Goal: Transaction & Acquisition: Obtain resource

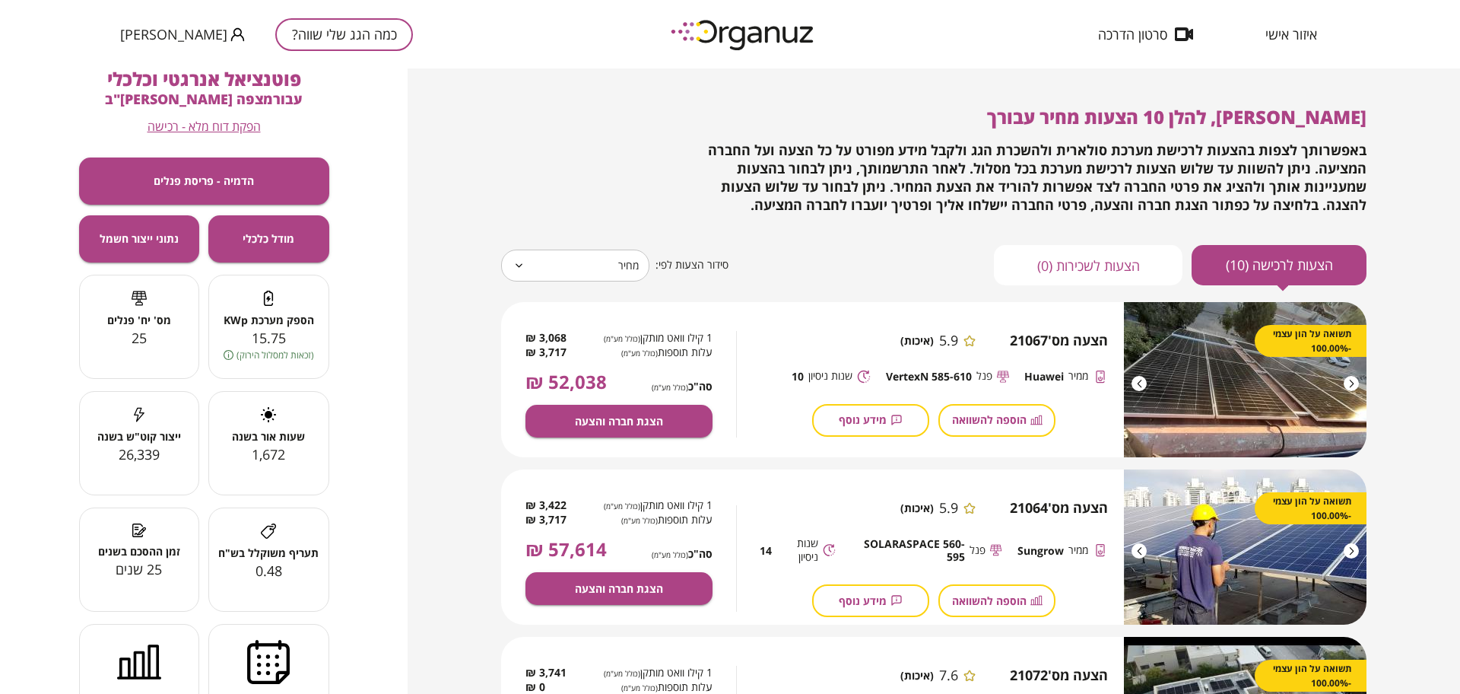
click at [806, 147] on span "באפשרותך לצפות בהצעות לרכישת מערכת סולארית ולהשכרת הגג ולקבל מידע מפורט על כל ה…" at bounding box center [1037, 177] width 659 height 73
click at [342, 38] on button "כמה הגג שלי שווה?" at bounding box center [344, 34] width 138 height 33
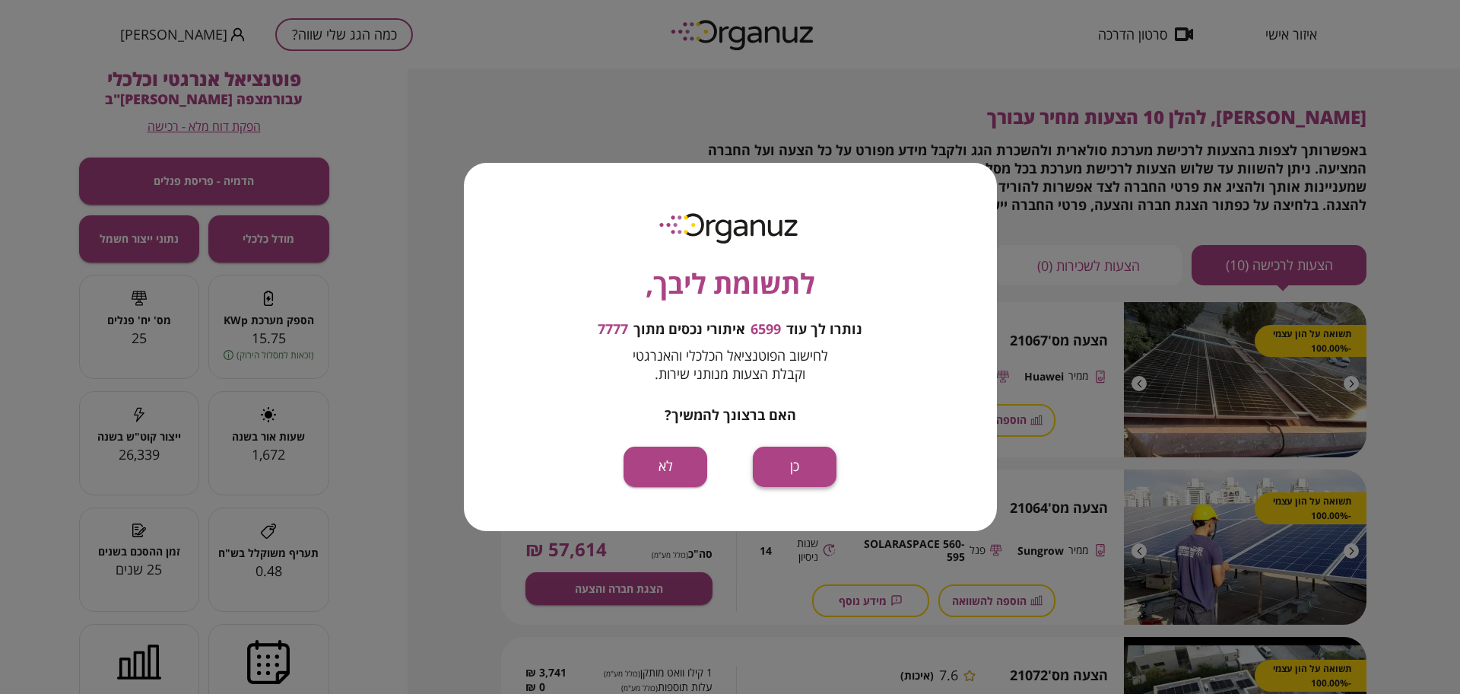
click at [787, 462] on button "כן" at bounding box center [795, 466] width 84 height 40
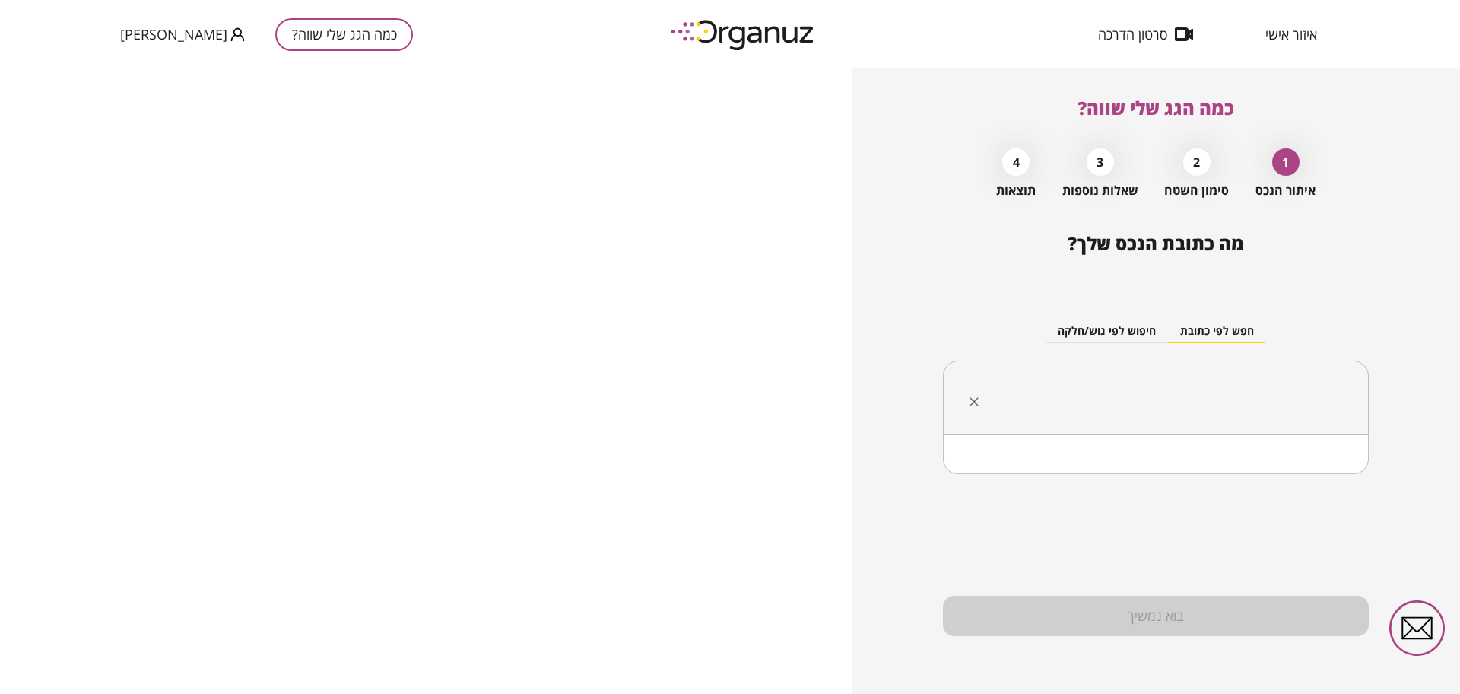
click at [1095, 394] on input "text" at bounding box center [1162, 398] width 378 height 38
paste input "**********"
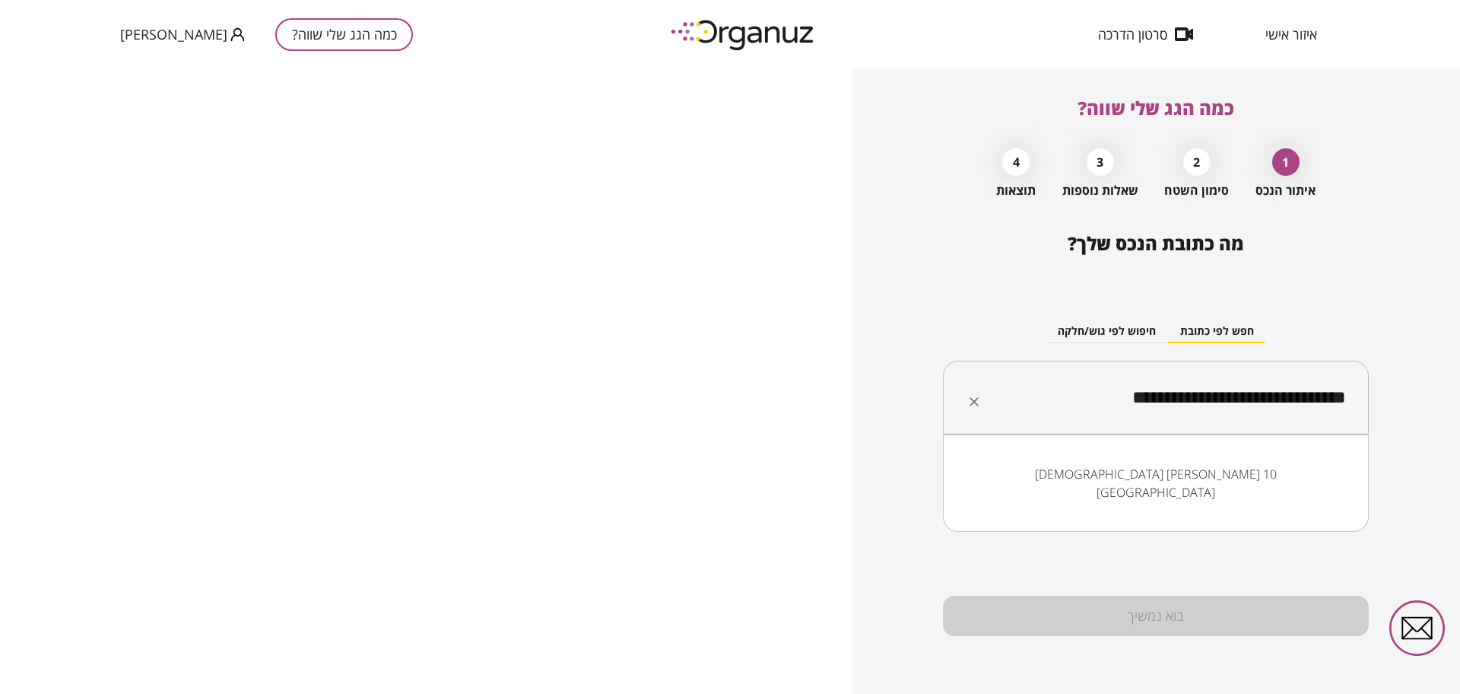
click at [1167, 480] on li "[DEMOGRAPHIC_DATA] [PERSON_NAME] 10 [GEOGRAPHIC_DATA]" at bounding box center [1156, 483] width 386 height 46
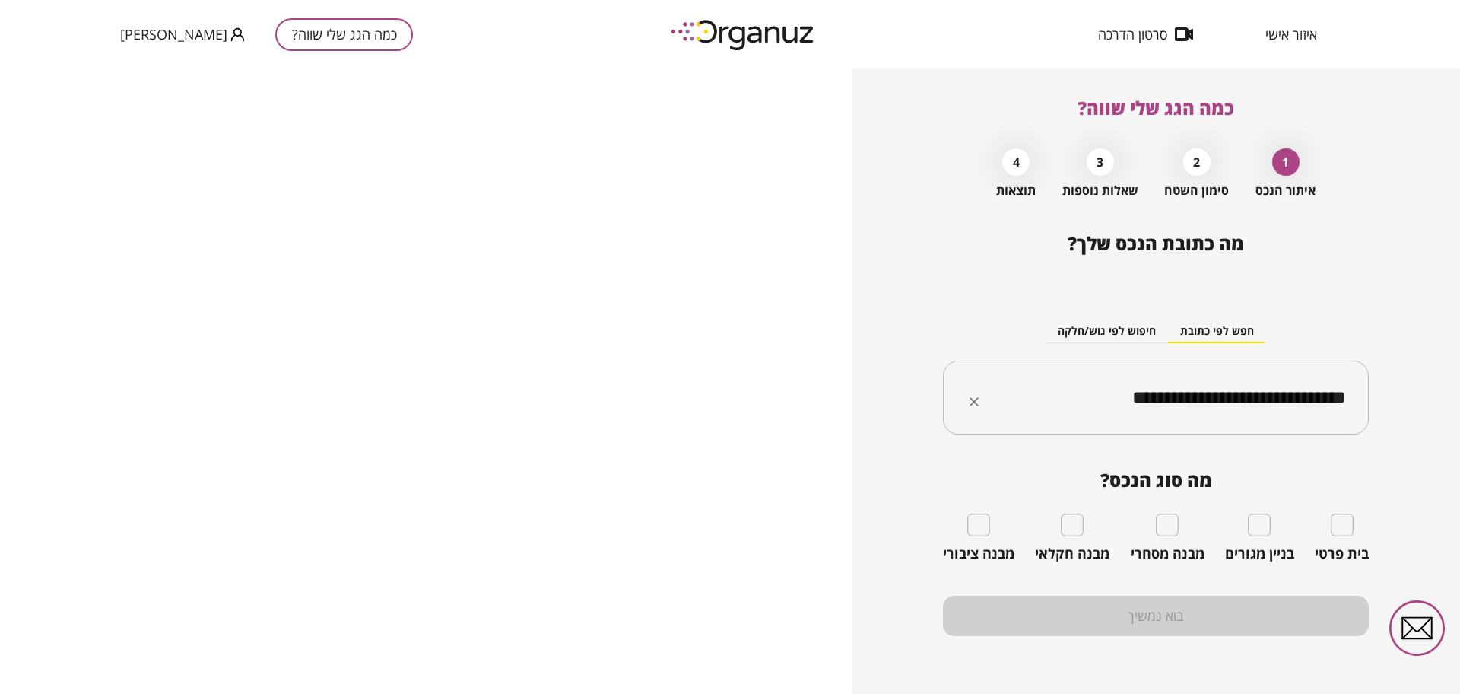
type input "**********"
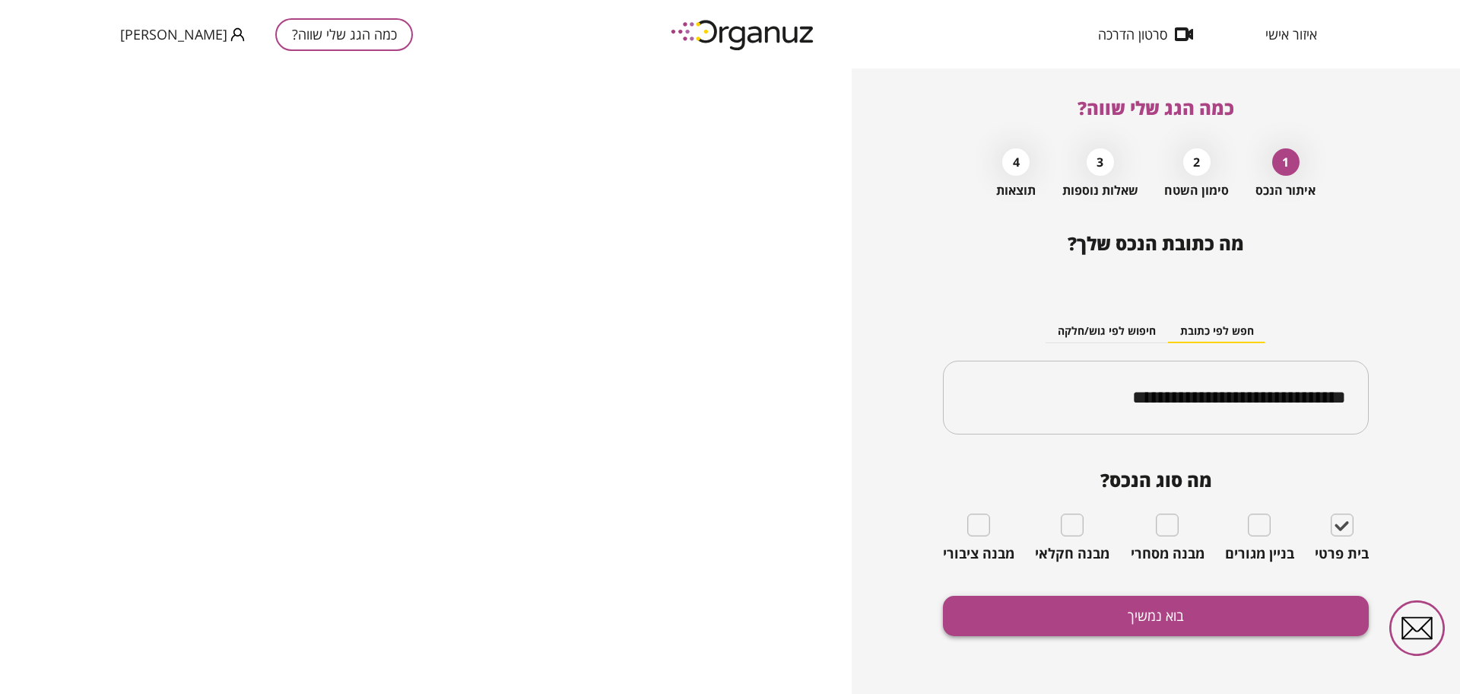
click at [1078, 619] on button "בוא נמשיך" at bounding box center [1156, 616] width 426 height 40
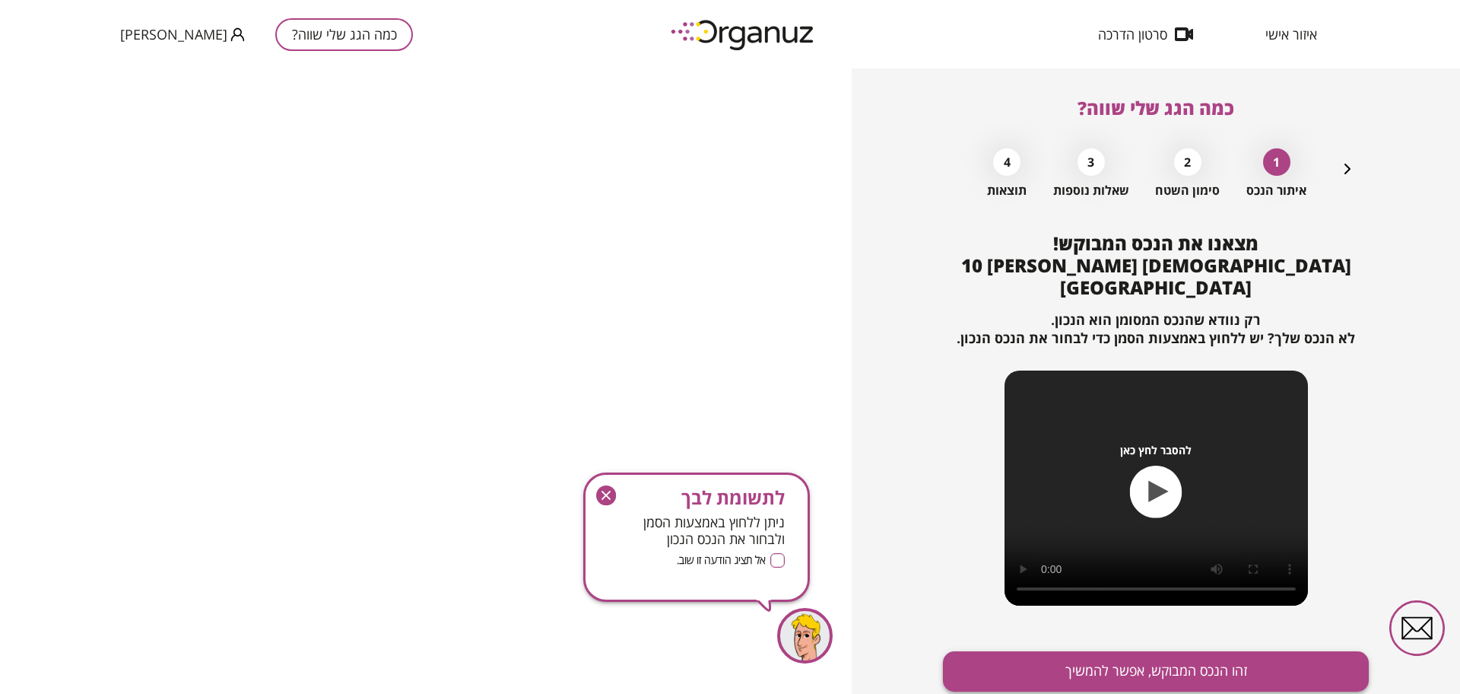
click at [1149, 651] on button "זהו הנכס המבוקש, אפשר להמשיך" at bounding box center [1156, 671] width 426 height 40
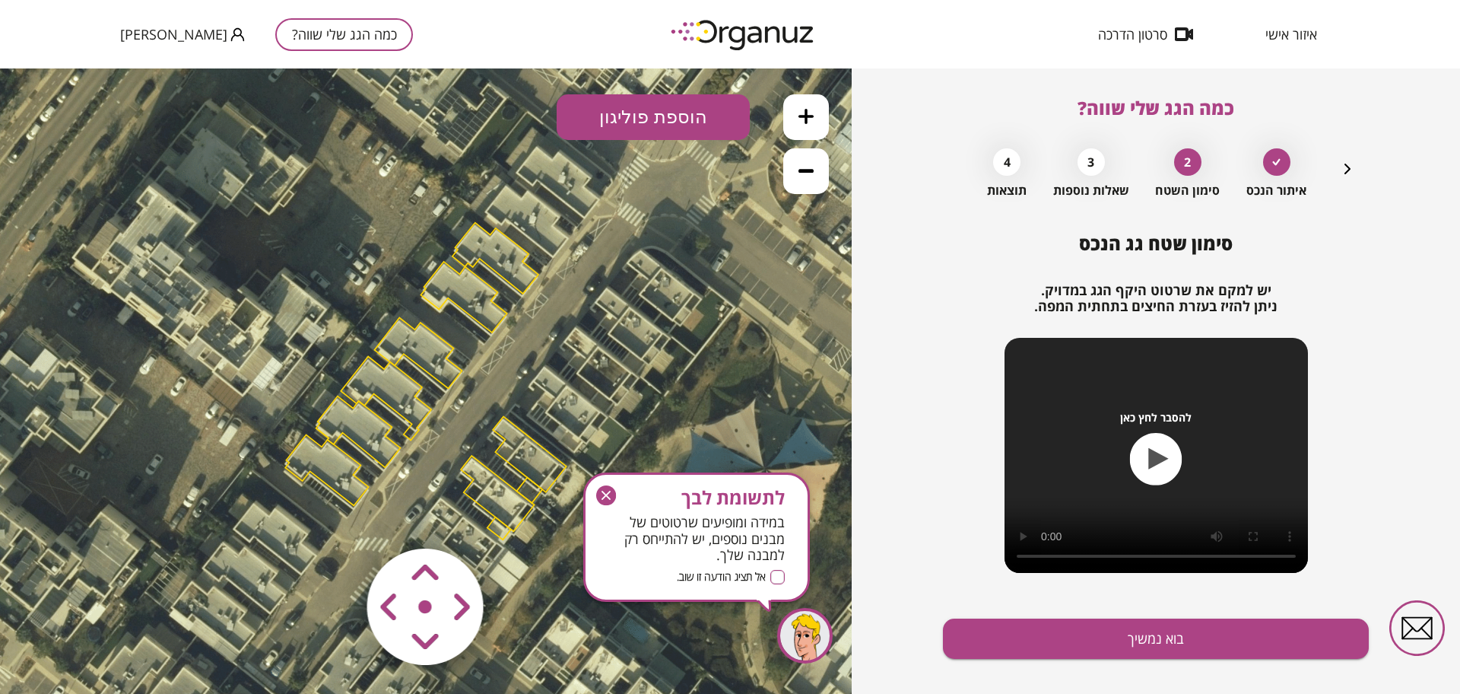
click at [603, 491] on icon "button" at bounding box center [606, 495] width 20 height 20
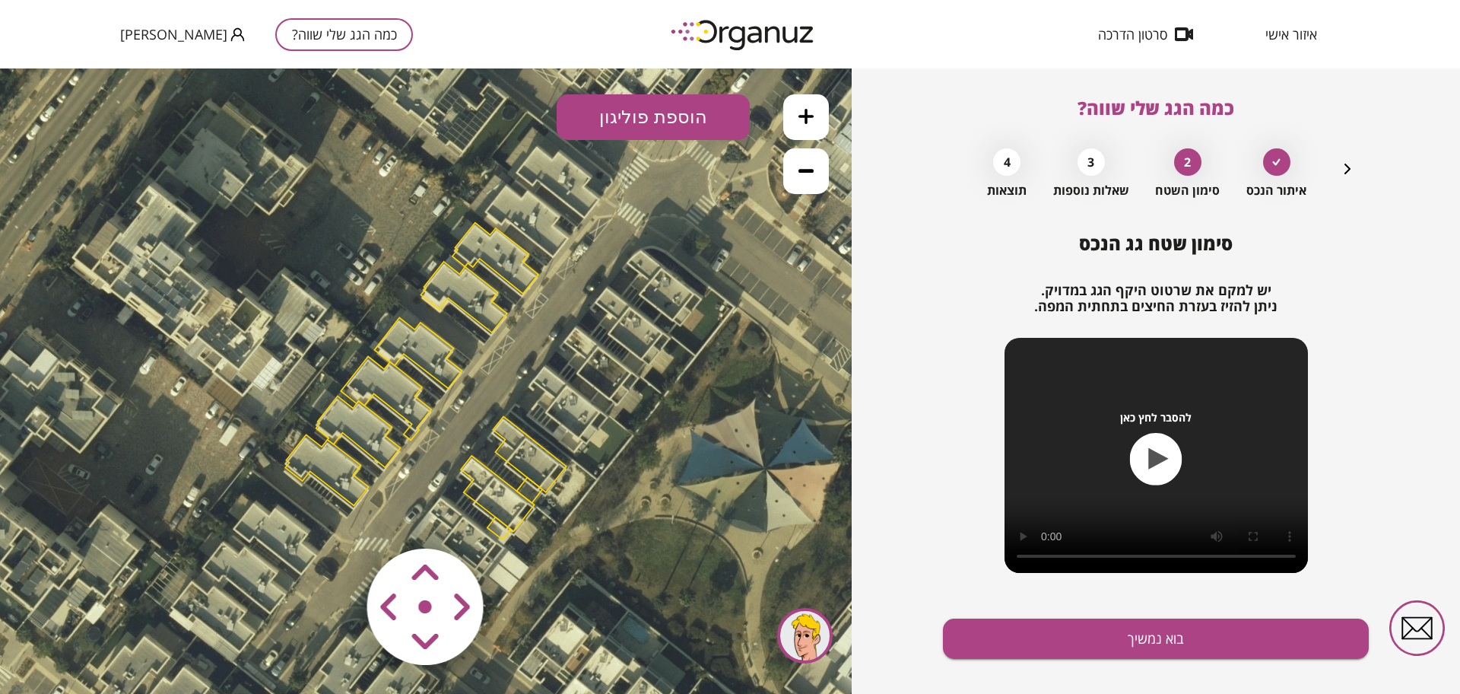
click at [823, 109] on button at bounding box center [806, 117] width 46 height 46
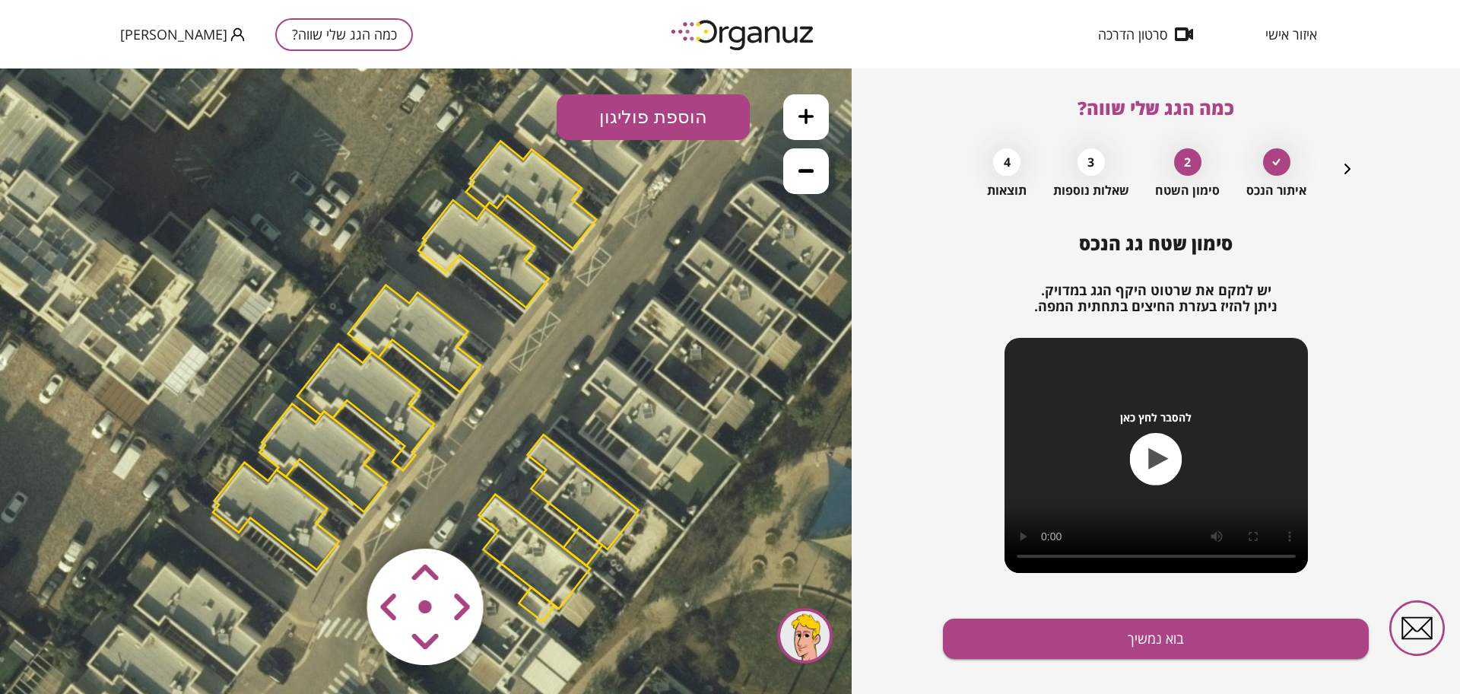
click at [823, 109] on button at bounding box center [806, 117] width 46 height 46
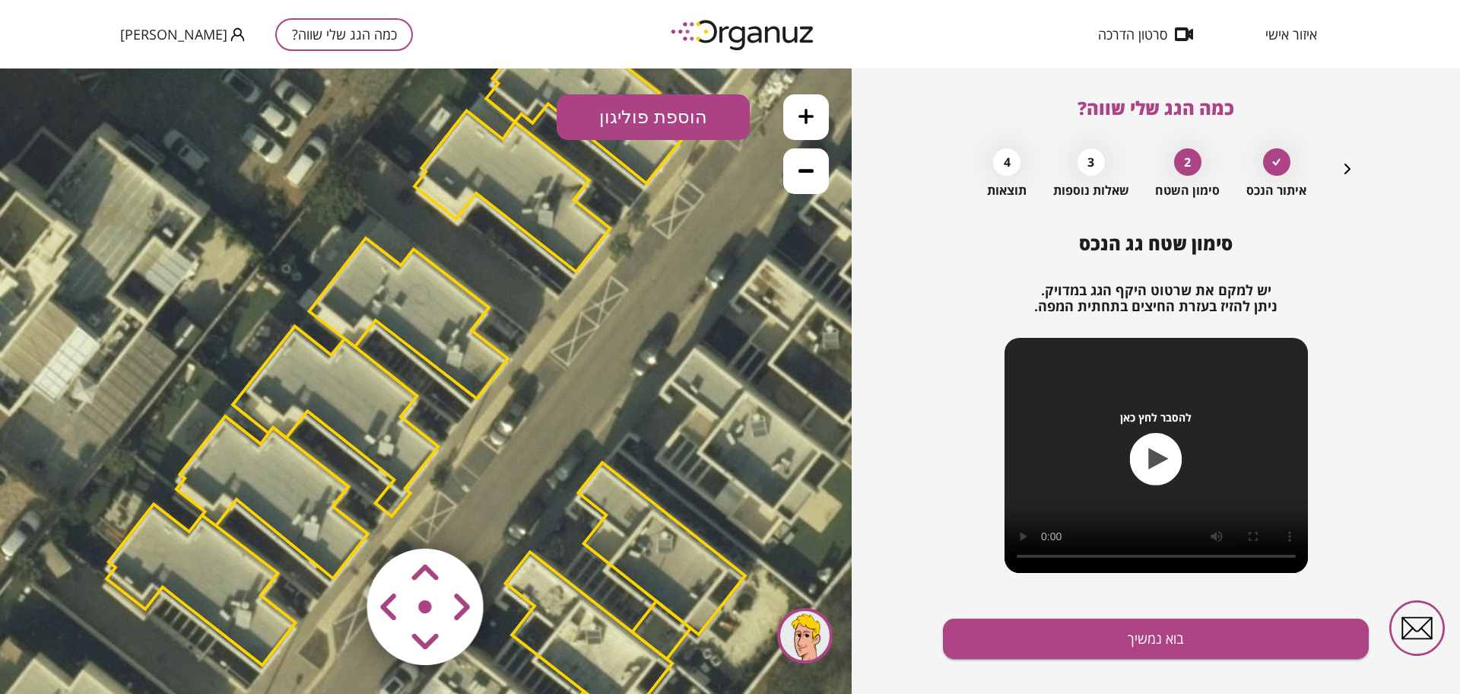
click at [335, 516] on area at bounding box center [335, 516] width 0 height 0
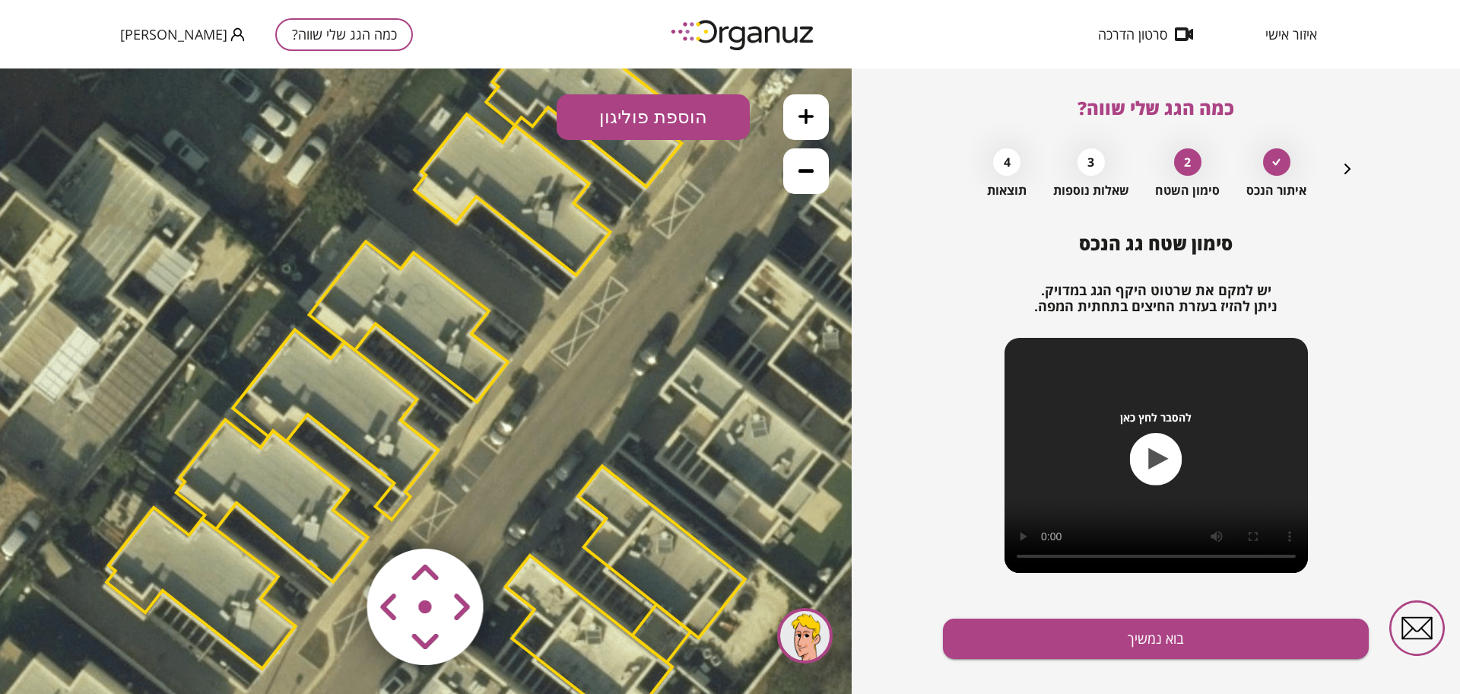
click at [335, 516] on area at bounding box center [335, 516] width 0 height 0
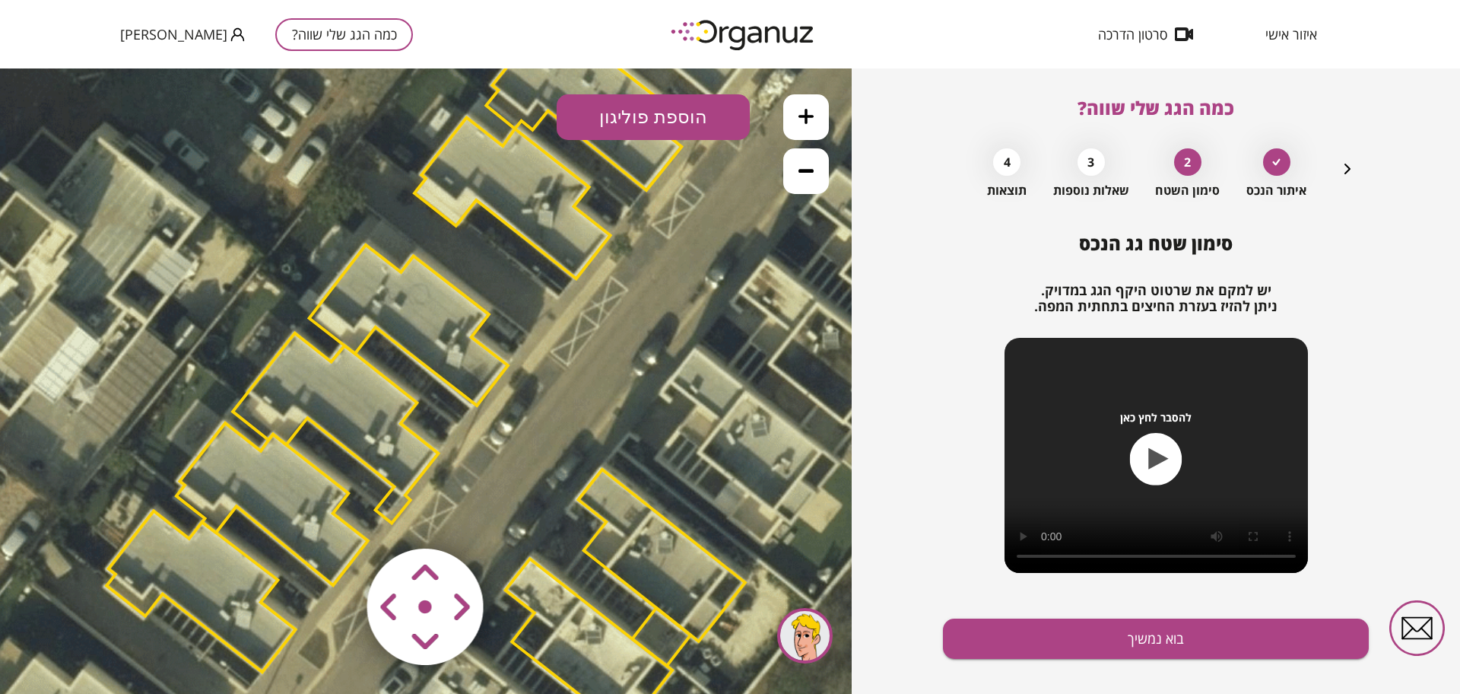
click at [335, 516] on area at bounding box center [335, 516] width 0 height 0
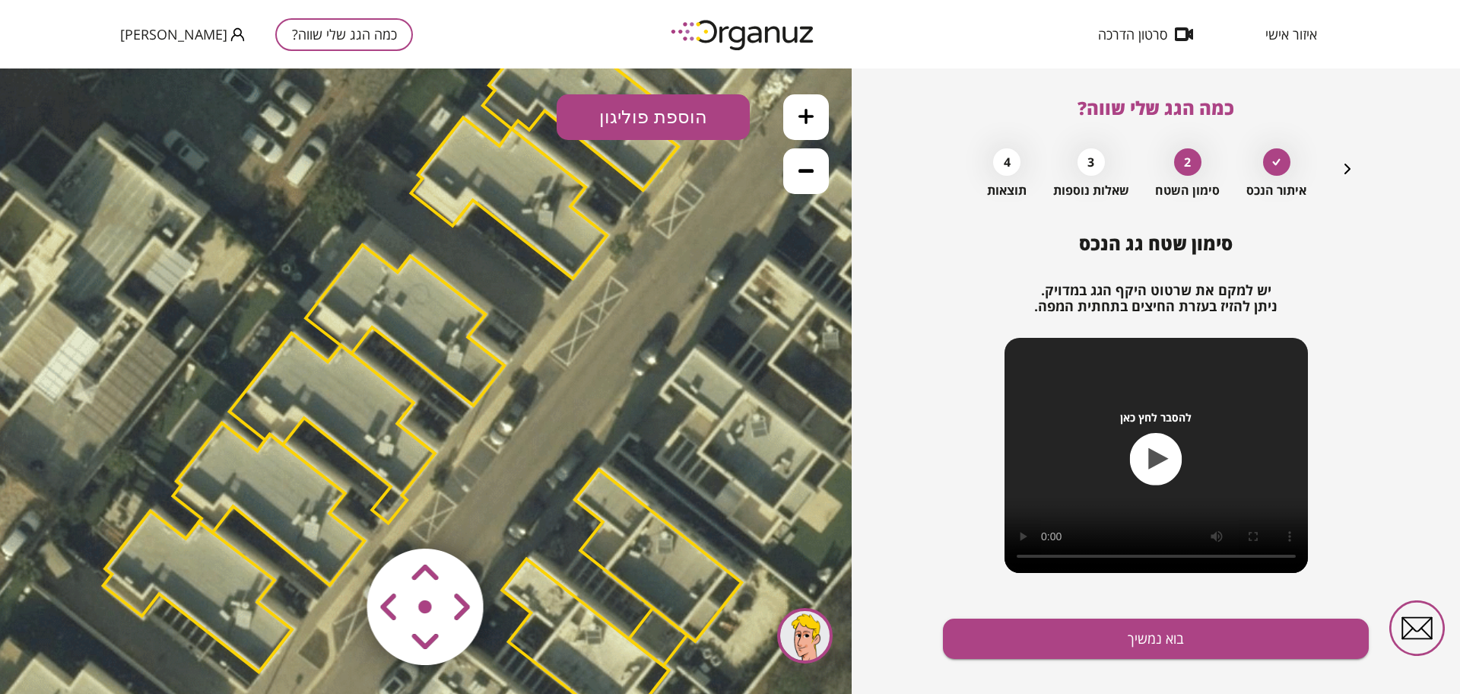
click at [335, 516] on area at bounding box center [335, 516] width 0 height 0
click at [808, 164] on icon at bounding box center [806, 170] width 15 height 15
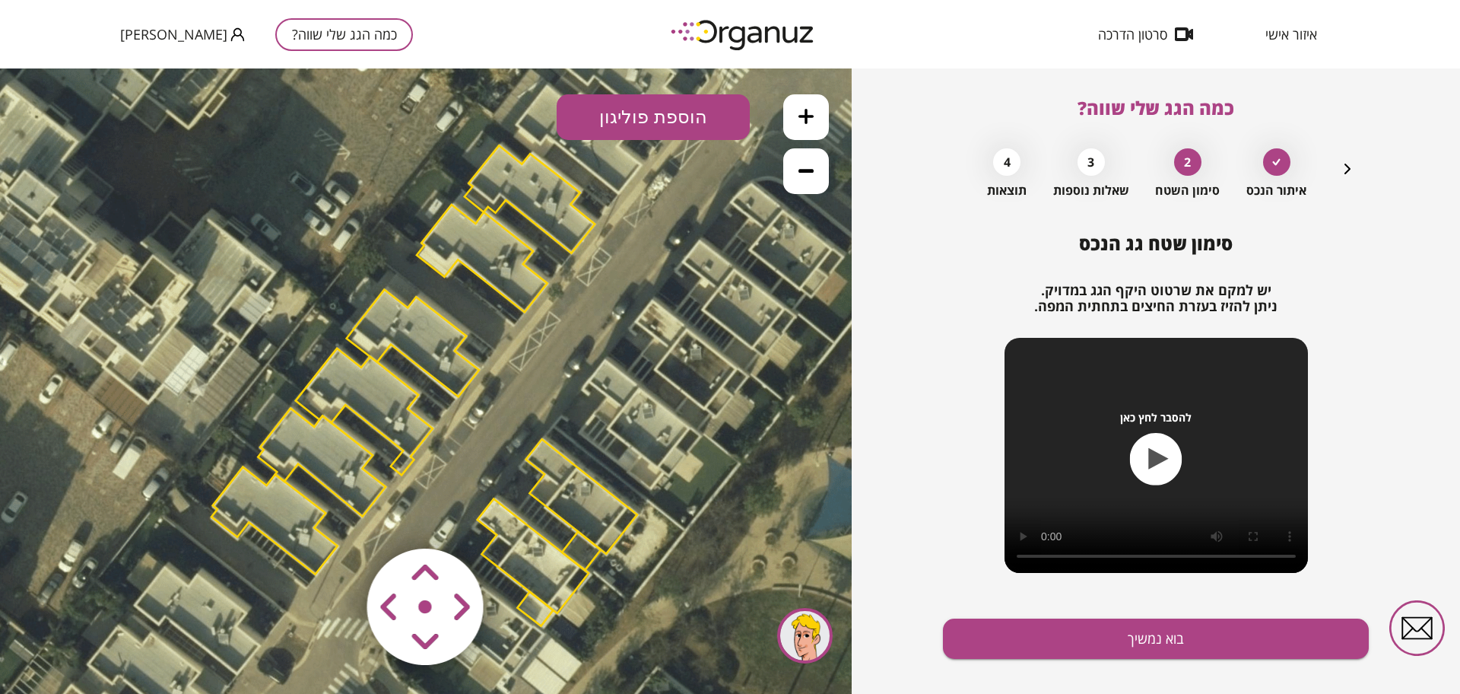
click at [808, 164] on icon at bounding box center [806, 170] width 15 height 15
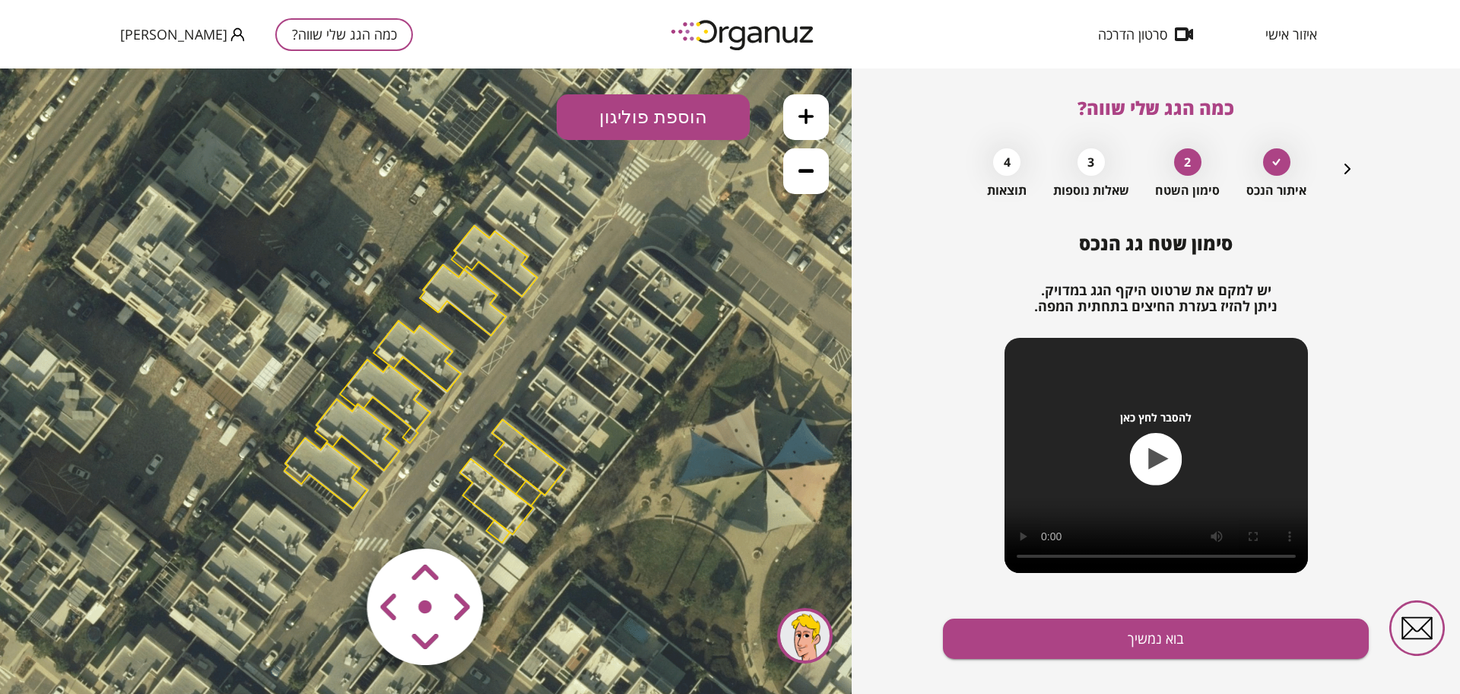
click at [808, 164] on icon at bounding box center [806, 170] width 15 height 15
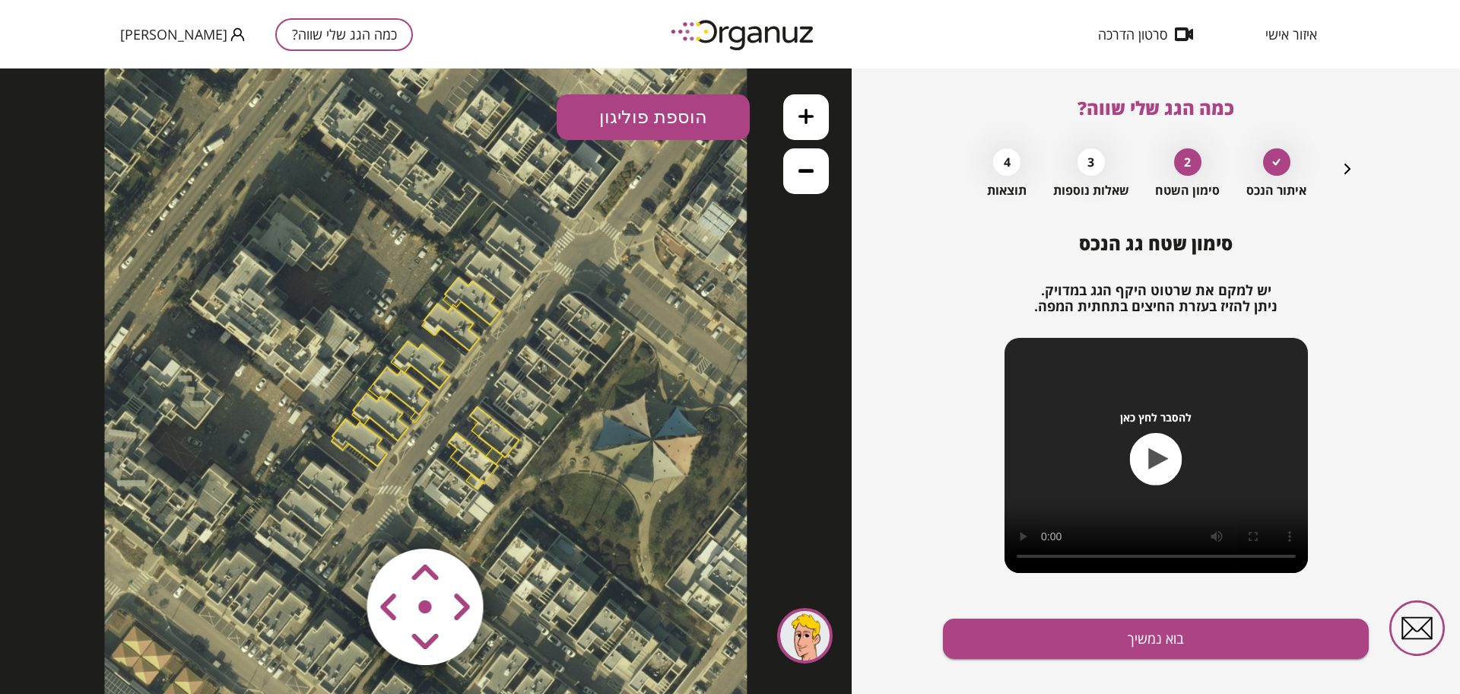
click at [825, 109] on button at bounding box center [806, 117] width 46 height 46
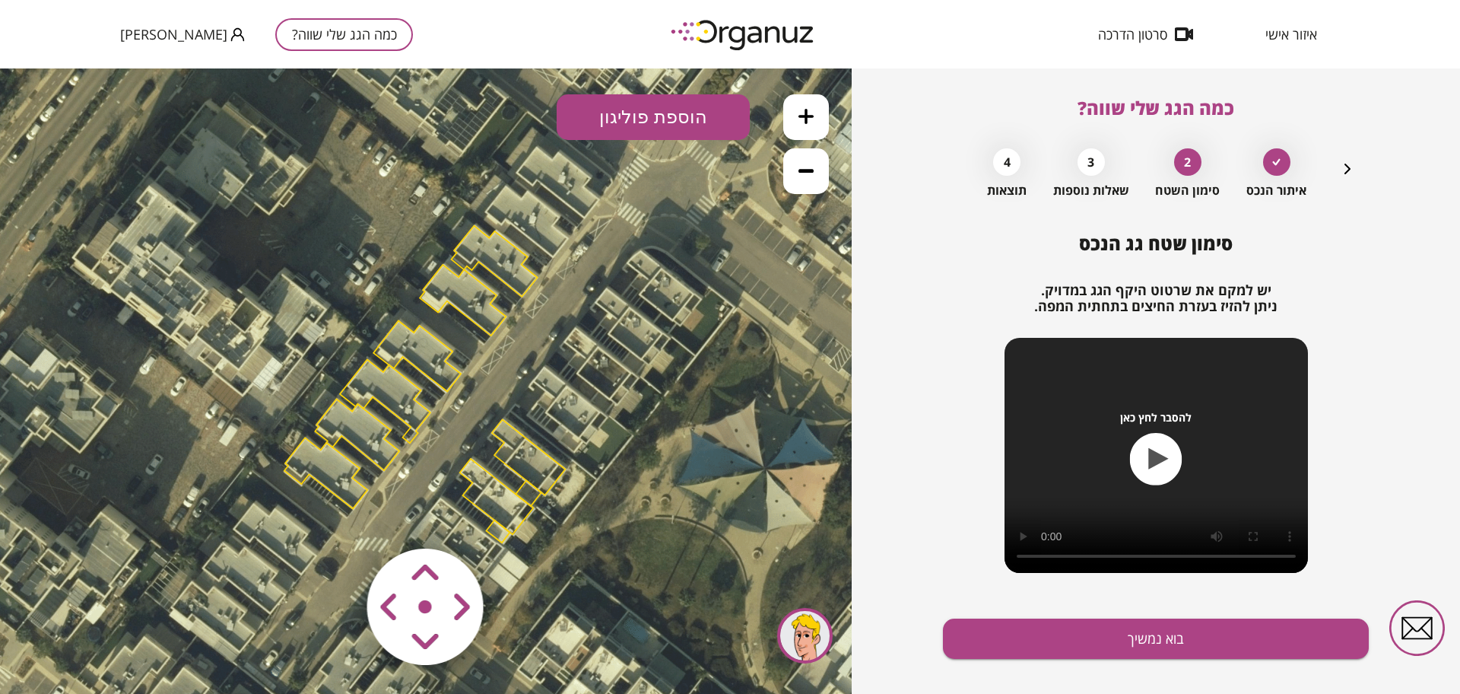
click at [825, 109] on button at bounding box center [806, 117] width 46 height 46
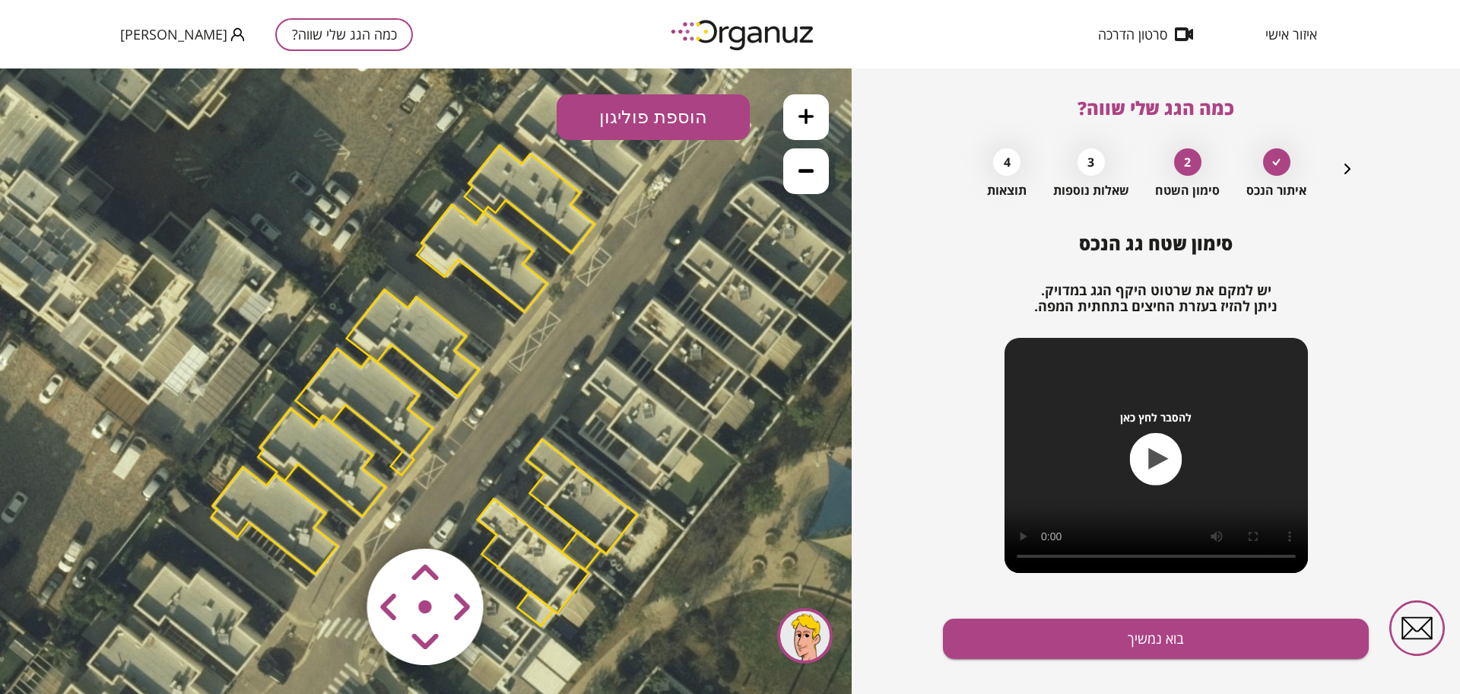
click at [825, 109] on button at bounding box center [806, 117] width 46 height 46
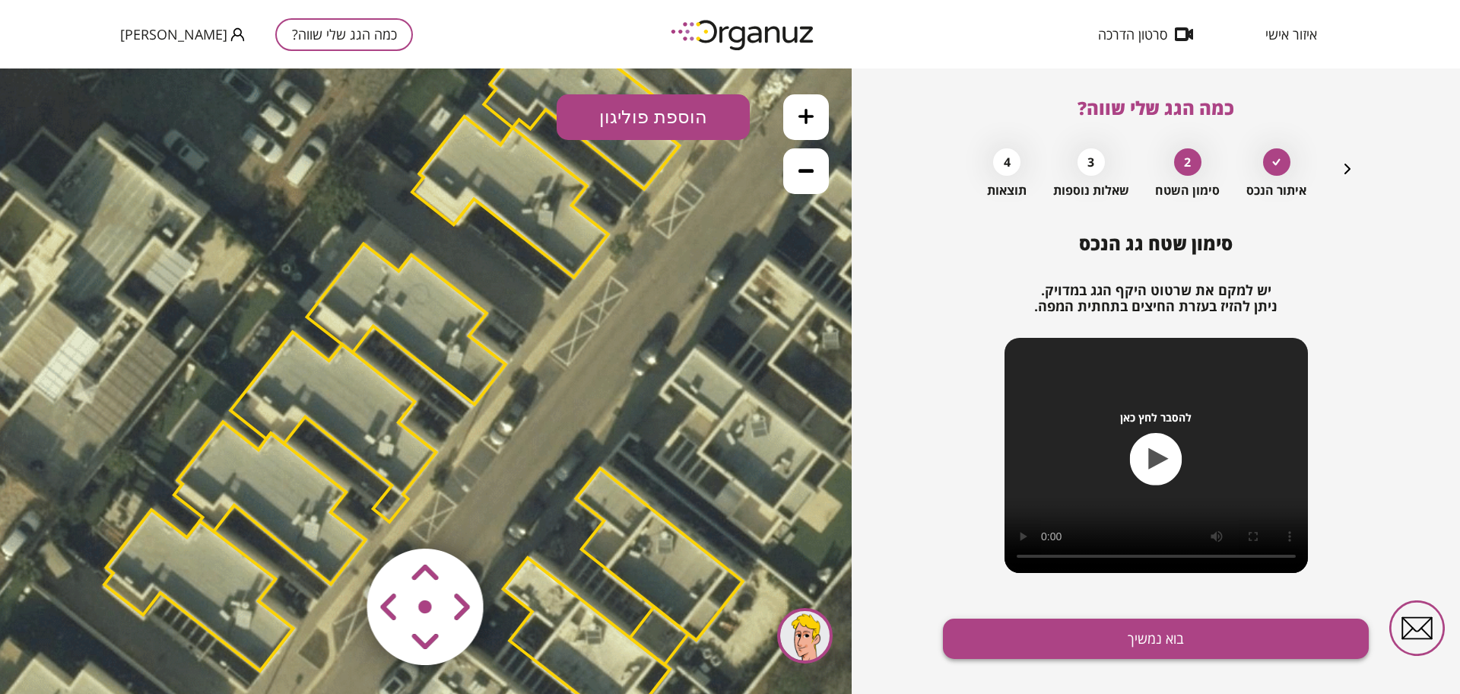
click at [1101, 647] on button "בוא נמשיך" at bounding box center [1156, 638] width 426 height 40
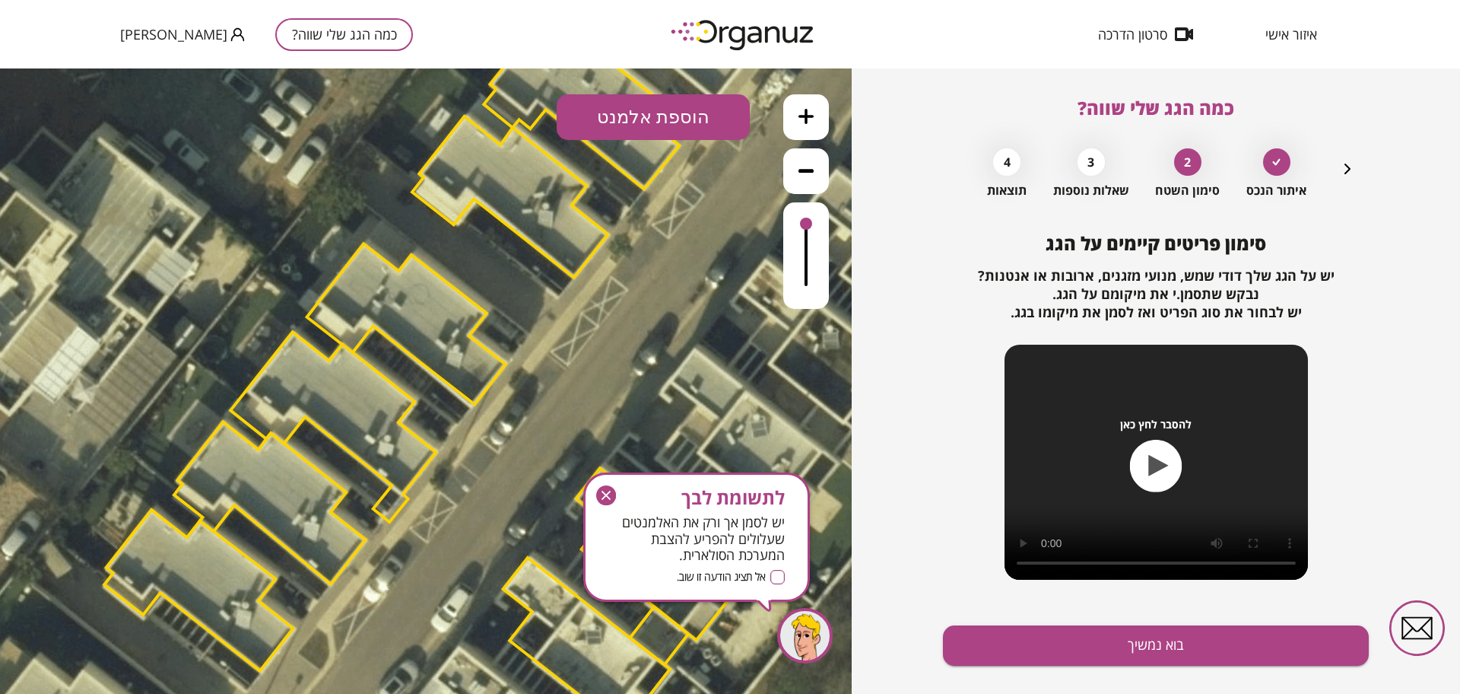
click at [1101, 647] on button "בוא נמשיך" at bounding box center [1156, 645] width 426 height 40
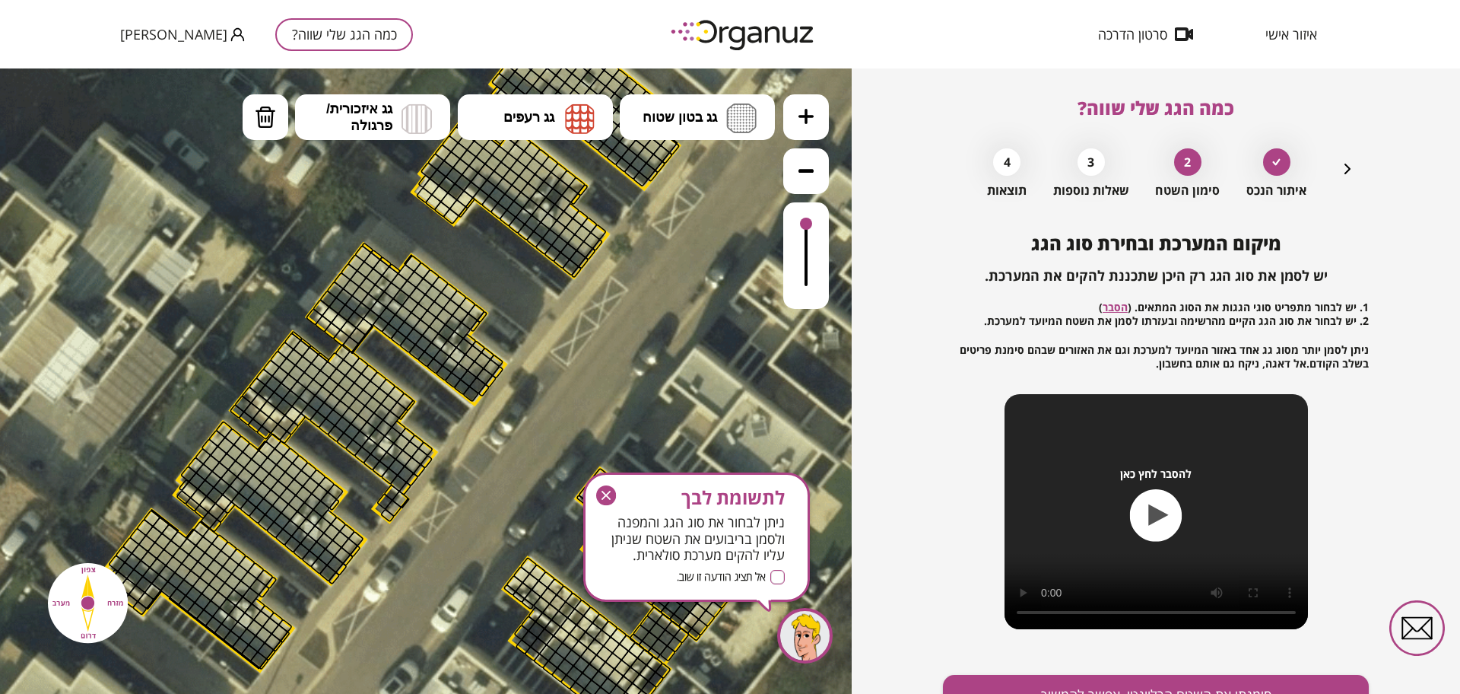
click at [812, 116] on icon at bounding box center [806, 116] width 15 height 15
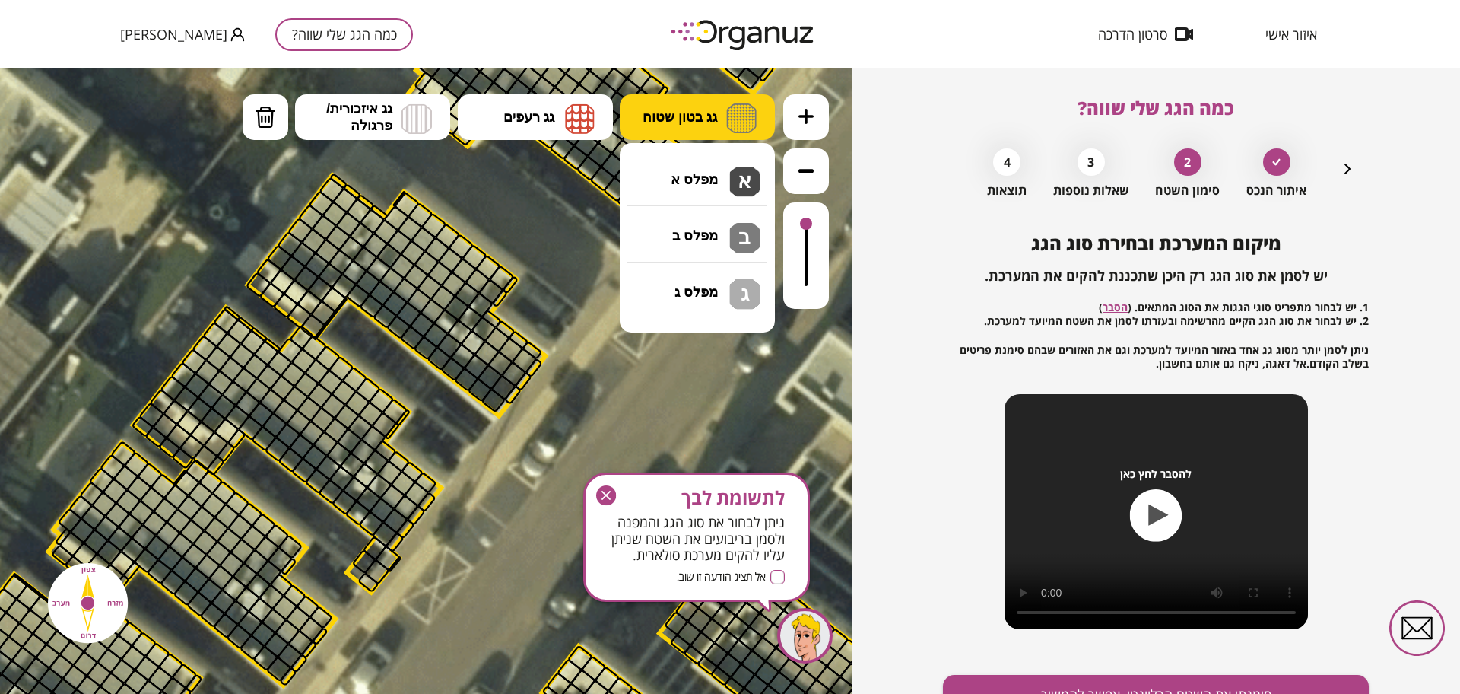
click at [683, 111] on span "גג בטון שטוח" at bounding box center [680, 117] width 75 height 17
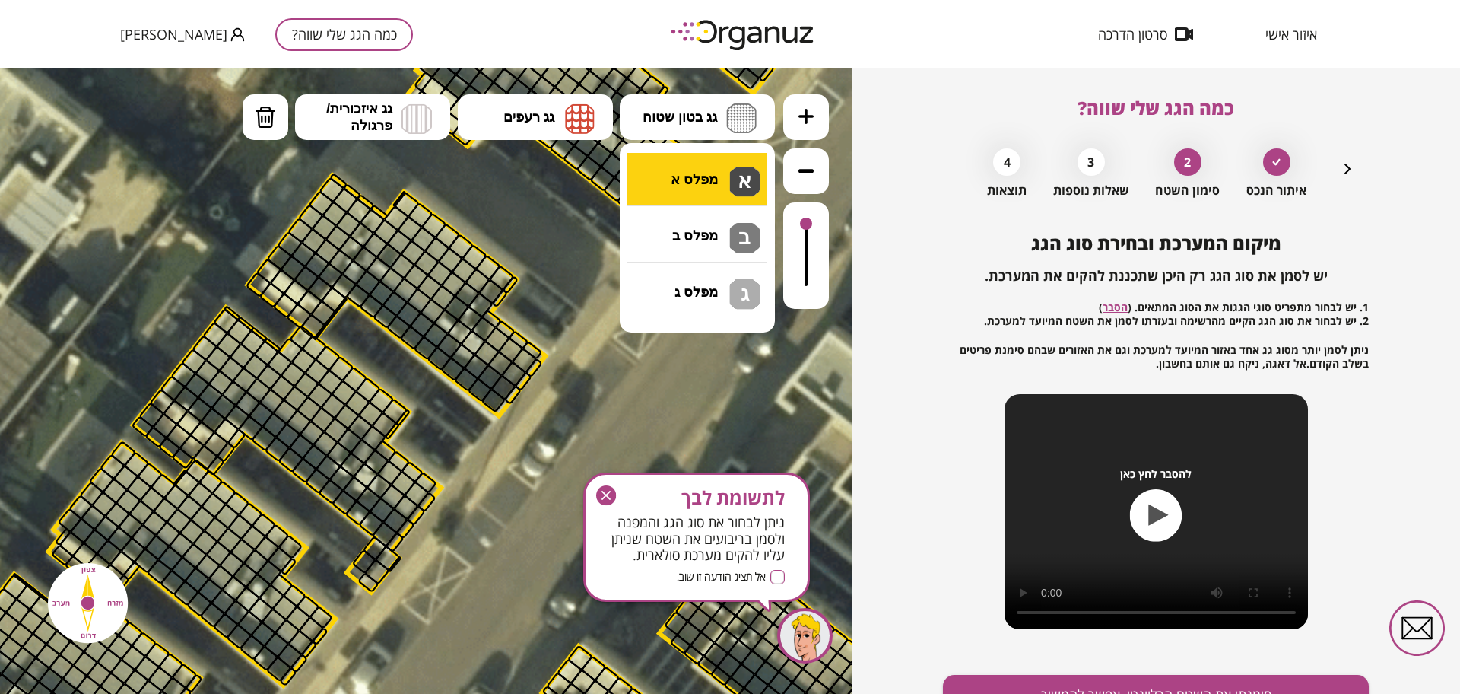
click at [701, 173] on div ".st0 { fill: #FFFFFF; } 10" at bounding box center [426, 380] width 852 height 625
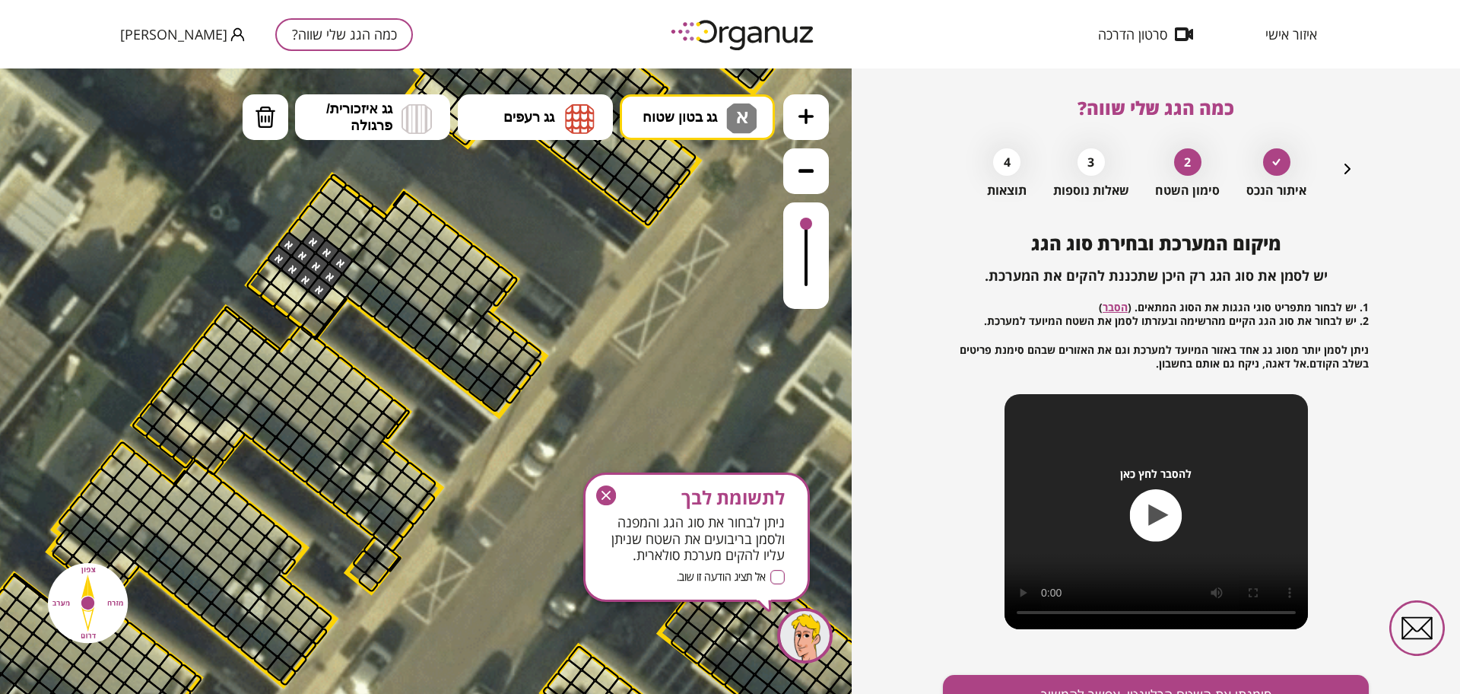
drag, startPoint x: 317, startPoint y: 285, endPoint x: 359, endPoint y: 233, distance: 67.1
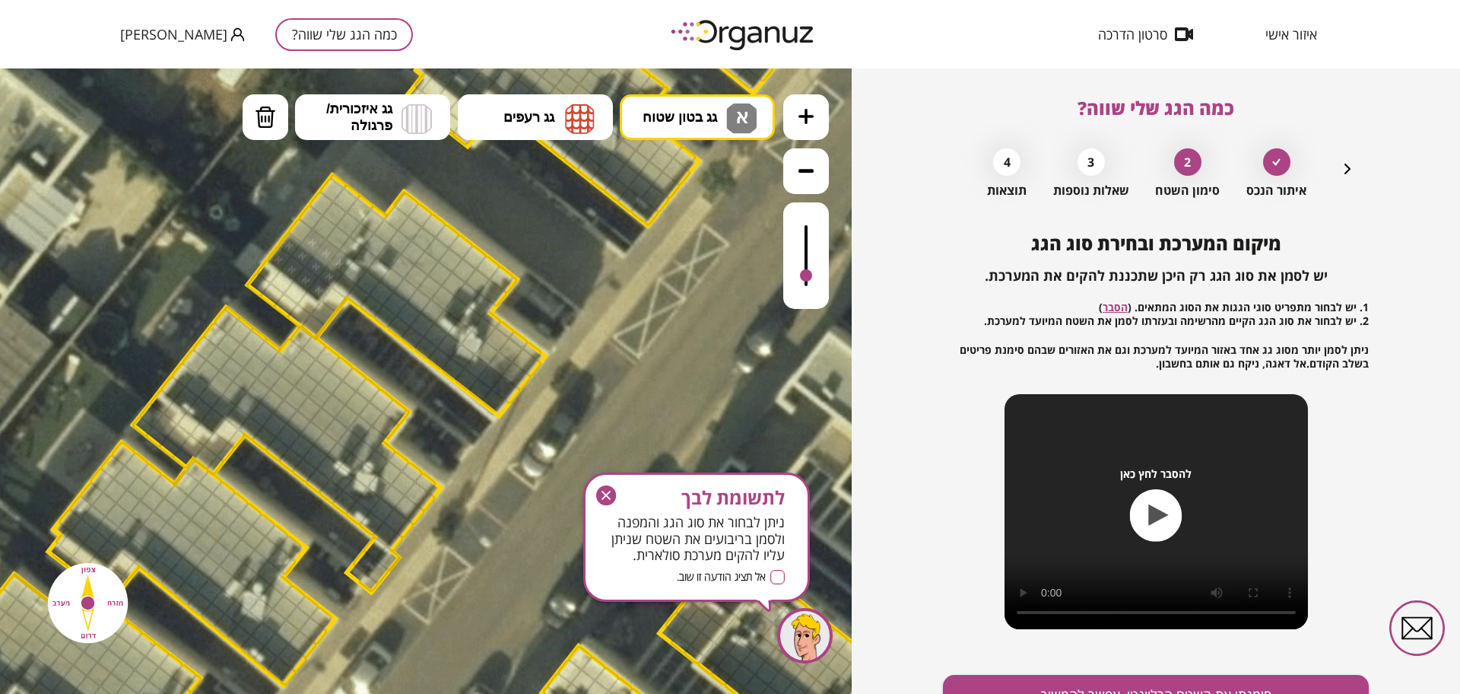
drag, startPoint x: 809, startPoint y: 224, endPoint x: 804, endPoint y: 308, distance: 83.8
click at [804, 316] on div ".st0 { fill: #FFFFFF; } 10" at bounding box center [426, 380] width 852 height 625
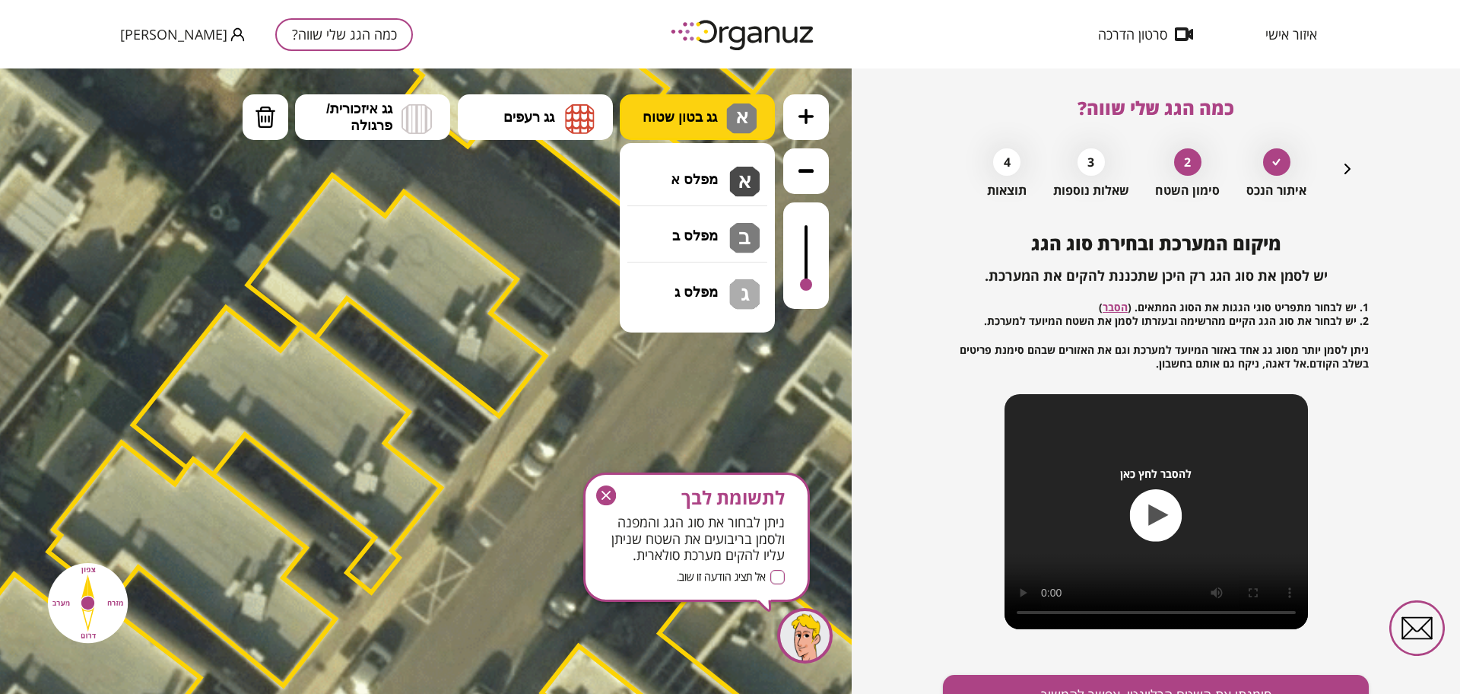
click at [732, 119] on span "א" at bounding box center [740, 114] width 16 height 18
click at [1343, 169] on icon "button" at bounding box center [1348, 169] width 18 height 18
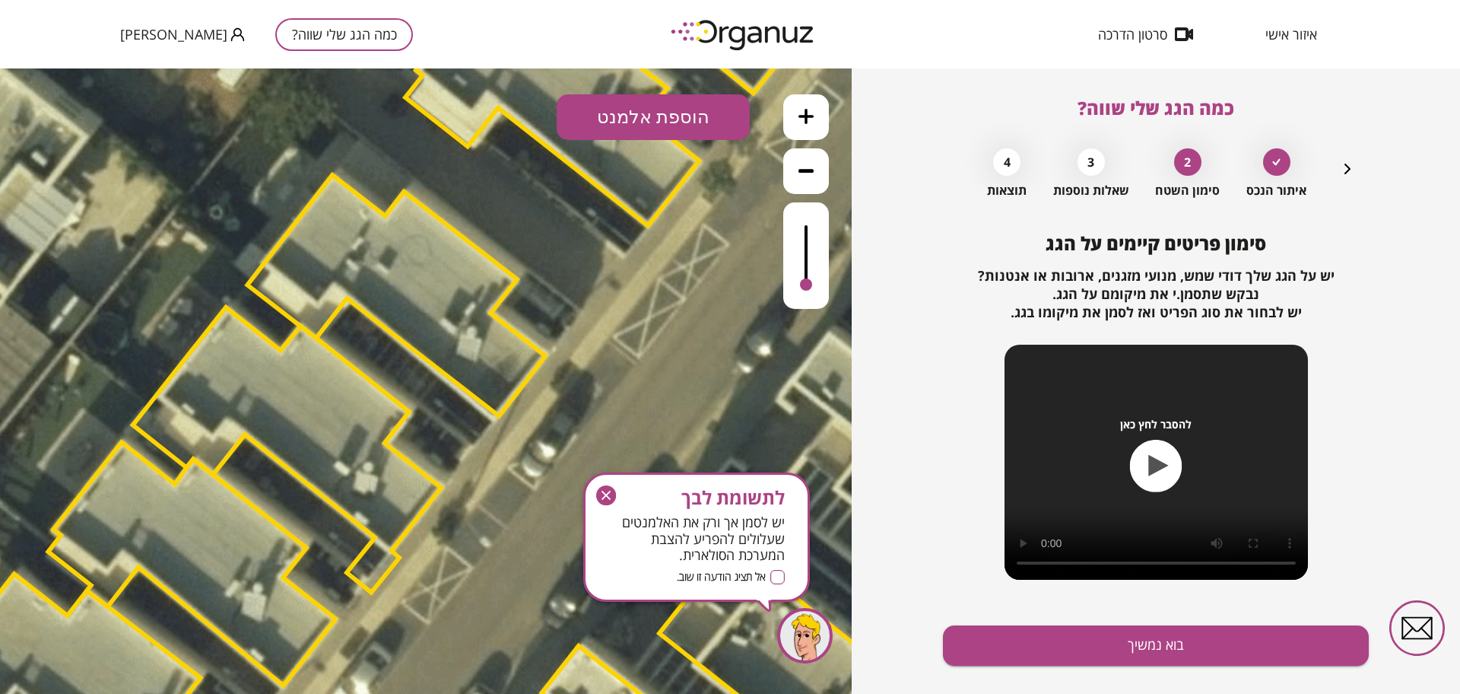
click at [656, 103] on button "הוספת אלמנט" at bounding box center [653, 117] width 193 height 46
click at [656, 303] on div ".st0 { fill: #FFFFFF; } .st0 { fill: #FFFFFF; }" at bounding box center [426, 380] width 852 height 625
click at [532, 119] on div ".st0 { fill: #FFFFFF; } .st0 { fill: #FFFFFF; }" at bounding box center [426, 380] width 852 height 625
click at [631, 128] on button "הוספת אלמנט" at bounding box center [653, 117] width 193 height 46
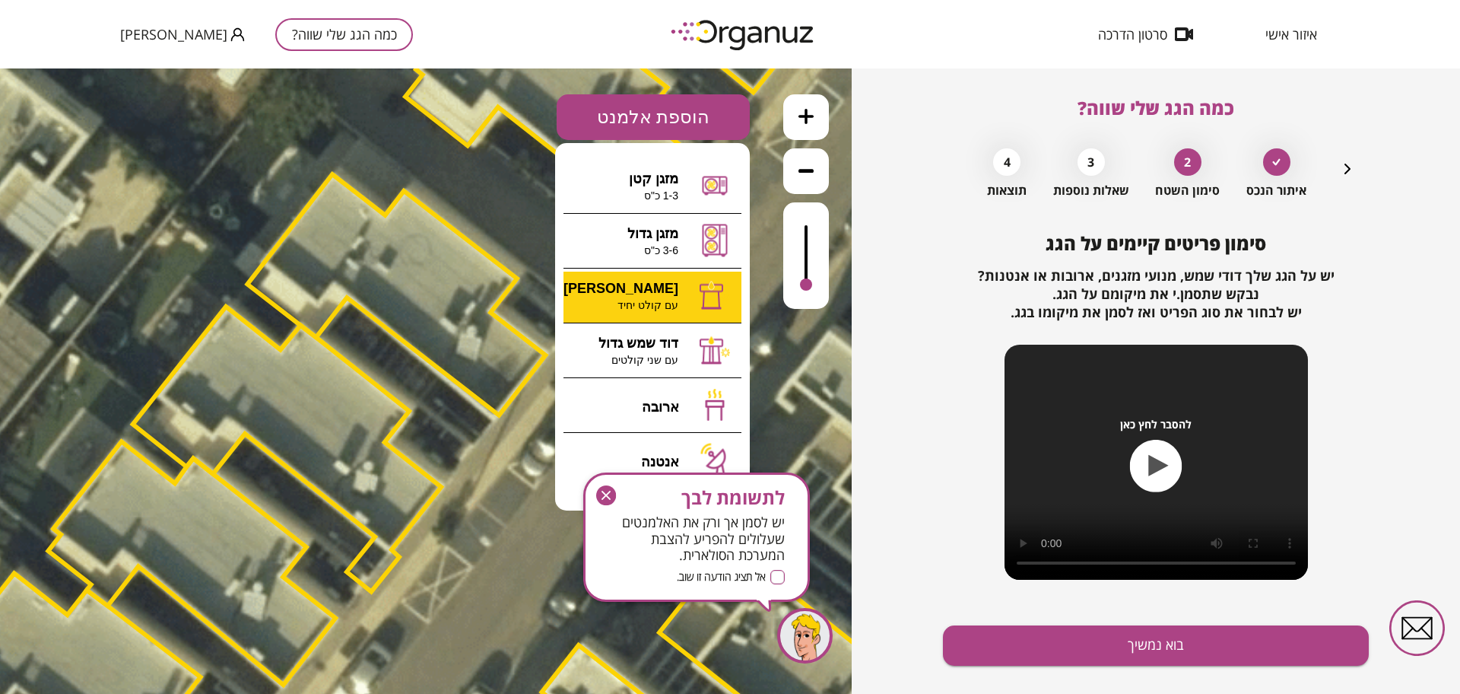
click at [654, 313] on div ".st0 { fill: #FFFFFF; } 10" at bounding box center [426, 380] width 852 height 625
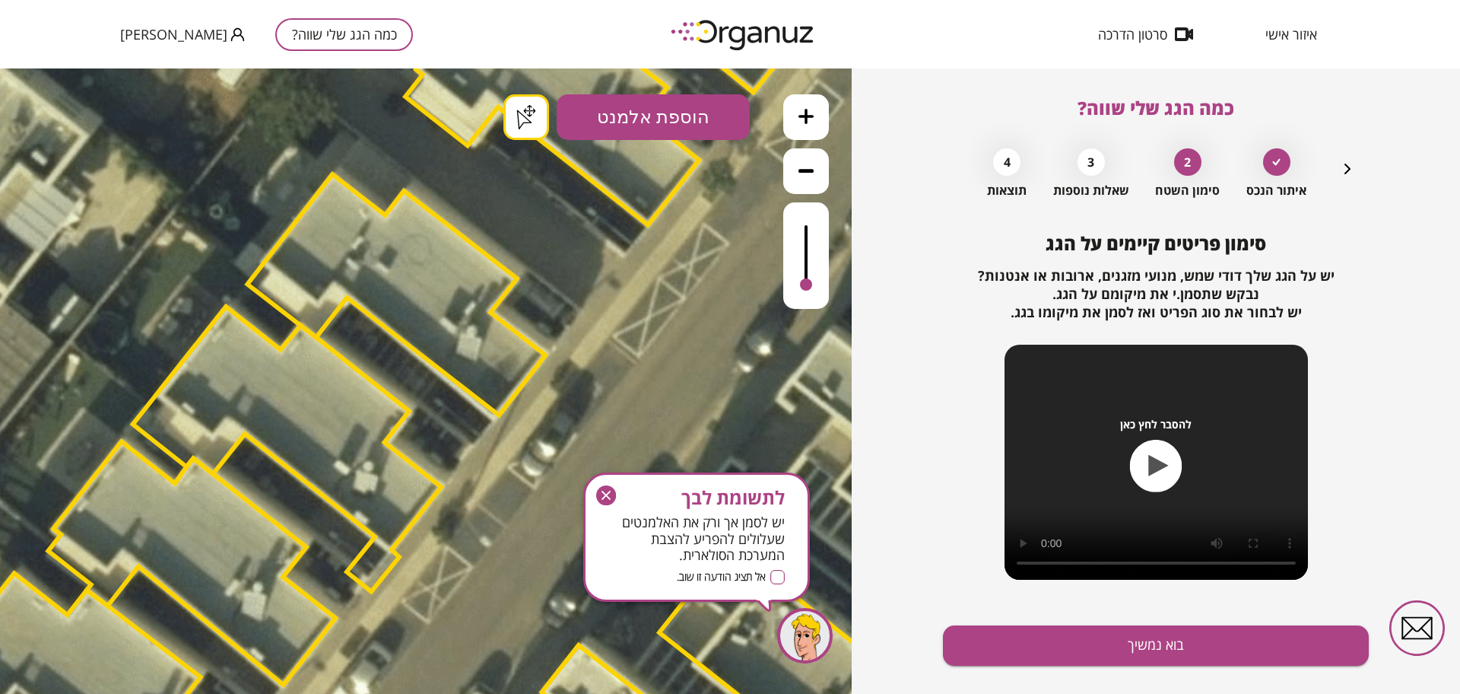
click at [820, 253] on div at bounding box center [806, 255] width 46 height 106
click at [821, 253] on div at bounding box center [806, 255] width 46 height 106
click at [516, 116] on div ".st0 { fill: #FFFFFF; } .st0 { fill: #FFFFFF; }" at bounding box center [426, 380] width 852 height 625
click at [769, 169] on div at bounding box center [777, 173] width 41 height 38
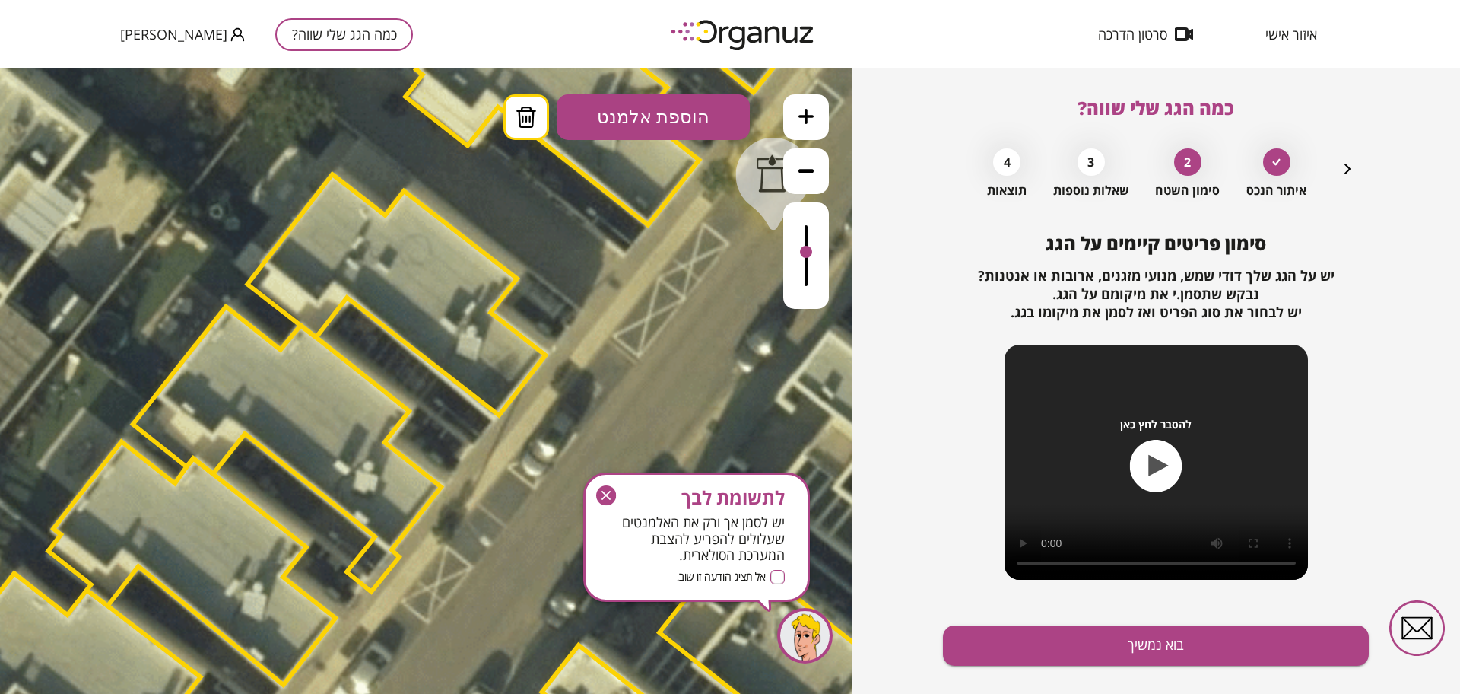
click at [538, 119] on button at bounding box center [527, 117] width 46 height 46
click at [800, 110] on icon at bounding box center [806, 116] width 15 height 15
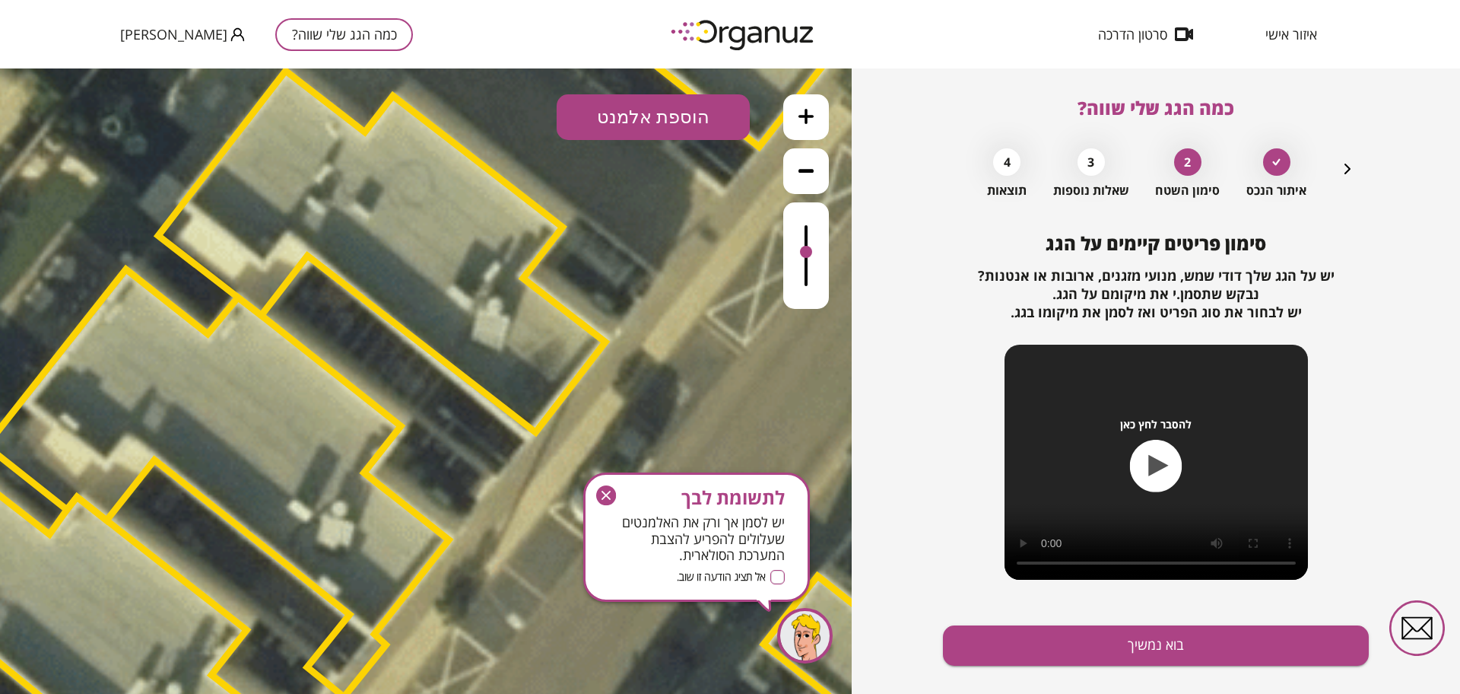
click at [641, 104] on button "הוספת אלמנט" at bounding box center [653, 117] width 193 height 46
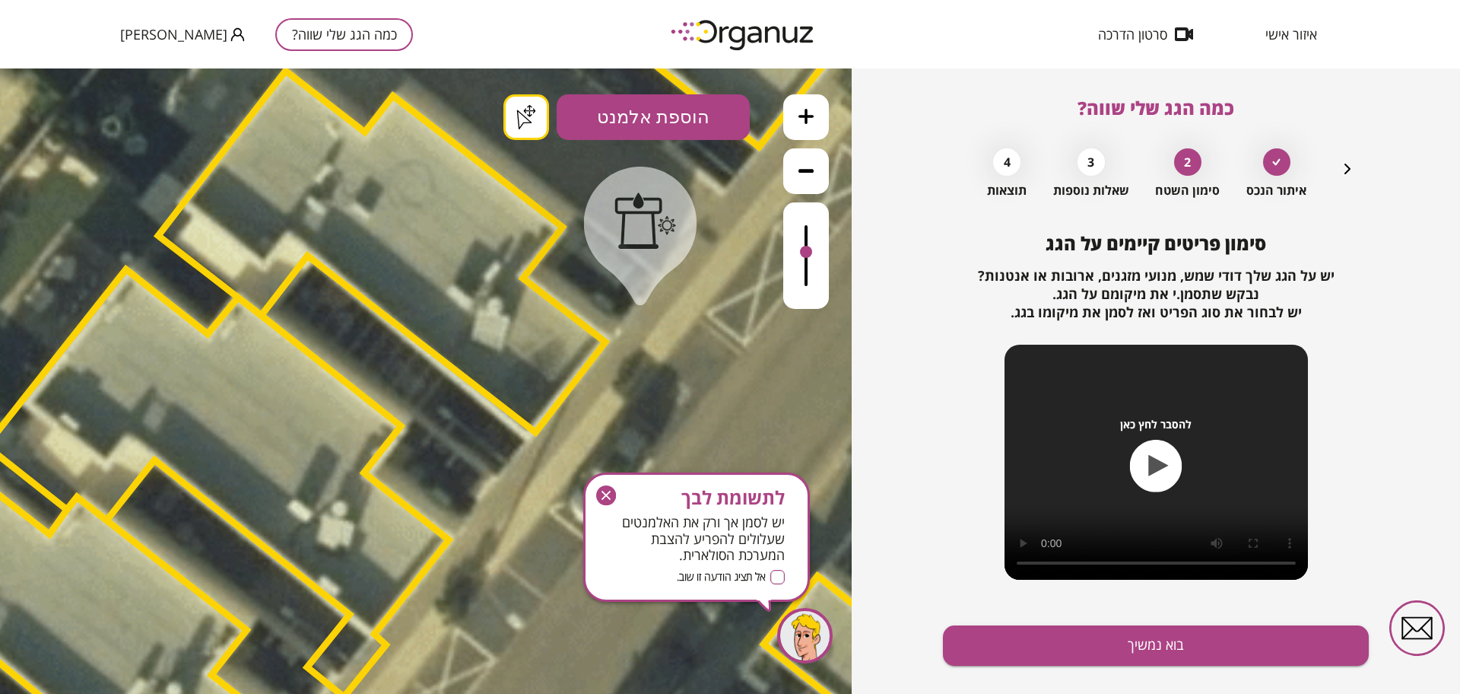
click at [640, 291] on div ".st0 { fill: #FFFFFF; } .st0 { fill: #FFFFFF; }" at bounding box center [426, 380] width 852 height 625
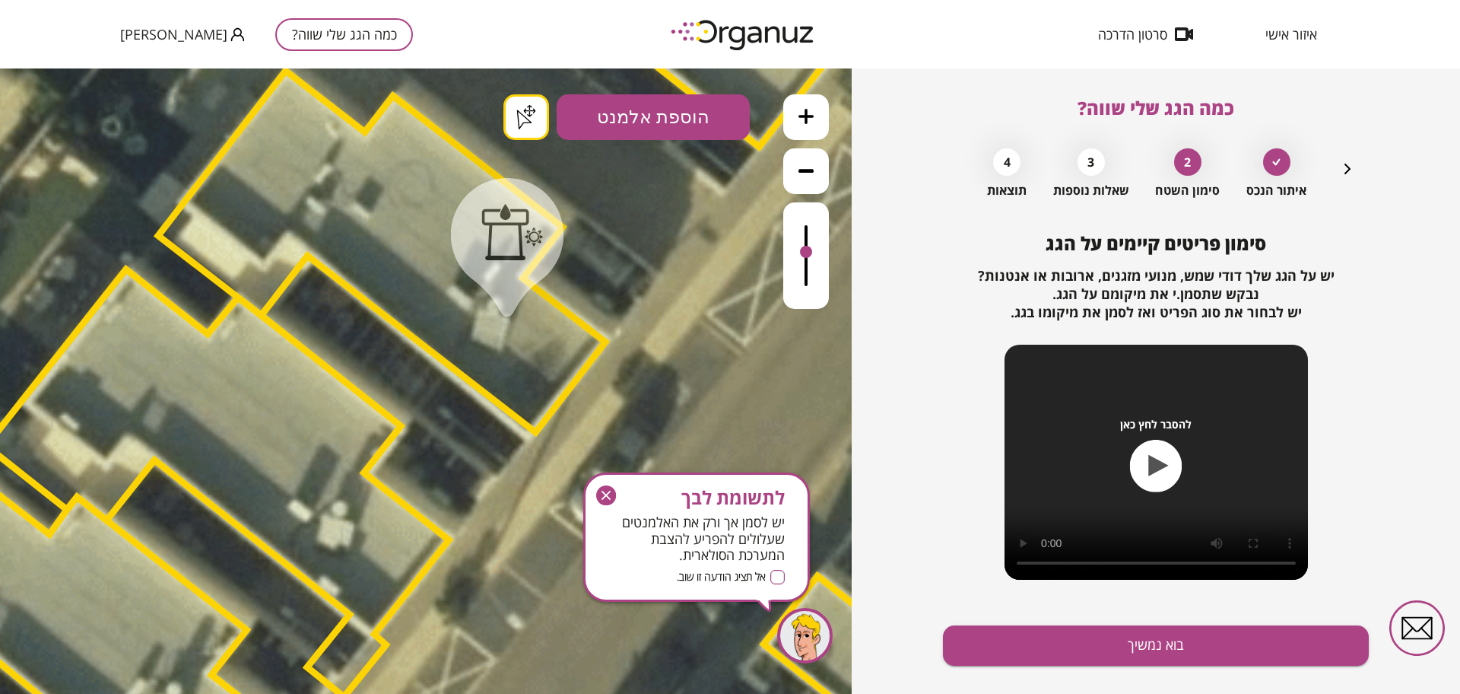
click at [528, 112] on div ".st0 { fill: #FFFFFF; } .st0 { fill: #FFFFFF; }" at bounding box center [426, 380] width 852 height 625
click at [801, 160] on button at bounding box center [806, 171] width 46 height 46
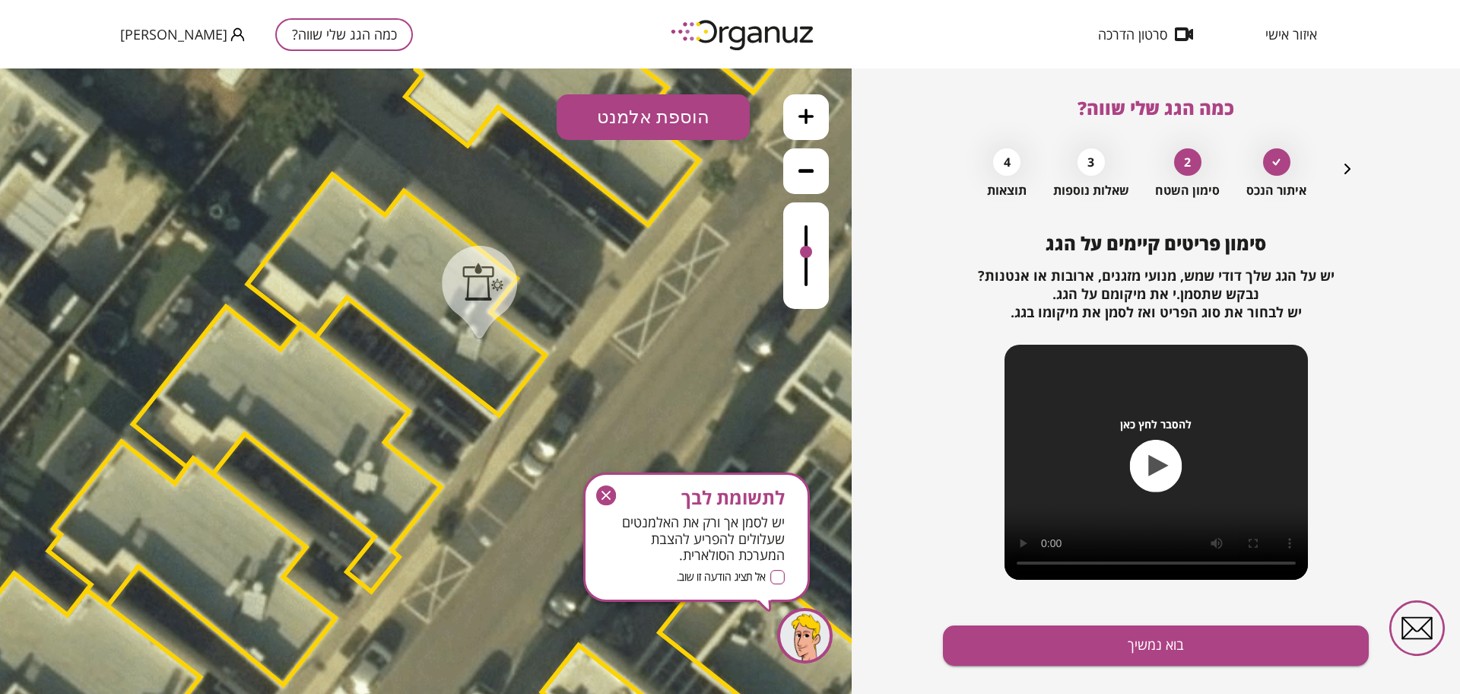
click at [802, 163] on icon at bounding box center [806, 170] width 15 height 15
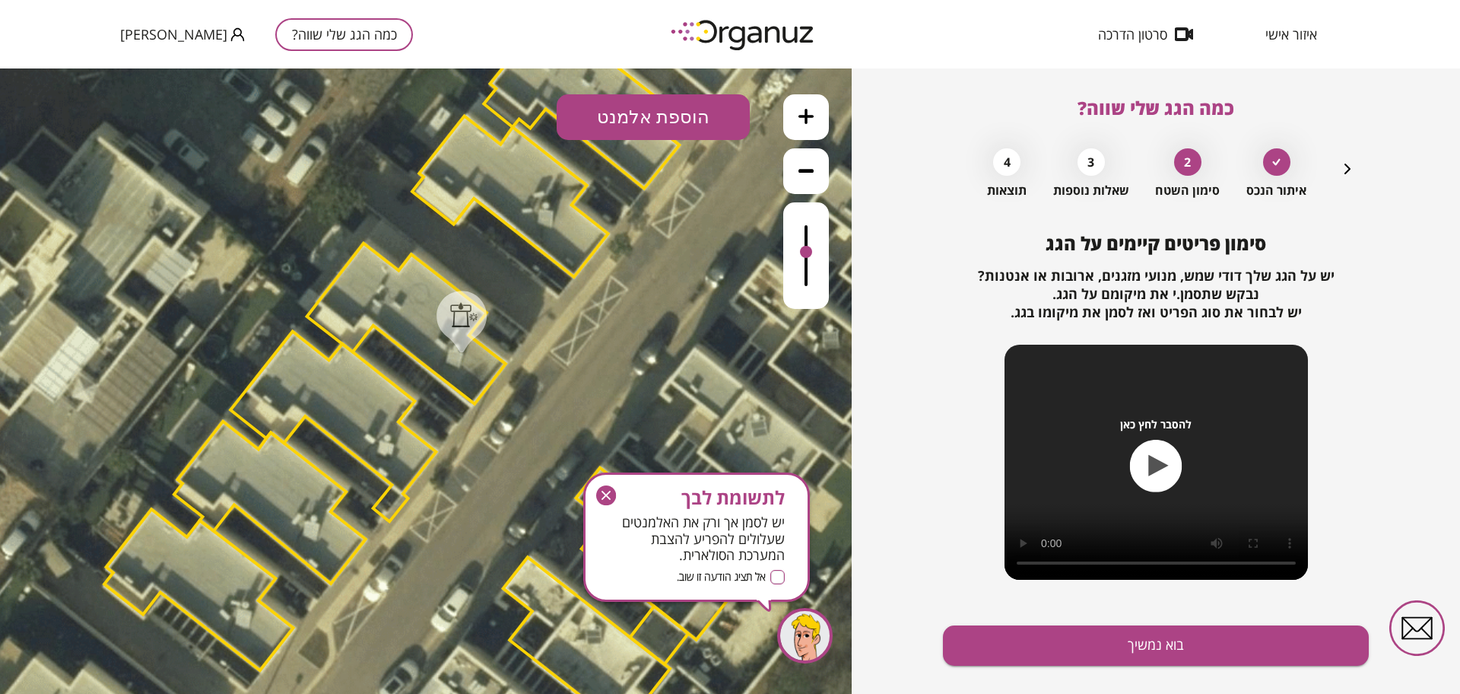
click at [796, 114] on button at bounding box center [806, 117] width 46 height 46
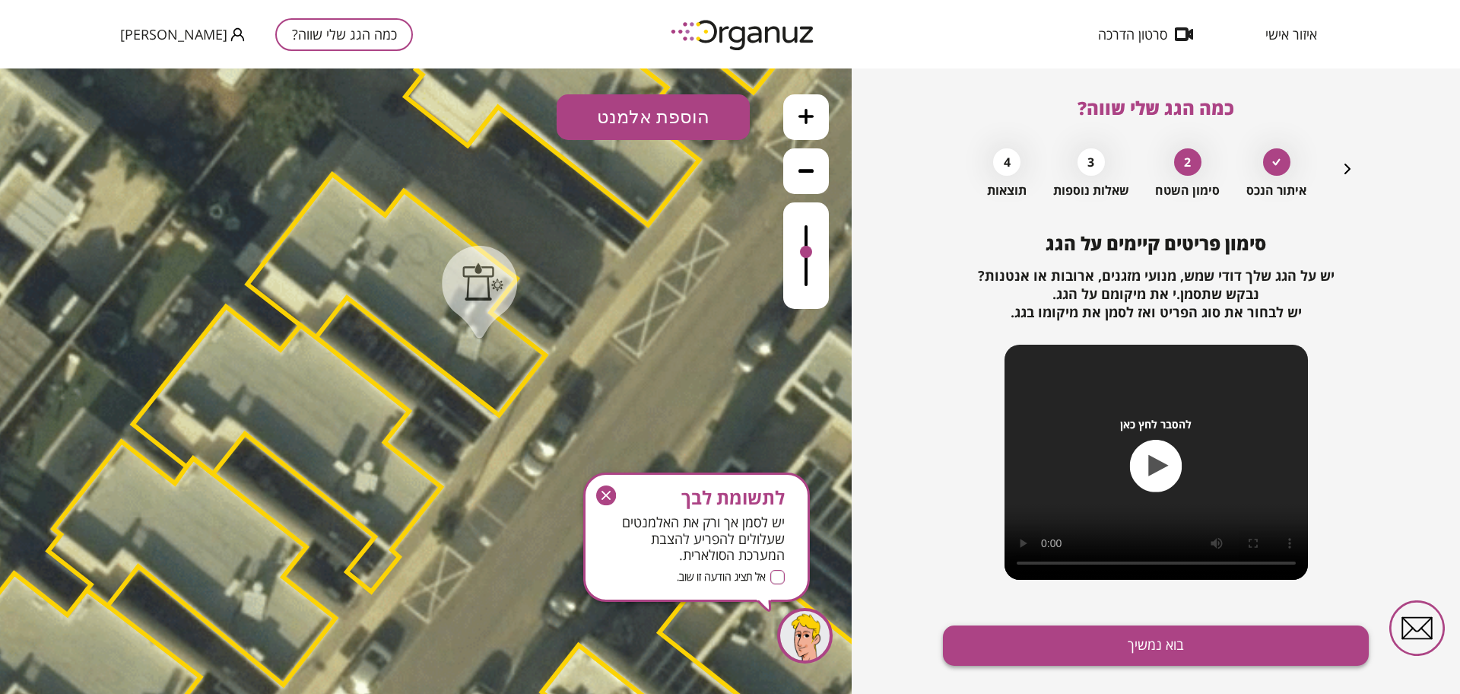
click at [1051, 634] on button "בוא נמשיך" at bounding box center [1156, 645] width 426 height 40
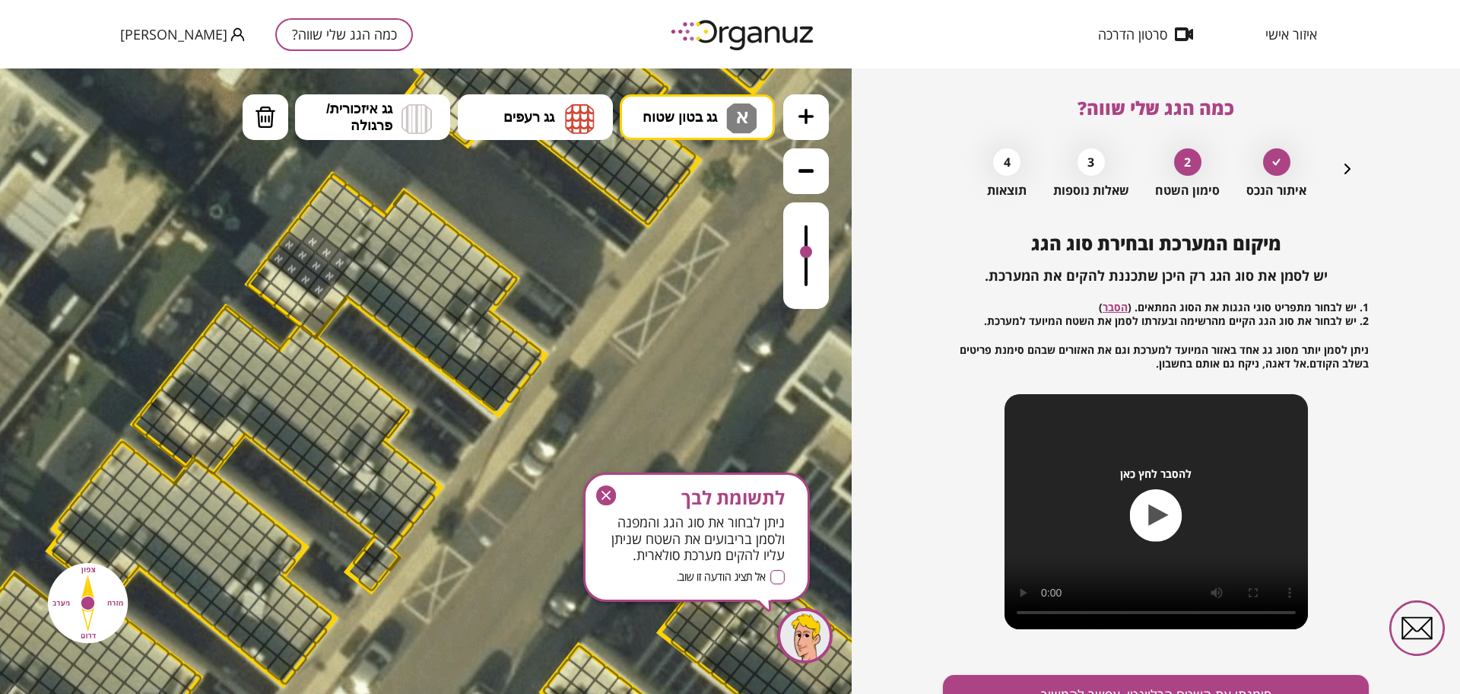
click at [603, 497] on g "button" at bounding box center [606, 495] width 20 height 20
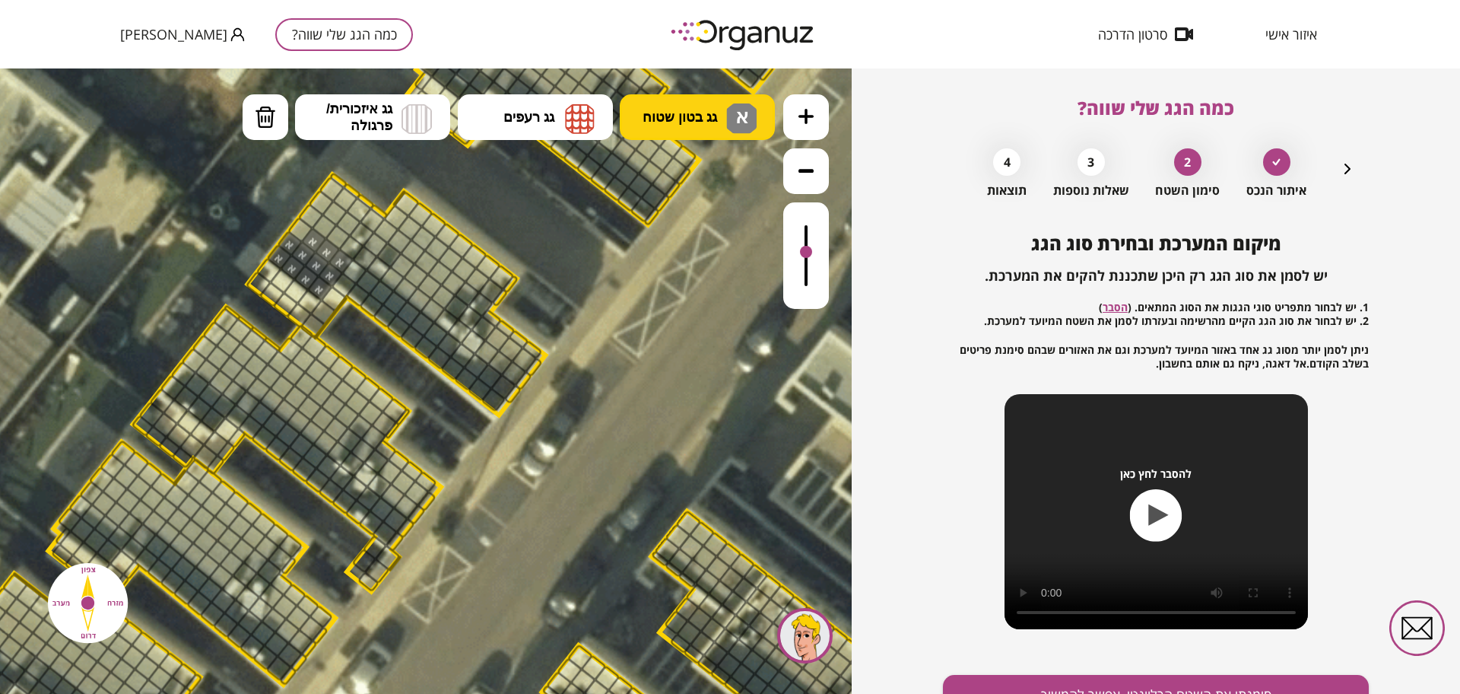
click at [711, 104] on button "גג בטון שטוח א" at bounding box center [697, 117] width 155 height 46
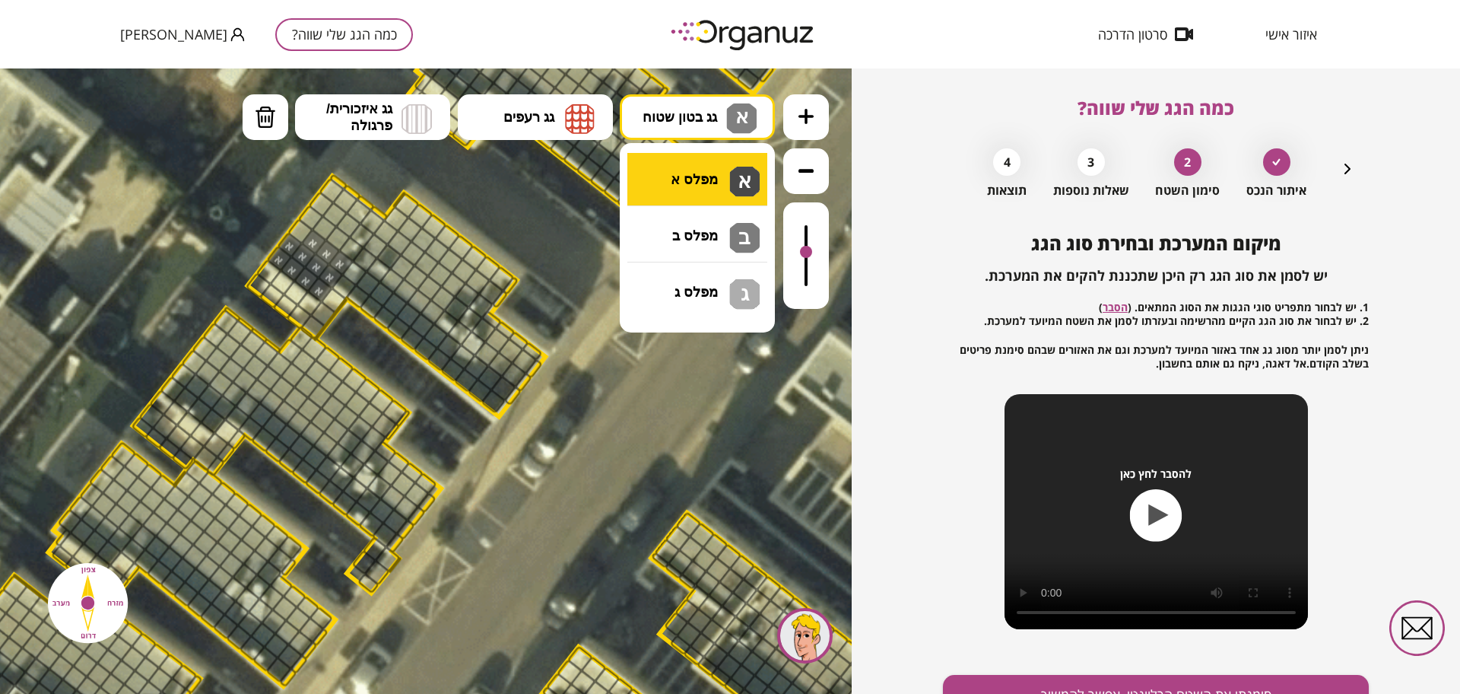
click at [679, 199] on div ".st0 { fill: #FFFFFF; } .st0 { fill: #FFFFFF; }" at bounding box center [426, 380] width 852 height 625
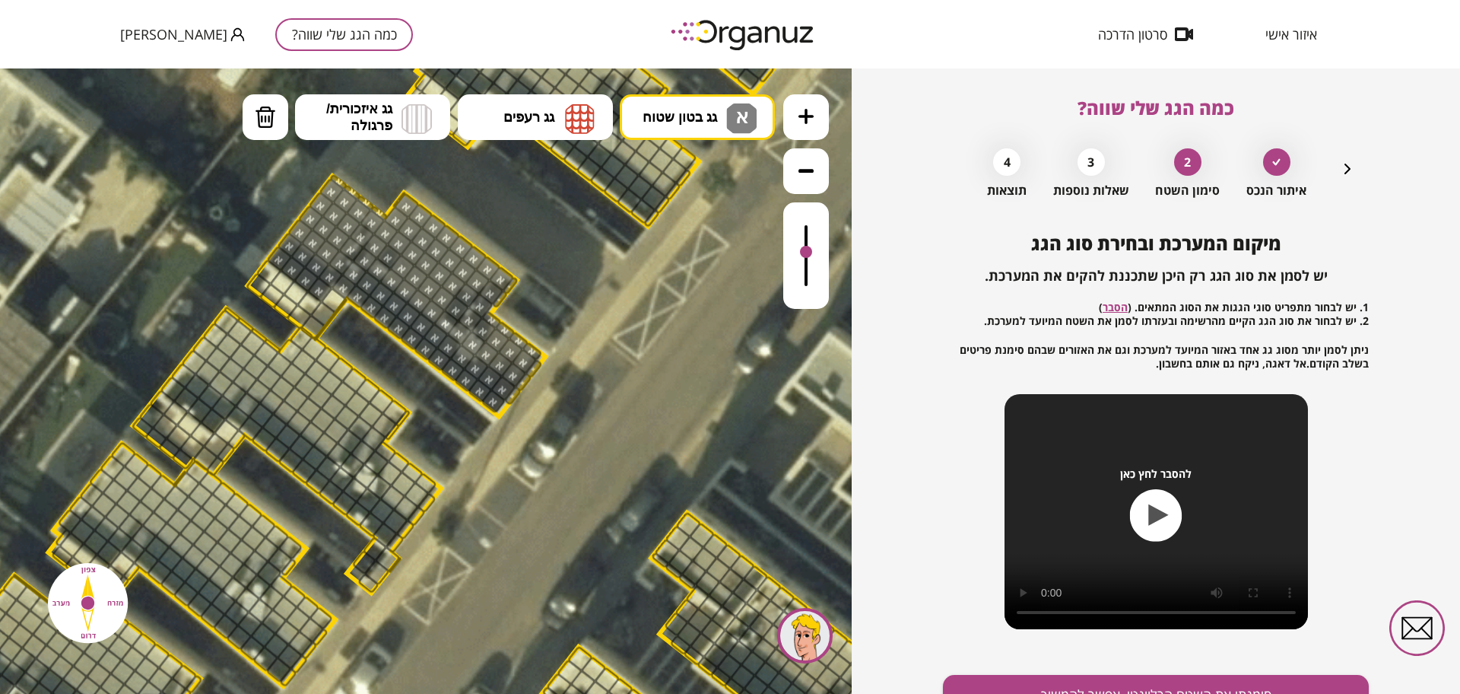
drag, startPoint x: 300, startPoint y: 234, endPoint x: 402, endPoint y: 199, distance: 107.8
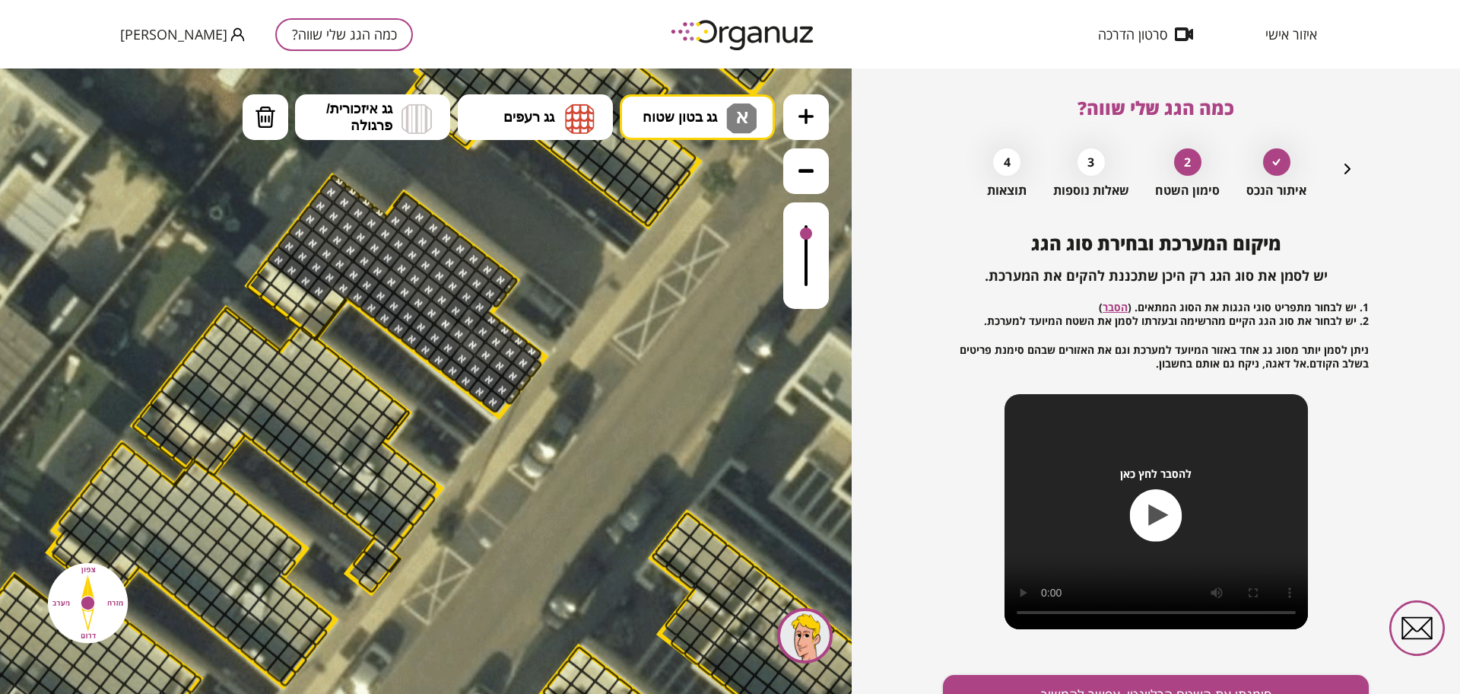
drag, startPoint x: 809, startPoint y: 251, endPoint x: 790, endPoint y: 235, distance: 24.8
click at [790, 235] on div at bounding box center [806, 255] width 46 height 106
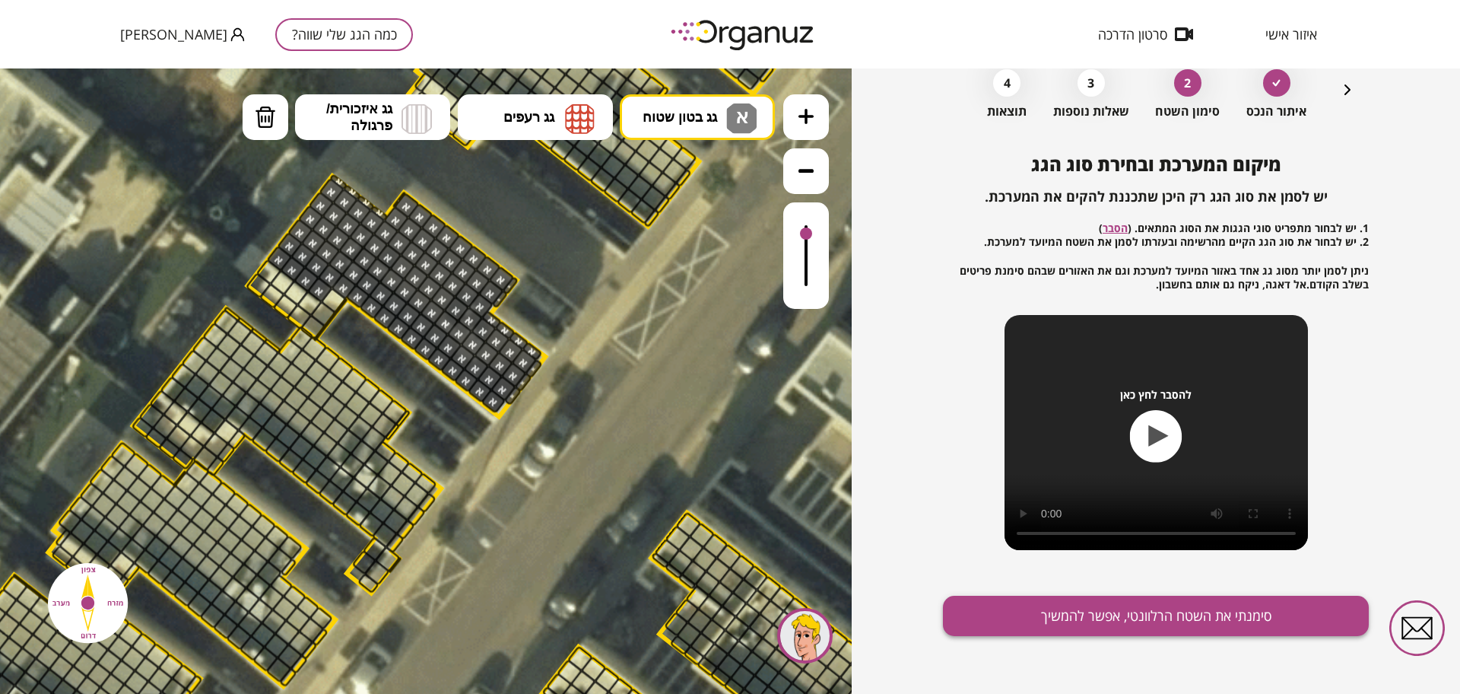
click at [1136, 624] on button "סימנתי את השטח הרלוונטי, אפשר להמשיך" at bounding box center [1156, 616] width 426 height 40
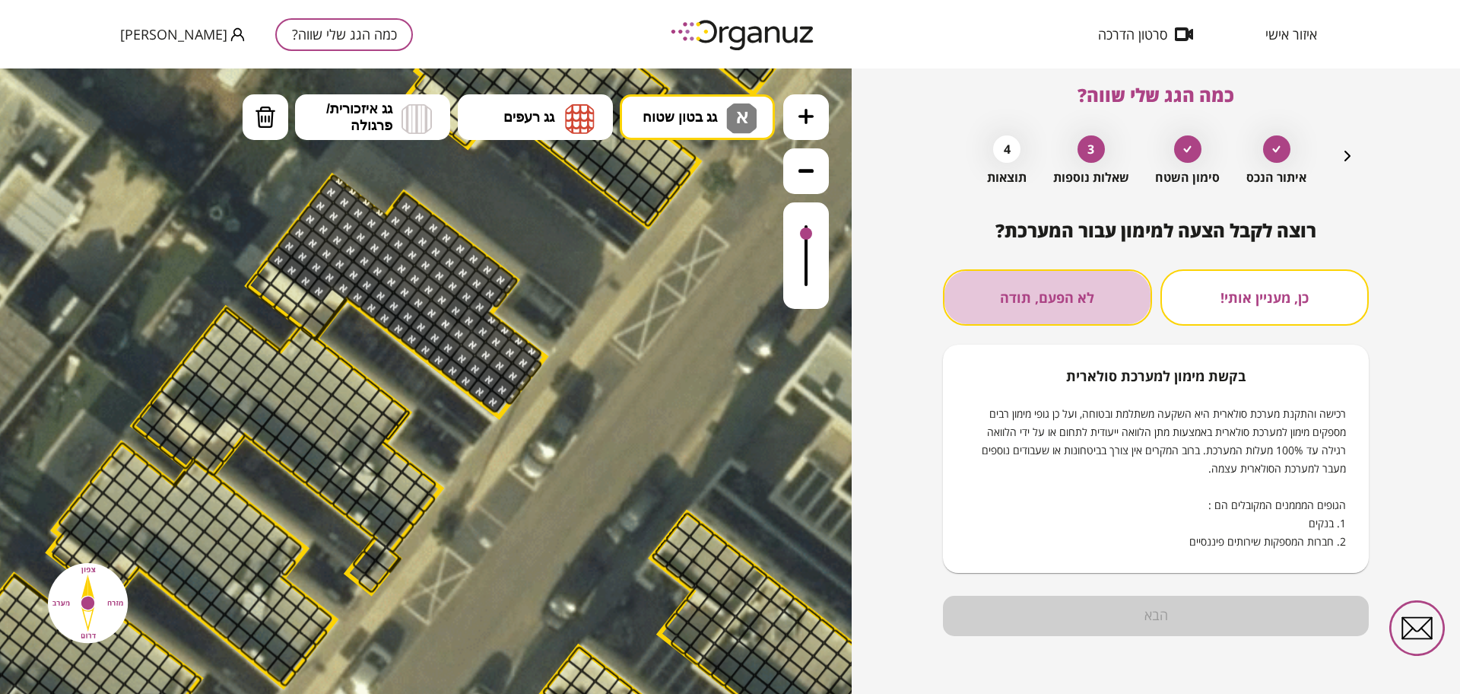
click at [1046, 313] on button "לא הפעם, תודה" at bounding box center [1047, 297] width 209 height 56
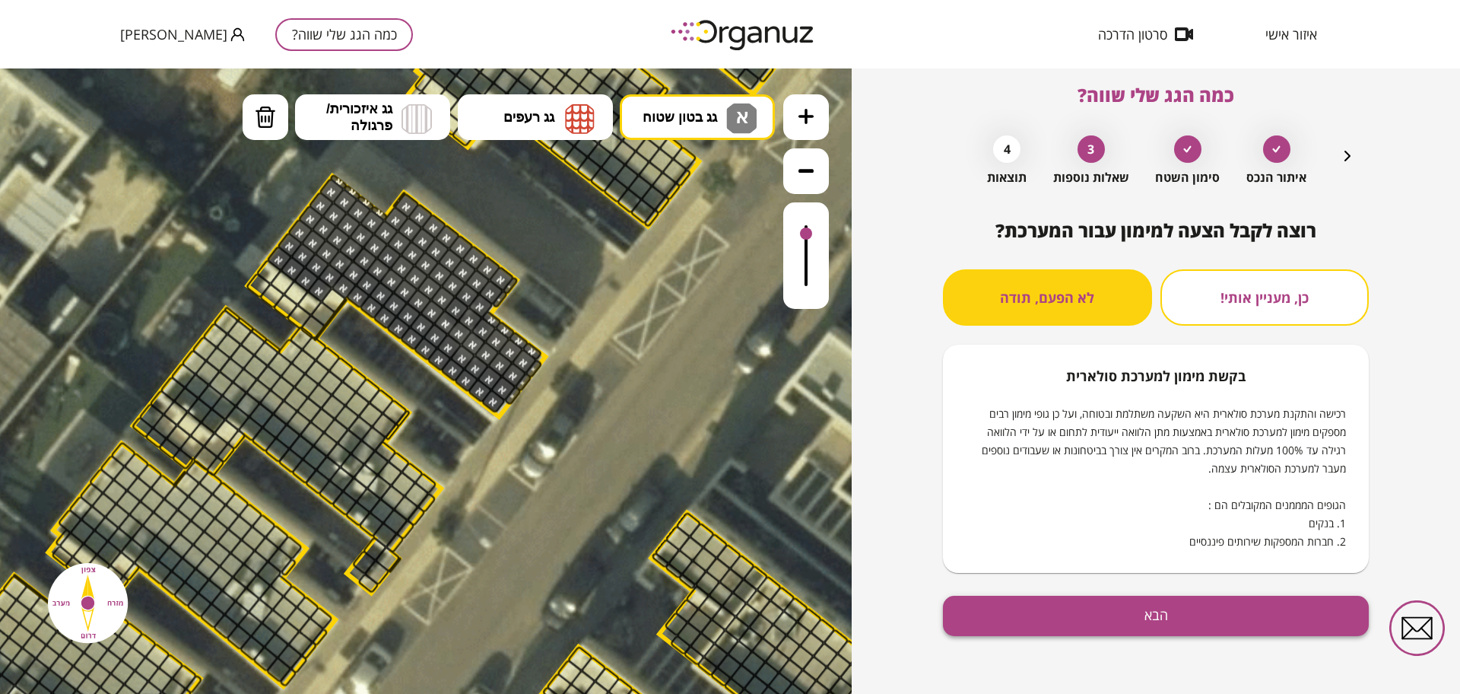
click at [1085, 608] on button "הבא" at bounding box center [1156, 616] width 426 height 40
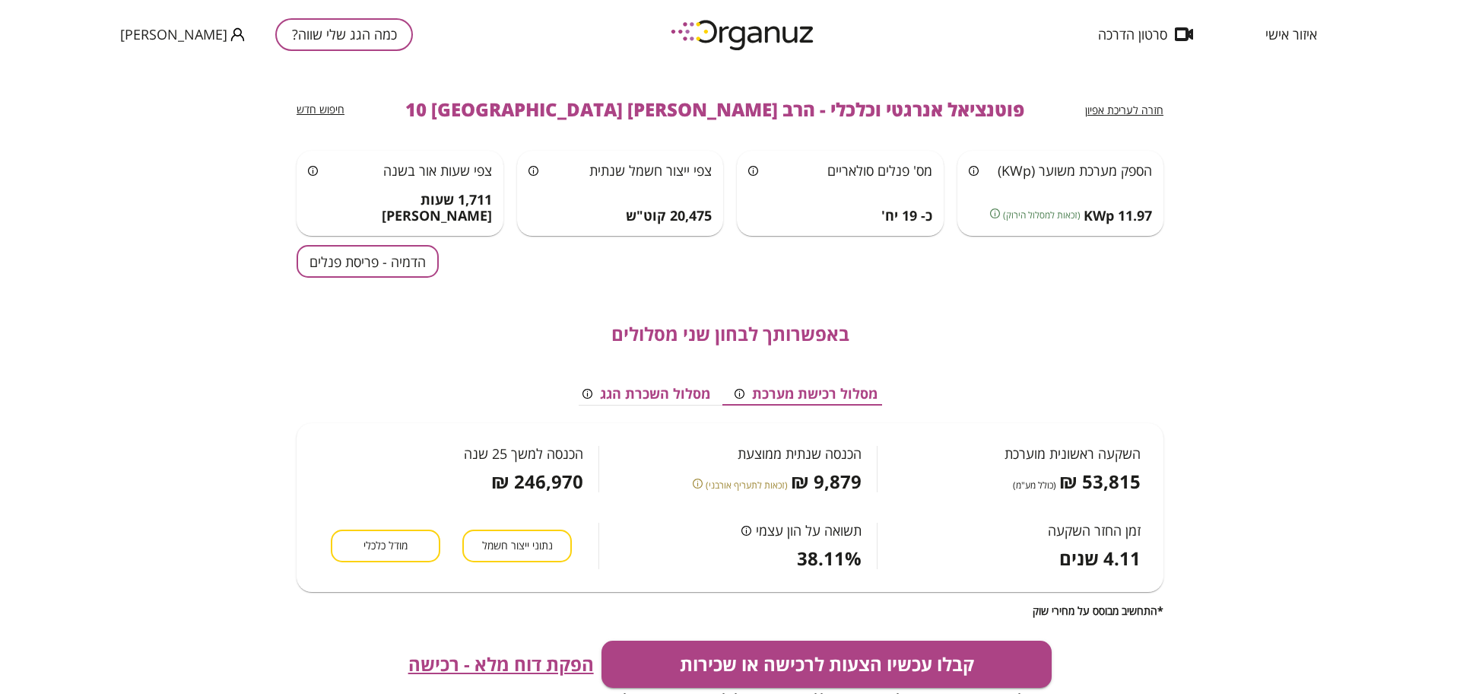
click at [421, 258] on button "הדמיה - פריסת פנלים" at bounding box center [368, 261] width 142 height 33
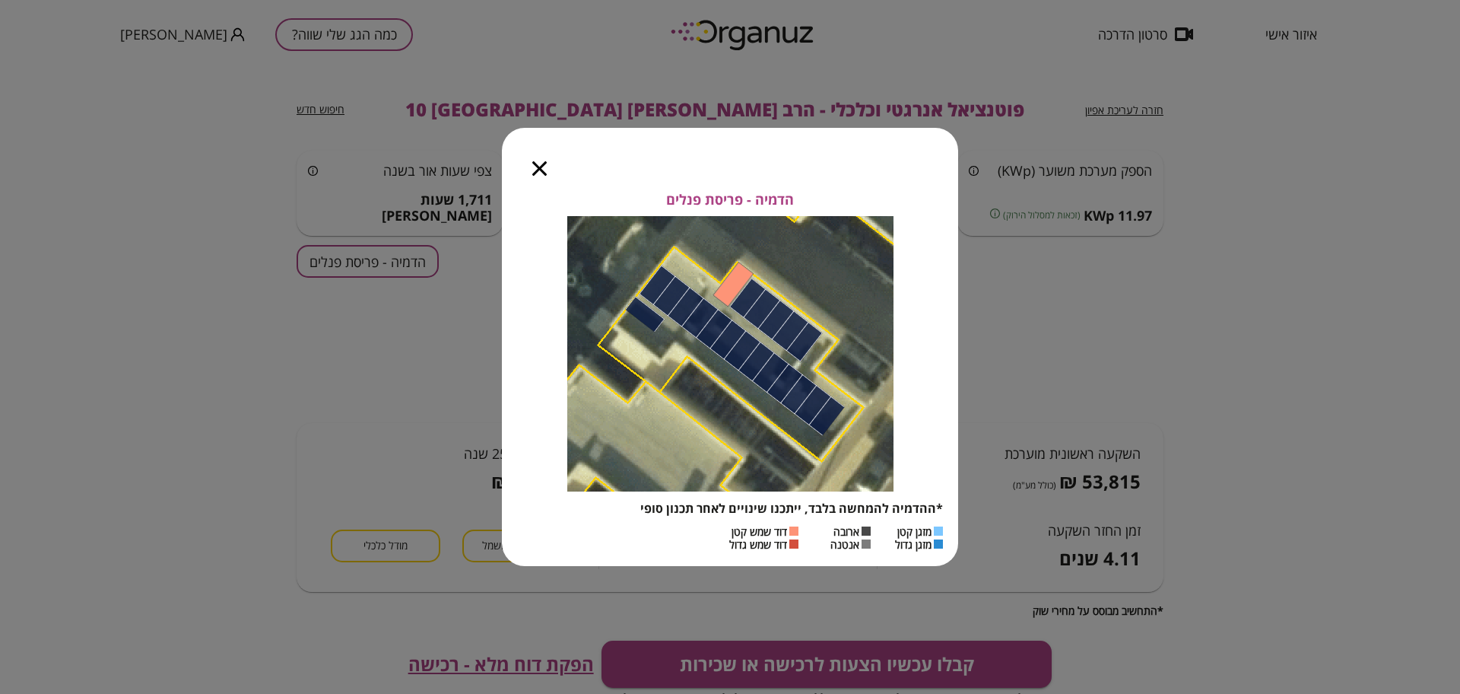
click at [529, 165] on div at bounding box center [539, 160] width 75 height 64
click at [538, 166] on icon "button" at bounding box center [539, 168] width 14 height 14
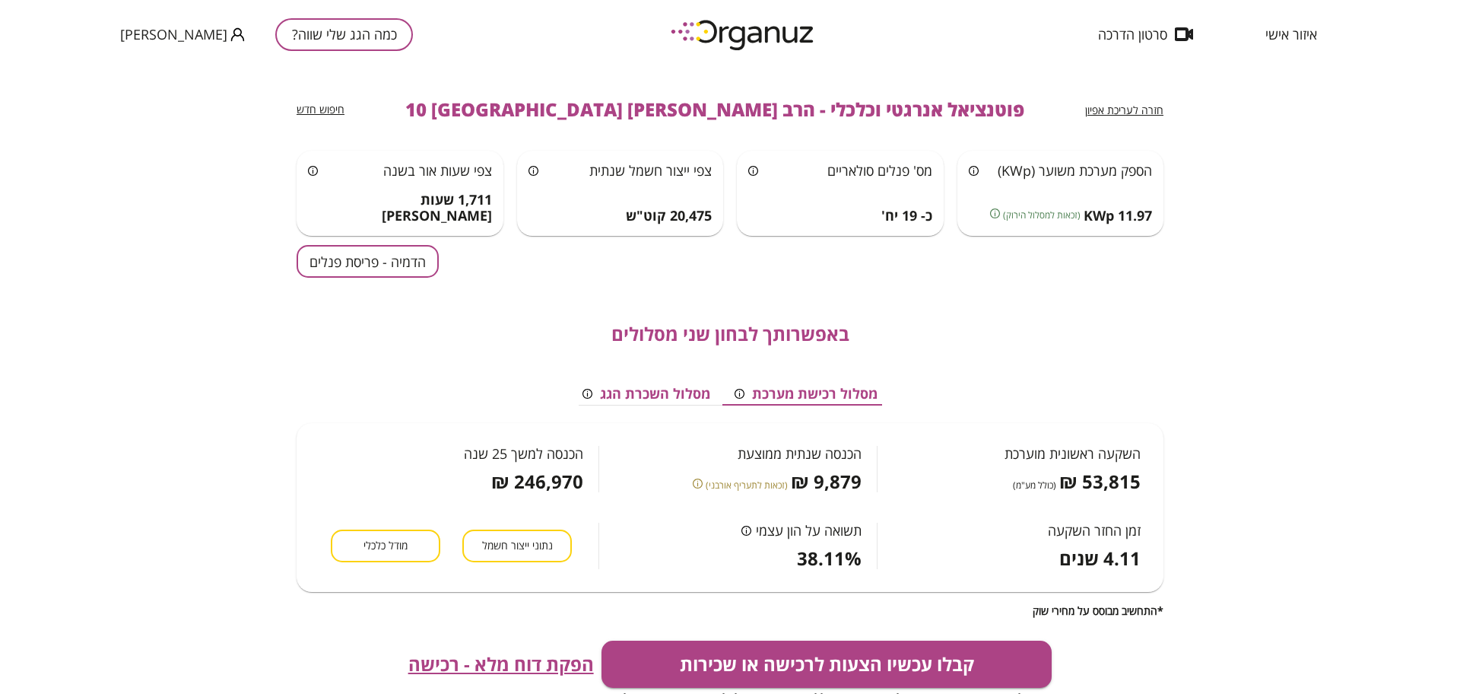
click at [1139, 113] on span "חזרה לעריכת אפיון" at bounding box center [1124, 110] width 78 height 14
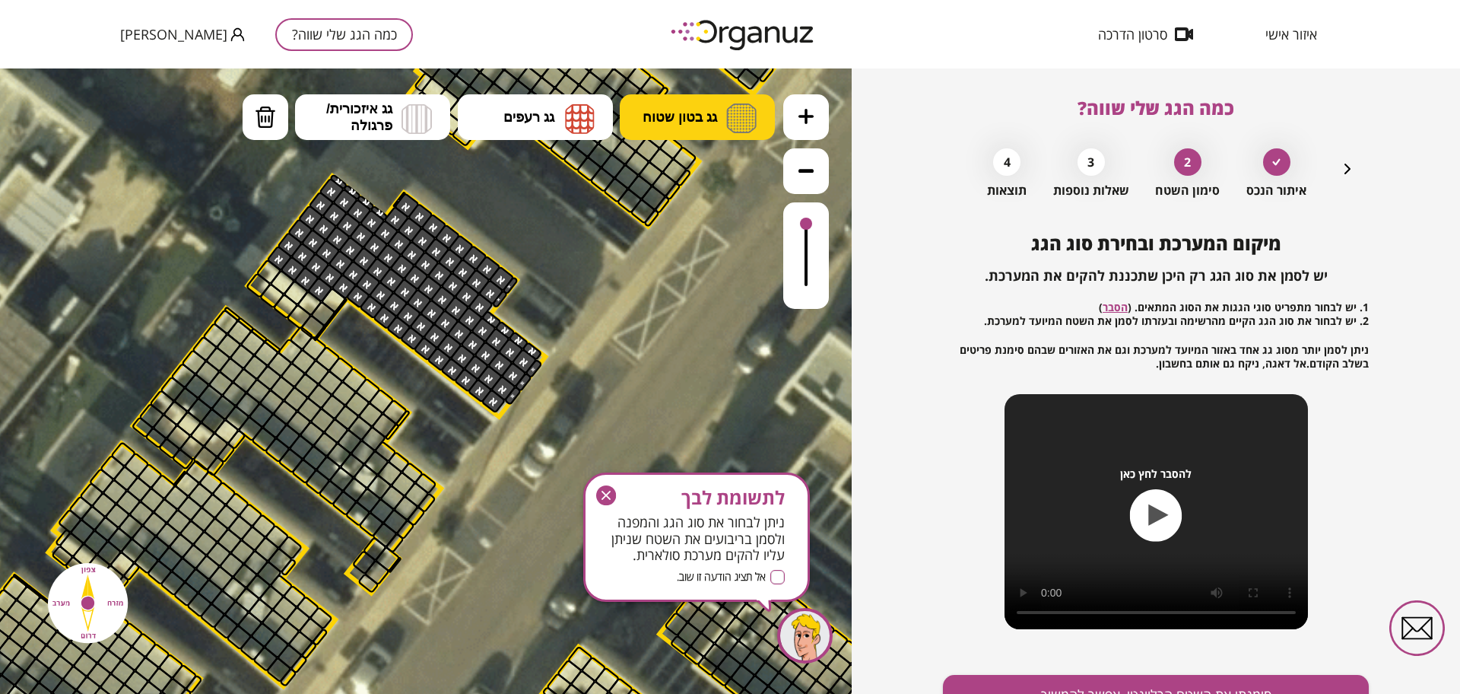
click at [713, 119] on span "גג בטון שטוח" at bounding box center [680, 117] width 75 height 17
click at [717, 169] on div ".st0 { fill: #FFFFFF; } .st0 { fill: #FFFFFF; }" at bounding box center [426, 380] width 852 height 625
click at [333, 298] on div at bounding box center [332, 300] width 27 height 27
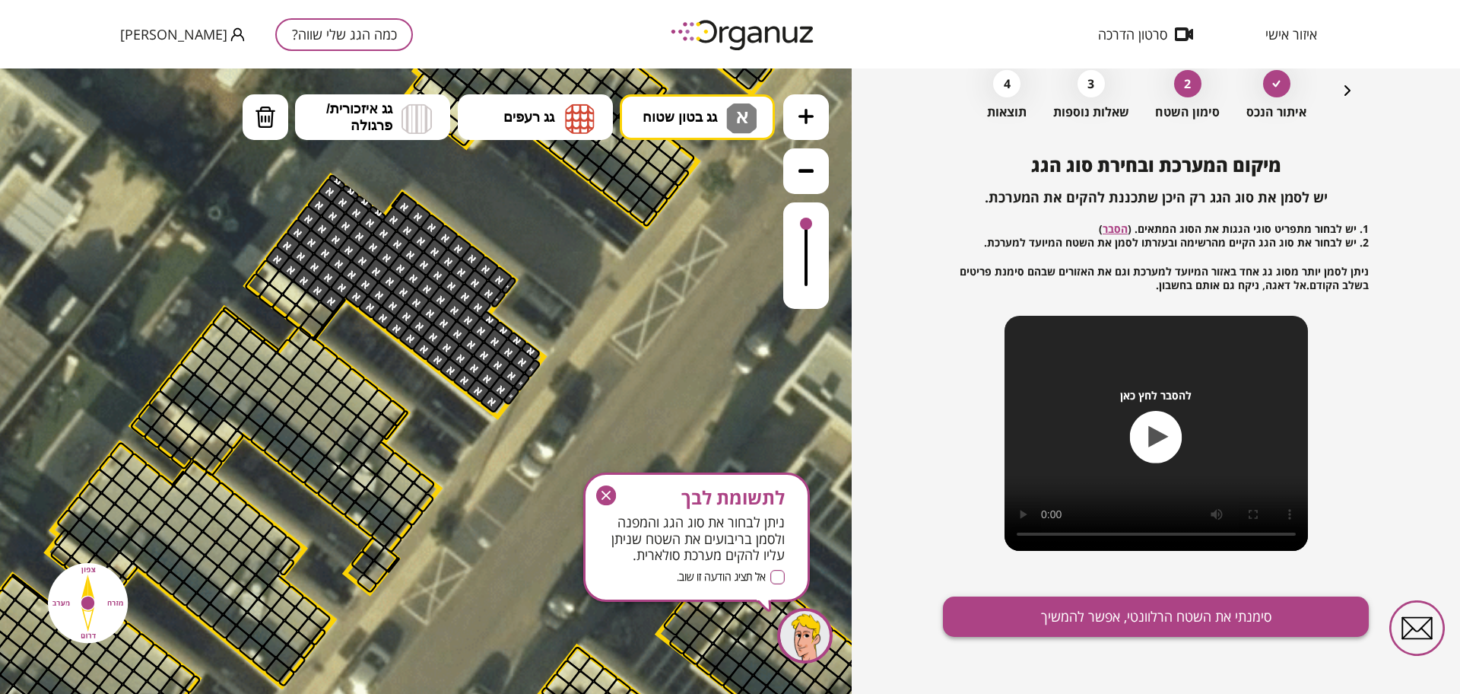
scroll to position [79, 0]
click at [993, 621] on button "סימנתי את השטח הרלוונטי, אפשר להמשיך" at bounding box center [1156, 616] width 426 height 40
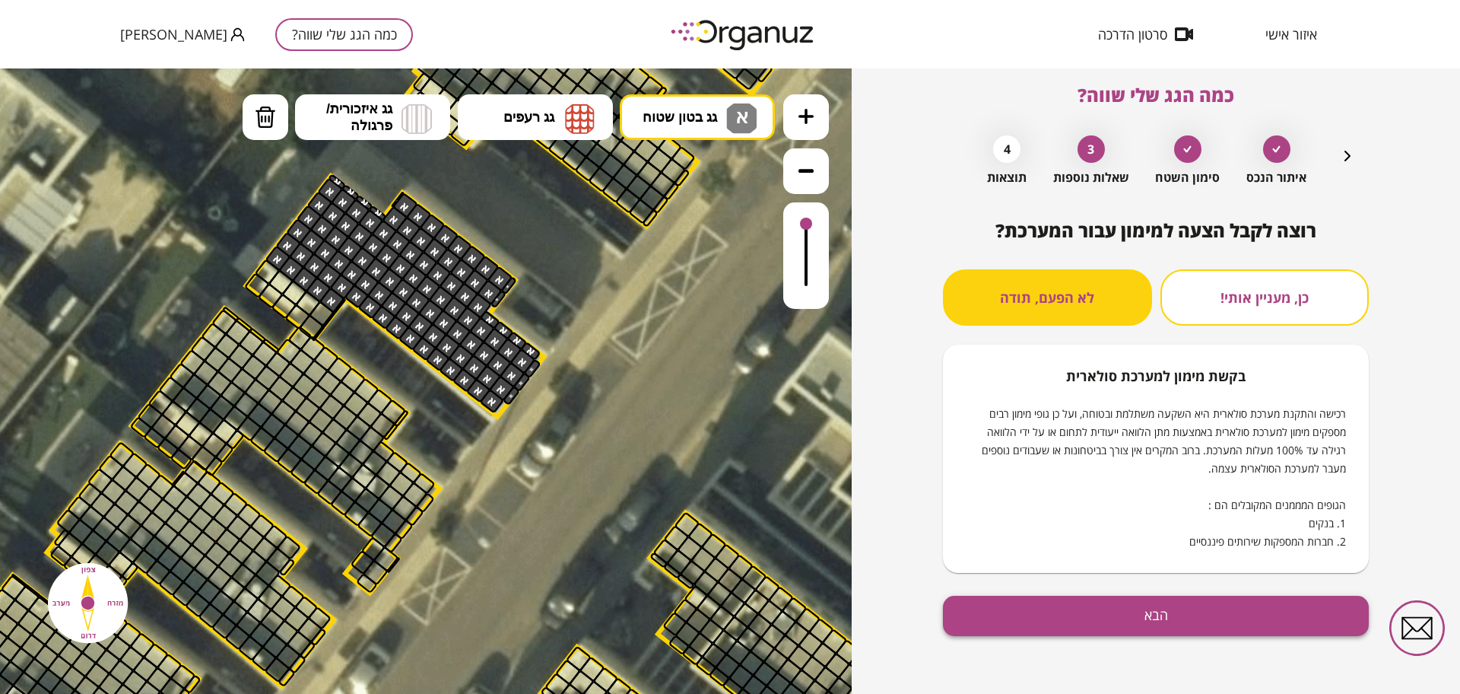
click at [996, 607] on button "הבא" at bounding box center [1156, 616] width 426 height 40
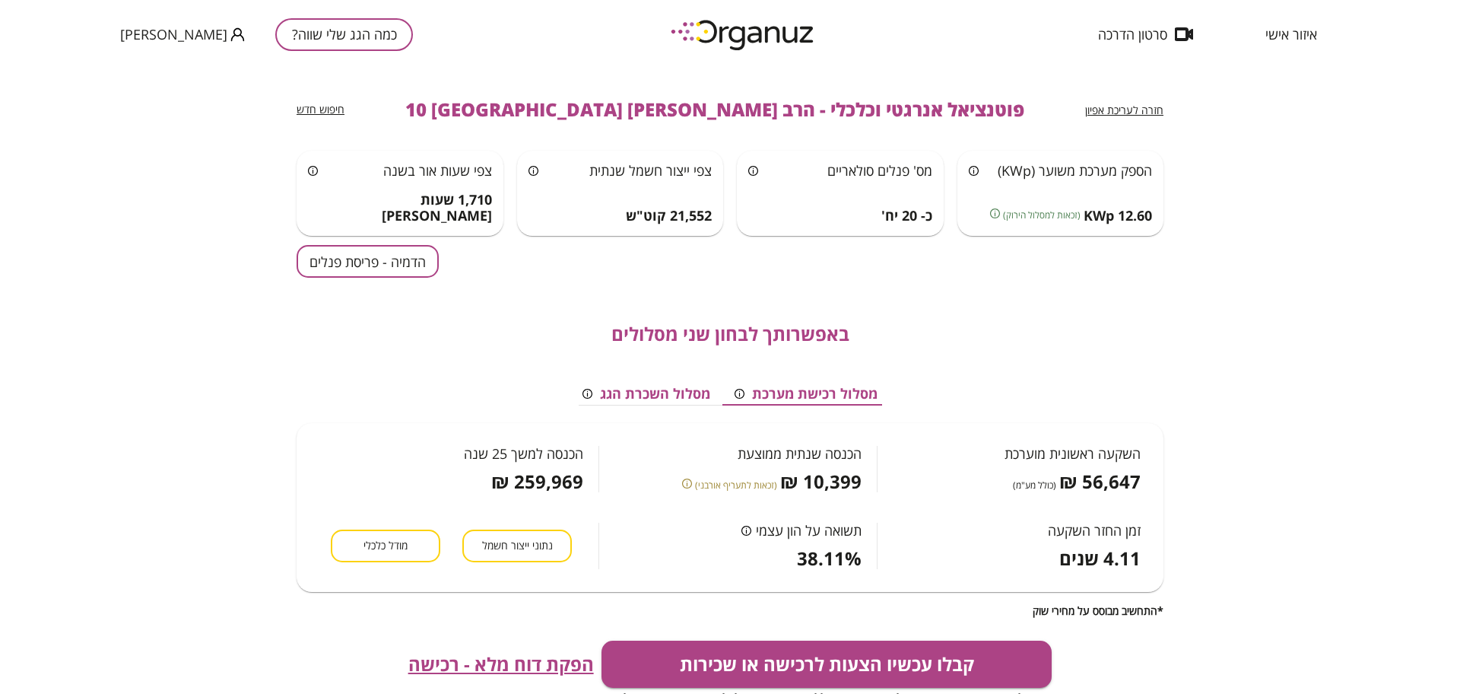
click at [395, 254] on button "הדמיה - פריסת פנלים" at bounding box center [368, 261] width 142 height 33
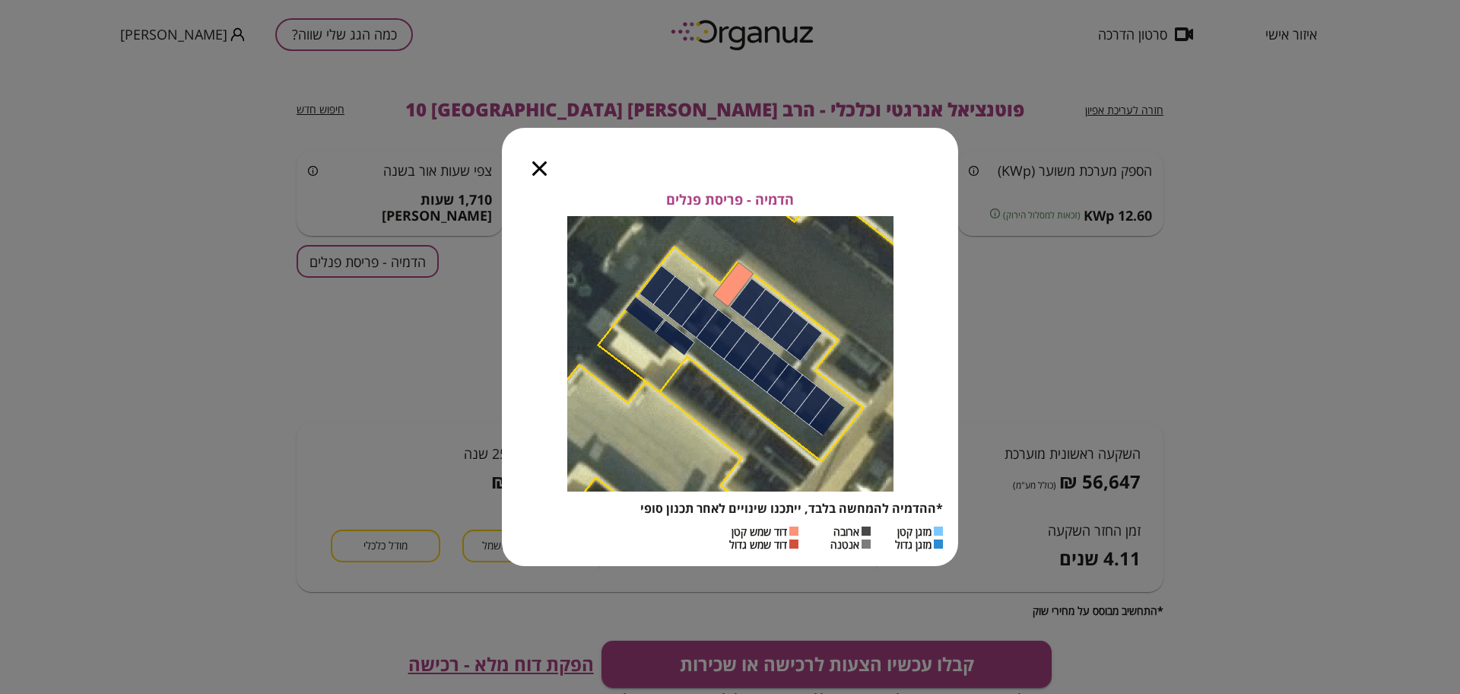
click at [546, 167] on icon "button" at bounding box center [539, 168] width 14 height 14
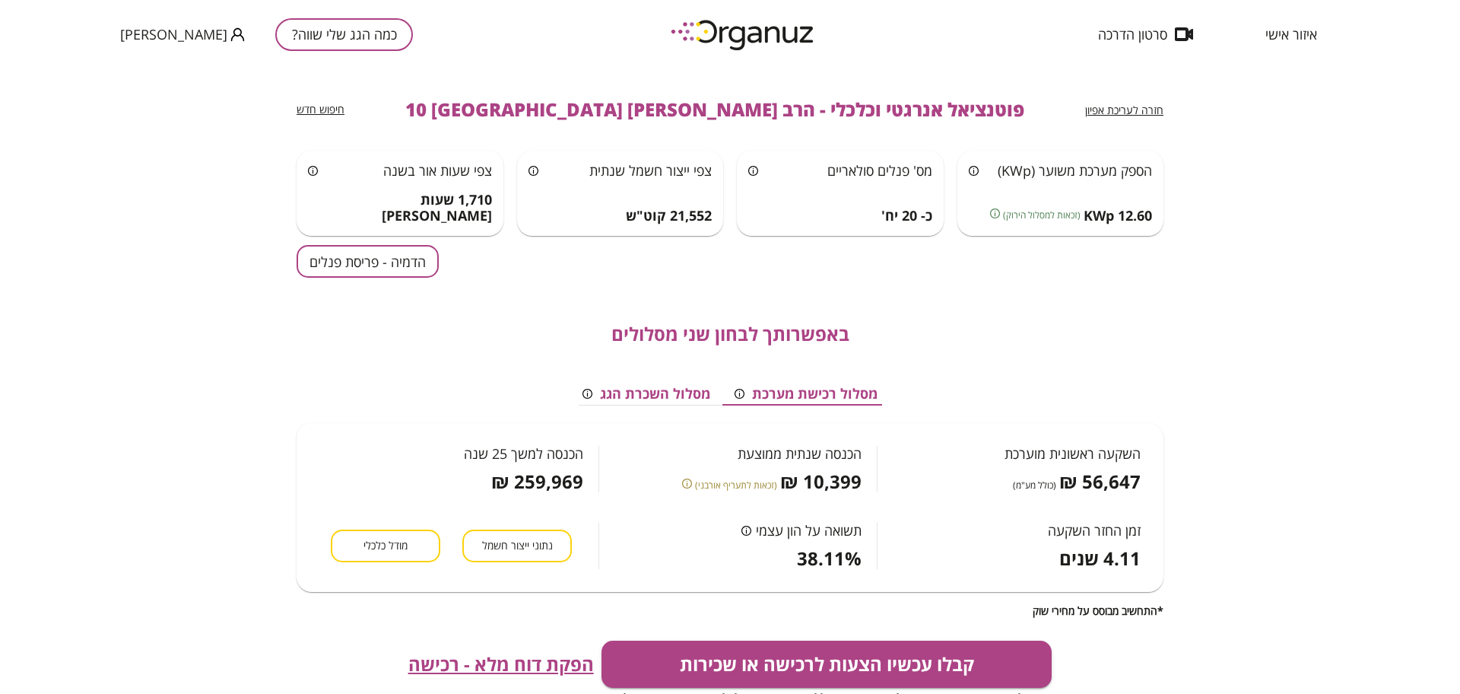
click at [1156, 113] on span "חזרה לעריכת אפיון" at bounding box center [1124, 110] width 78 height 14
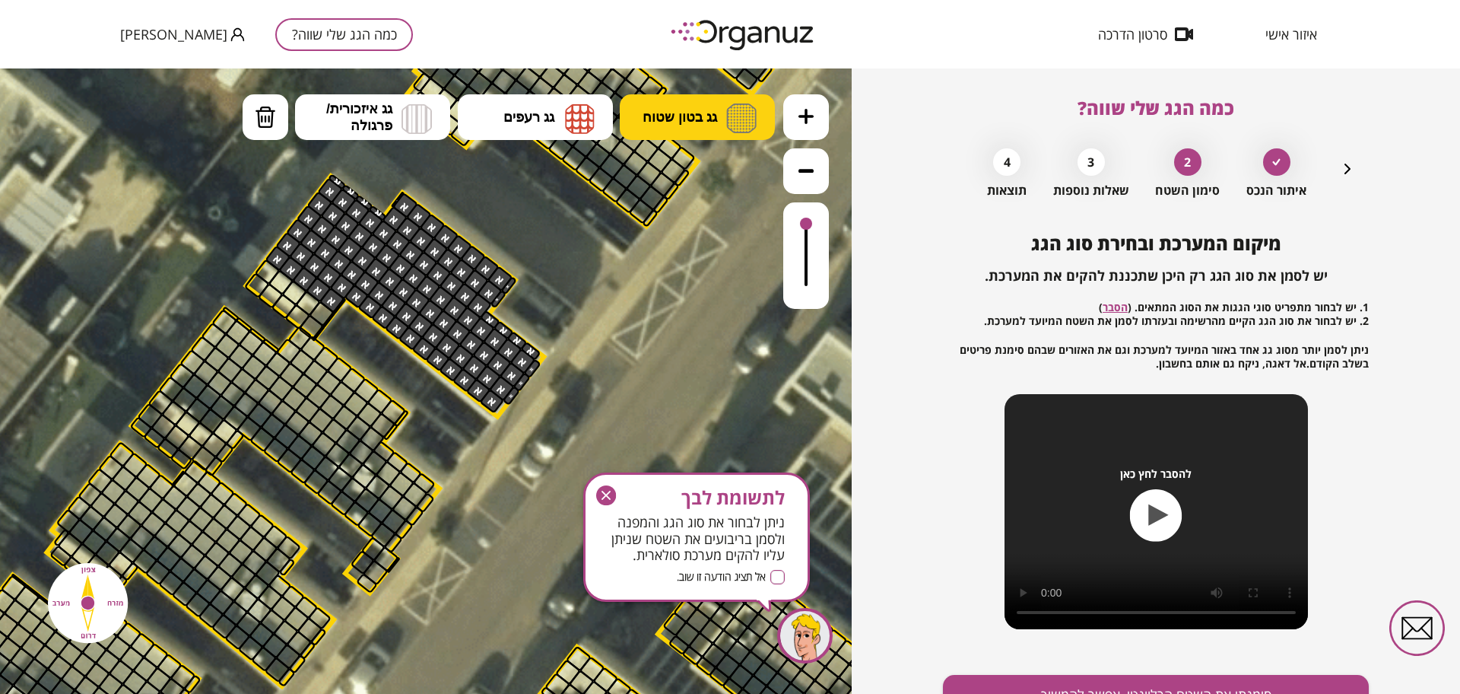
click at [690, 121] on span "גג בטון שטוח" at bounding box center [680, 117] width 75 height 17
click at [691, 188] on div ".st0 { fill: #FFFFFF; } .st0 { fill: #FFFFFF; }" at bounding box center [426, 380] width 852 height 625
drag, startPoint x: 319, startPoint y: 307, endPoint x: 220, endPoint y: 245, distance: 116.9
click at [220, 245] on div ".st0 { fill: #FFFFFF; } .st0 { fill: #FFFFFF; }" at bounding box center [424, 385] width 3286 height 3286
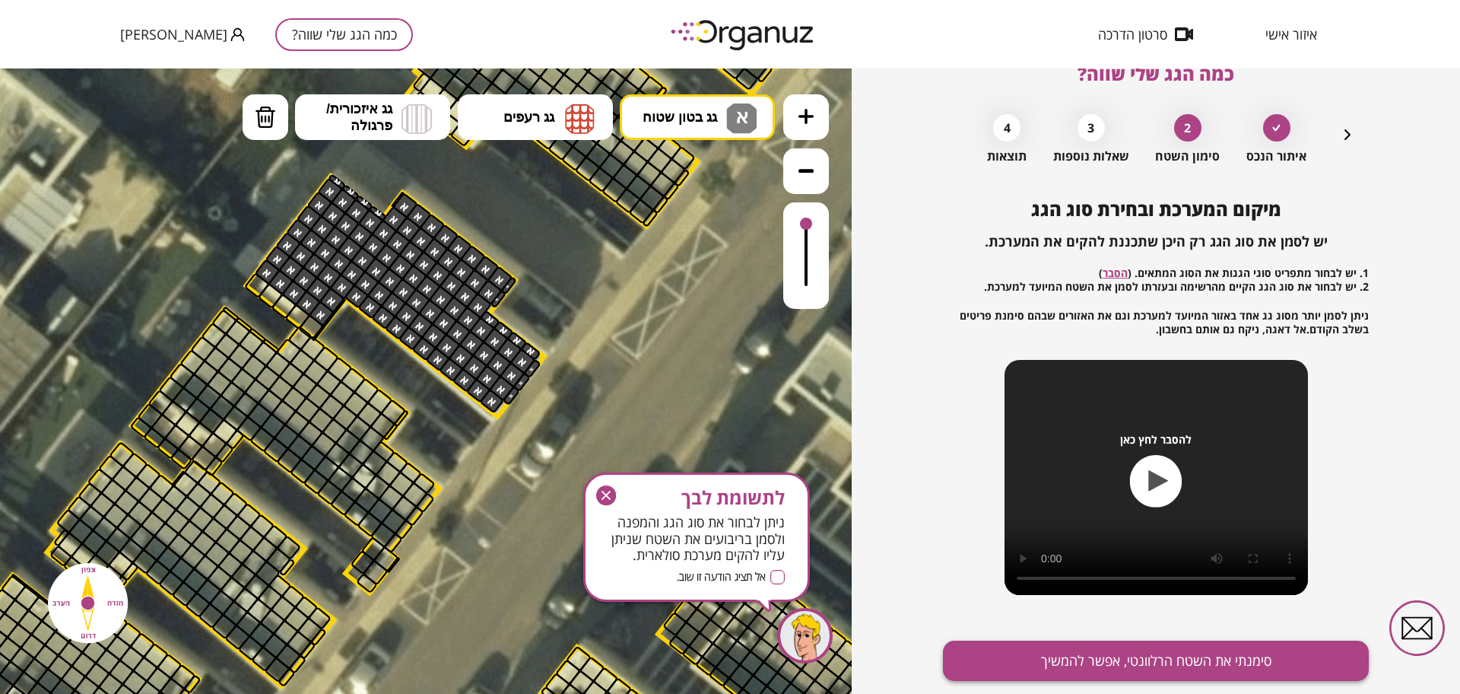
scroll to position [79, 0]
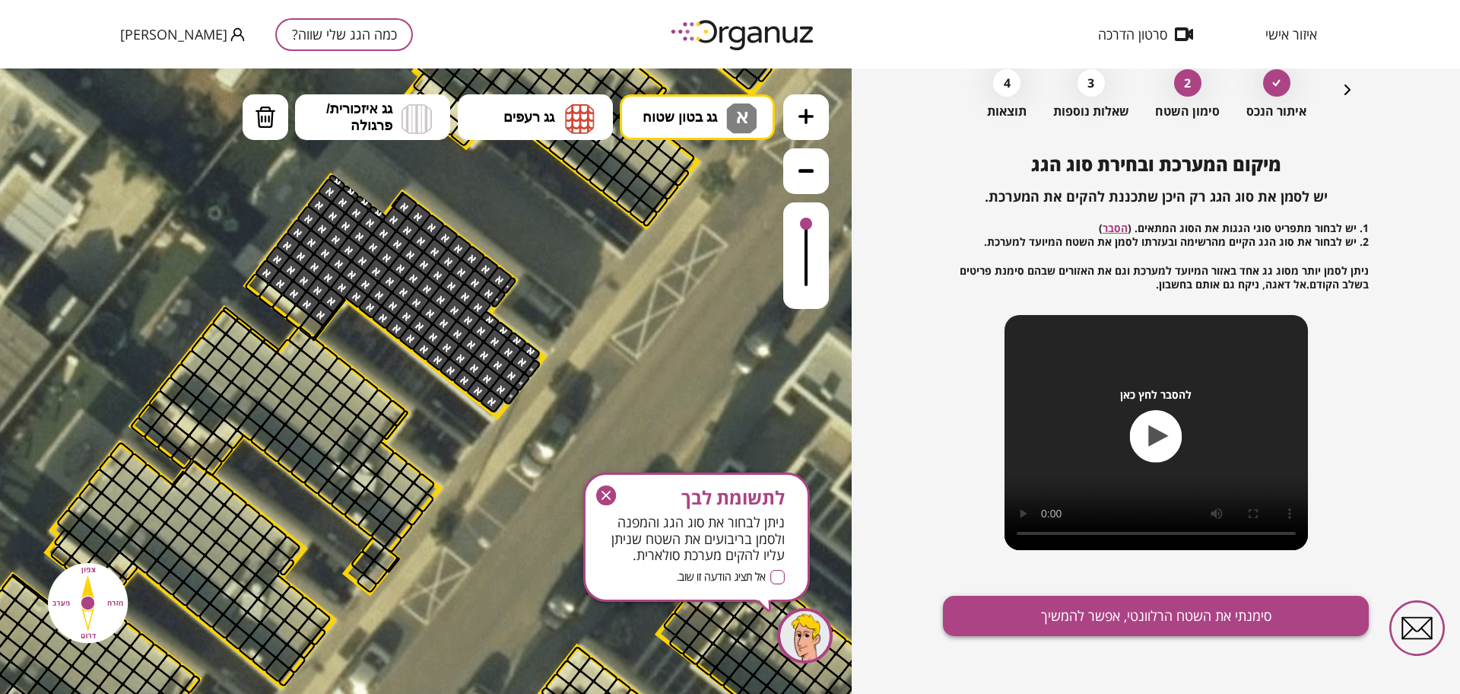
click at [1049, 604] on button "סימנתי את השטח הרלוונטי, אפשר להמשיך" at bounding box center [1156, 616] width 426 height 40
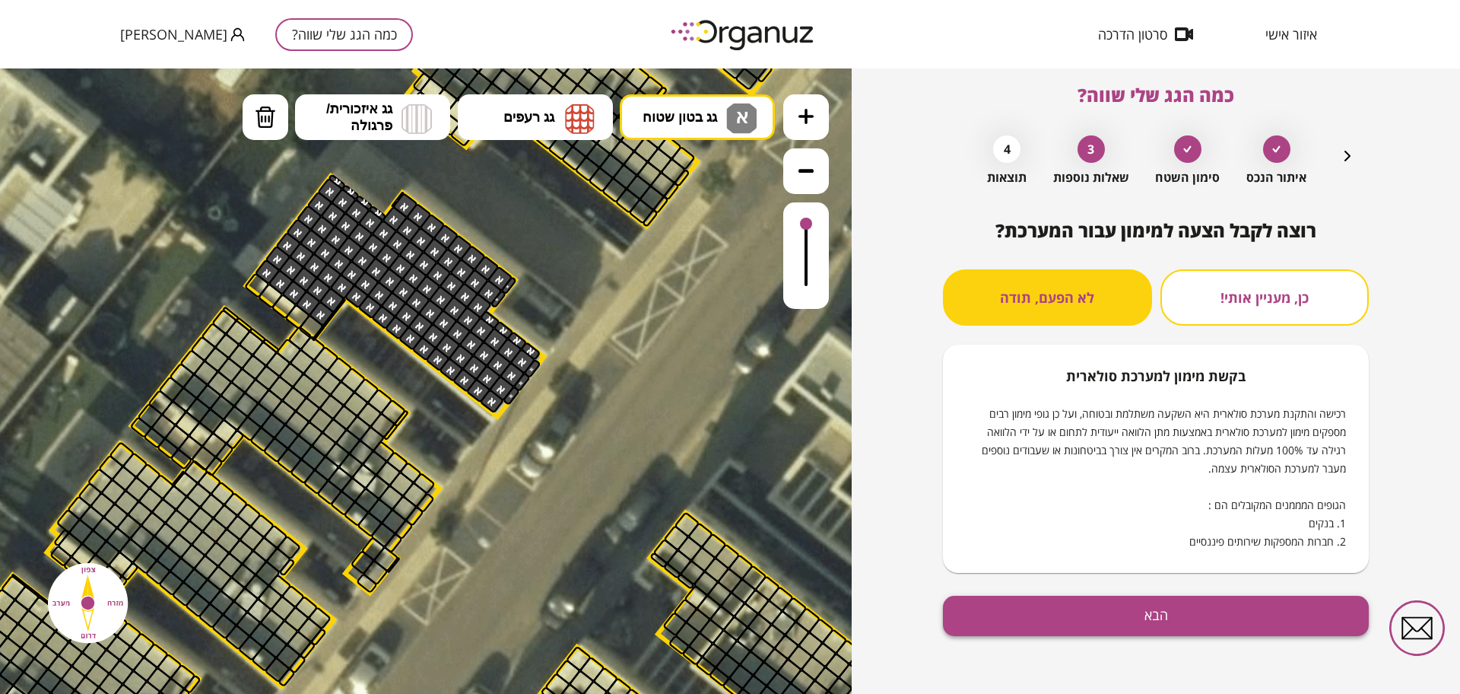
click at [1125, 609] on button "הבא" at bounding box center [1156, 616] width 426 height 40
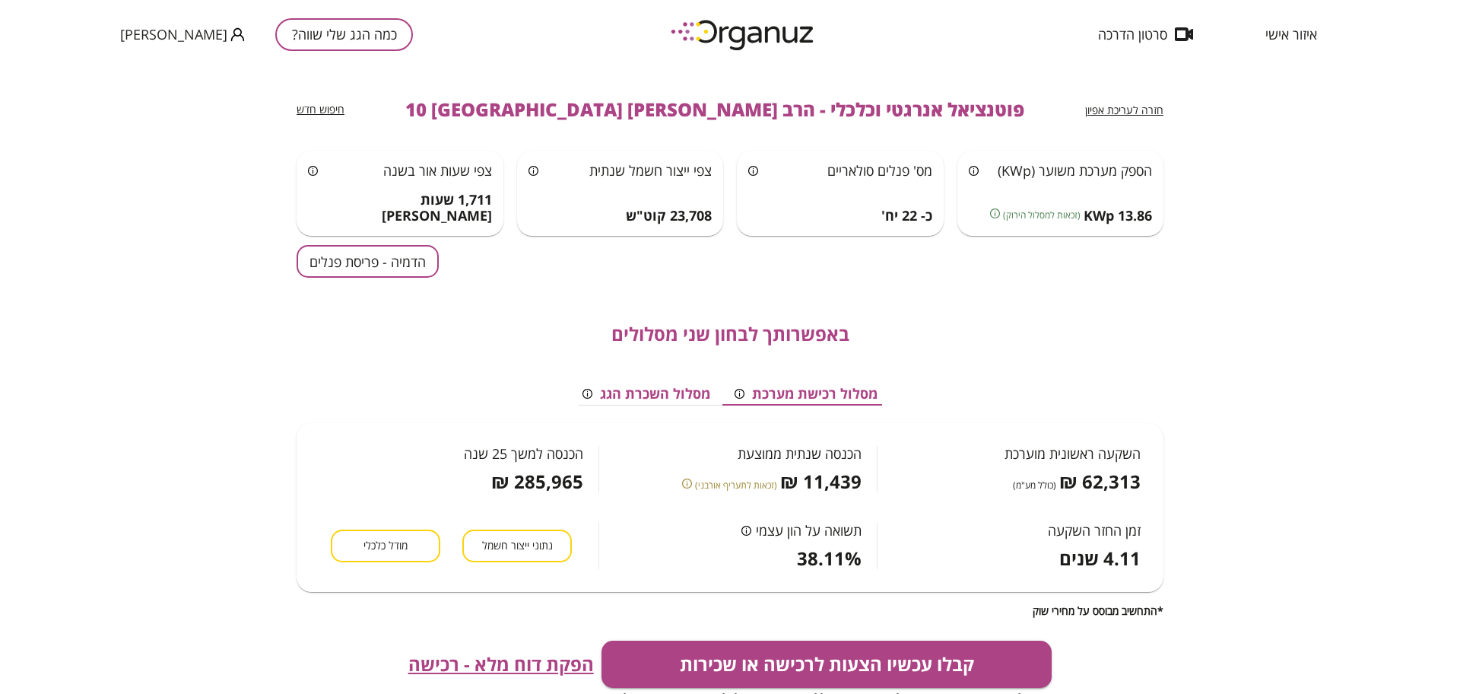
click at [405, 270] on button "הדמיה - פריסת פנלים" at bounding box center [368, 261] width 142 height 33
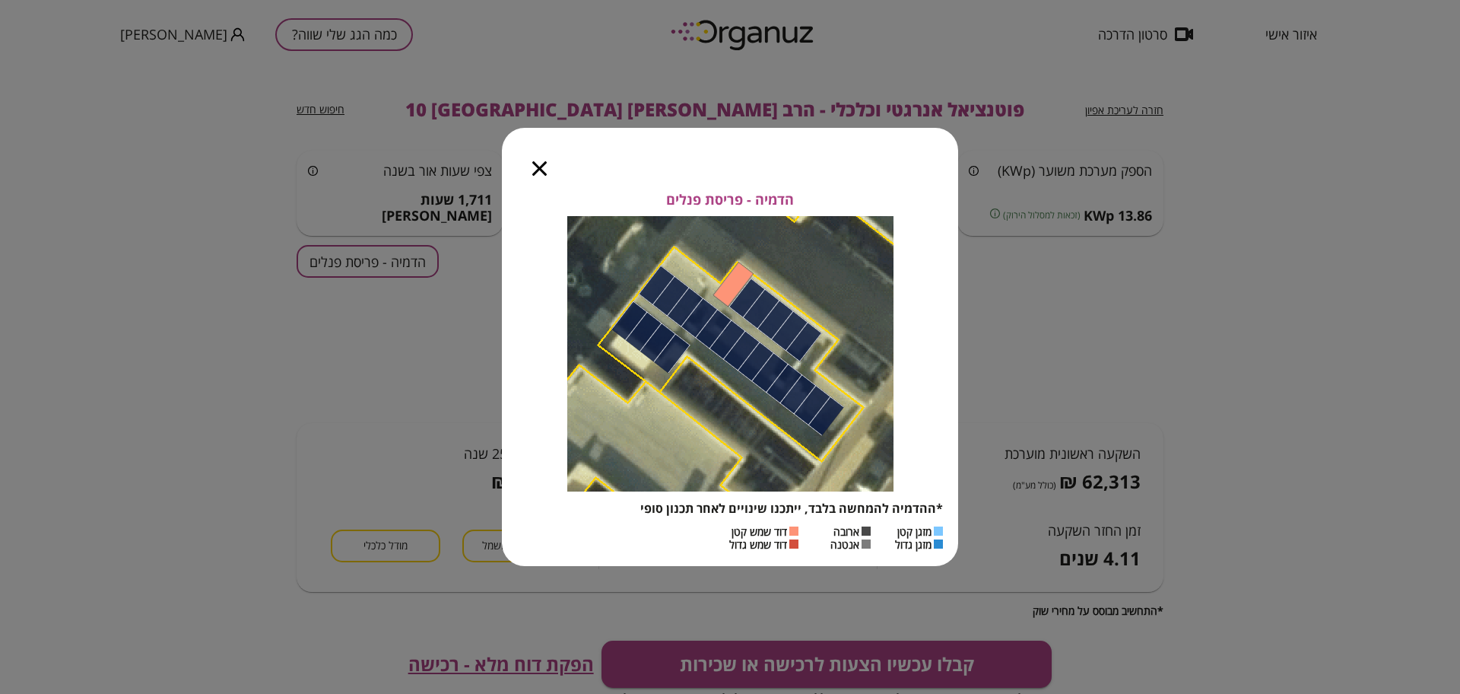
click at [539, 173] on icon "button" at bounding box center [539, 168] width 14 height 14
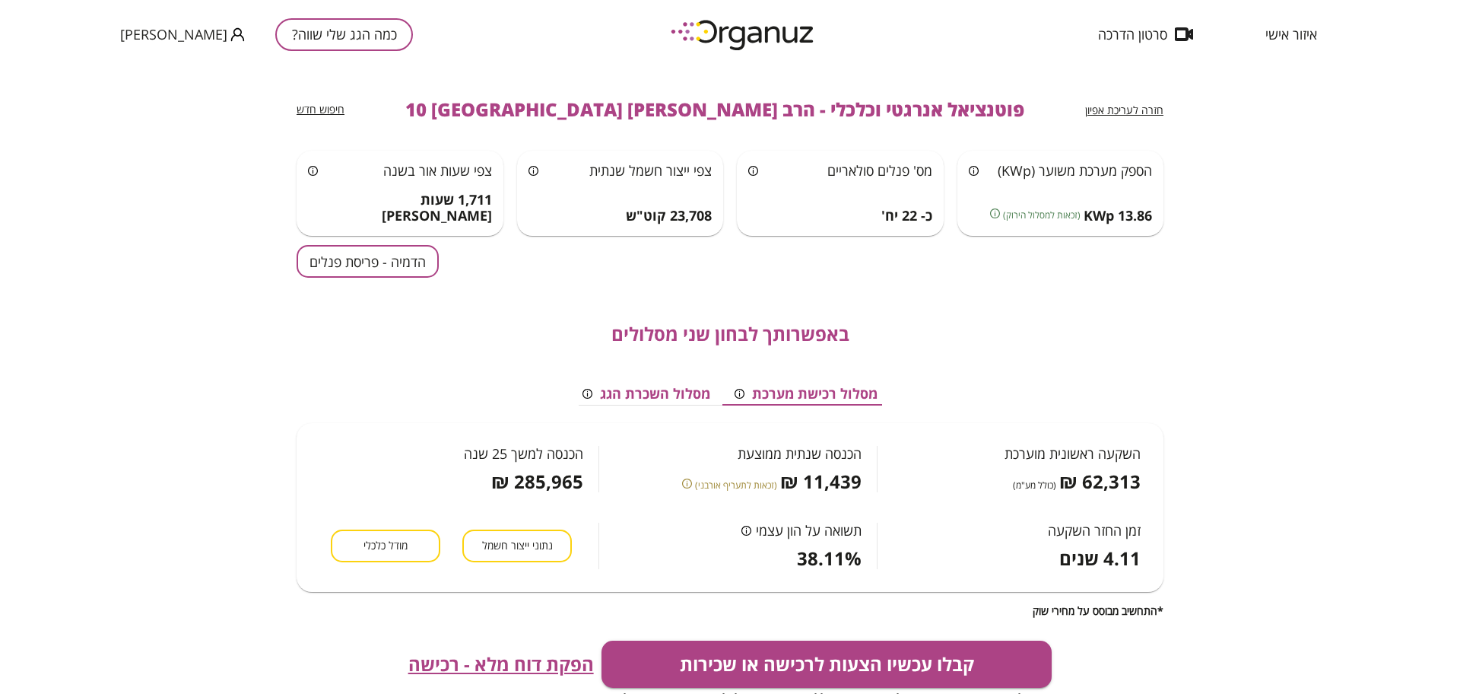
click at [398, 541] on span "מודל כלכלי" at bounding box center [386, 546] width 44 height 14
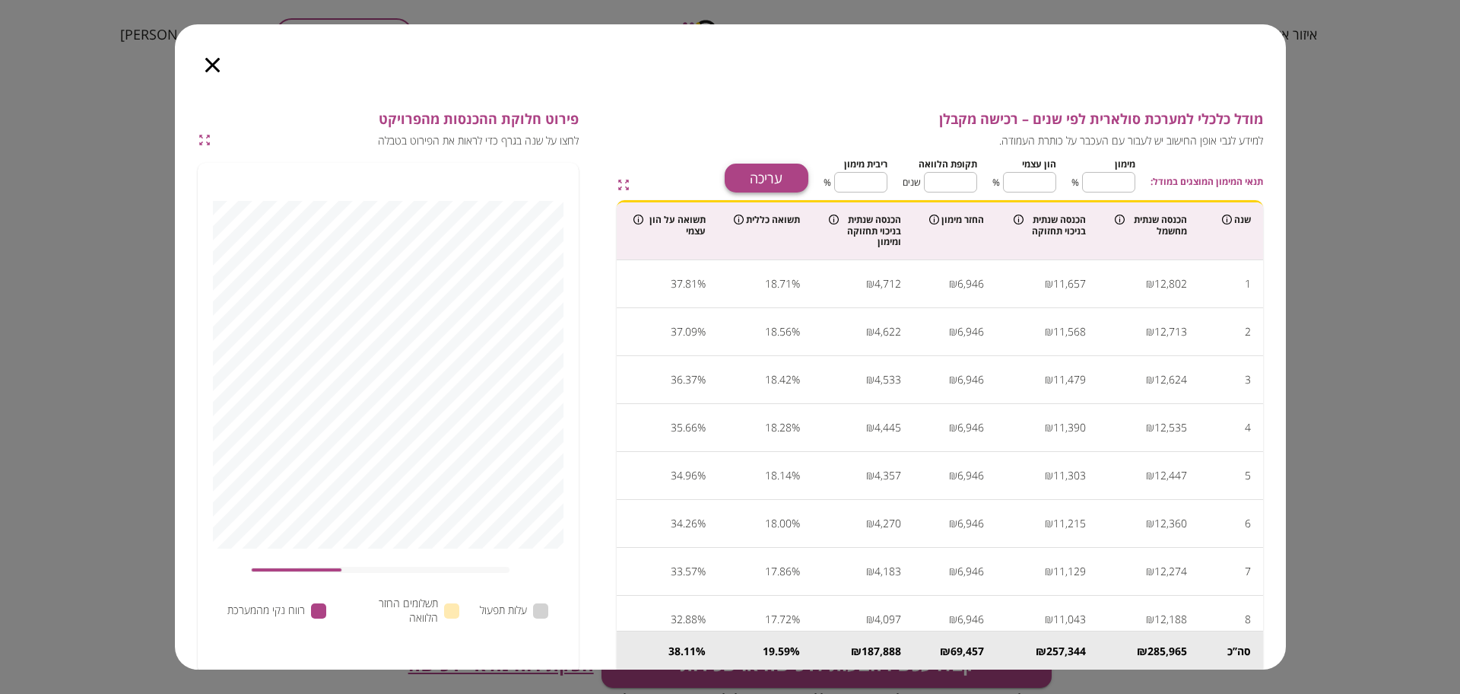
click at [758, 176] on button "עריכה" at bounding box center [767, 178] width 84 height 29
click at [1111, 174] on input "**" at bounding box center [1108, 182] width 53 height 40
type input "*"
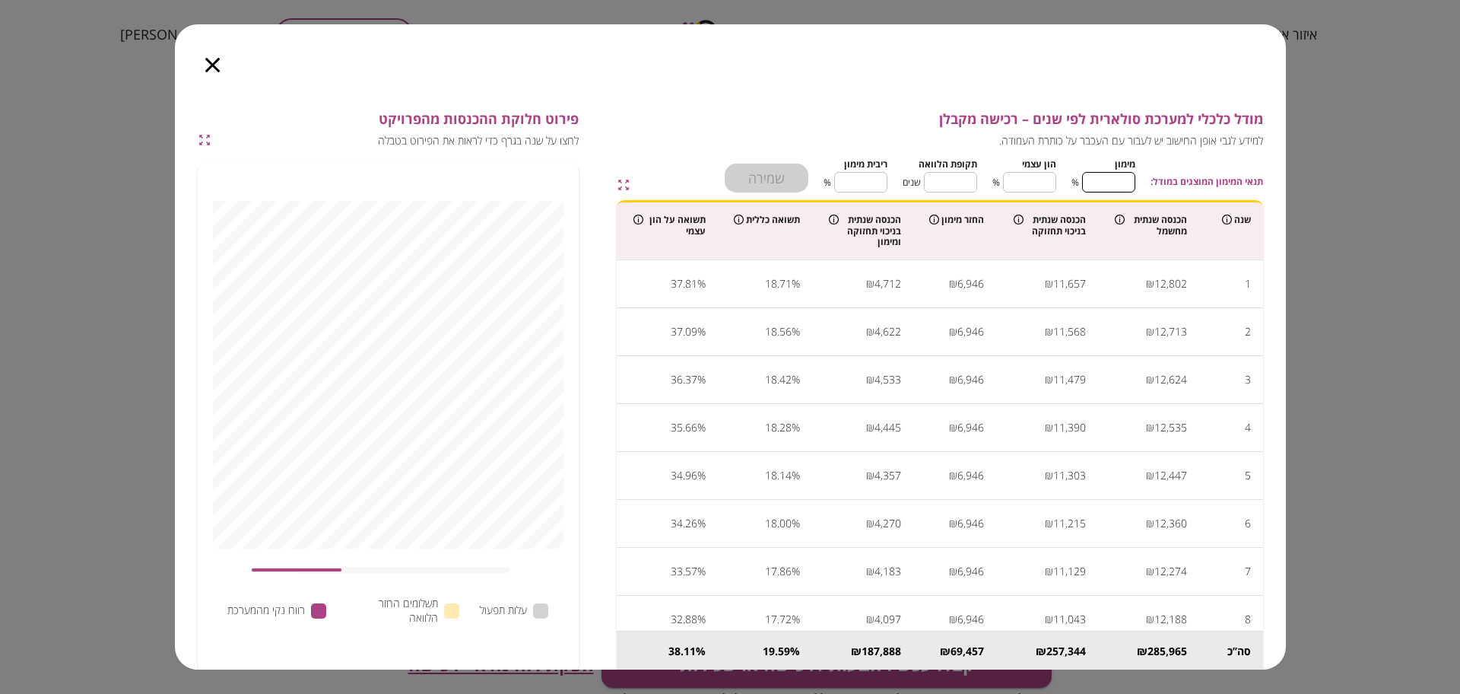
type input "**"
type input "***"
type input "*"
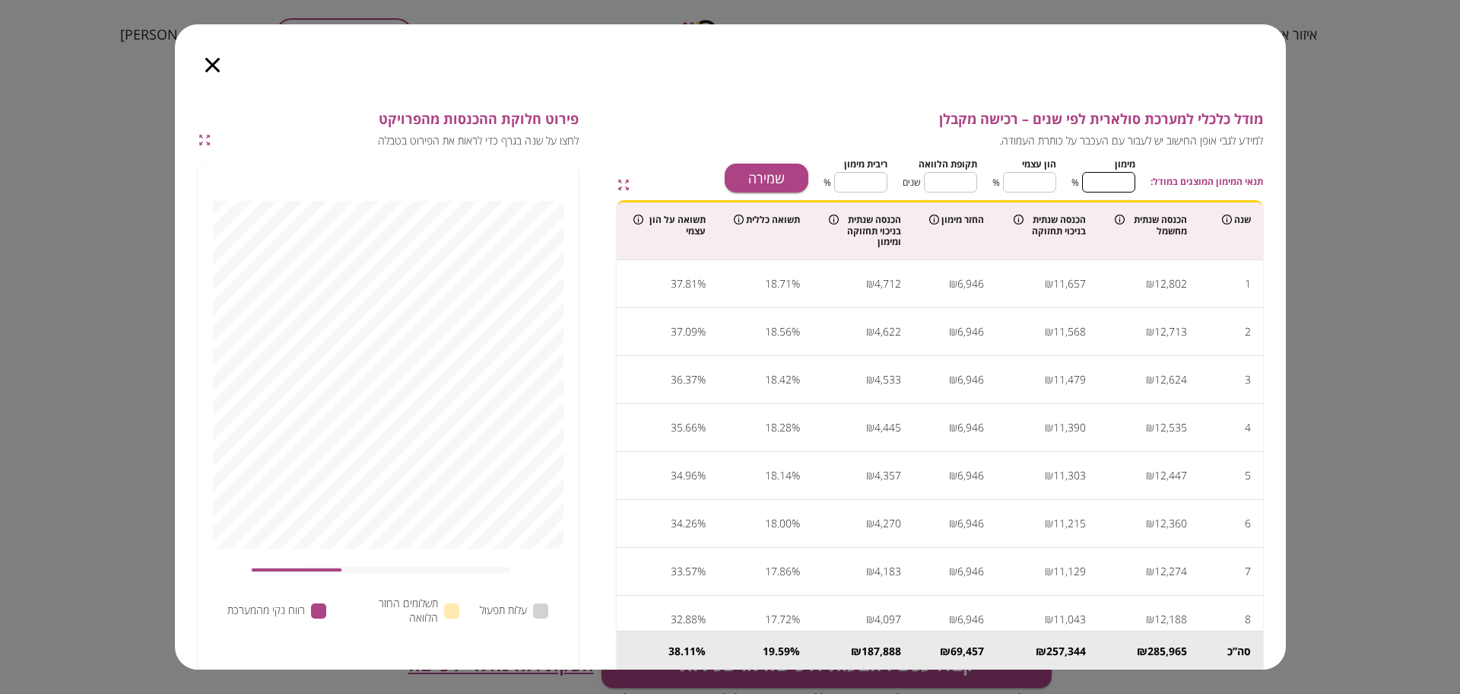
click at [1046, 182] on input "*" at bounding box center [1029, 182] width 53 height 40
type input "**"
type input "*"
type input "**"
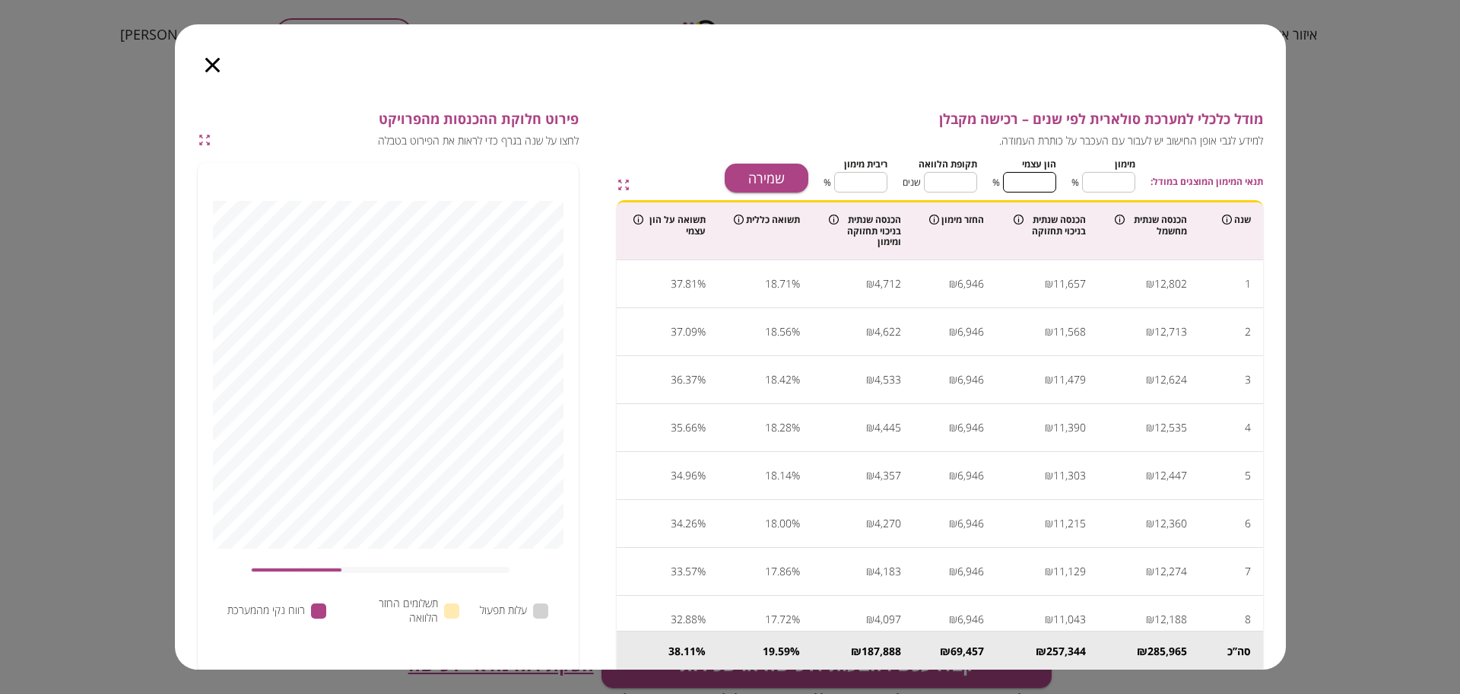
type input "**"
type input "*"
type input "***"
click at [745, 164] on button "שמירה" at bounding box center [767, 178] width 84 height 29
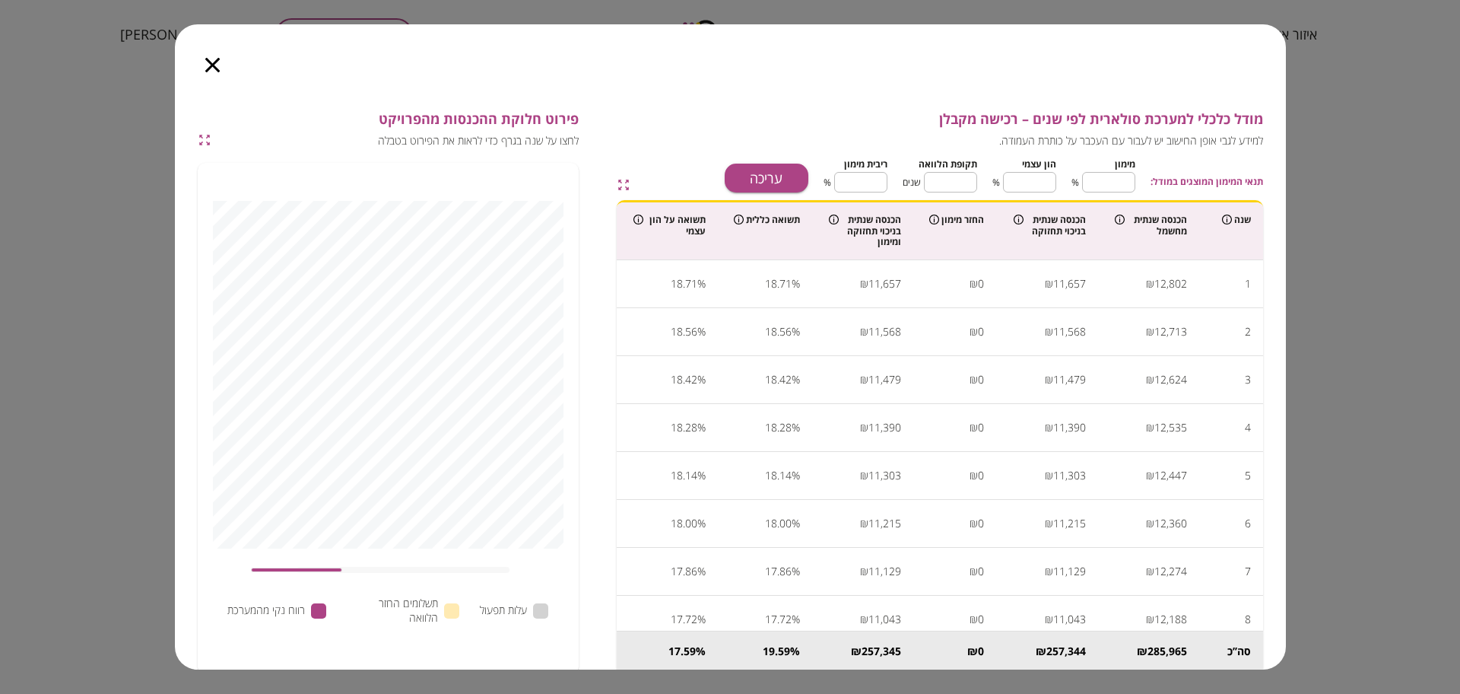
click at [208, 63] on icon "button" at bounding box center [212, 65] width 14 height 14
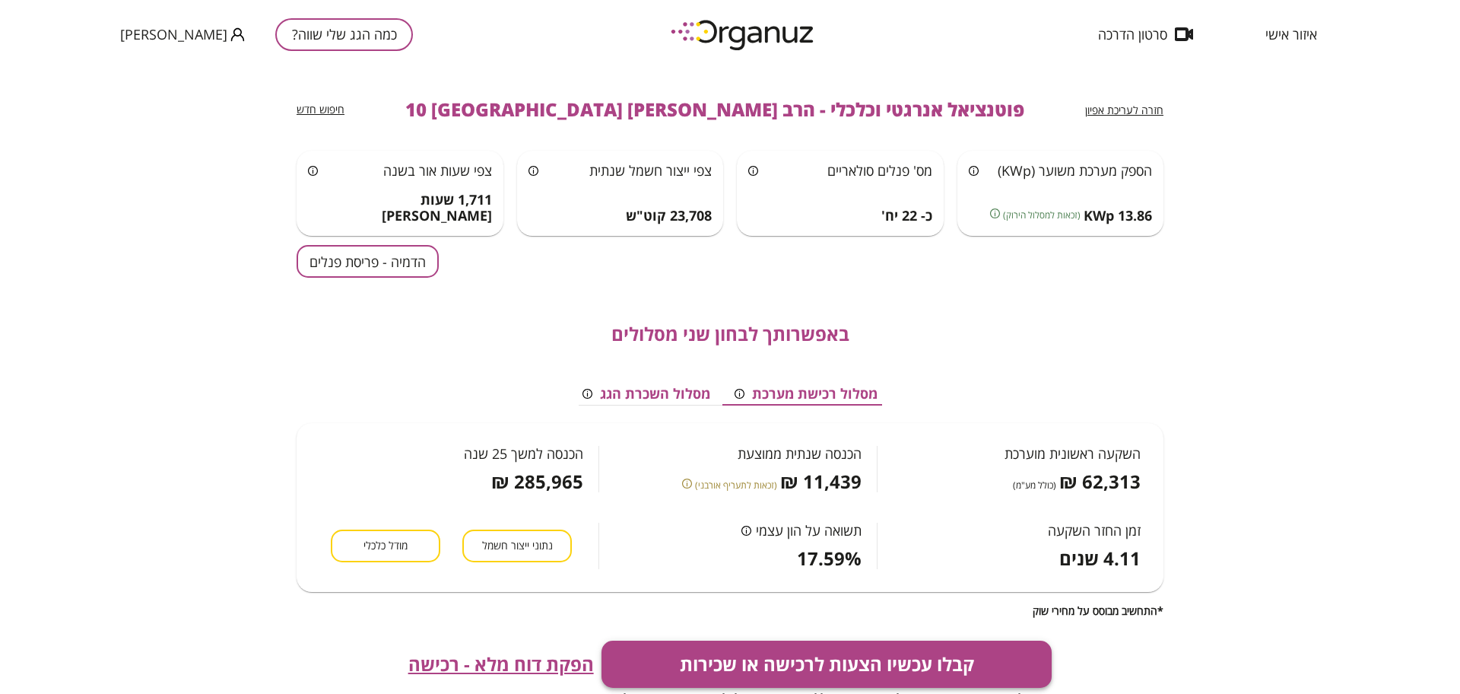
click at [864, 666] on button "קבלו עכשיו הצעות לרכישה או שכירות" at bounding box center [827, 663] width 451 height 47
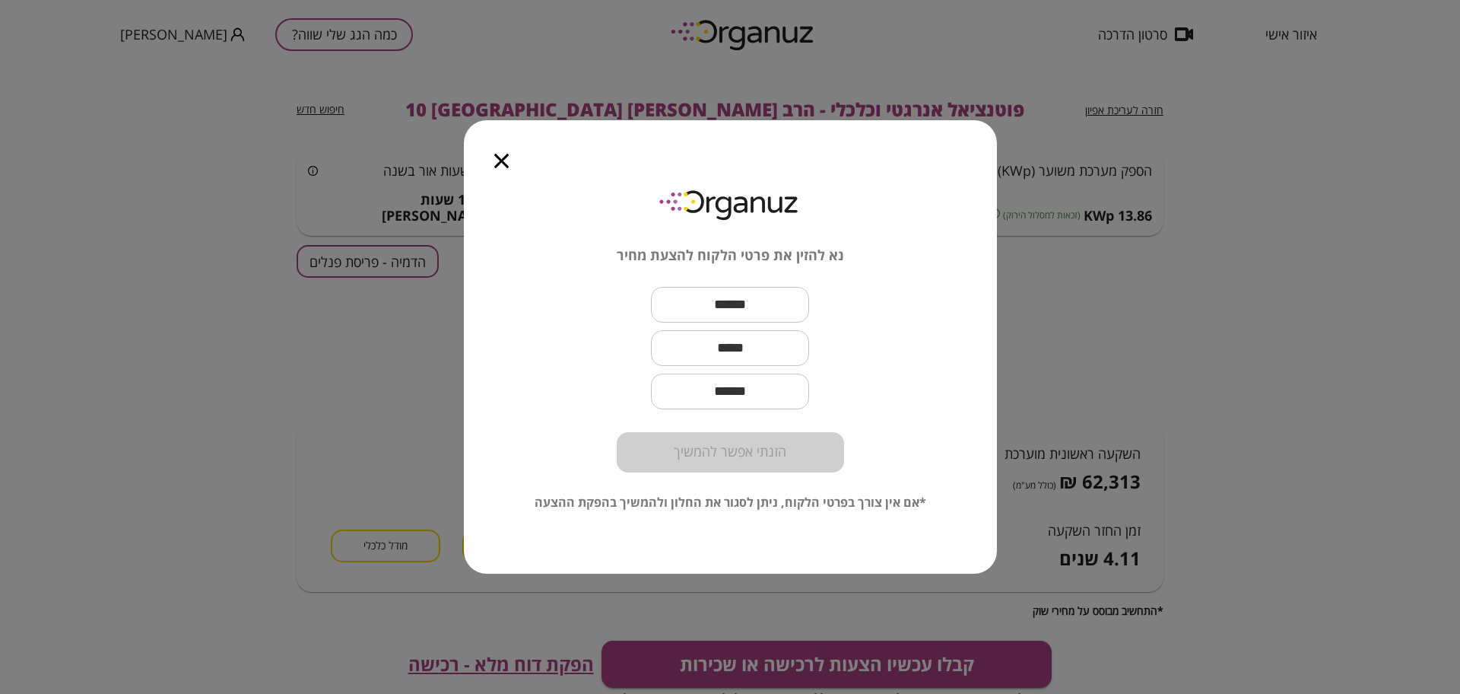
drag, startPoint x: 622, startPoint y: 293, endPoint x: 659, endPoint y: 303, distance: 38.8
click at [622, 293] on div "נא להזין את פרטי הלקוח להצעת מחיר ​ ​ ​ הזנתי אפשר להמשיך" at bounding box center [730, 328] width 227 height 288
click at [675, 303] on input "text" at bounding box center [730, 304] width 158 height 45
paste input "*******"
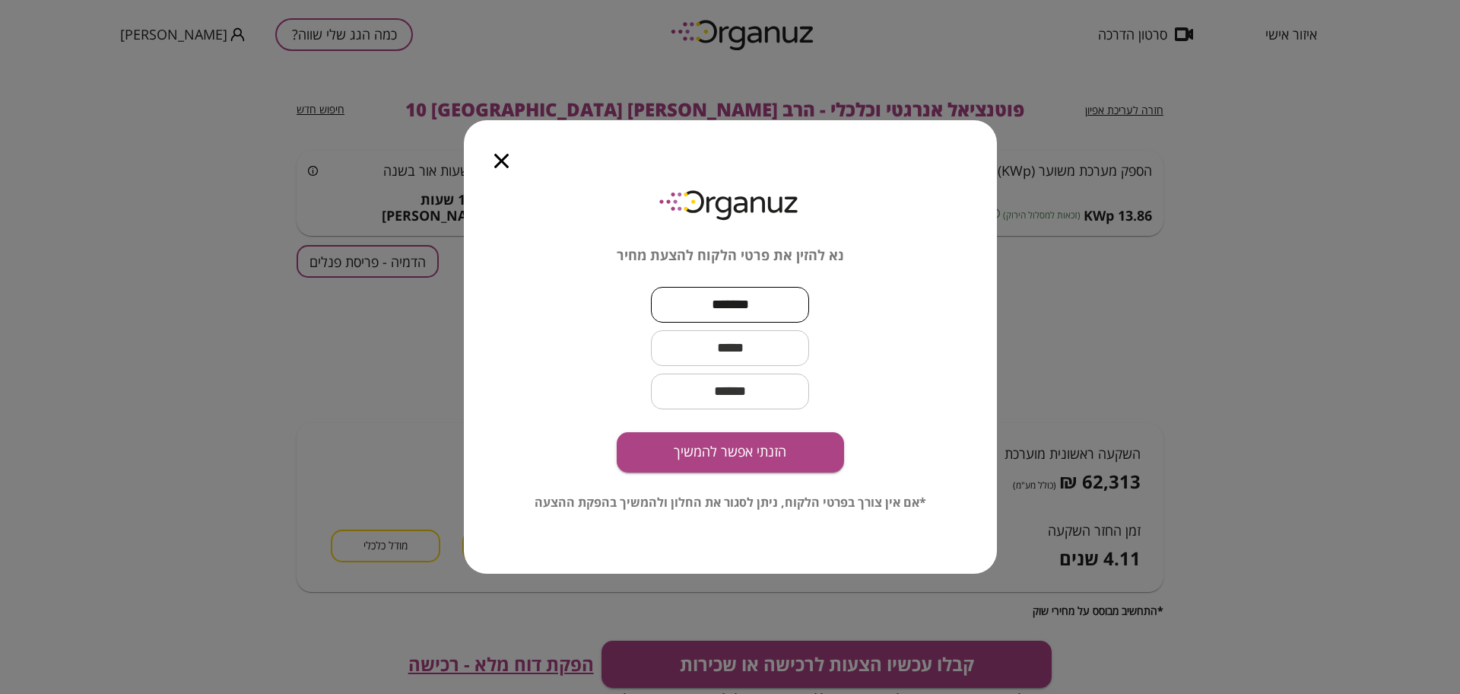
type input "*******"
click at [742, 345] on input "text" at bounding box center [730, 348] width 158 height 45
click at [703, 346] on input "text" at bounding box center [730, 348] width 158 height 45
paste input "**********"
type input "**********"
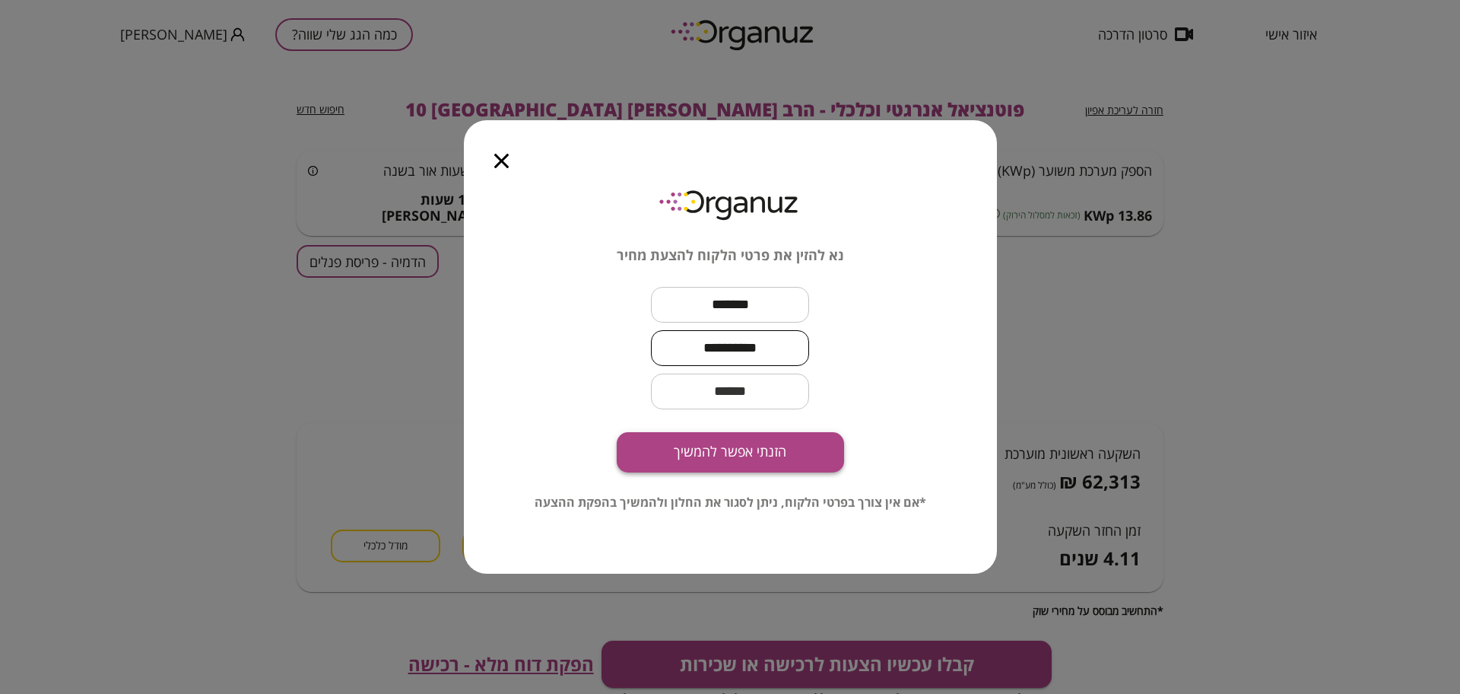
click at [755, 446] on button "הזנתי אפשר להמשיך" at bounding box center [730, 452] width 227 height 40
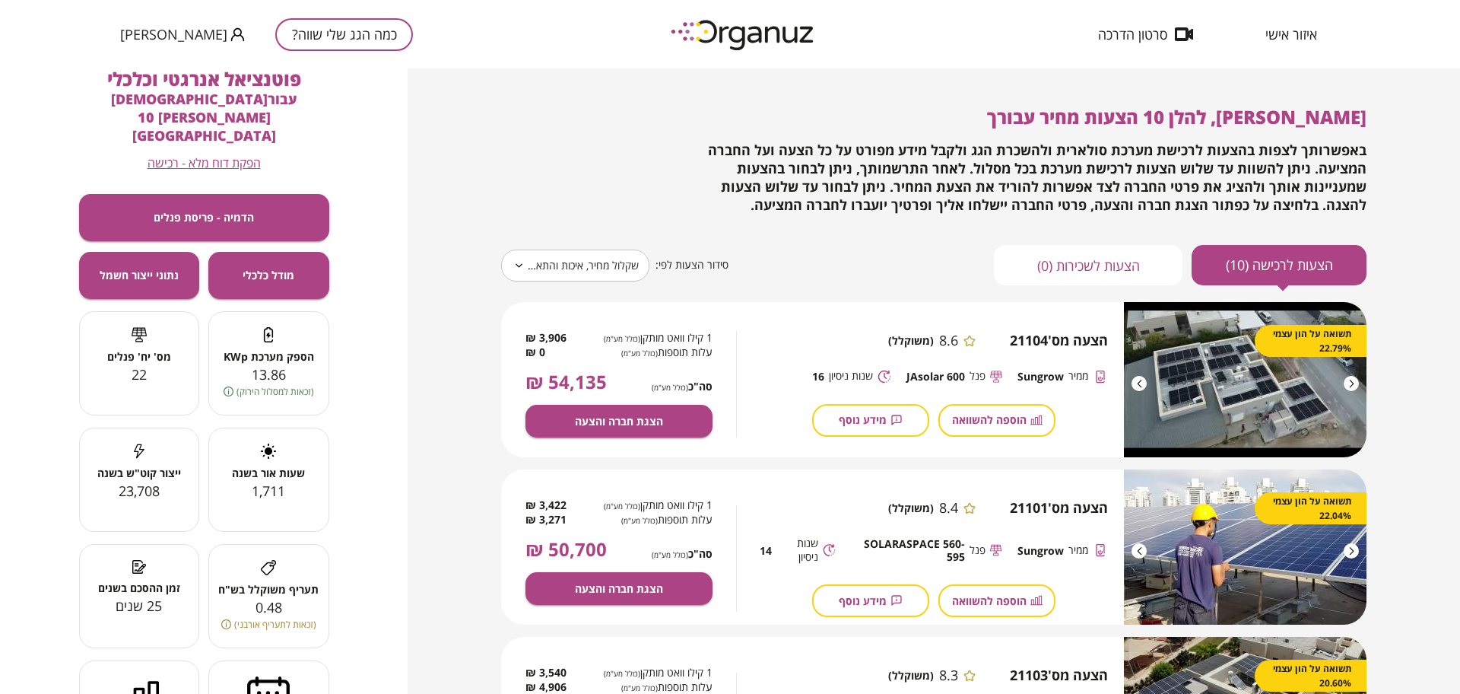
click at [211, 156] on span "הפקת דוח מלא - רכישה" at bounding box center [204, 163] width 113 height 14
click at [290, 194] on button "הדמיה - פריסת פנלים" at bounding box center [204, 217] width 250 height 47
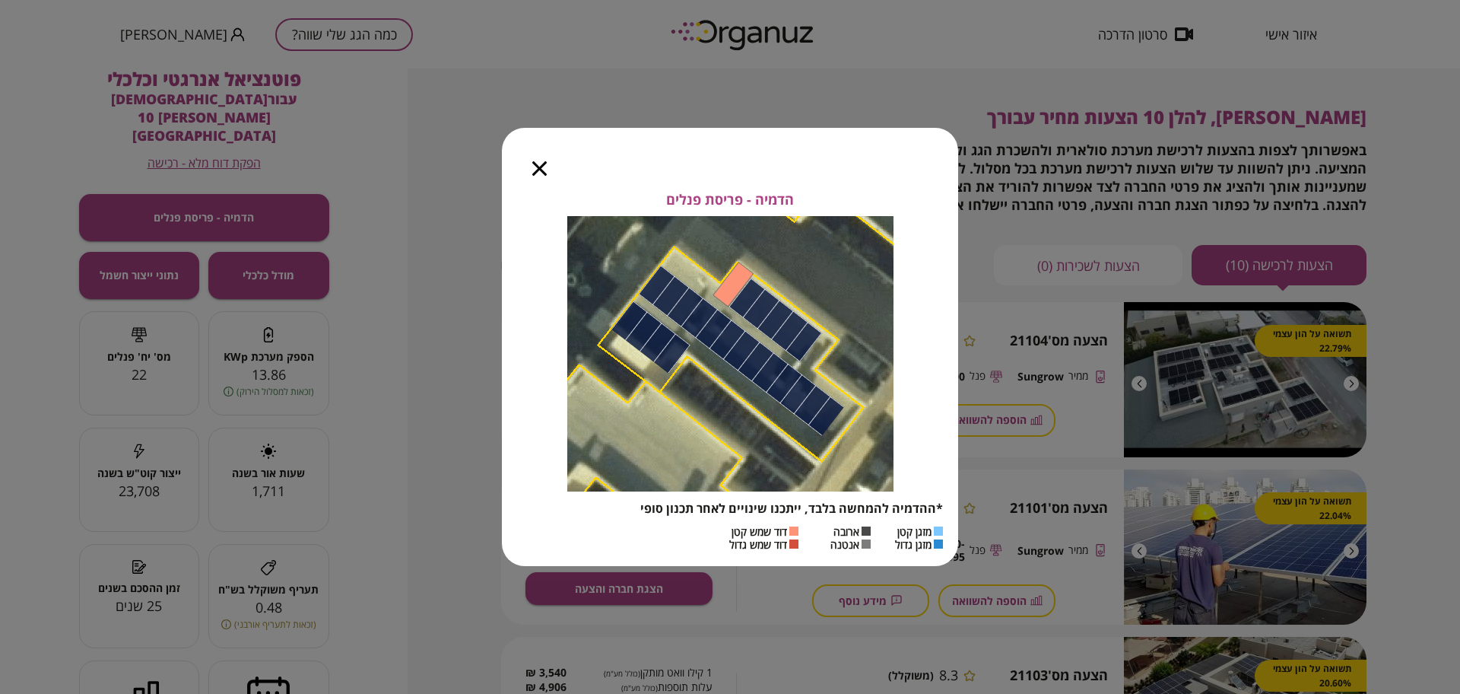
click at [538, 164] on icon "button" at bounding box center [539, 168] width 14 height 14
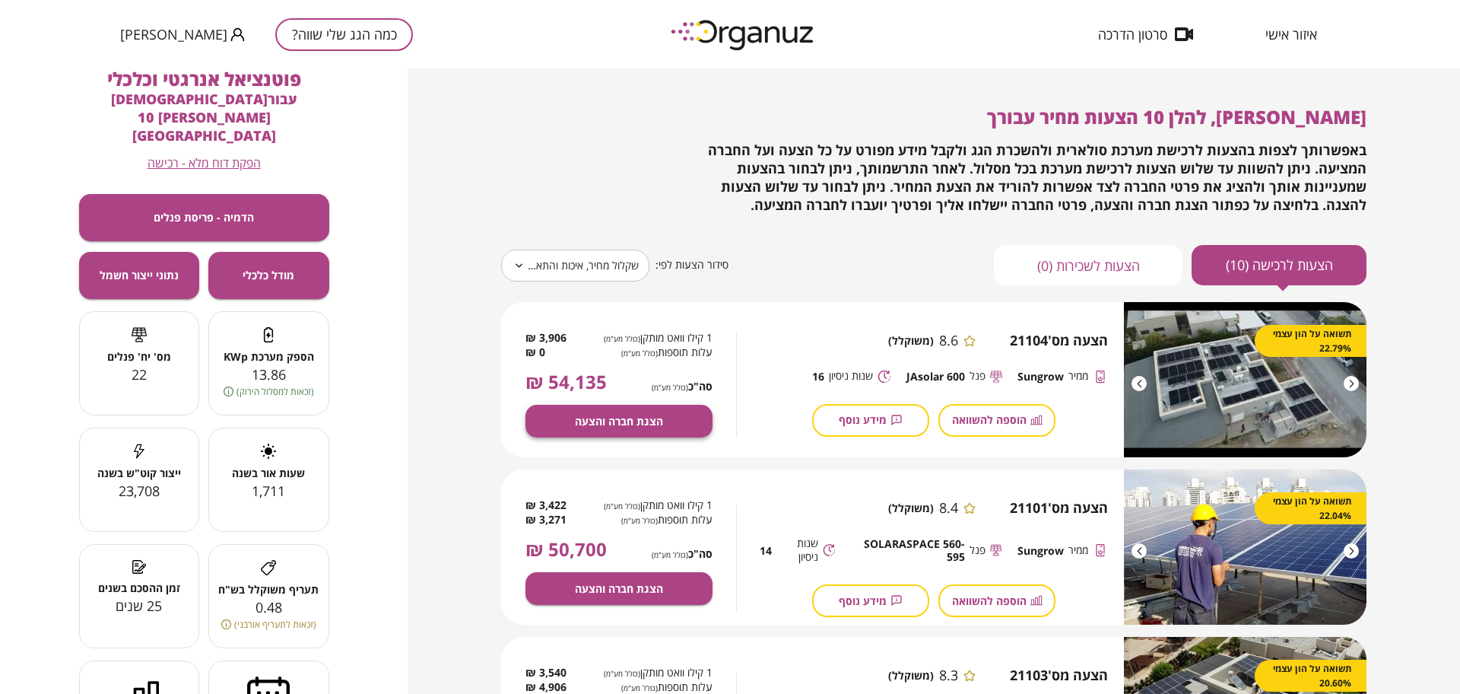
click at [634, 415] on span "הצגת חברה והצעה" at bounding box center [619, 421] width 88 height 13
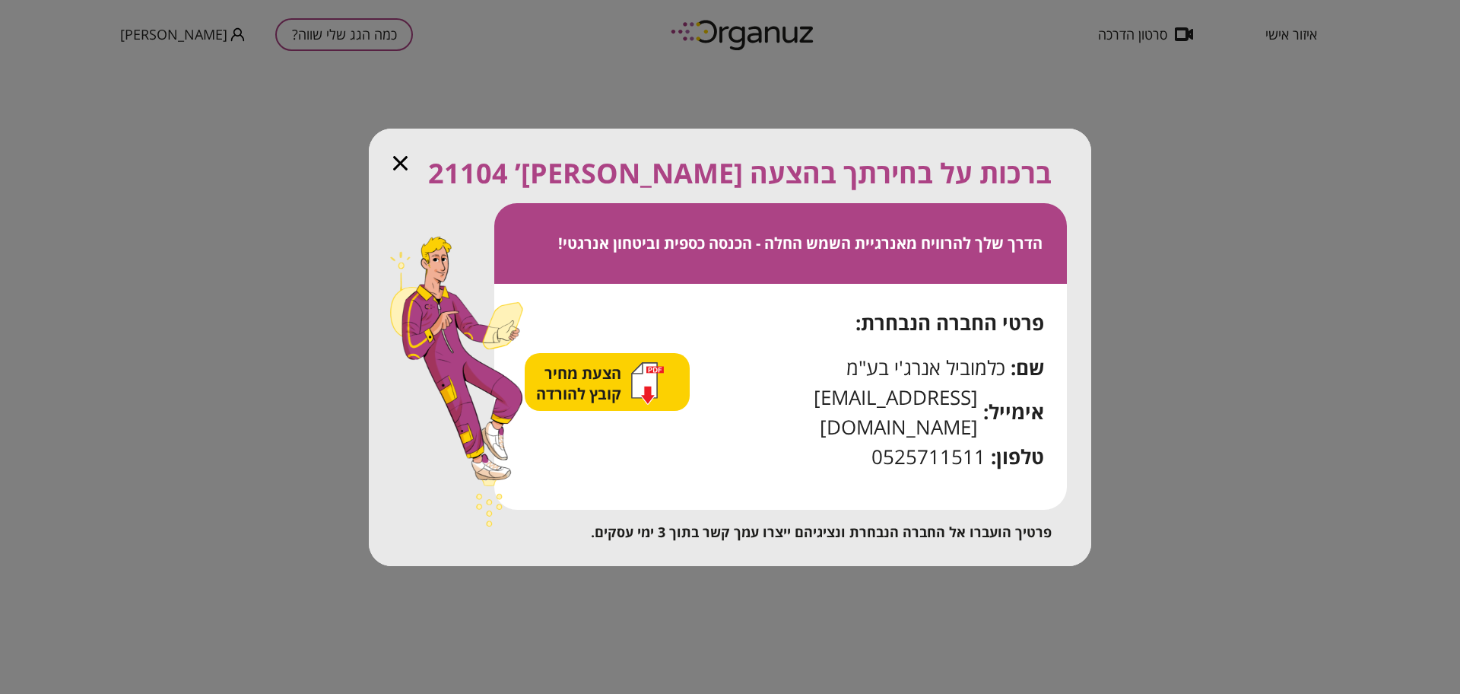
click at [625, 398] on span "הצעת מחיר קובץ להורדה" at bounding box center [580, 383] width 89 height 41
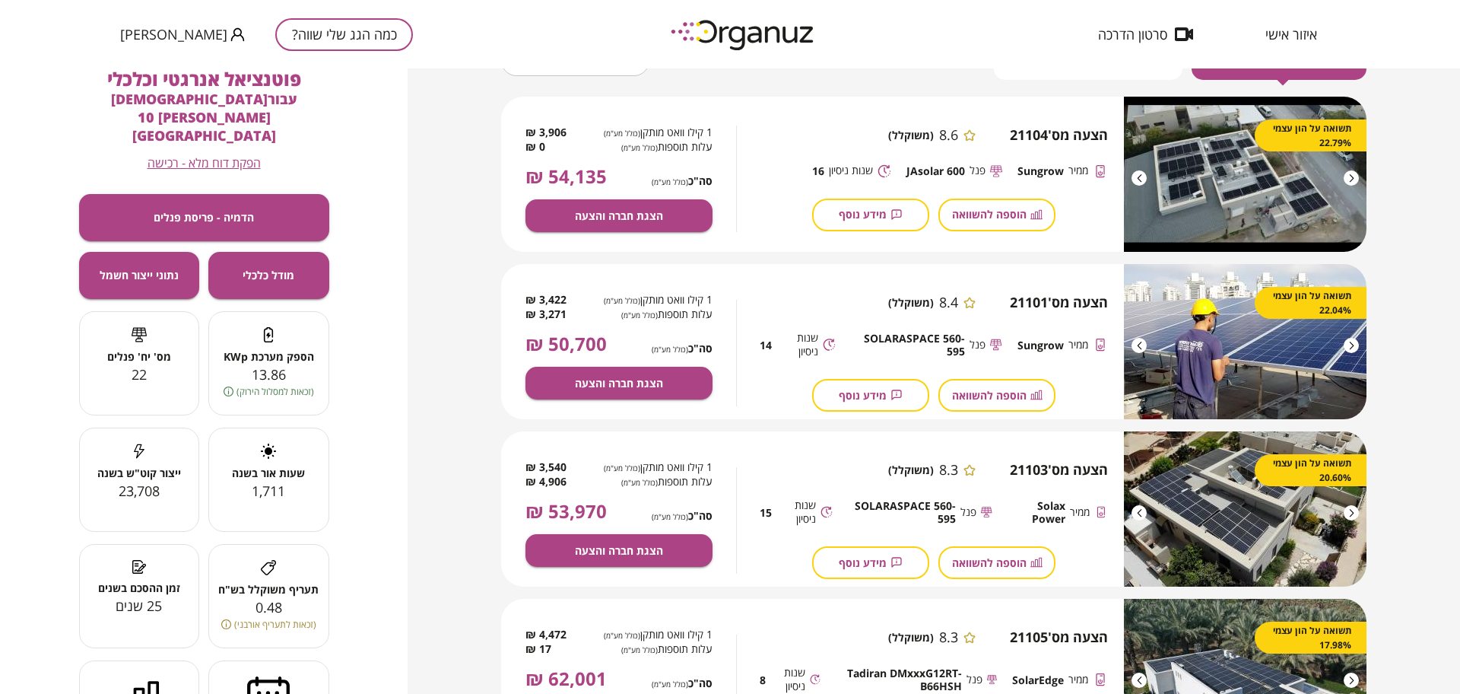
scroll to position [380, 0]
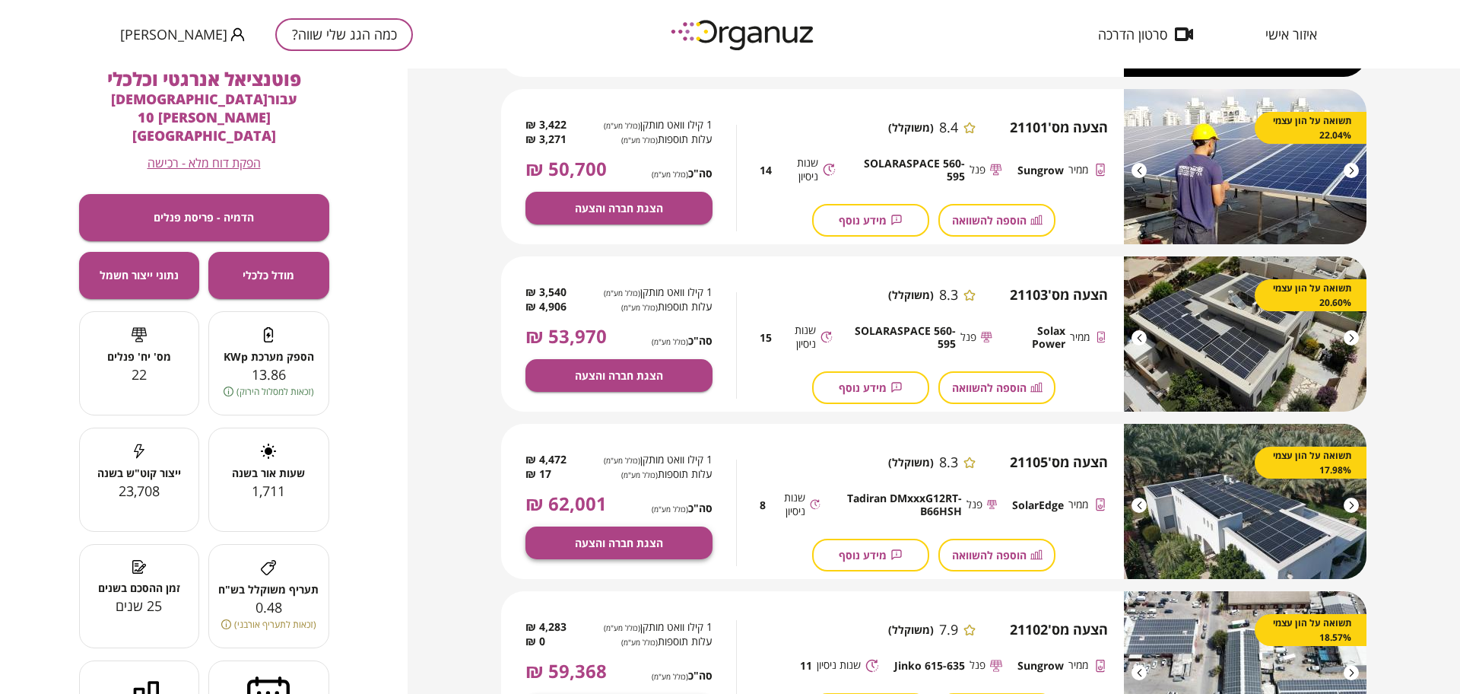
click at [639, 553] on button "הצגת חברה והצעה" at bounding box center [619, 542] width 187 height 33
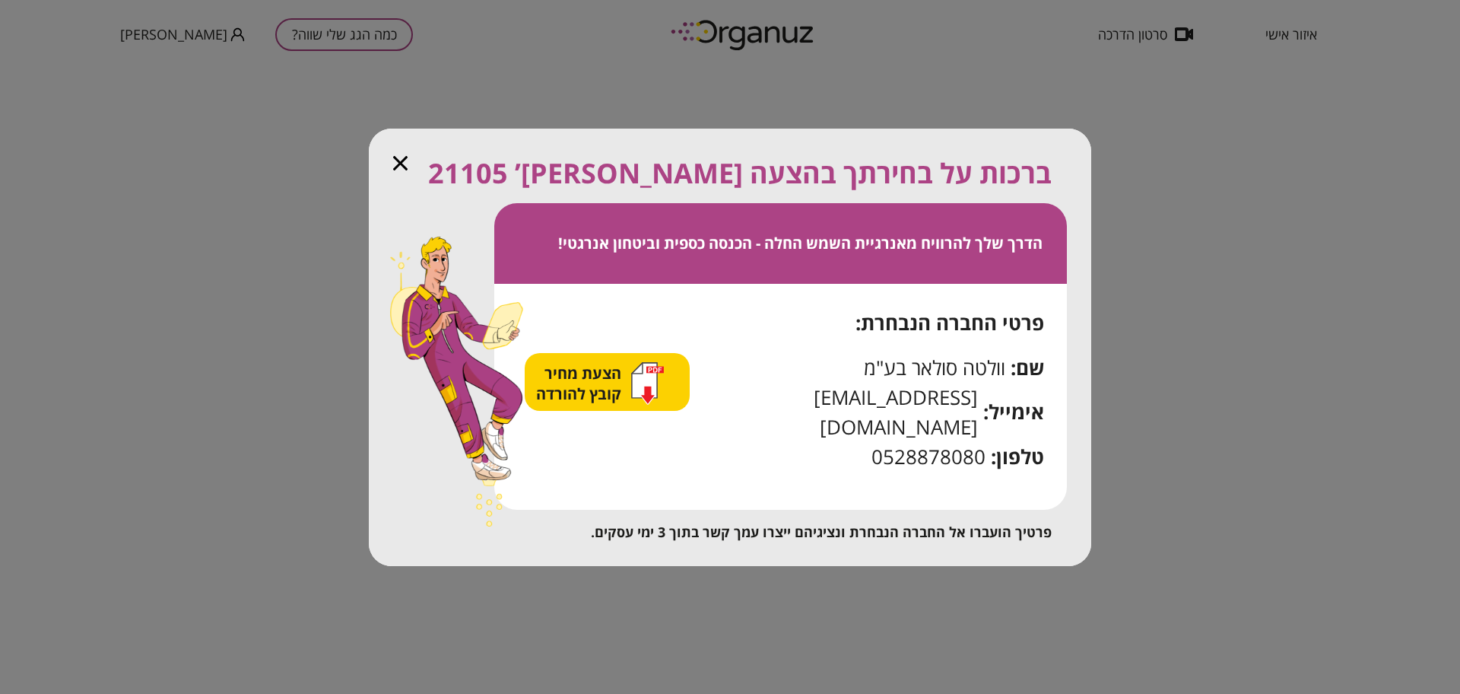
click at [618, 393] on span "הצעת מחיר קובץ להורדה" at bounding box center [580, 383] width 89 height 41
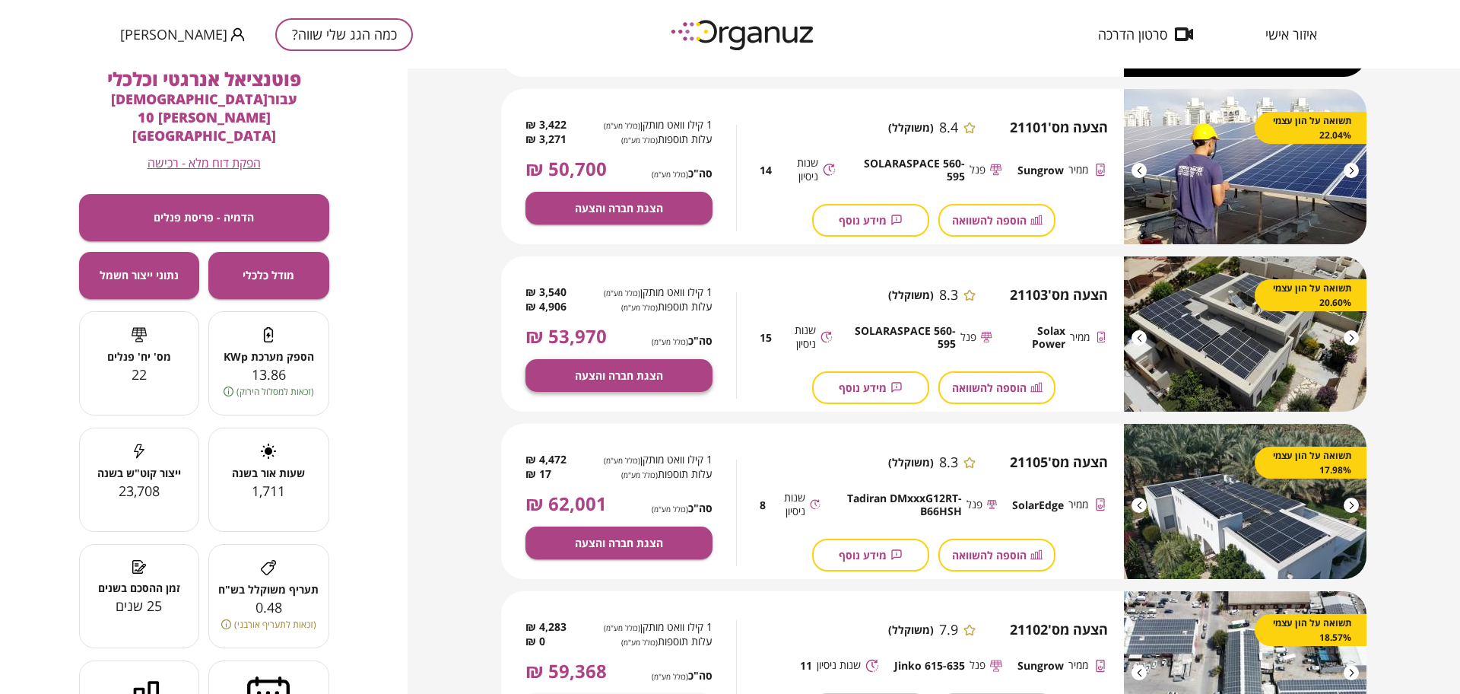
click at [621, 378] on span "הצגת חברה והצעה" at bounding box center [619, 375] width 88 height 13
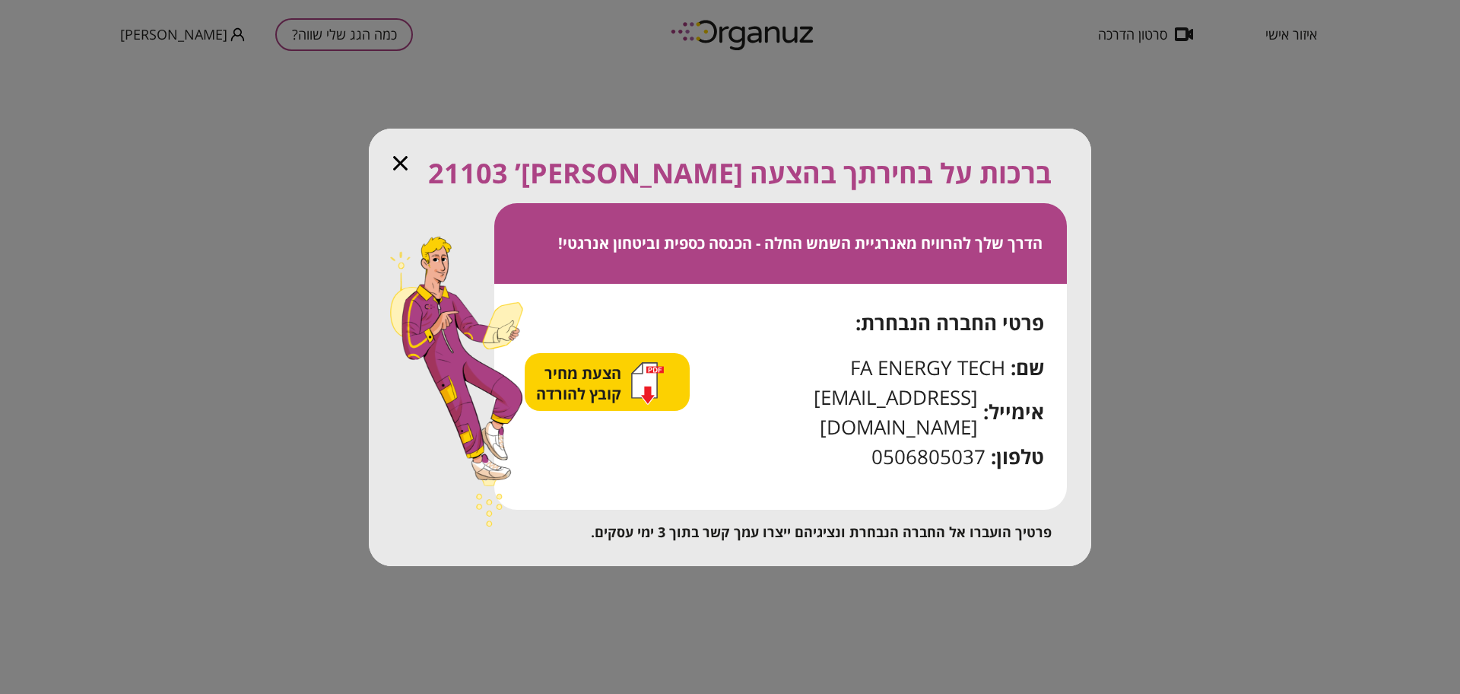
click at [605, 399] on span "הצעת מחיר קובץ להורדה" at bounding box center [580, 383] width 89 height 41
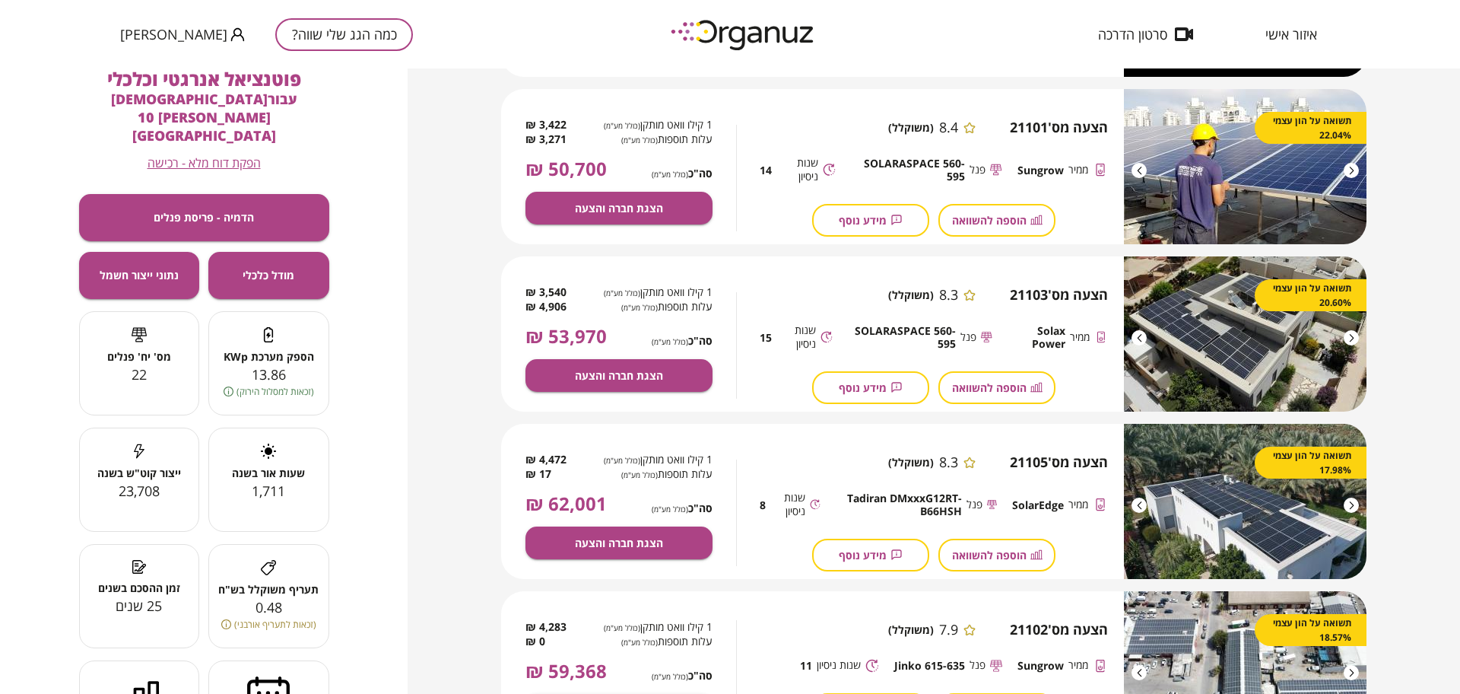
click at [303, 13] on div "כמה הגג שלי שווה? [PERSON_NAME]" at bounding box center [266, 34] width 293 height 68
click at [309, 40] on button "כמה הגג שלי שווה?" at bounding box center [344, 34] width 138 height 33
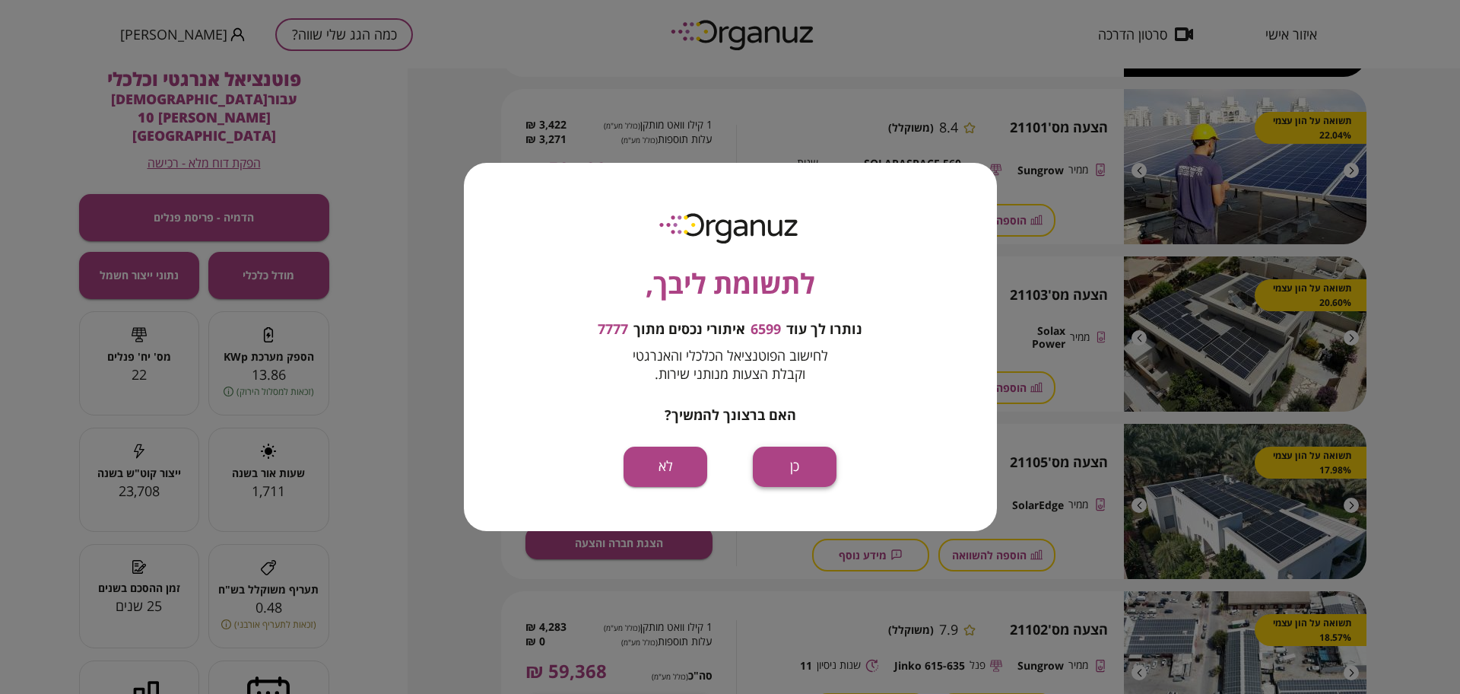
click at [780, 476] on button "כן" at bounding box center [795, 466] width 84 height 40
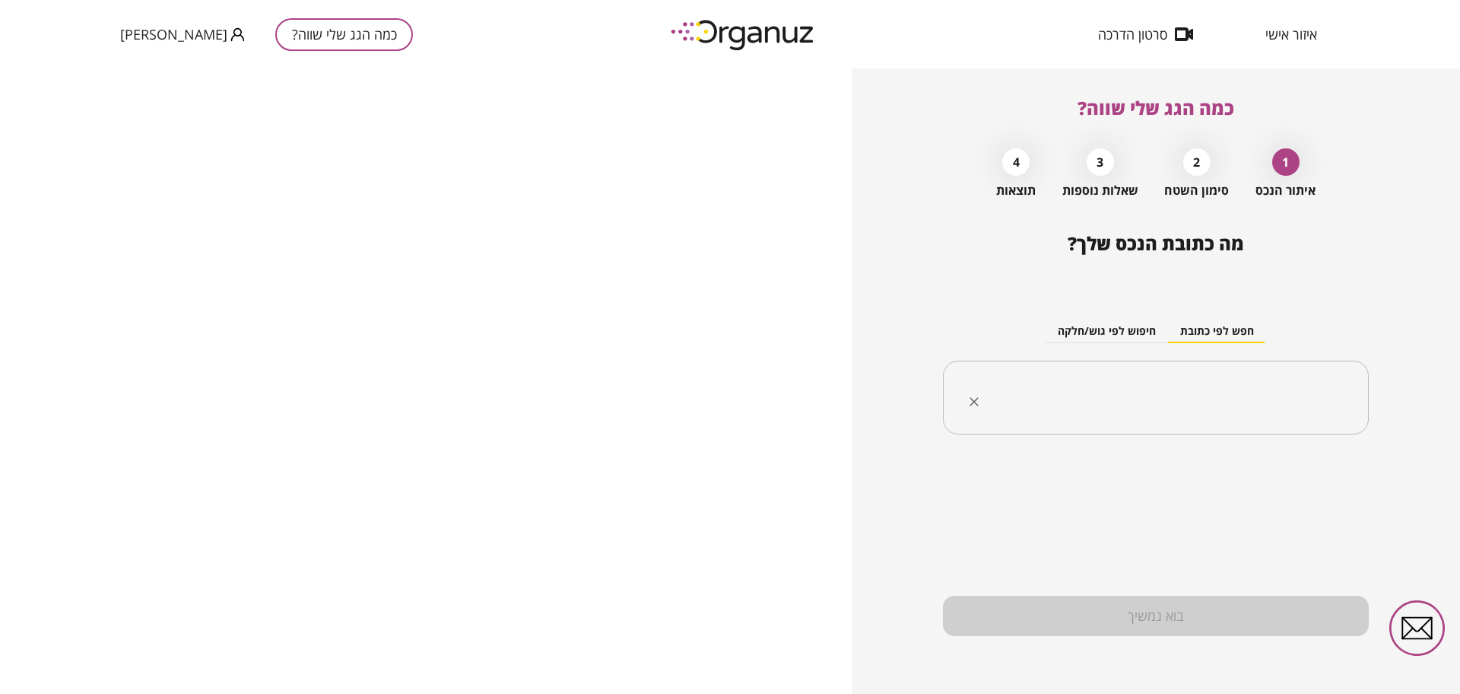
click at [1188, 388] on input "text" at bounding box center [1162, 398] width 378 height 38
paste input "**********"
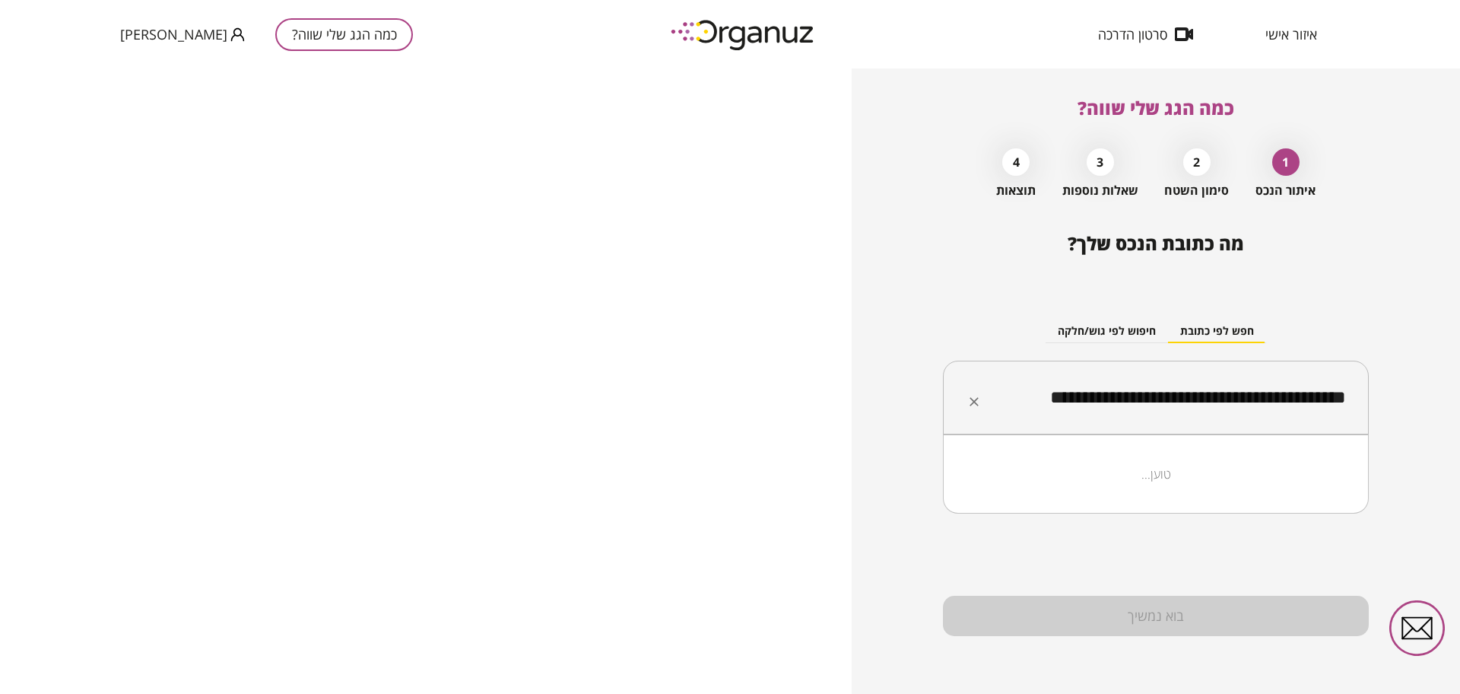
scroll to position [0, 1]
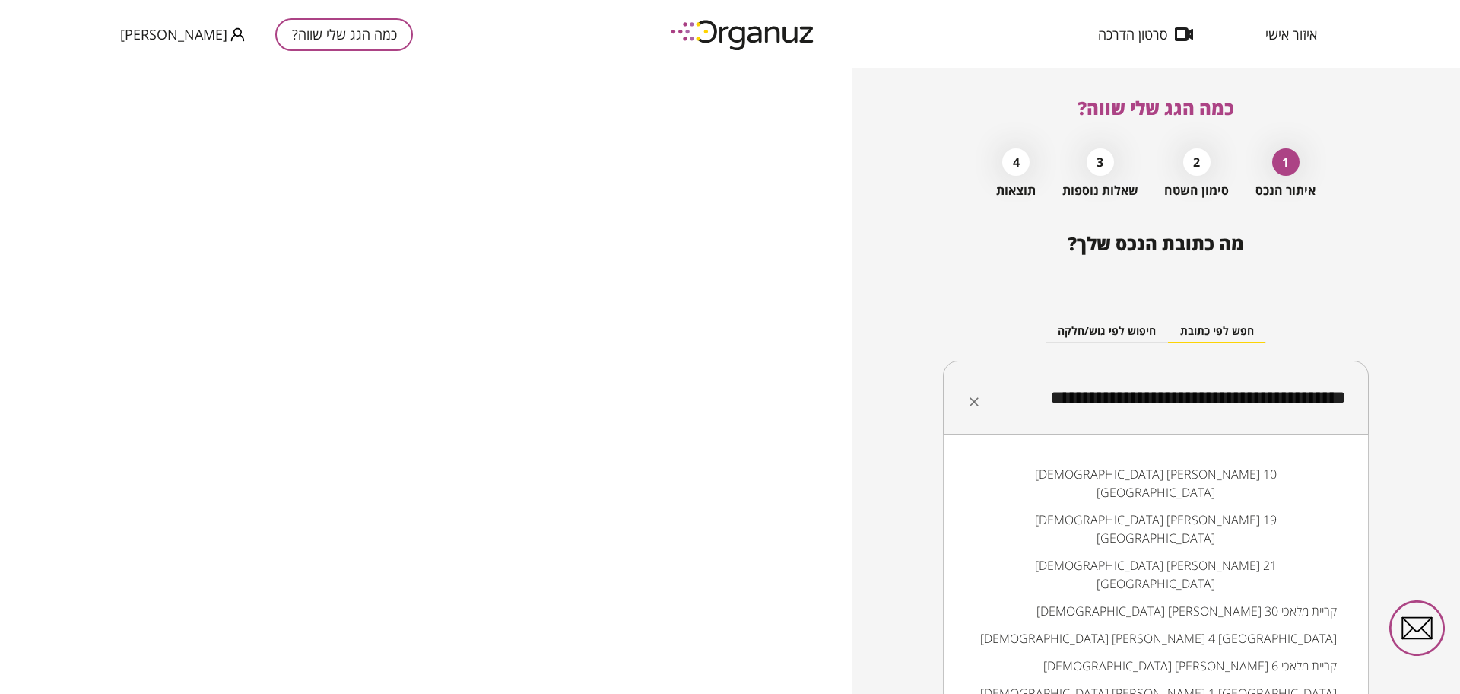
drag, startPoint x: 1263, startPoint y: 402, endPoint x: 1566, endPoint y: 425, distance: 304.4
click at [1460, 425] on html "**********" at bounding box center [730, 347] width 1460 height 694
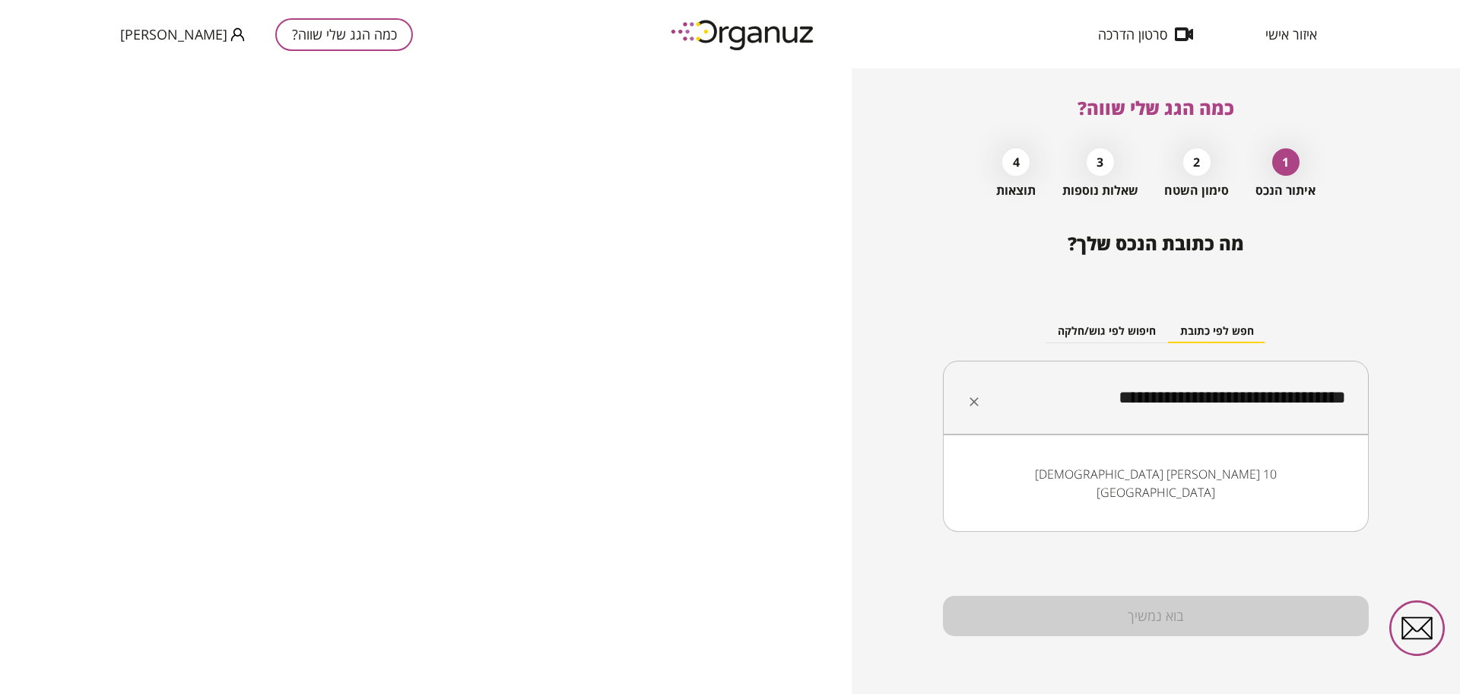
click at [1284, 469] on li "[DEMOGRAPHIC_DATA] [PERSON_NAME] 10 [GEOGRAPHIC_DATA]" at bounding box center [1156, 483] width 386 height 46
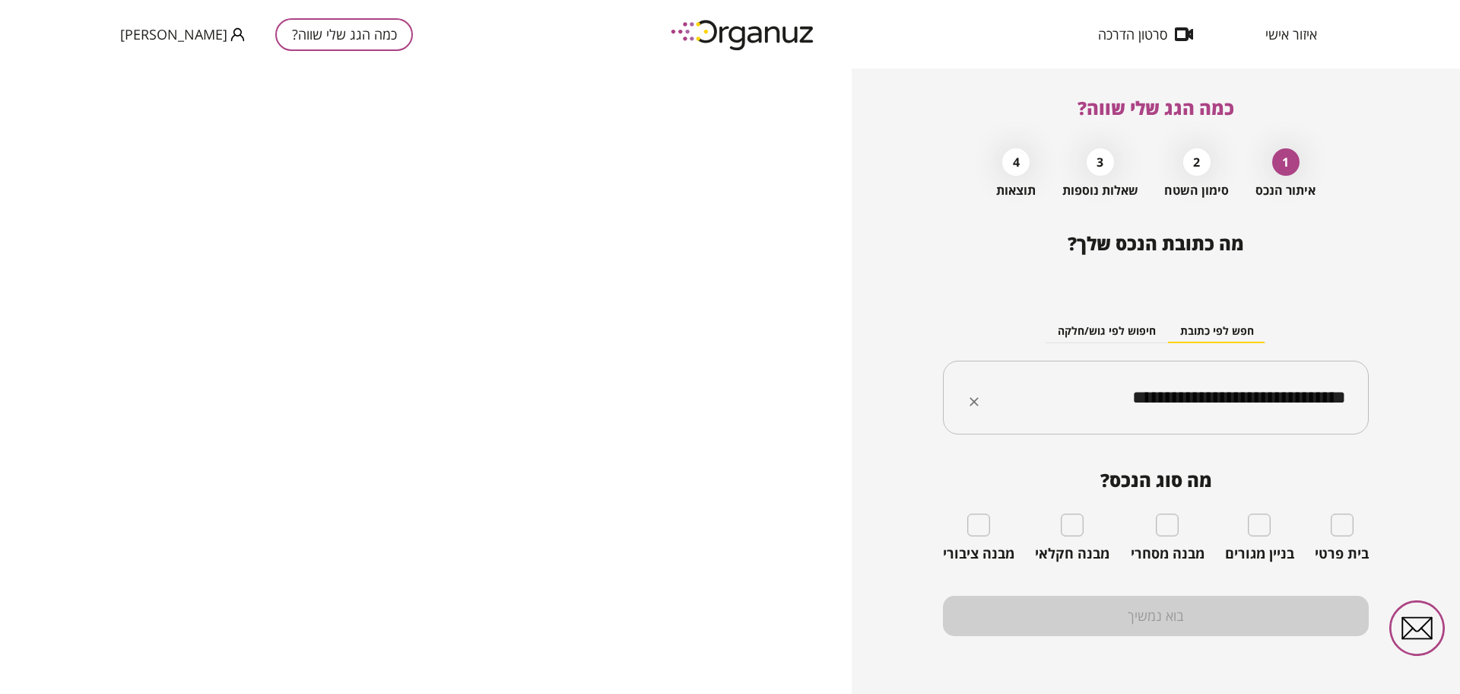
type input "**********"
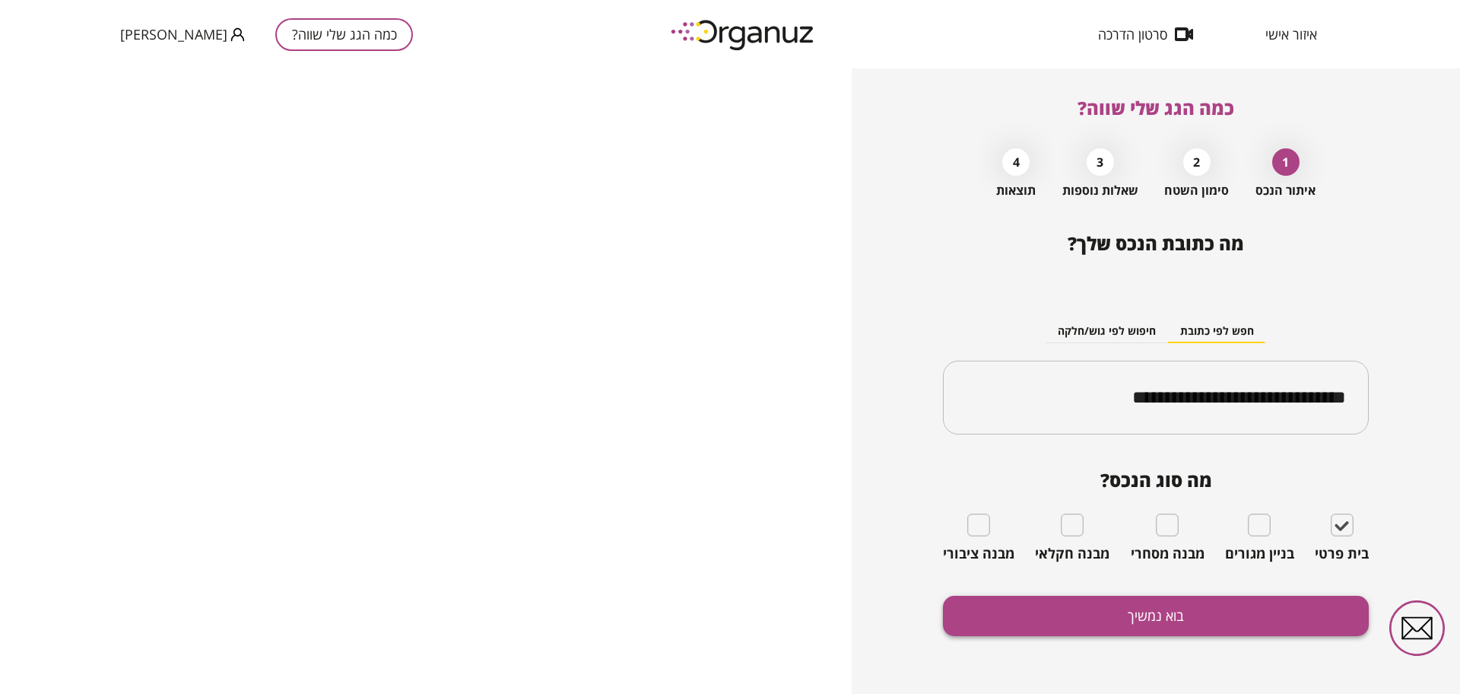
click at [1253, 625] on button "בוא נמשיך" at bounding box center [1156, 616] width 426 height 40
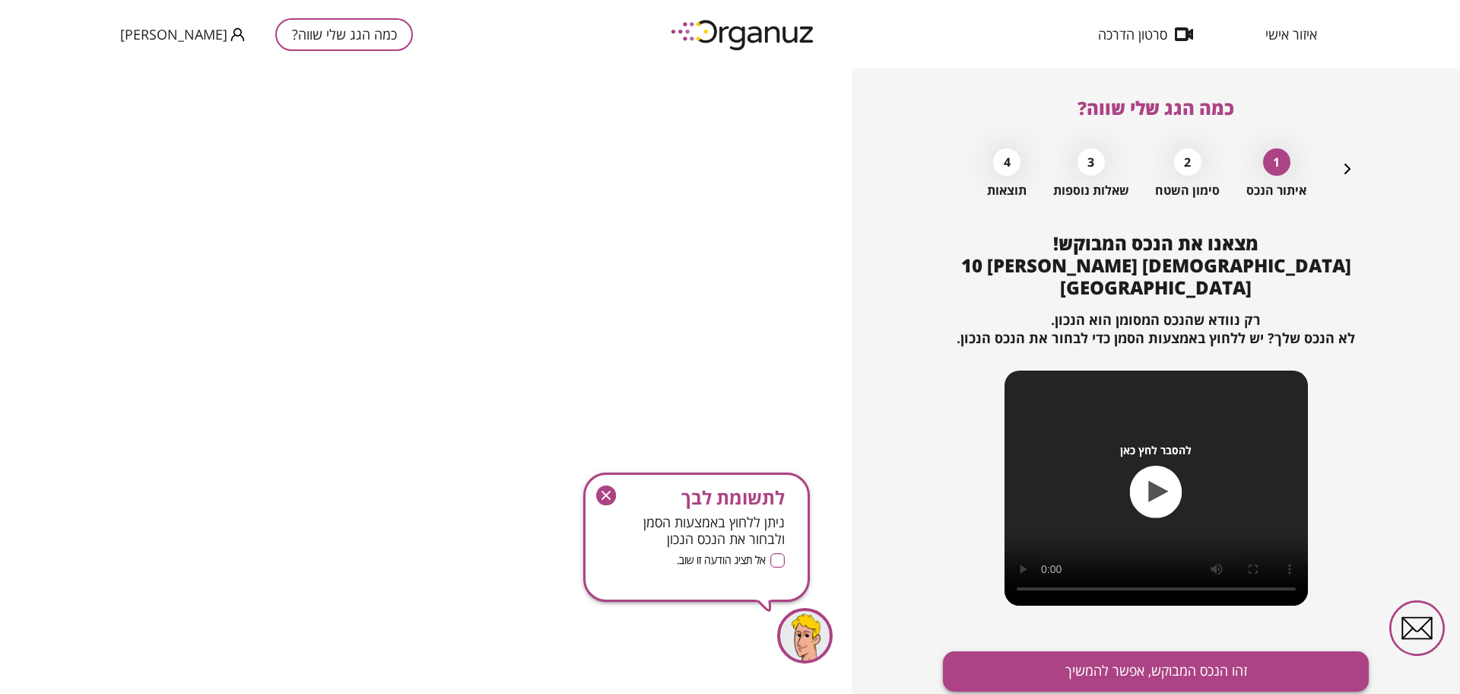
click at [1230, 651] on button "זהו הנכס המבוקש, אפשר להמשיך" at bounding box center [1156, 671] width 426 height 40
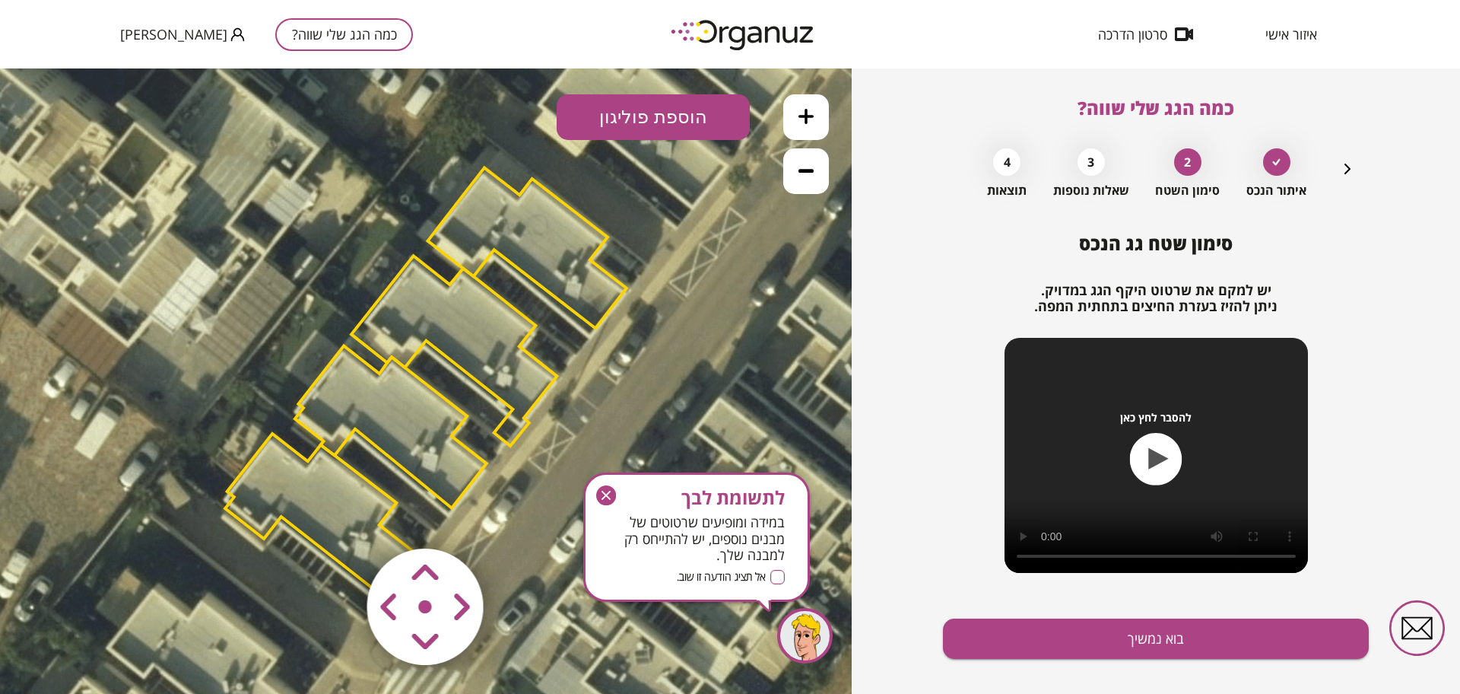
drag, startPoint x: 606, startPoint y: 501, endPoint x: 606, endPoint y: 432, distance: 69.2
click at [606, 500] on icon "button" at bounding box center [606, 495] width 20 height 20
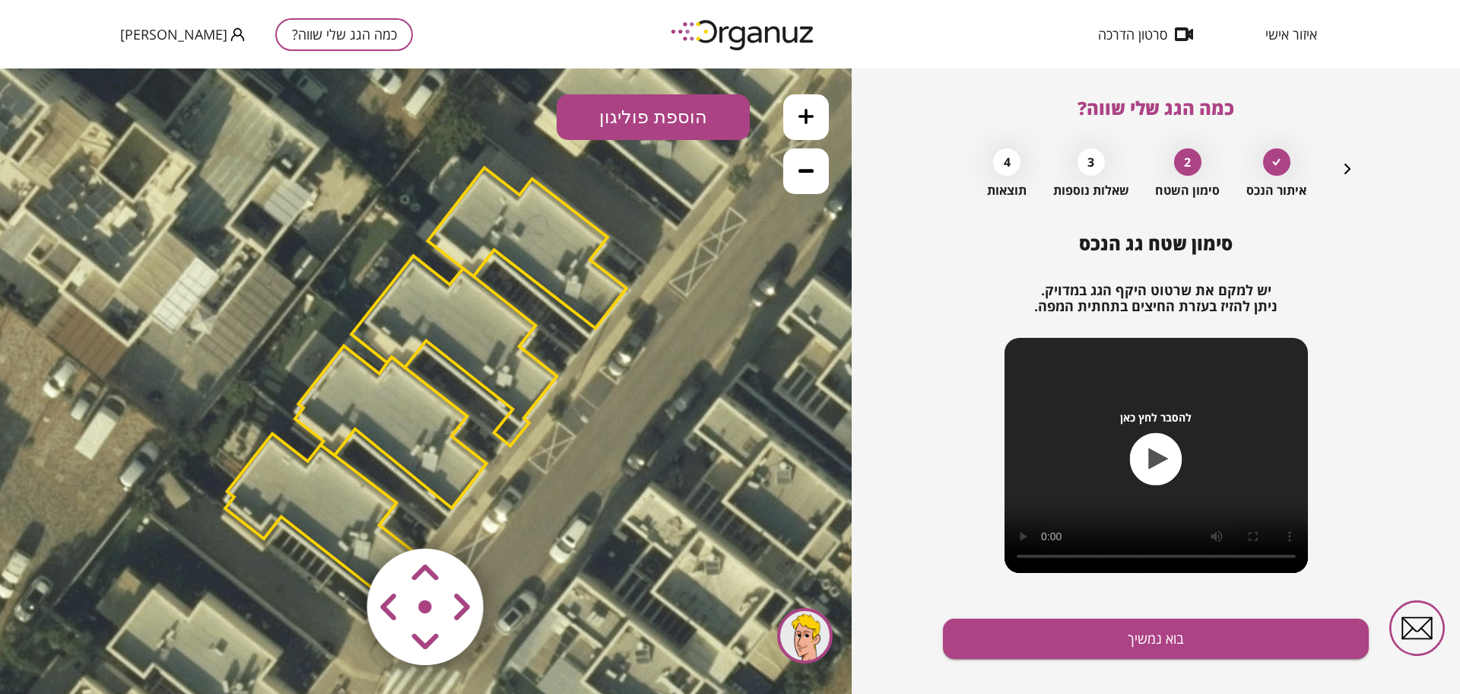
click at [814, 106] on button at bounding box center [806, 117] width 46 height 46
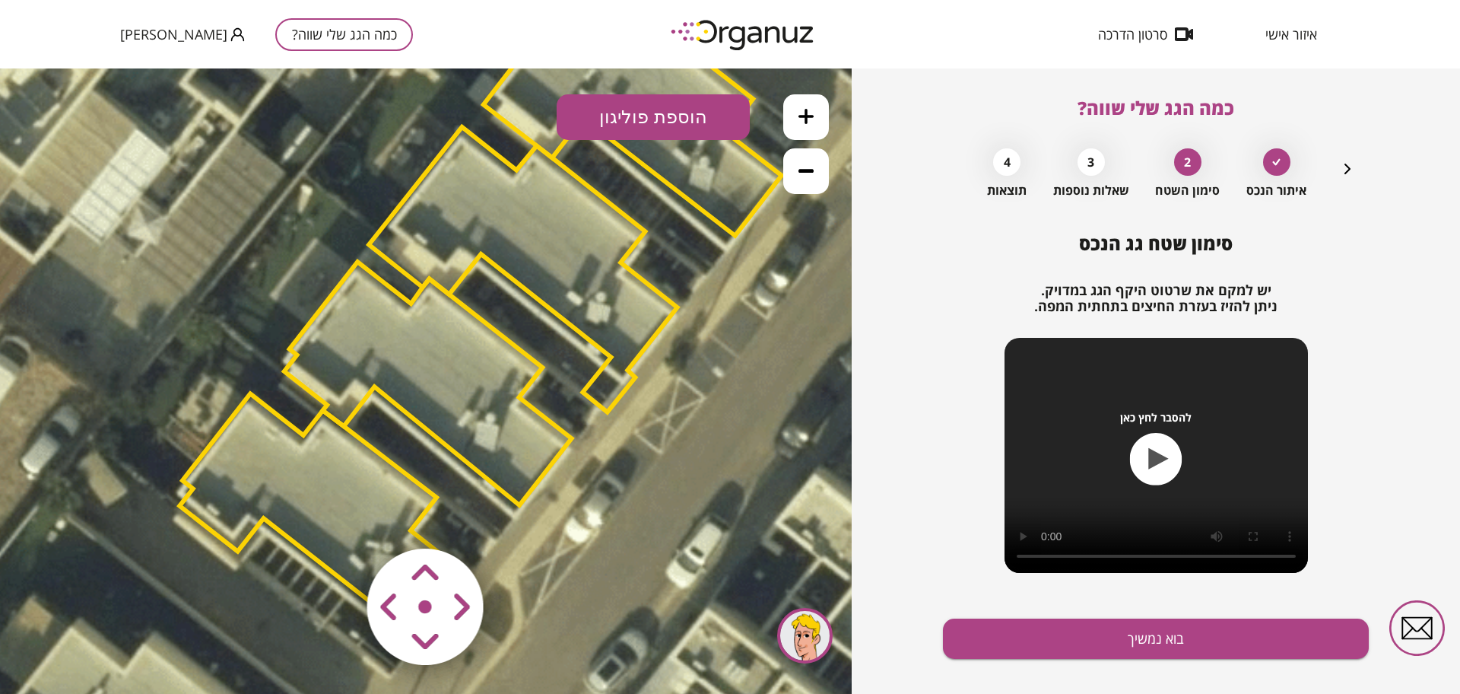
drag, startPoint x: 612, startPoint y: 485, endPoint x: 670, endPoint y: 417, distance: 89.6
click at [670, 418] on icon at bounding box center [478, 316] width 1951 height 1951
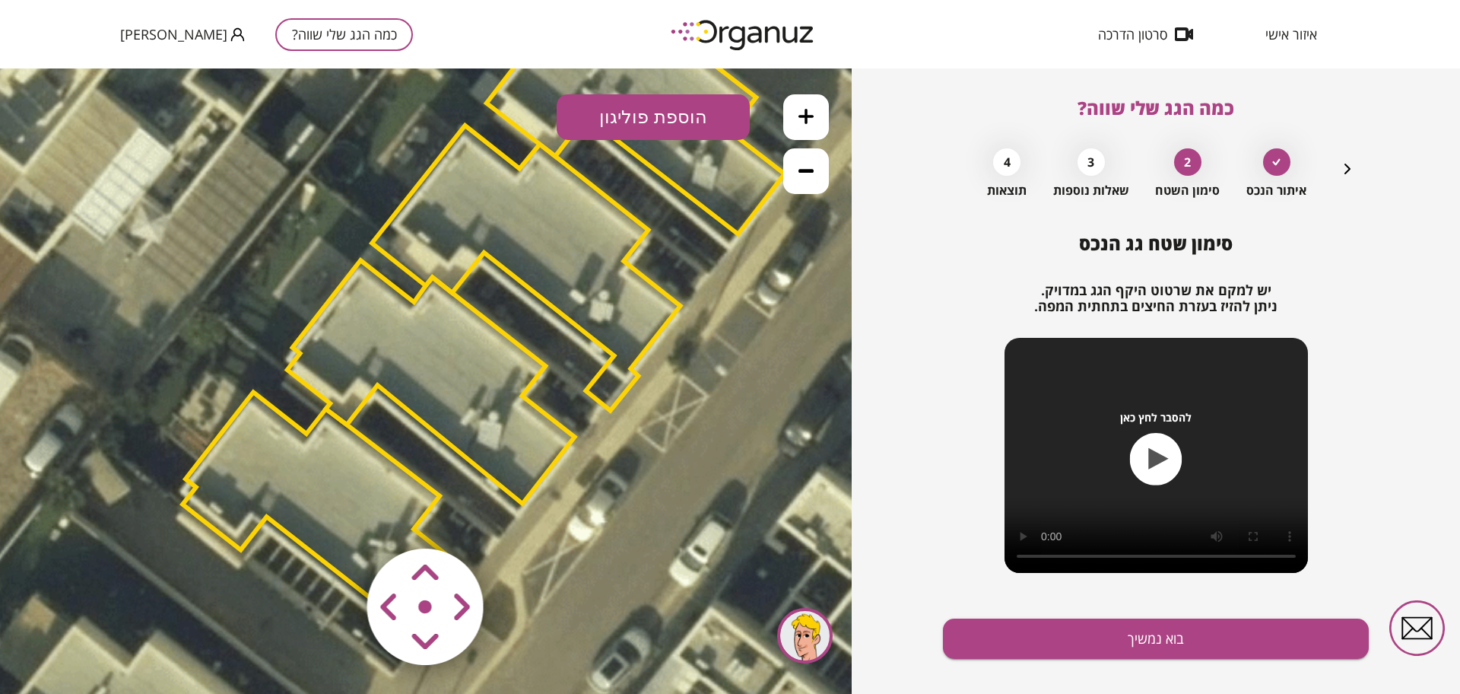
click at [459, 402] on polygon at bounding box center [432, 381] width 288 height 243
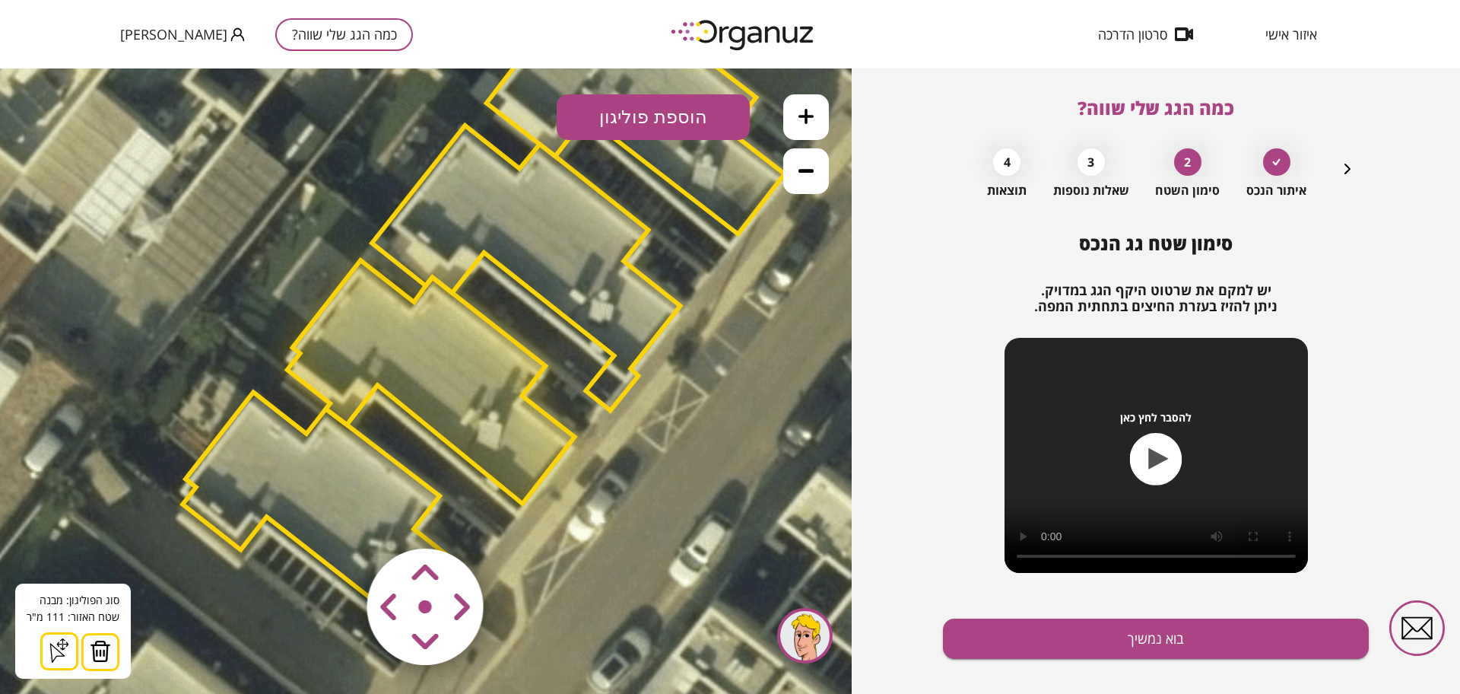
click at [335, 516] on area at bounding box center [335, 516] width 0 height 0
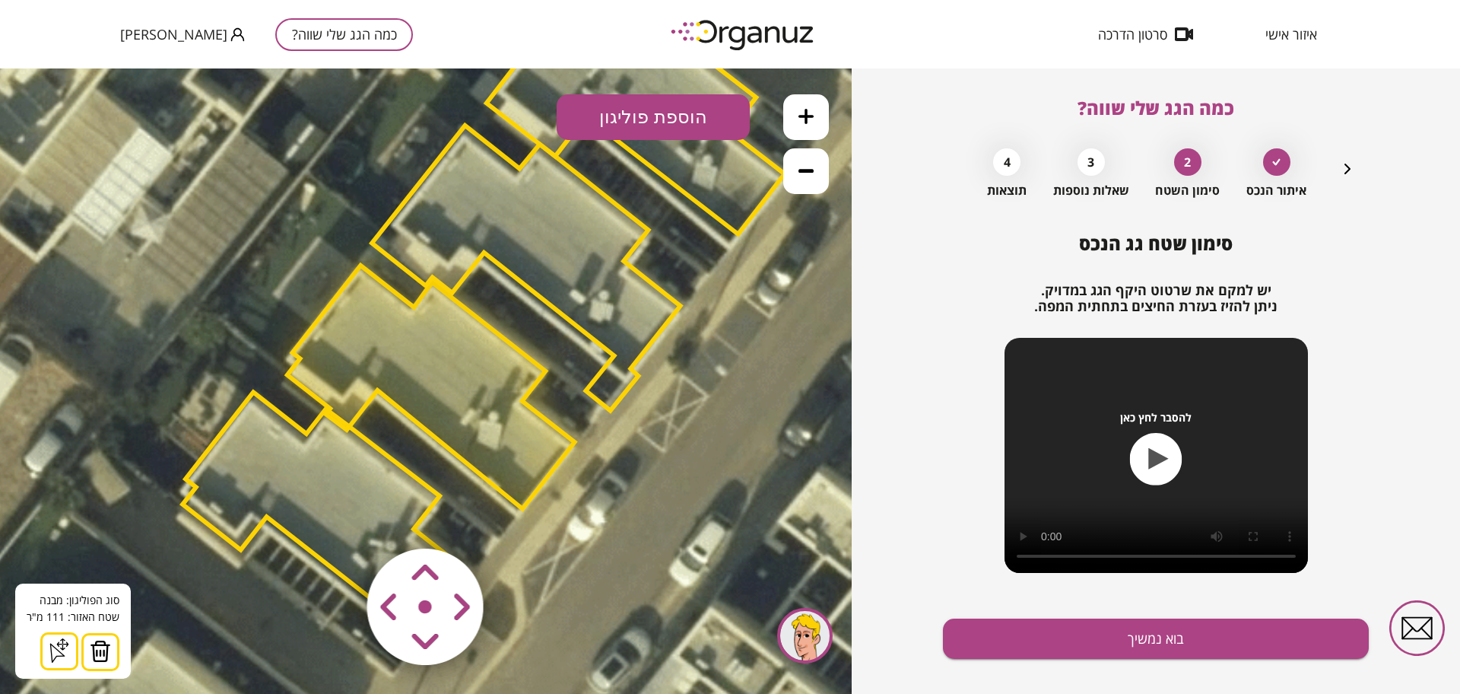
click at [335, 516] on area at bounding box center [335, 516] width 0 height 0
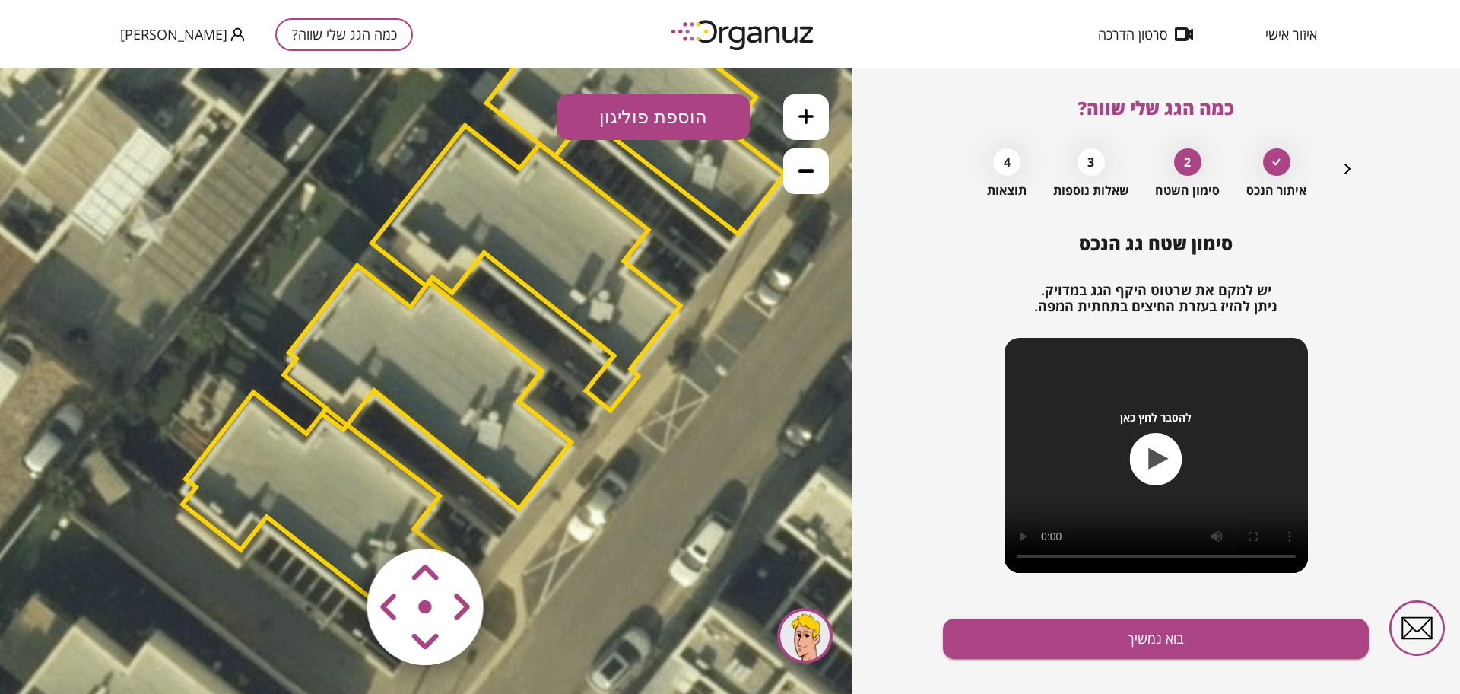
click at [373, 506] on polygon at bounding box center [325, 513] width 284 height 242
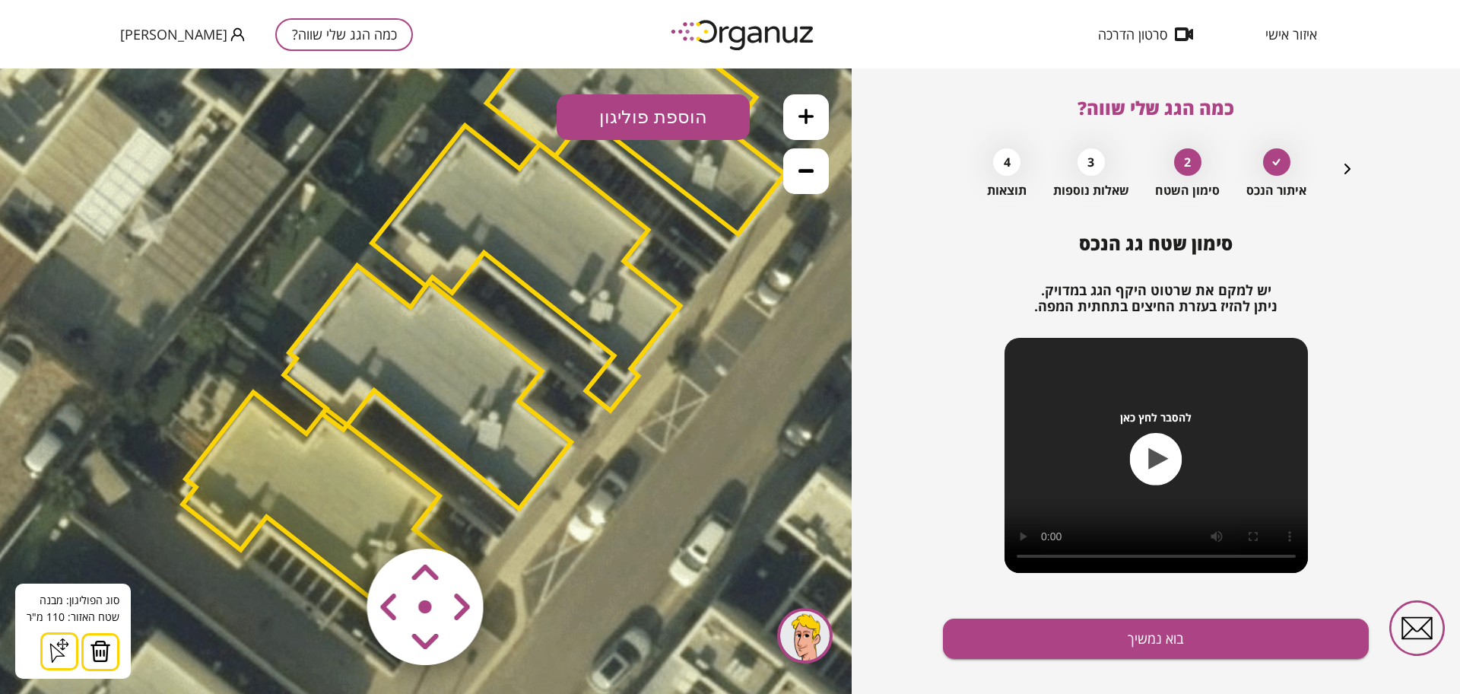
click at [91, 651] on img at bounding box center [100, 651] width 21 height 23
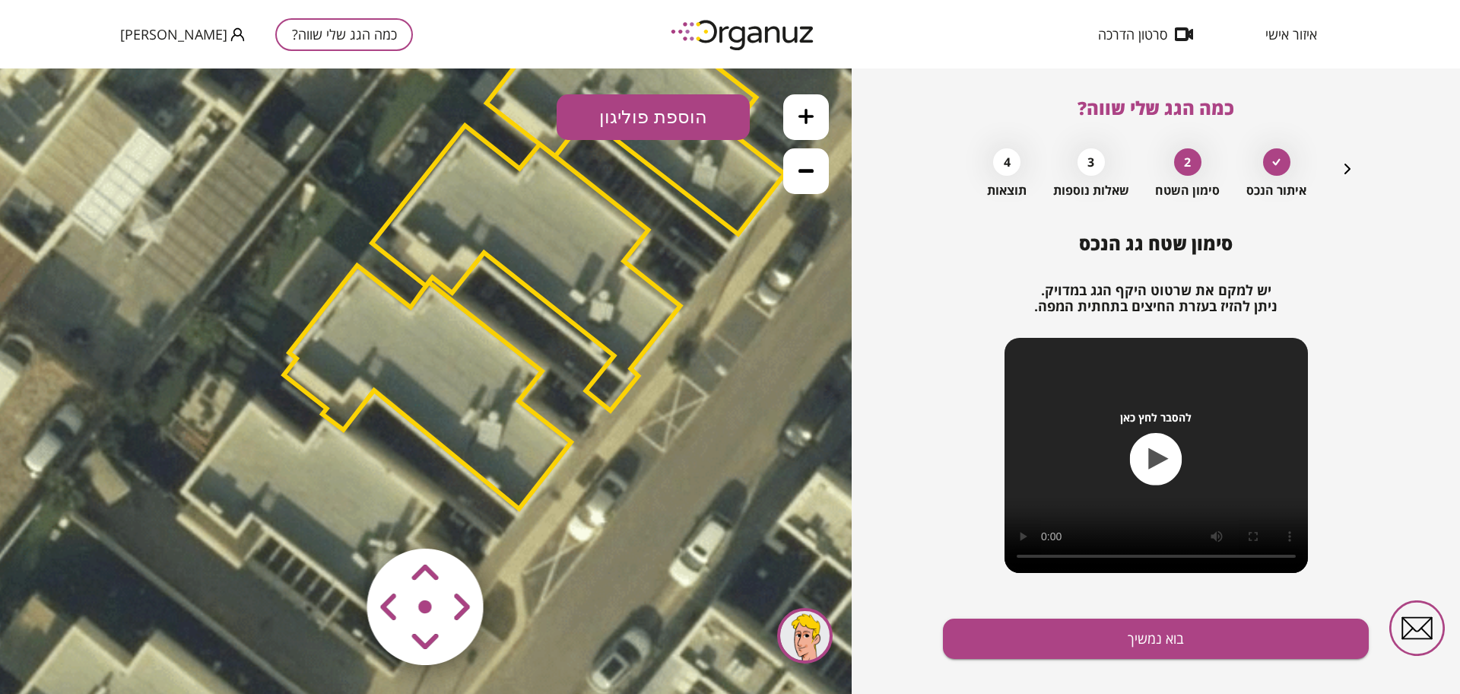
click at [335, 516] on area at bounding box center [335, 516] width 0 height 0
click at [443, 367] on polygon at bounding box center [428, 386] width 288 height 243
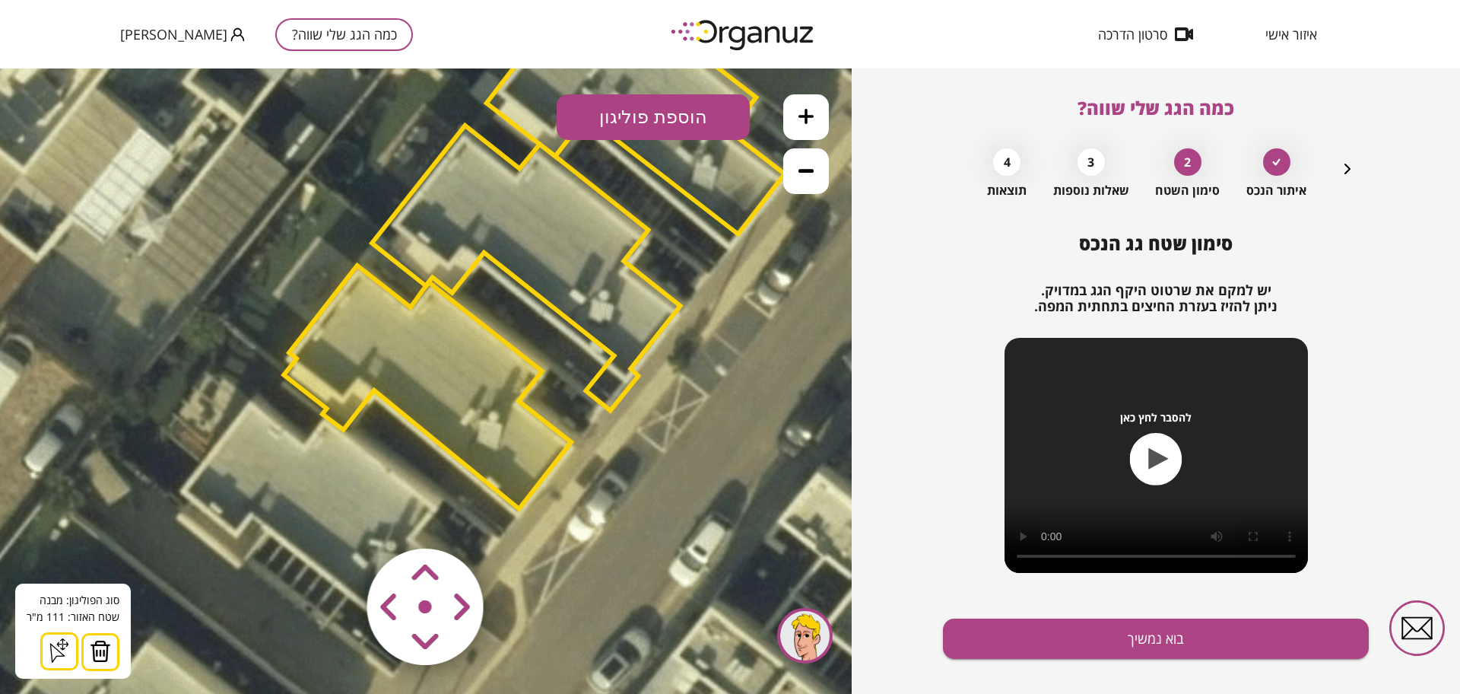
click at [335, 516] on area at bounding box center [335, 516] width 0 height 0
click at [335, 388] on polygon at bounding box center [432, 386] width 288 height 243
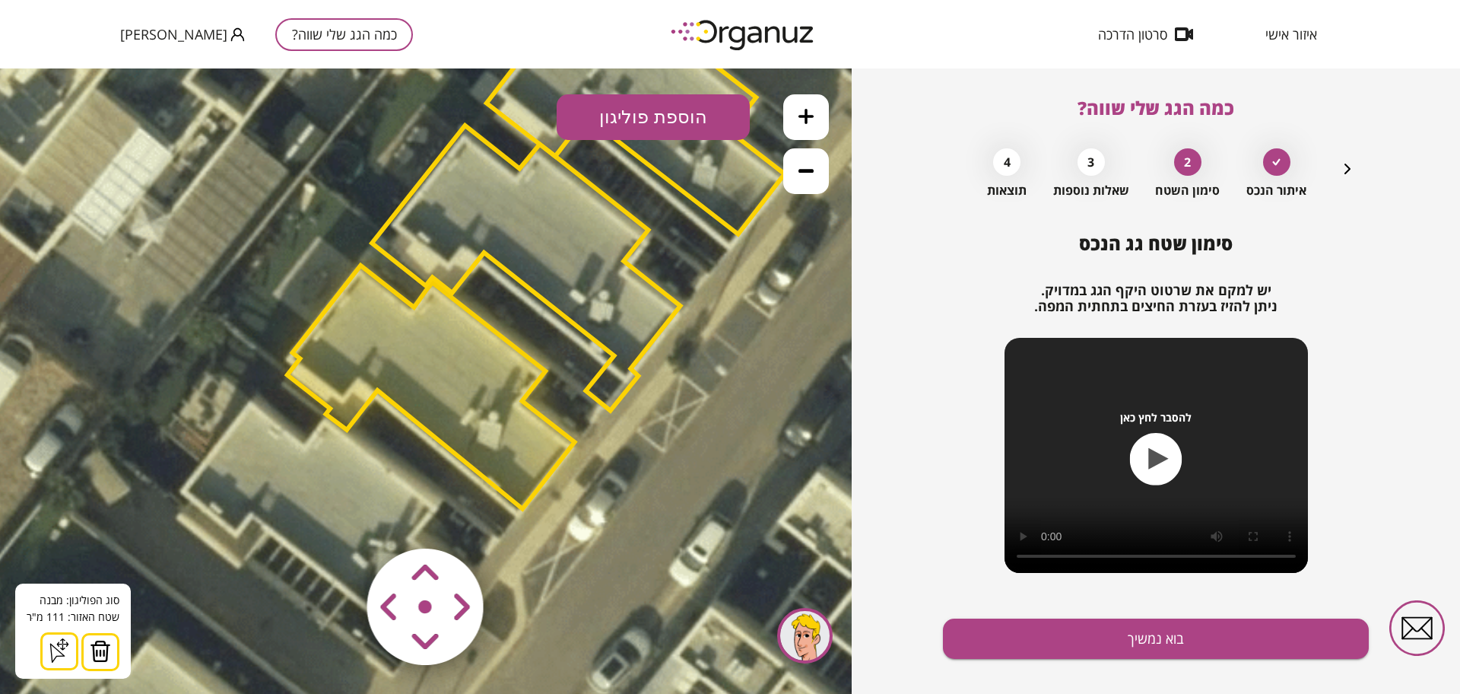
click at [110, 642] on button at bounding box center [100, 652] width 38 height 38
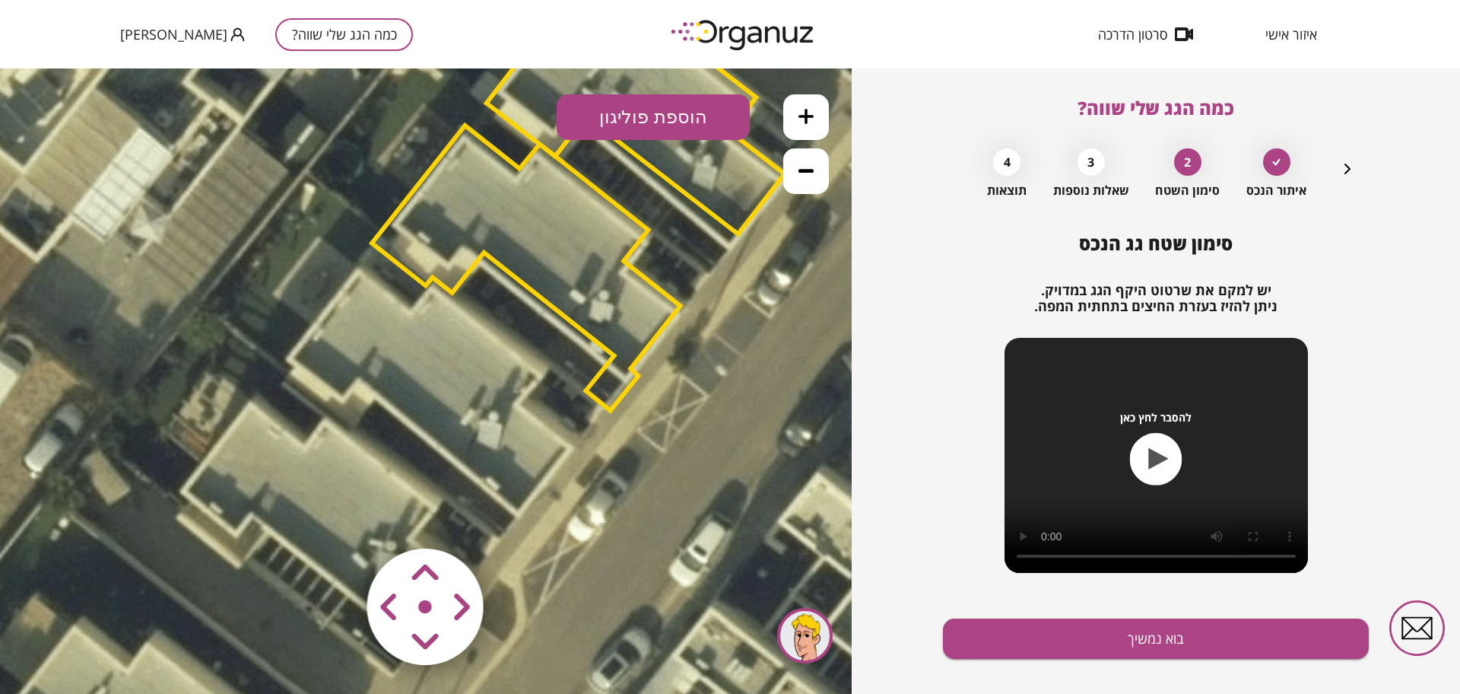
click at [658, 124] on button "הוספת פוליגון" at bounding box center [653, 117] width 193 height 46
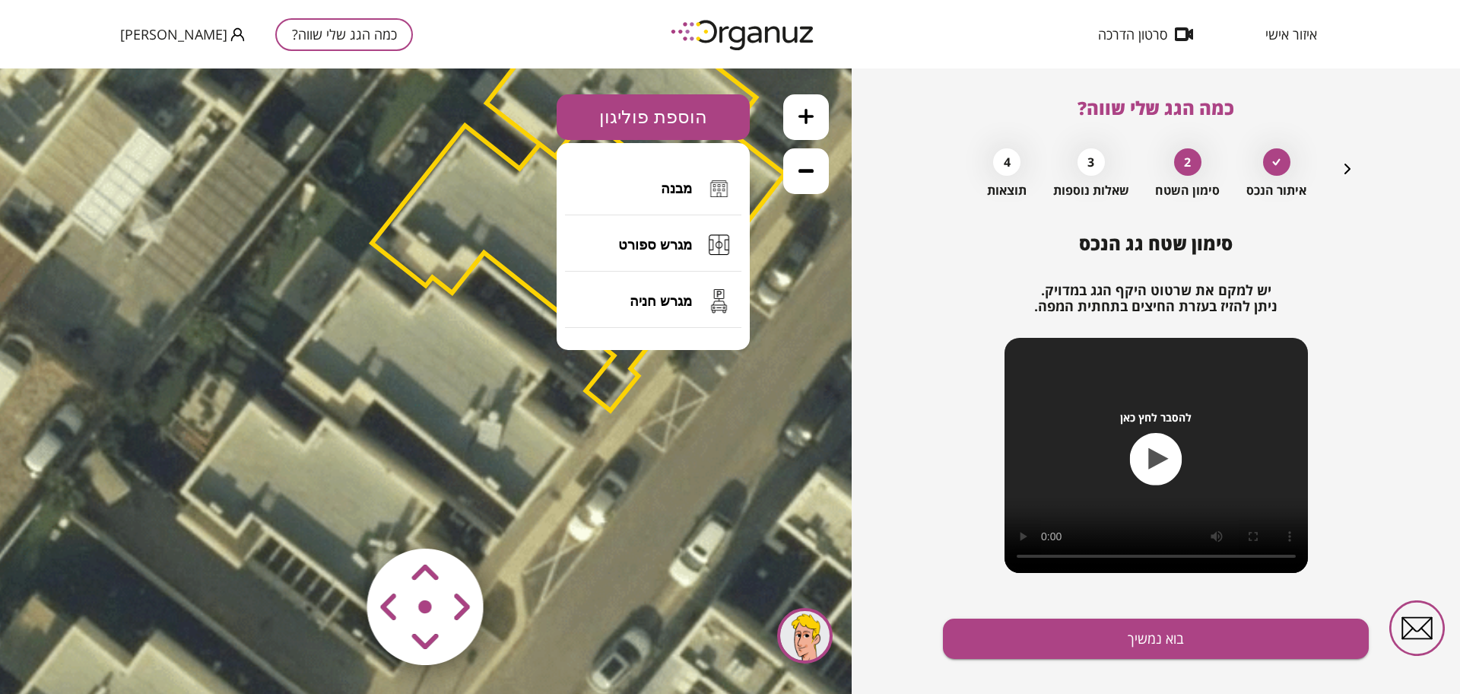
click at [638, 174] on button "מבנה" at bounding box center [653, 188] width 176 height 53
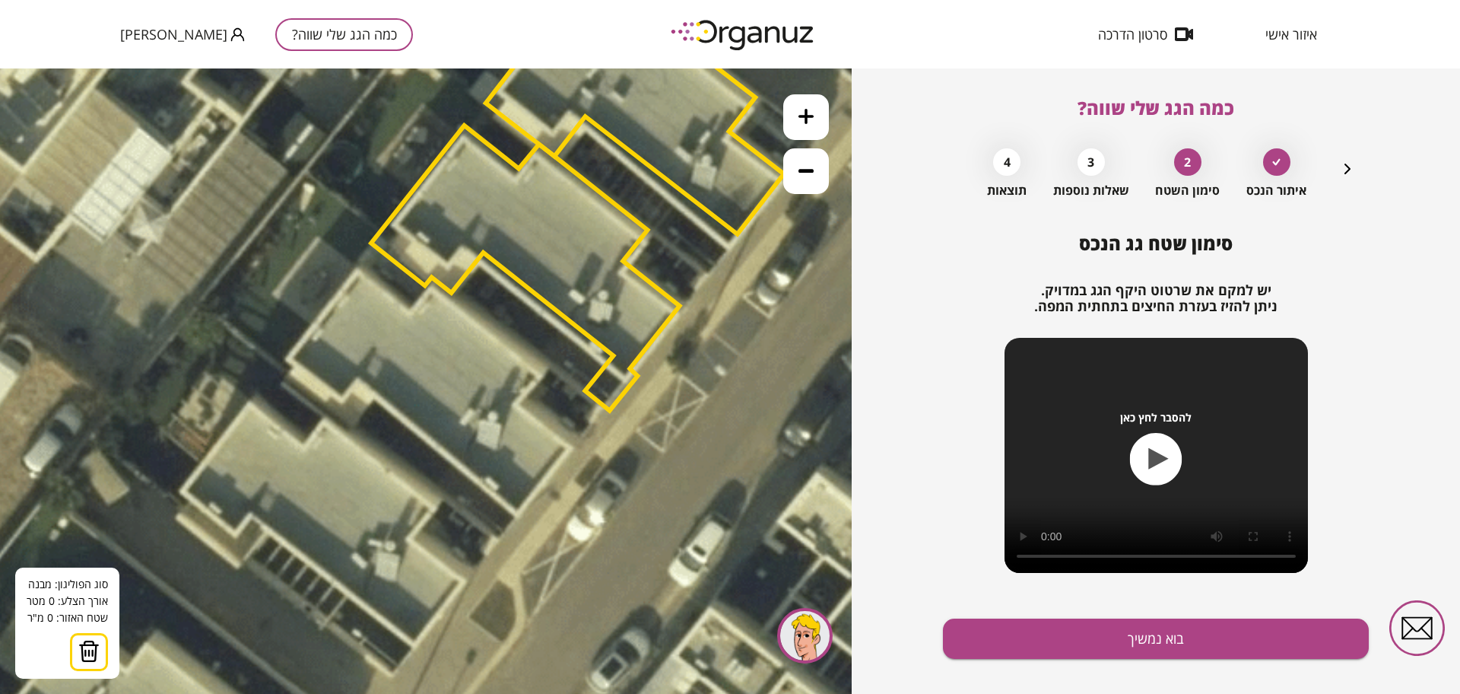
click at [358, 273] on icon at bounding box center [481, 315] width 1951 height 1951
click at [291, 357] on icon at bounding box center [481, 315] width 1951 height 1951
click at [359, 272] on polygon at bounding box center [325, 314] width 68 height 85
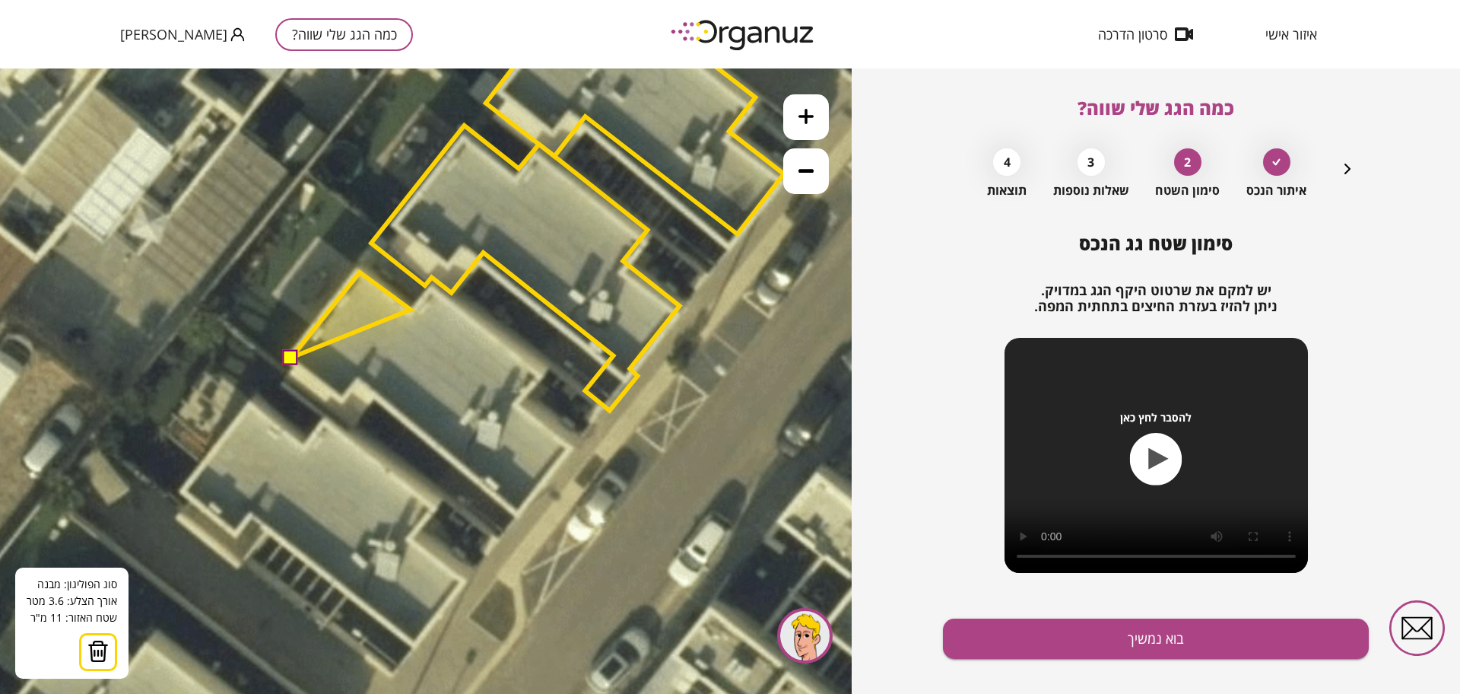
click at [411, 310] on polygon at bounding box center [350, 314] width 119 height 85
click at [428, 288] on polygon at bounding box center [359, 314] width 137 height 85
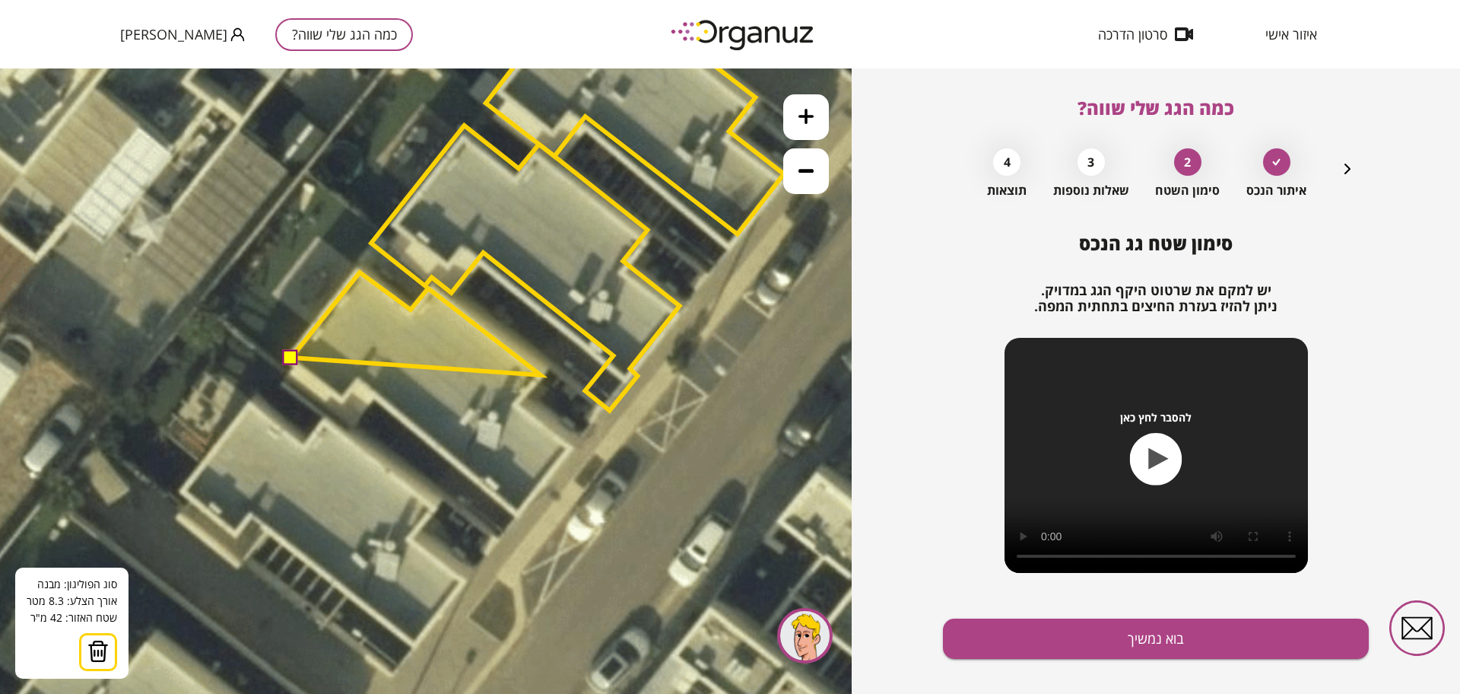
click at [540, 374] on polygon at bounding box center [415, 323] width 249 height 103
click at [542, 377] on polygon at bounding box center [416, 325] width 250 height 106
click at [519, 404] on polygon at bounding box center [416, 338] width 250 height 132
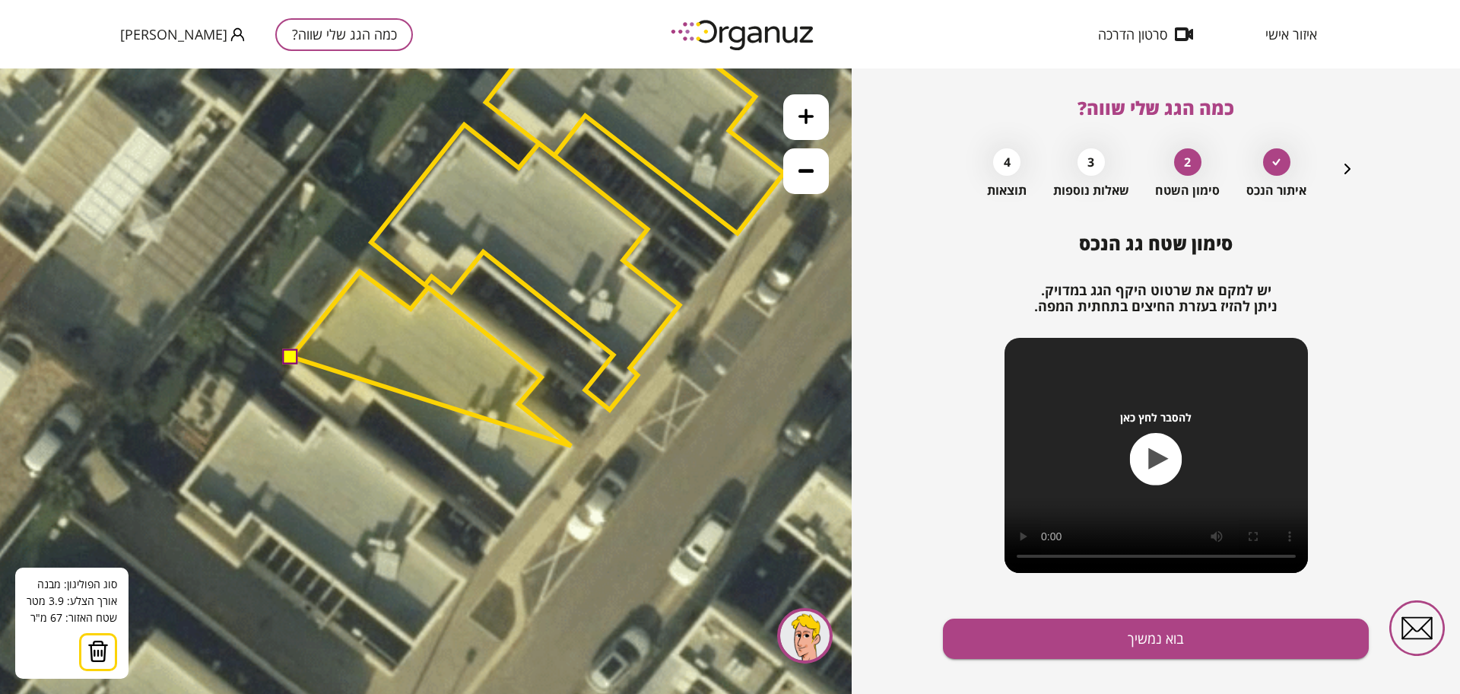
click at [571, 446] on polygon at bounding box center [431, 359] width 280 height 174
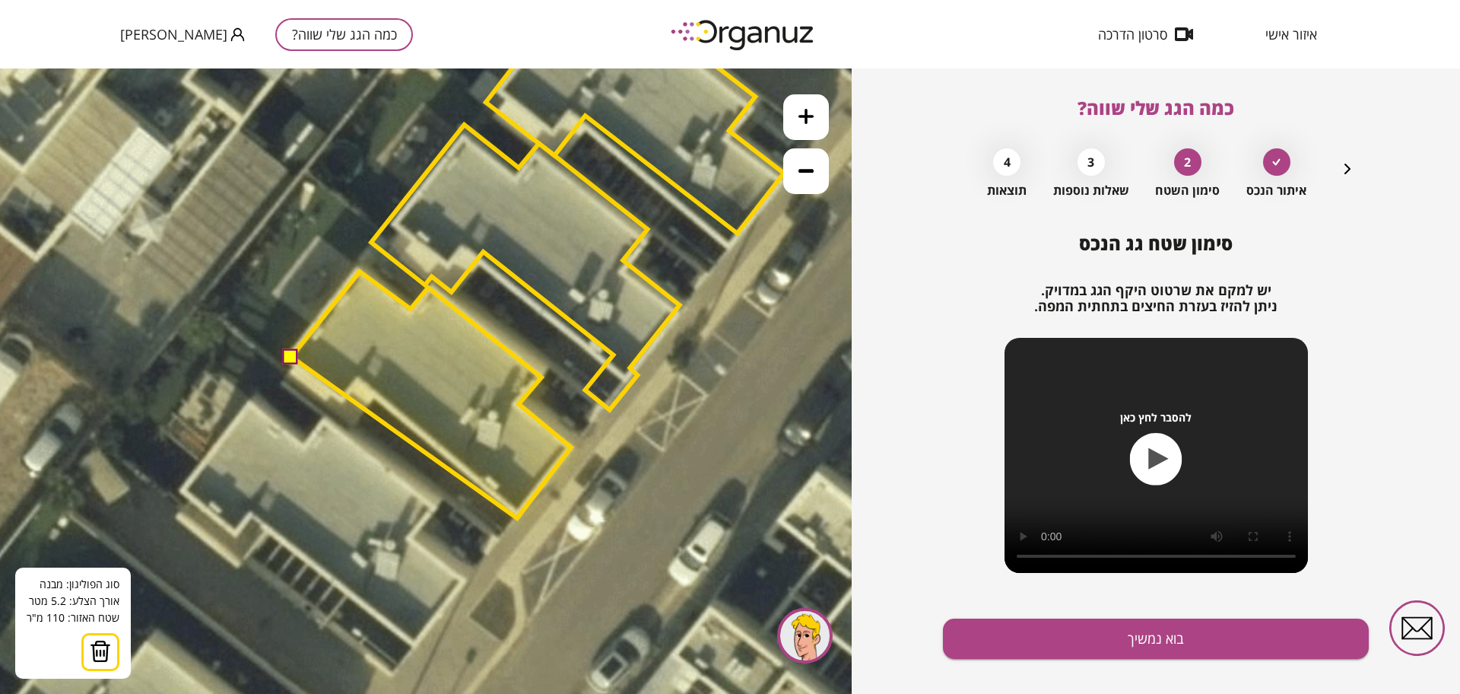
click at [518, 518] on polygon at bounding box center [431, 395] width 280 height 246
click at [519, 516] on polygon at bounding box center [432, 394] width 280 height 245
click at [359, 381] on polygon at bounding box center [432, 394] width 280 height 245
click at [342, 402] on polygon at bounding box center [432, 394] width 280 height 245
click at [297, 355] on button at bounding box center [291, 355] width 15 height 15
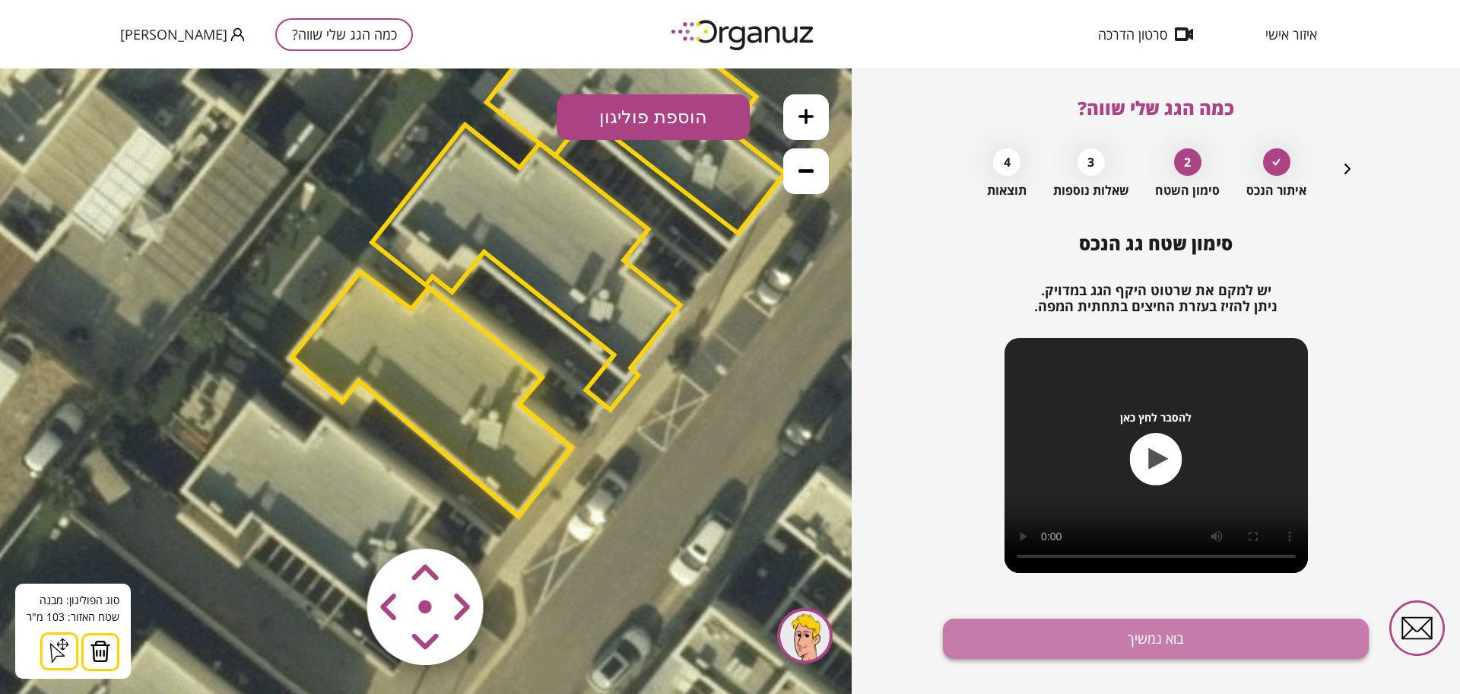
click at [1163, 656] on button "בוא נמשיך" at bounding box center [1156, 638] width 426 height 40
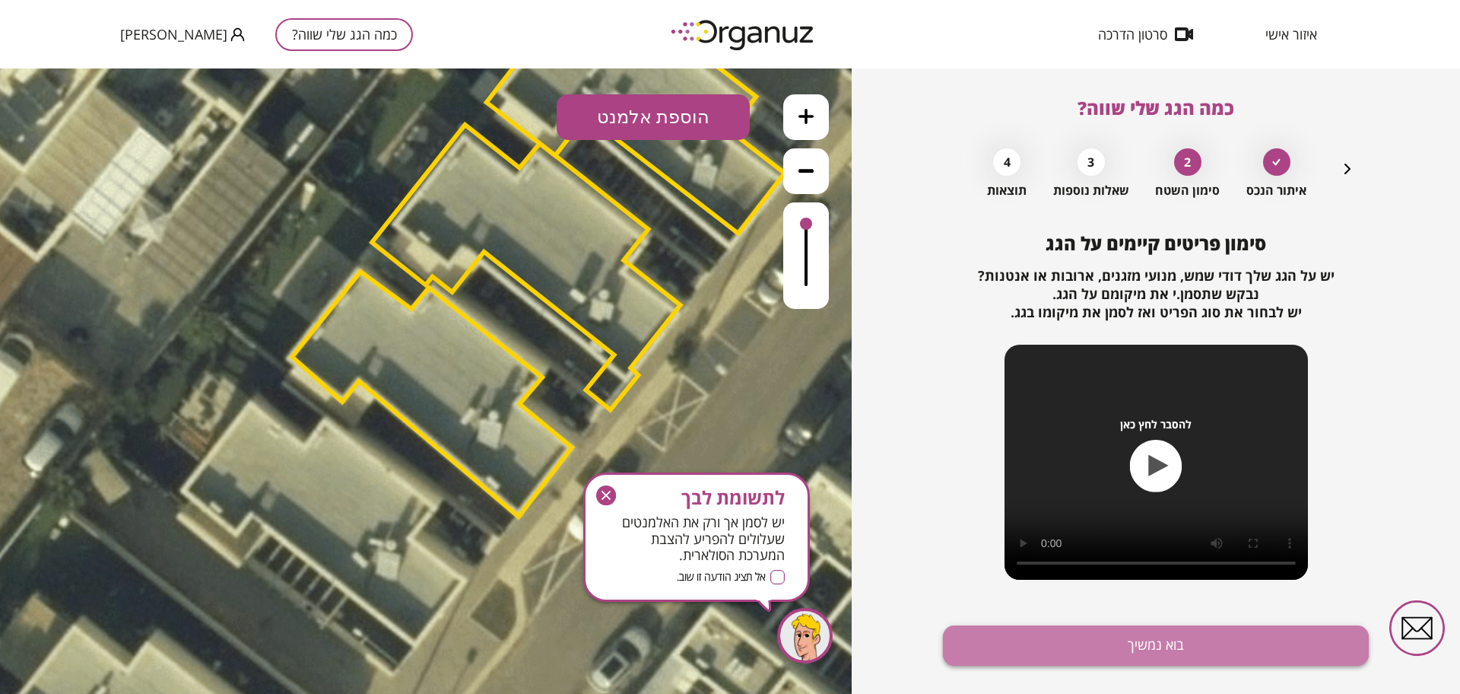
click at [1159, 646] on button "בוא נמשיך" at bounding box center [1156, 645] width 426 height 40
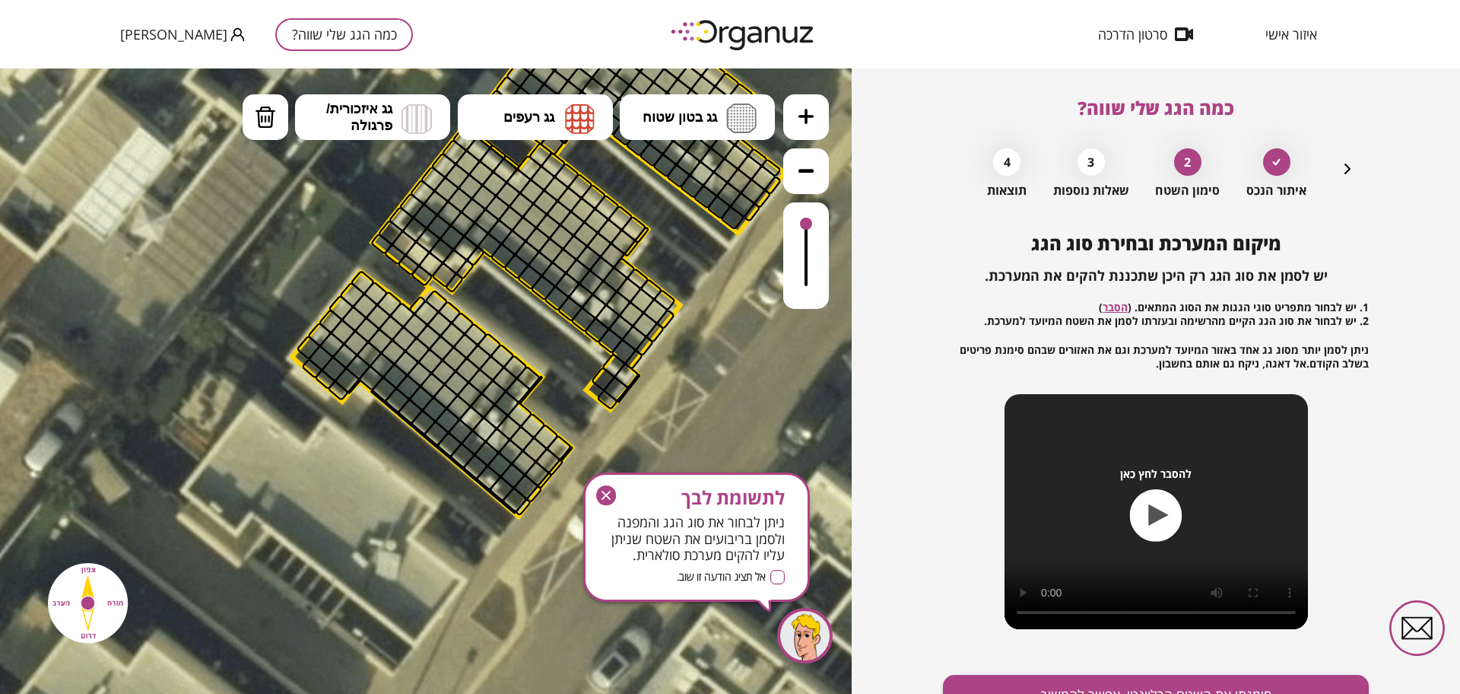
click at [1354, 170] on icon "button" at bounding box center [1348, 169] width 18 height 18
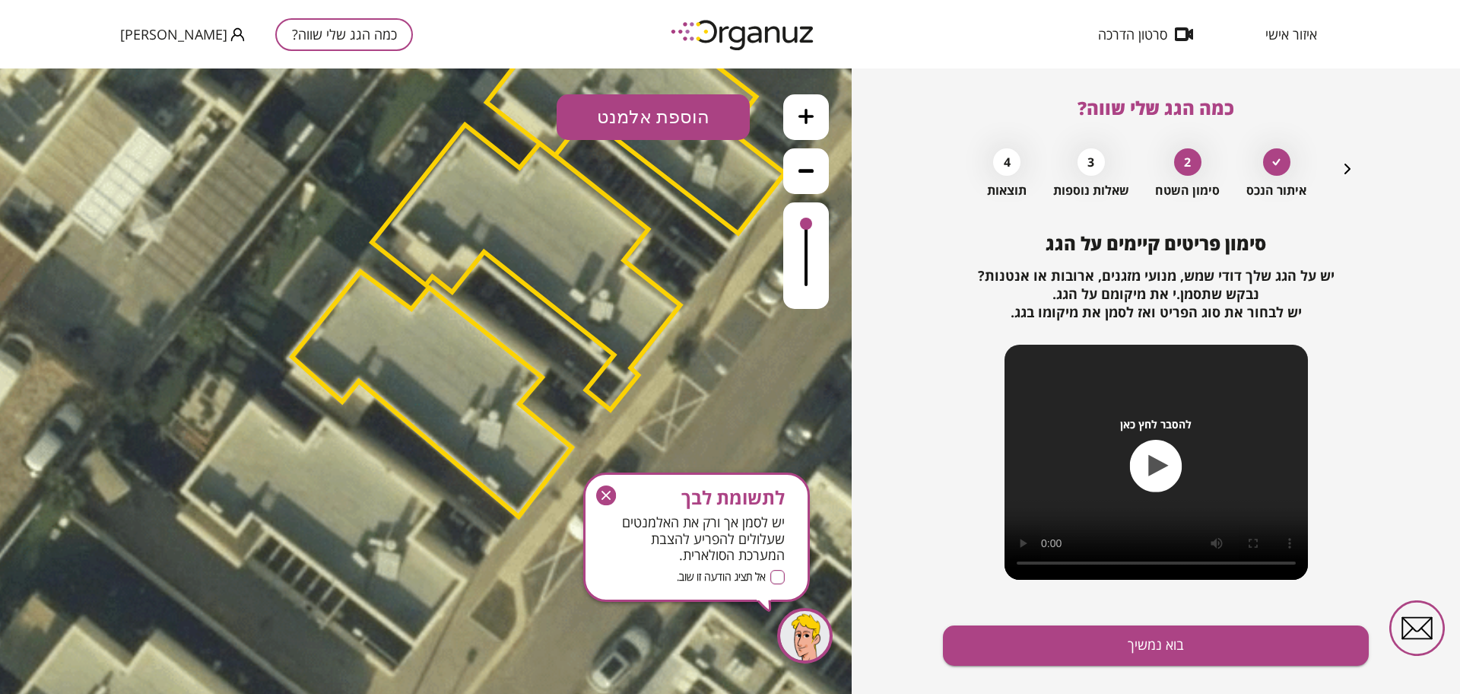
click at [614, 87] on polygon at bounding box center [636, 112] width 298 height 241
click at [629, 110] on button "הוספת אלמנט" at bounding box center [653, 117] width 193 height 46
click at [688, 297] on div ".st0 { fill: #FFFFFF; } .st0 { fill: #FFFFFF; }" at bounding box center [426, 380] width 852 height 625
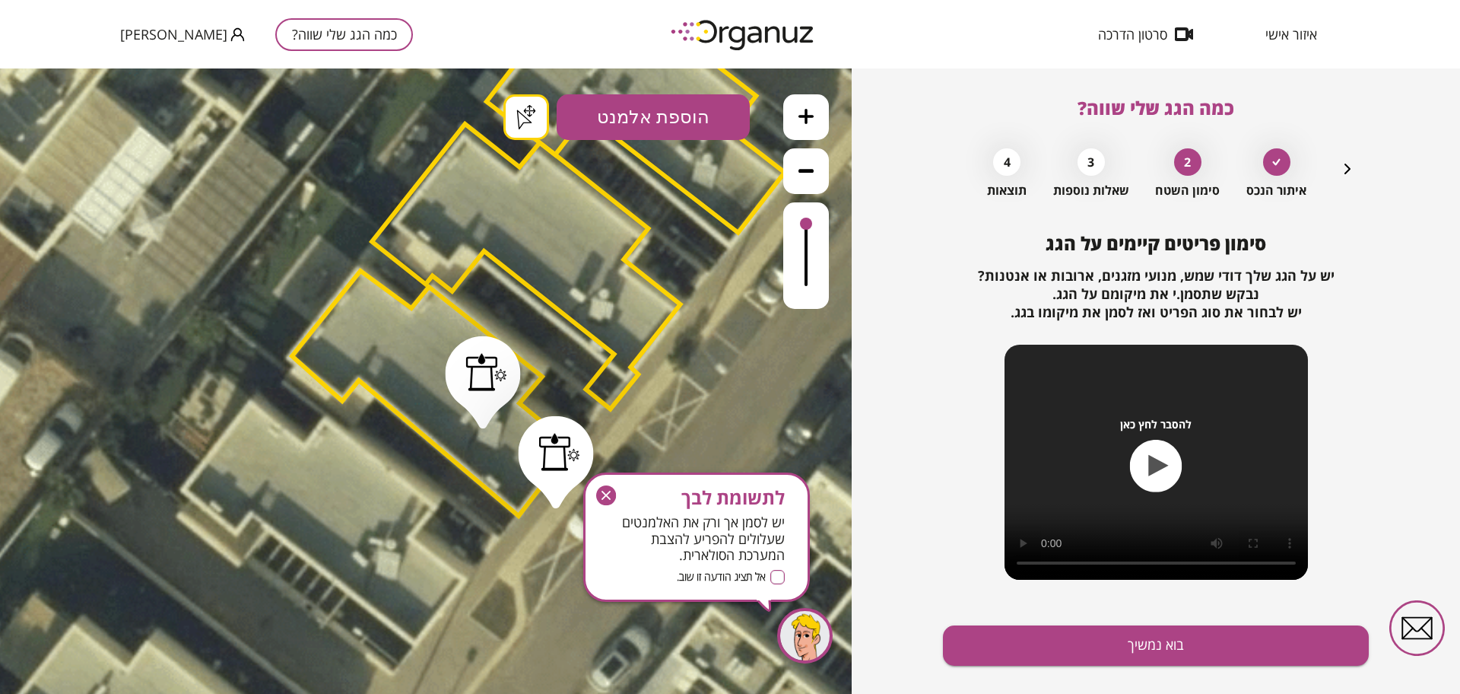
click at [600, 488] on icon "button" at bounding box center [606, 495] width 20 height 20
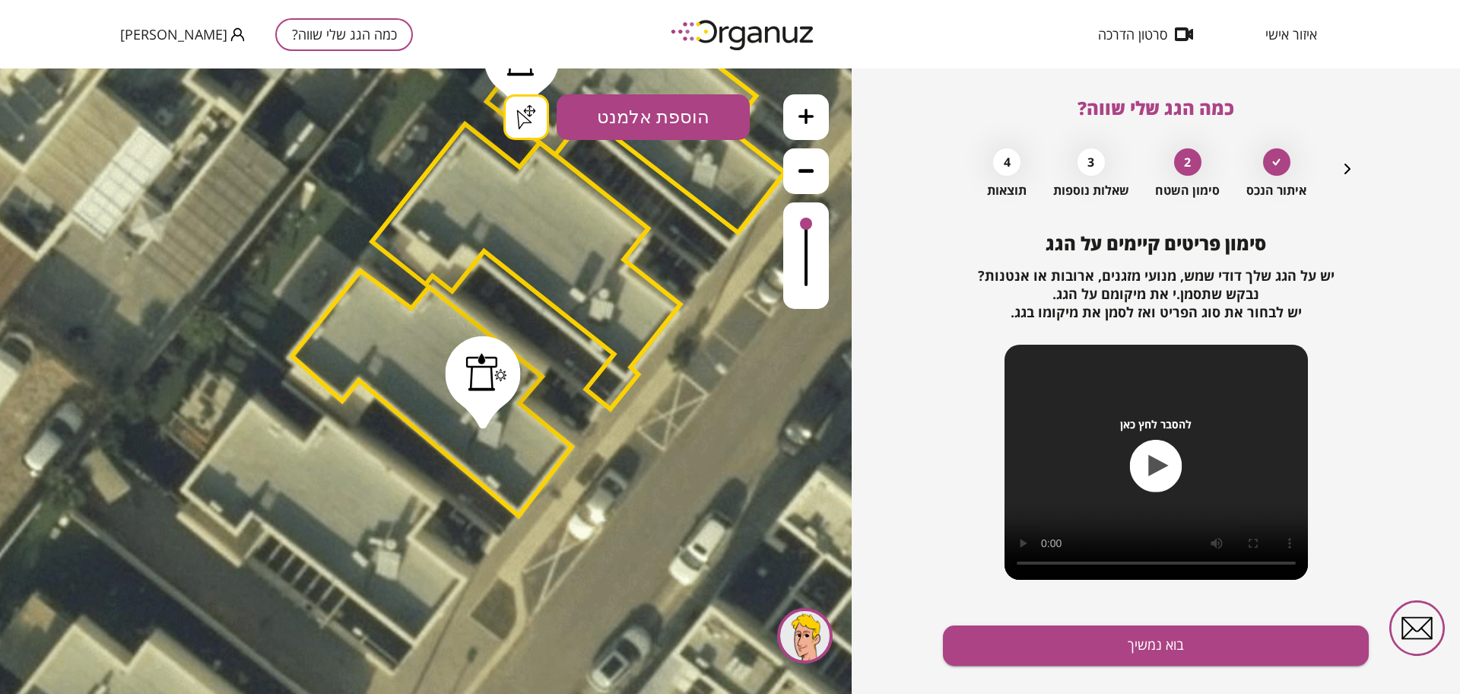
click at [529, 112] on div ".st0 { fill: #FFFFFF; } .st0 { fill: #FFFFFF; }" at bounding box center [426, 380] width 852 height 625
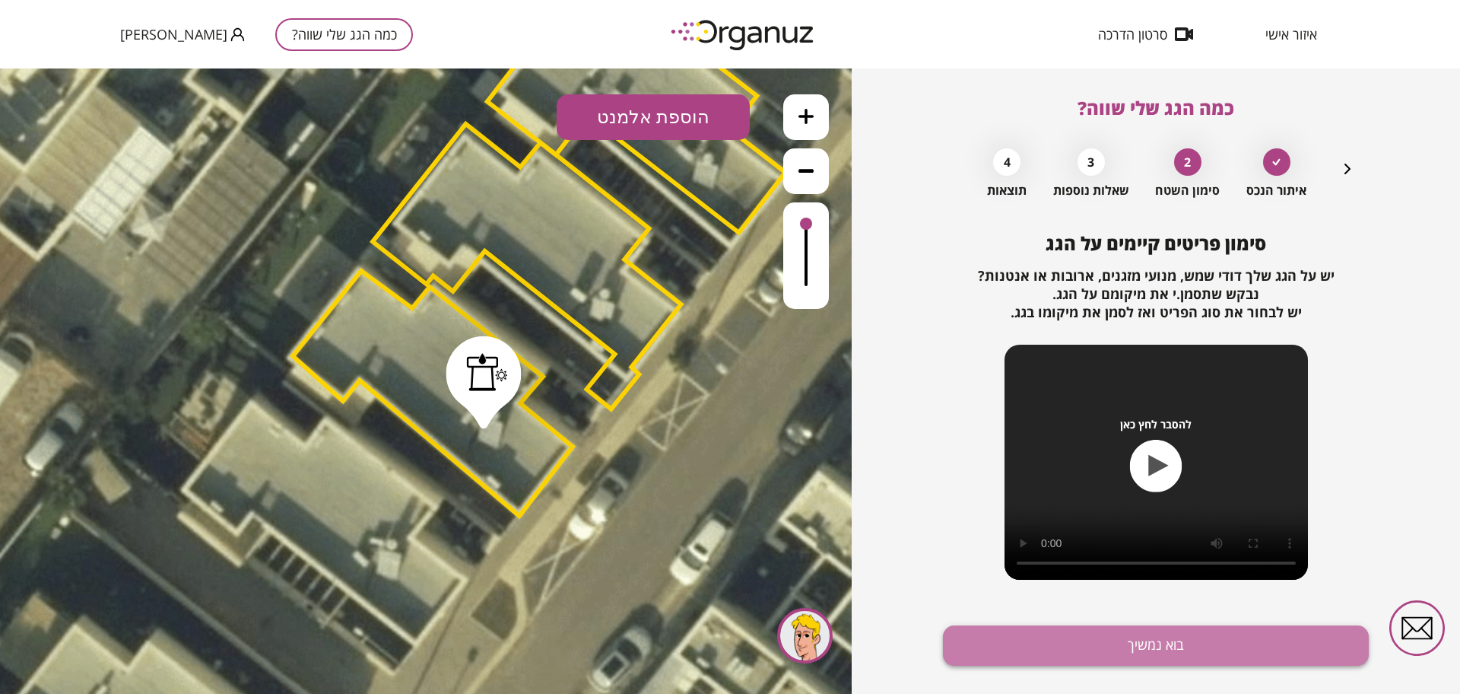
click at [1163, 651] on button "בוא נמשיך" at bounding box center [1156, 645] width 426 height 40
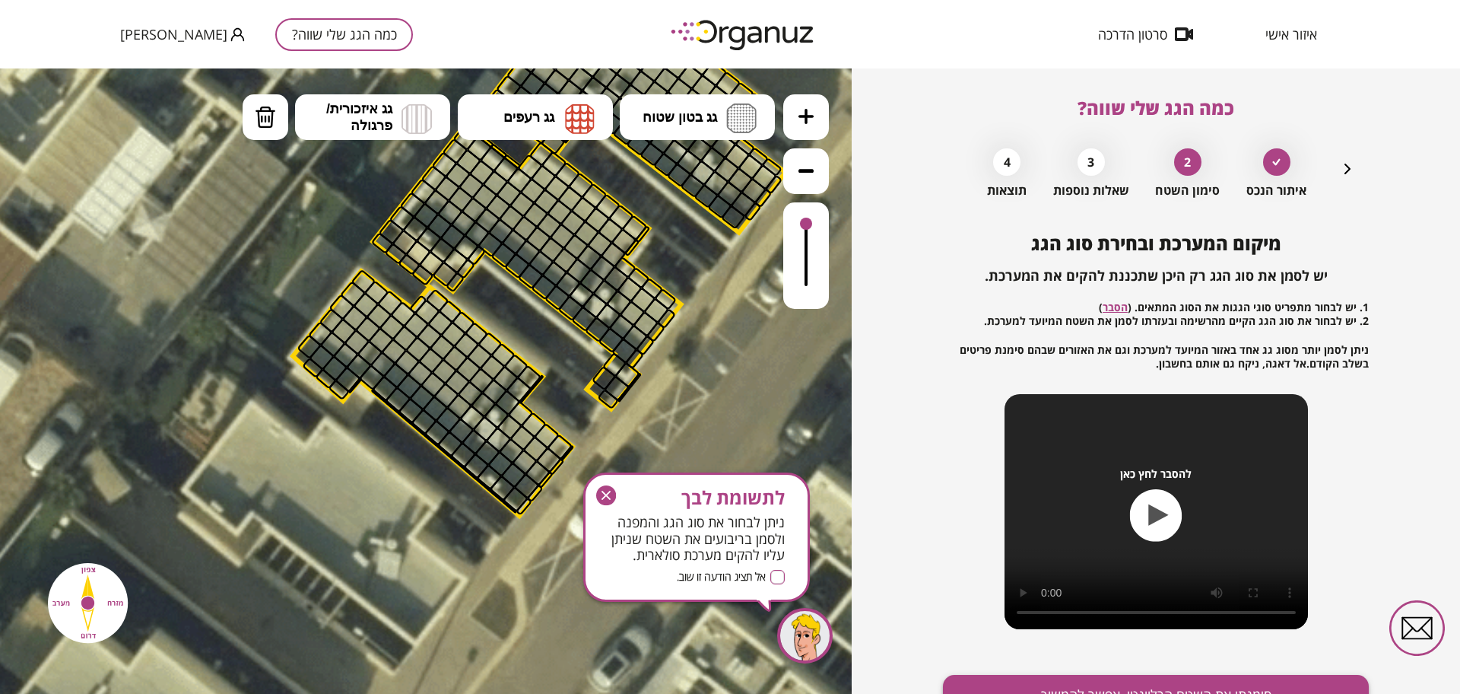
click at [1202, 678] on button "סימנתי את השטח הרלוונטי, אפשר להמשיך" at bounding box center [1156, 695] width 426 height 40
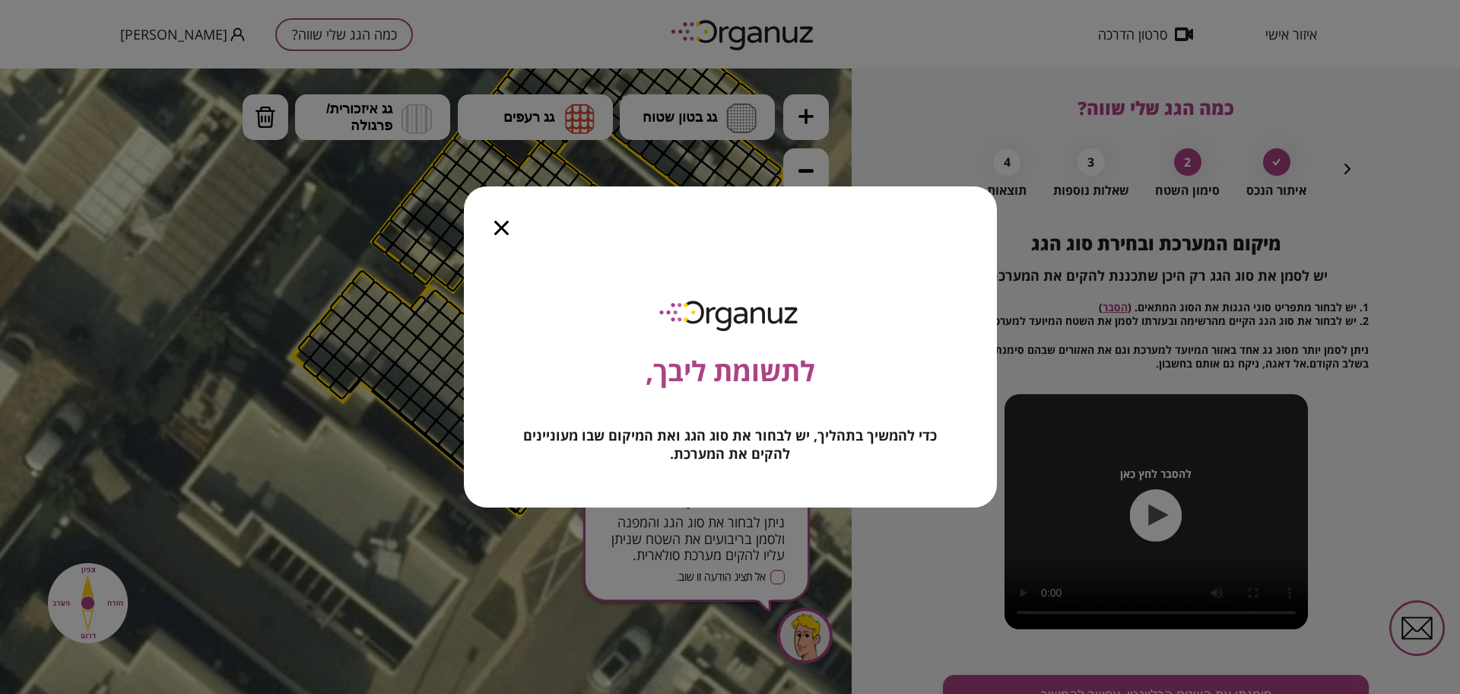
click at [507, 228] on icon "button" at bounding box center [501, 228] width 14 height 14
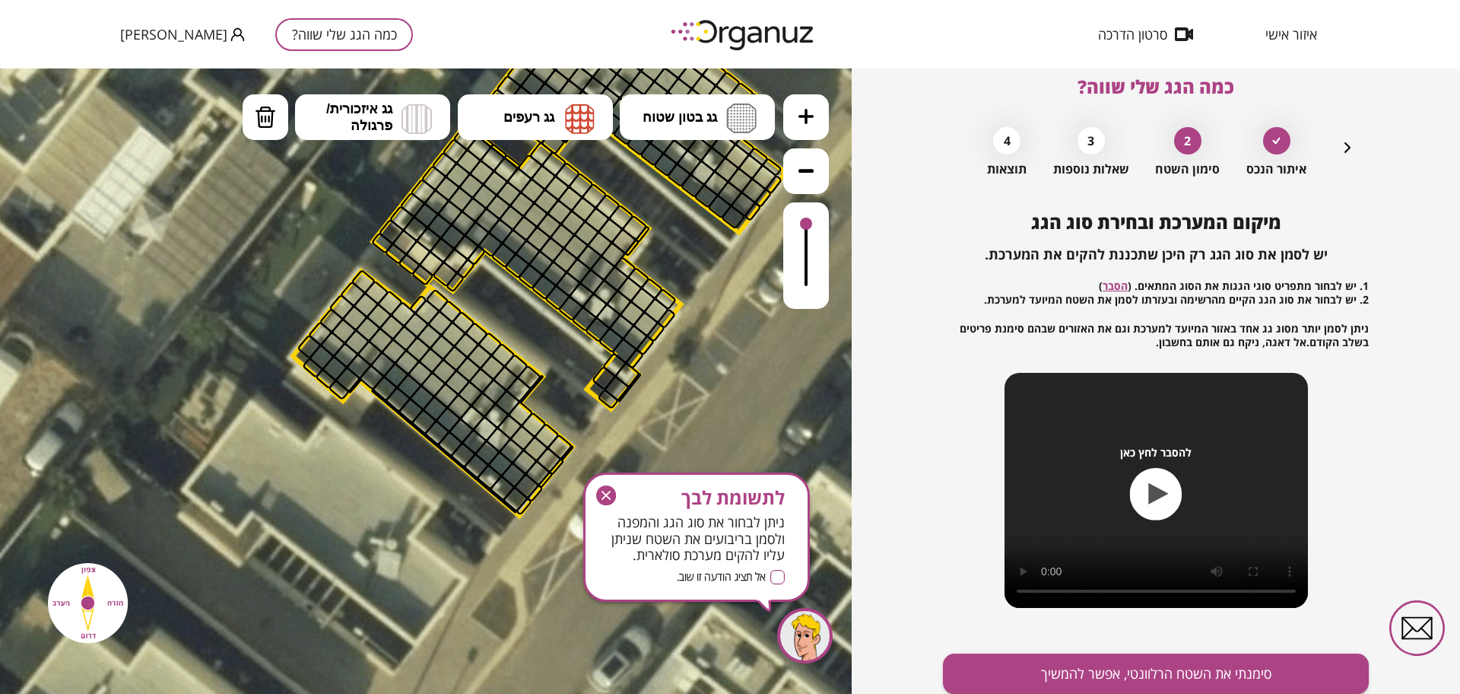
click at [813, 111] on button at bounding box center [806, 117] width 46 height 46
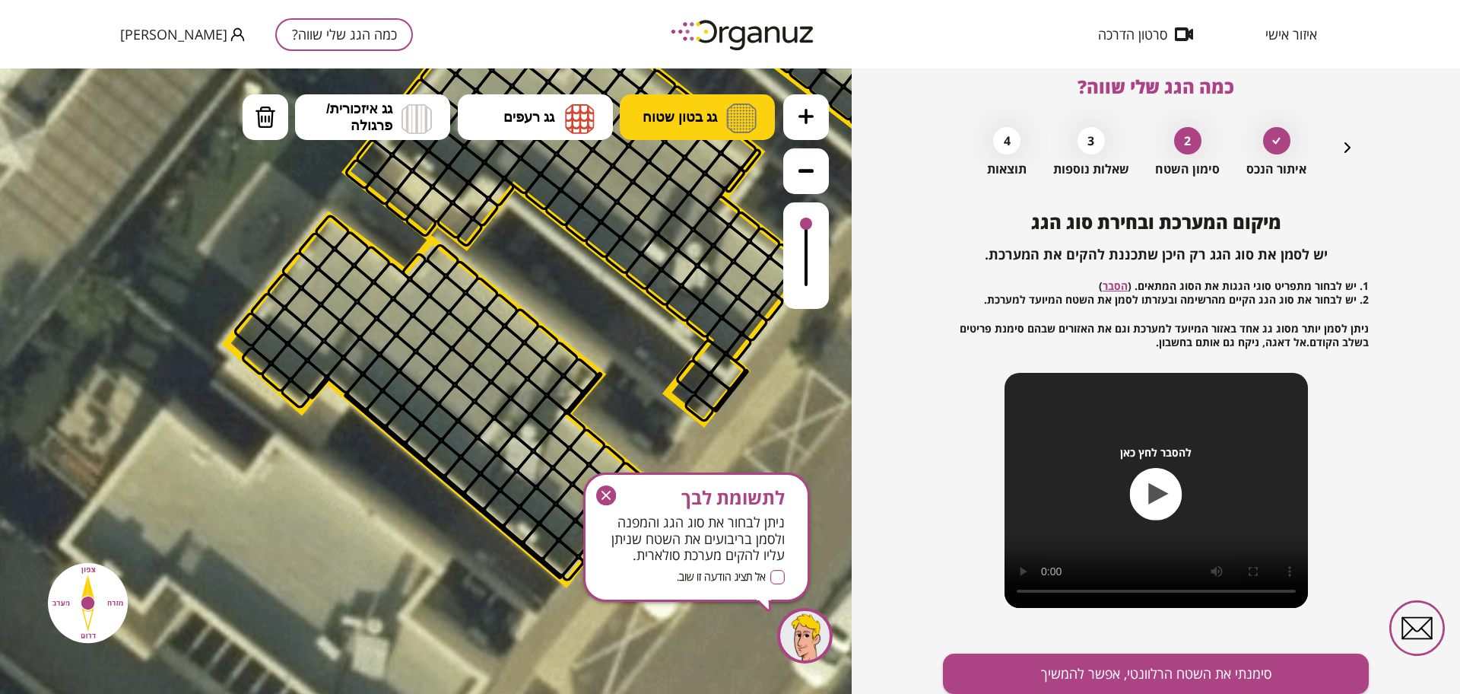
click at [722, 102] on button "גג בטון שטוח" at bounding box center [697, 117] width 155 height 46
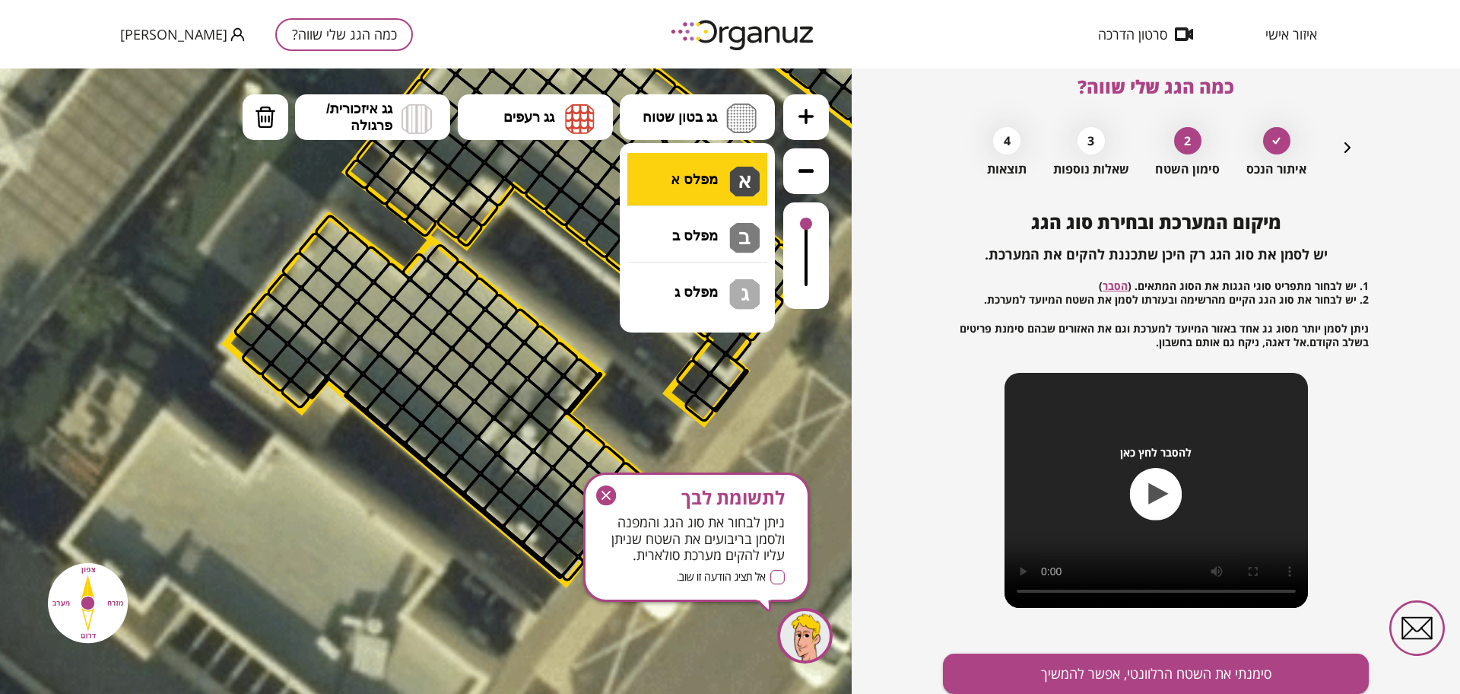
click at [697, 189] on div ".st0 { fill: #FFFFFF; } .st0 { fill: #FFFFFF; }" at bounding box center [426, 380] width 852 height 625
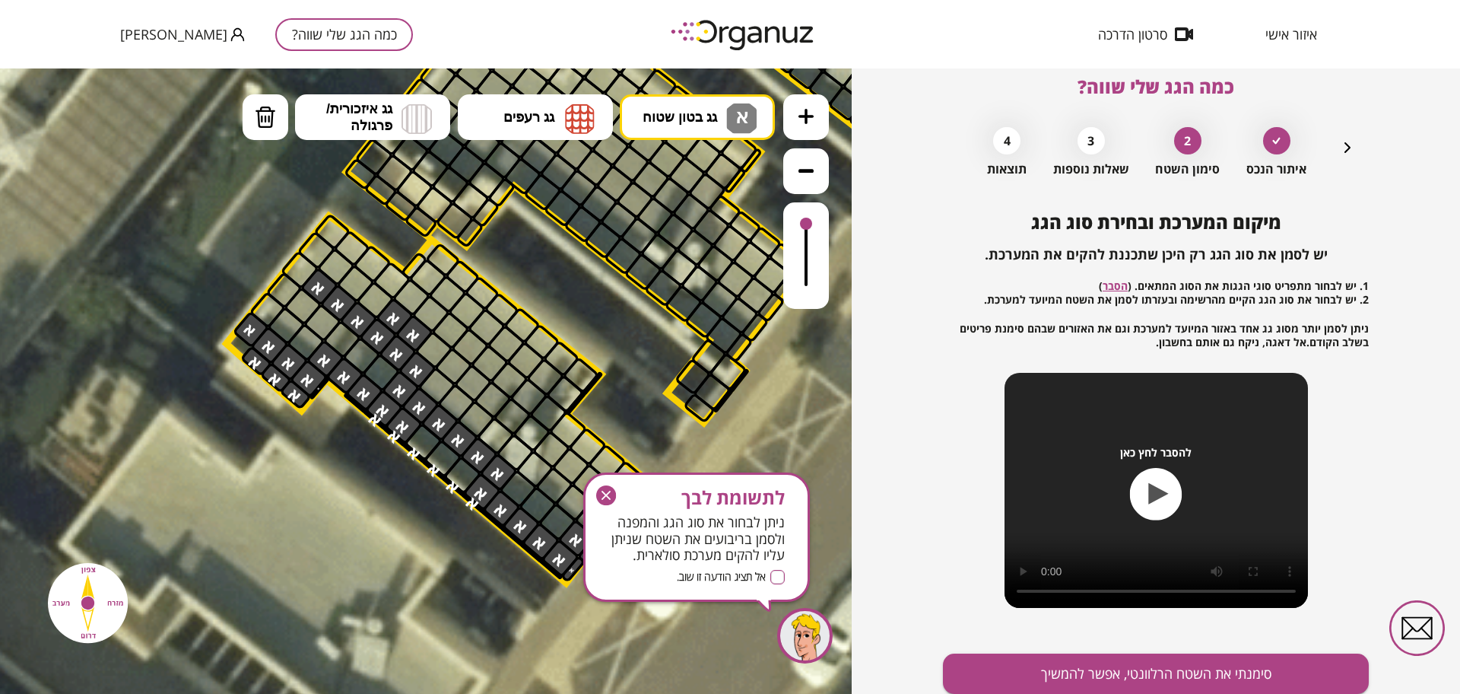
drag, startPoint x: 399, startPoint y: 342, endPoint x: 565, endPoint y: 526, distance: 248.8
click at [610, 502] on icon "button" at bounding box center [606, 495] width 20 height 20
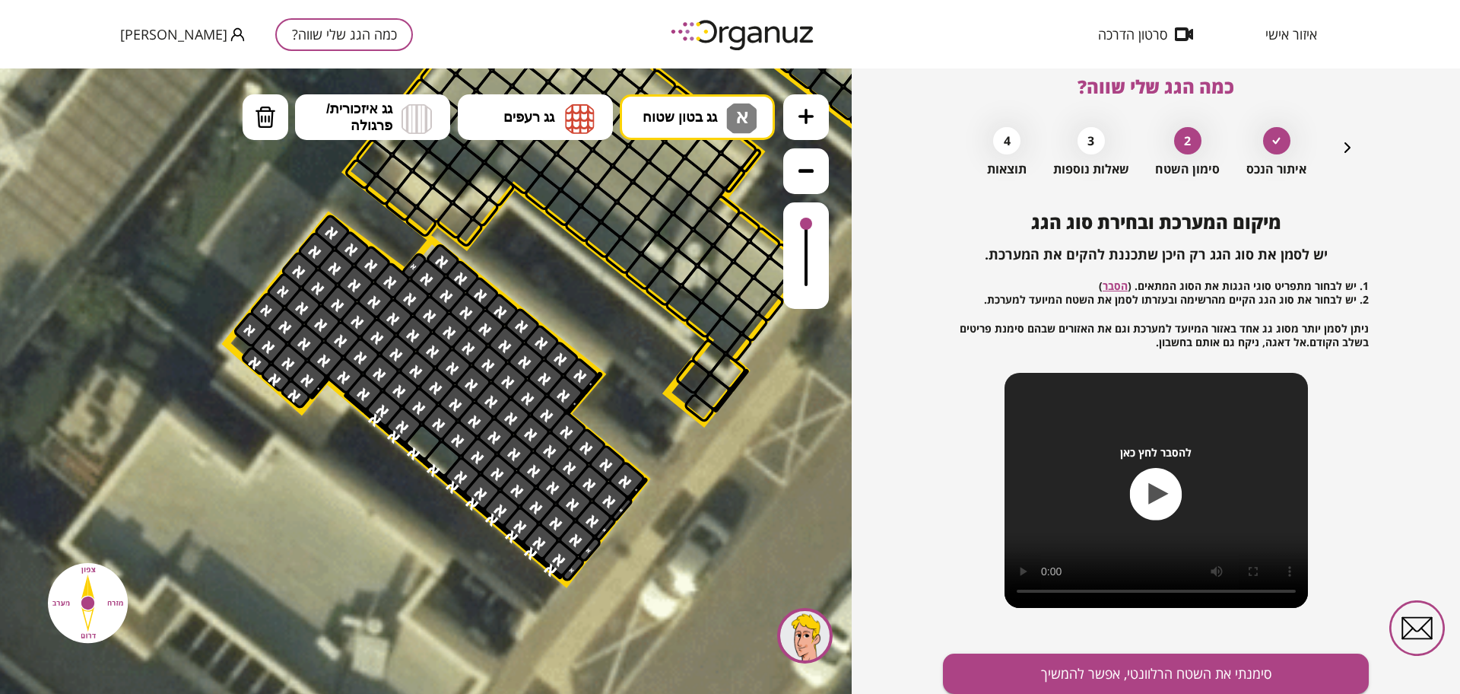
drag, startPoint x: 555, startPoint y: 538, endPoint x: 390, endPoint y: 385, distance: 225.0
drag, startPoint x: 587, startPoint y: 694, endPoint x: 595, endPoint y: 653, distance: 42.5
click at [587, 693] on div ".st0 { fill: #FFFFFF; } .st0 { fill: #FFFFFF; }" at bounding box center [511, 279] width 2927 height 2927
drag, startPoint x: 323, startPoint y: 385, endPoint x: 327, endPoint y: 346, distance: 39.1
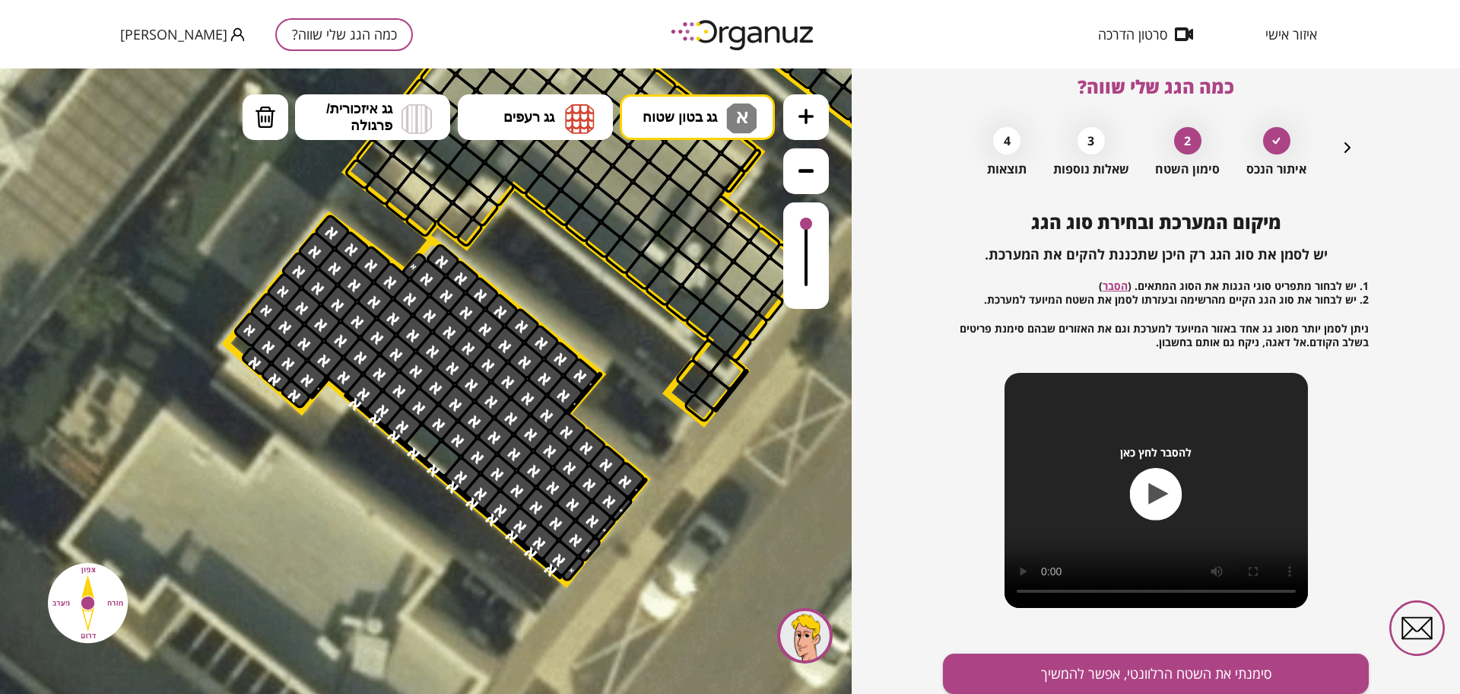
click at [1034, 672] on button "סימנתי את השטח הרלוונטי, אפשר להמשיך" at bounding box center [1156, 673] width 426 height 40
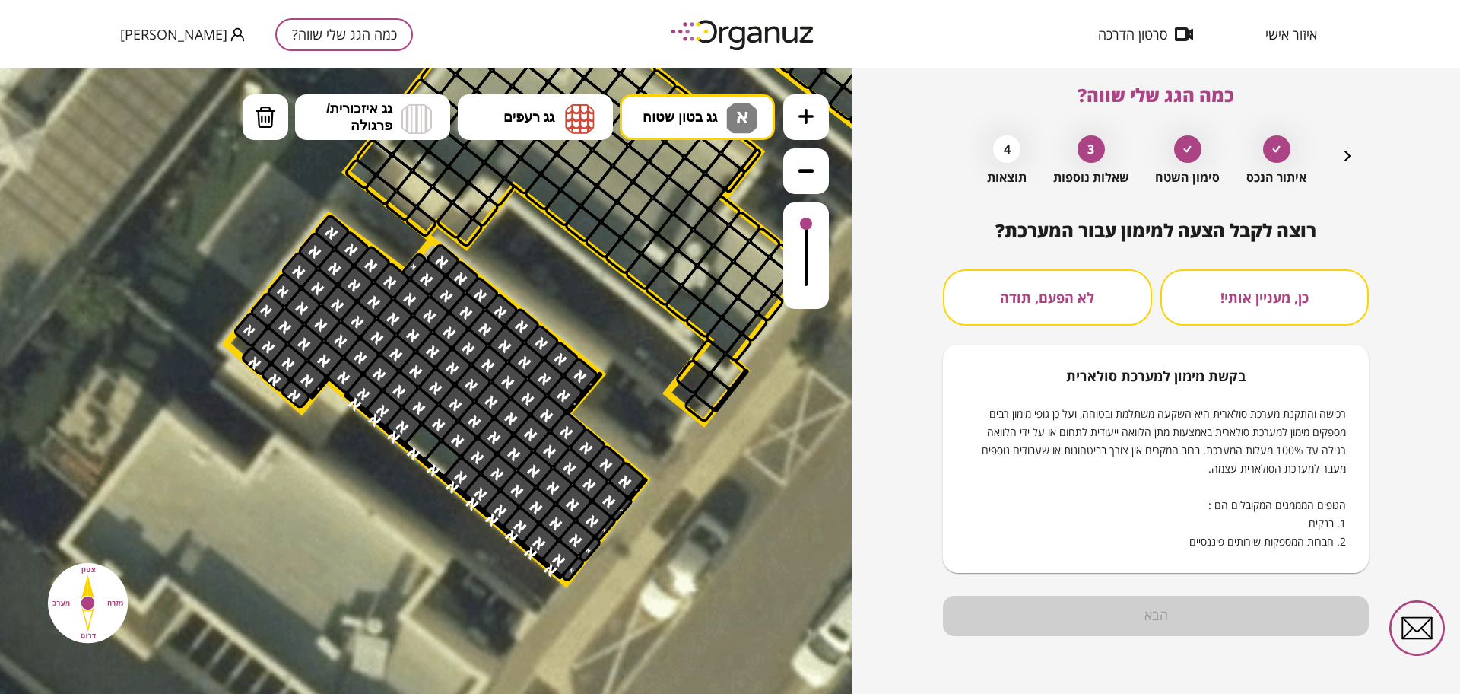
scroll to position [13, 0]
click at [1062, 314] on button "לא הפעם, תודה" at bounding box center [1047, 297] width 209 height 56
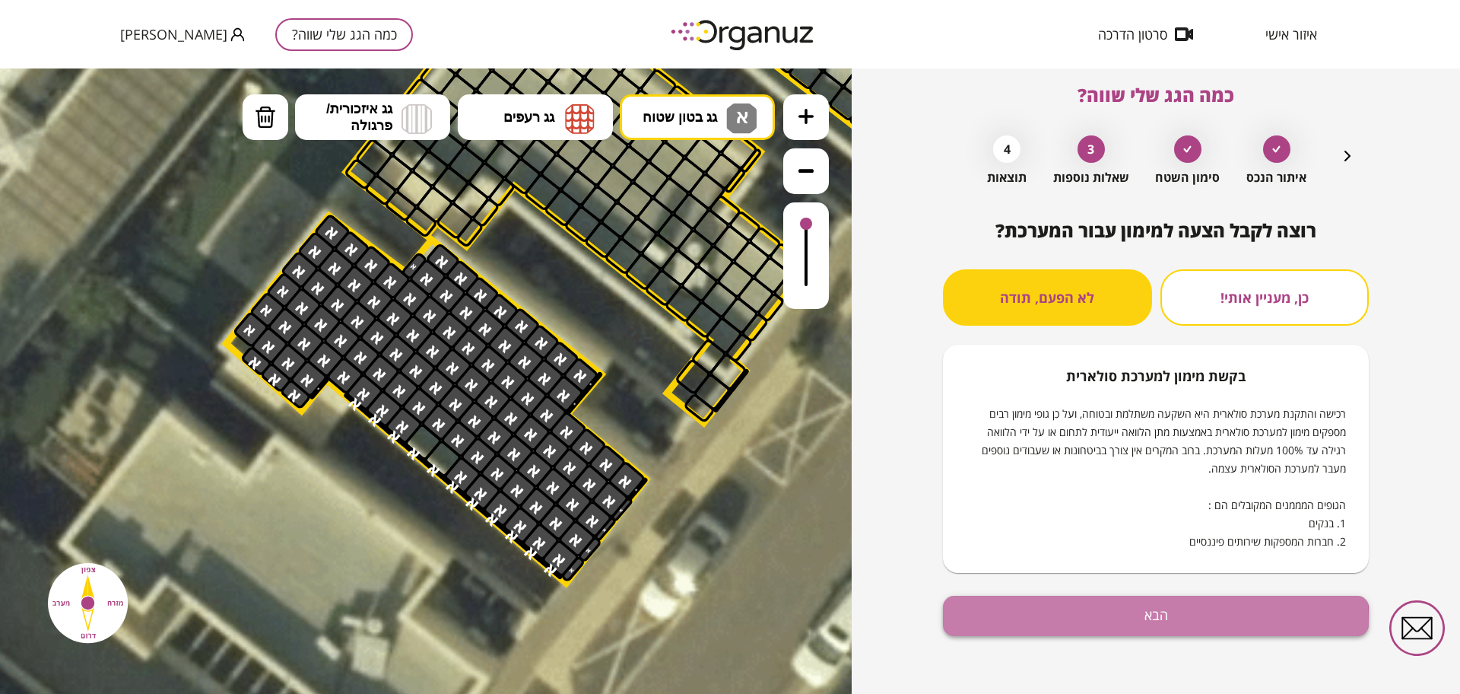
click at [1018, 624] on button "הבא" at bounding box center [1156, 616] width 426 height 40
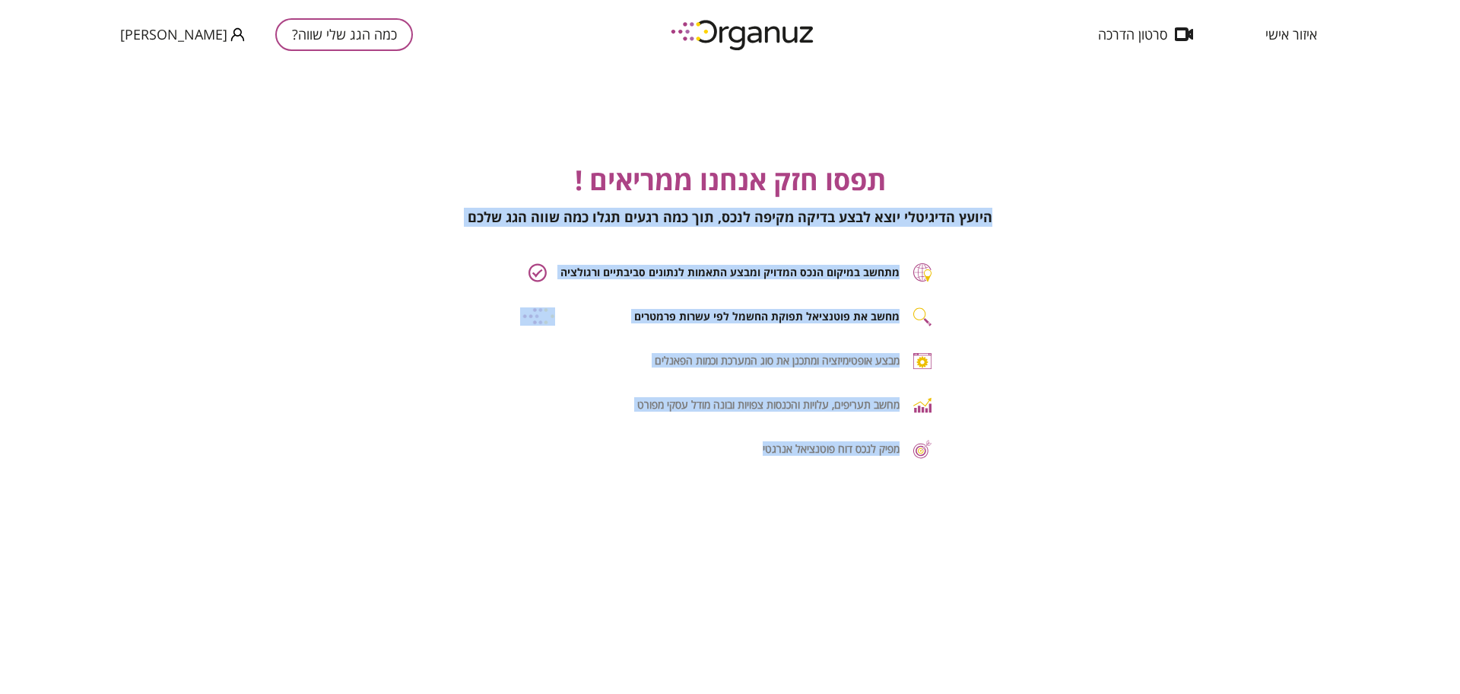
drag, startPoint x: 1002, startPoint y: 216, endPoint x: 713, endPoint y: 481, distance: 391.9
click at [713, 481] on div "תפסו חזק אנחנו ממריאים ! היועץ הדיגיטלי יוצא לבצע בדיקה מקיפה לנכס, תוך כמה רגע…" at bounding box center [730, 415] width 1460 height 694
click at [1066, 226] on div "היועץ הדיגיטלי יוצא לבצע בדיקה מקיפה לנכס, תוך כמה רגעים תגלו כמה שווה הגג שלכם" at bounding box center [730, 217] width 1430 height 18
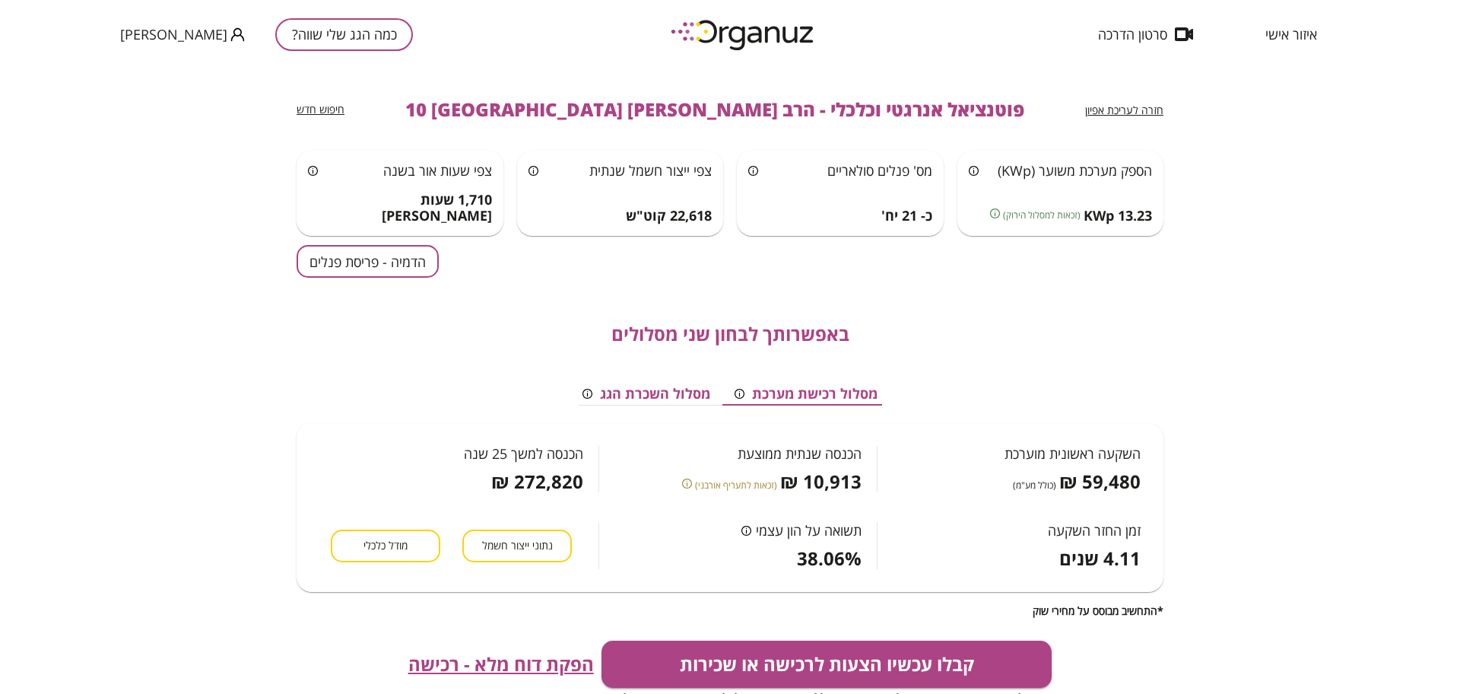
click at [374, 273] on button "הדמיה - פריסת פנלים" at bounding box center [368, 261] width 142 height 33
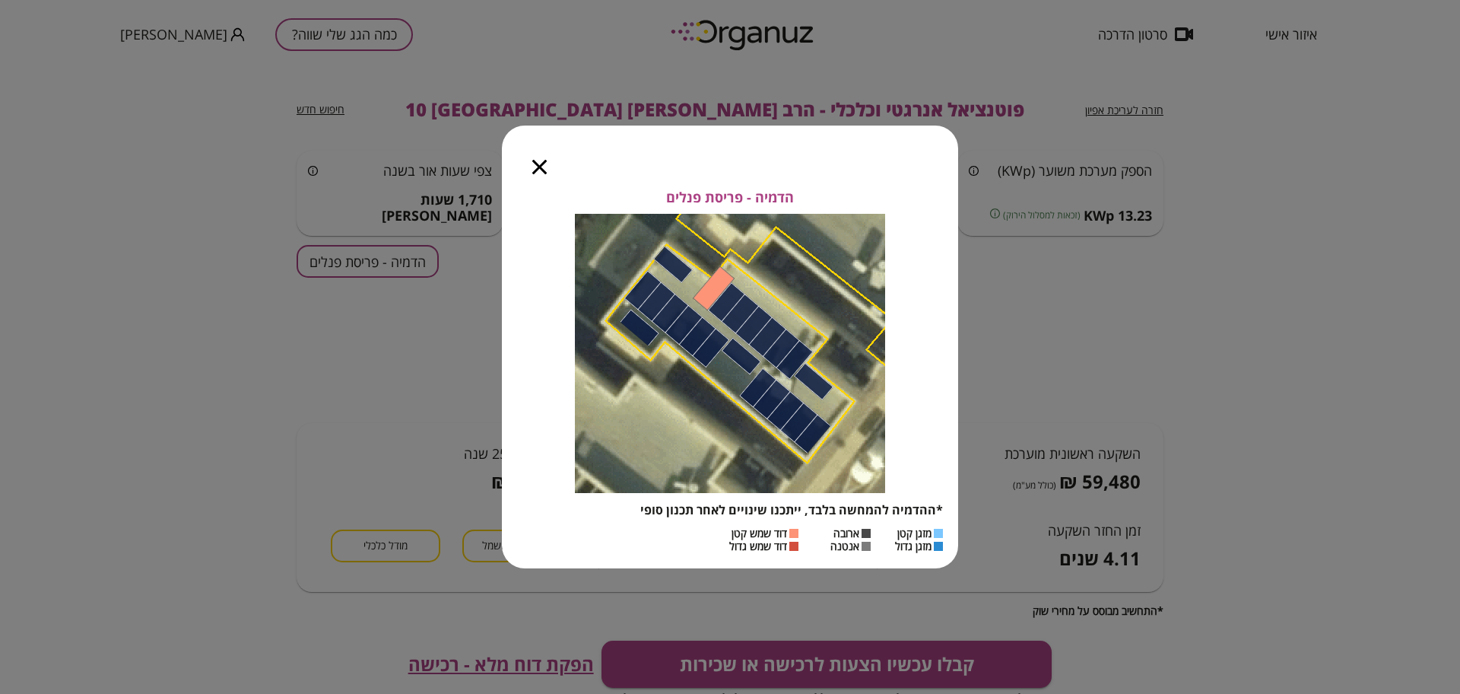
click at [551, 165] on div at bounding box center [539, 158] width 75 height 64
click at [536, 170] on icon "button" at bounding box center [539, 167] width 14 height 14
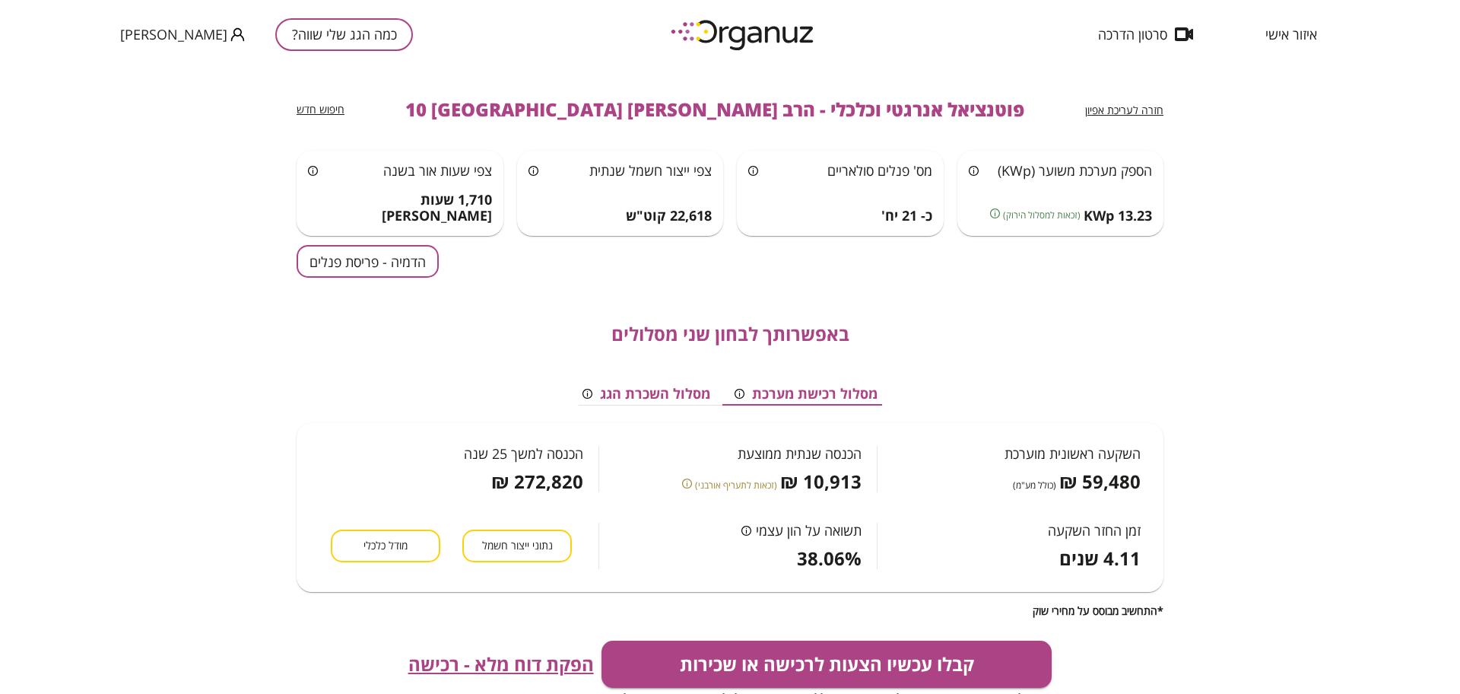
click at [1127, 111] on span "חזרה לעריכת אפיון" at bounding box center [1124, 110] width 78 height 14
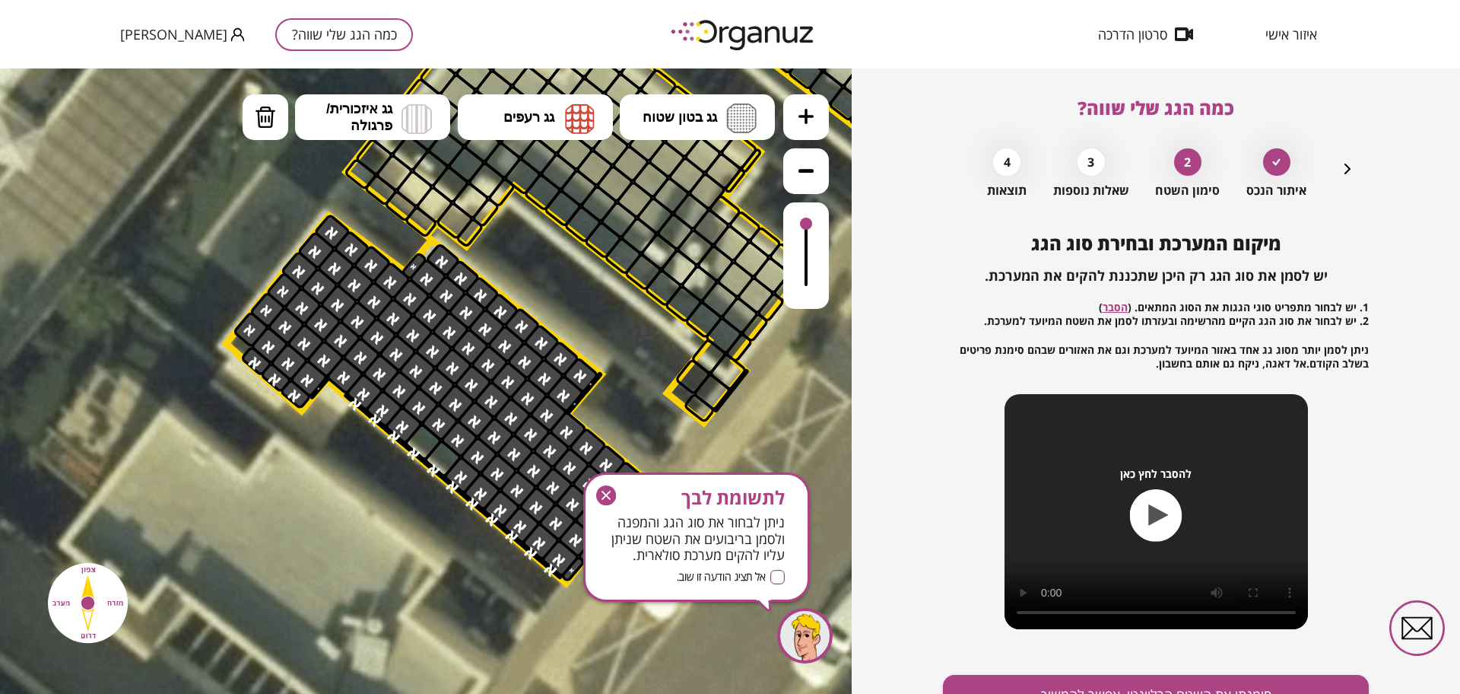
click at [1343, 171] on icon "button" at bounding box center [1348, 169] width 18 height 18
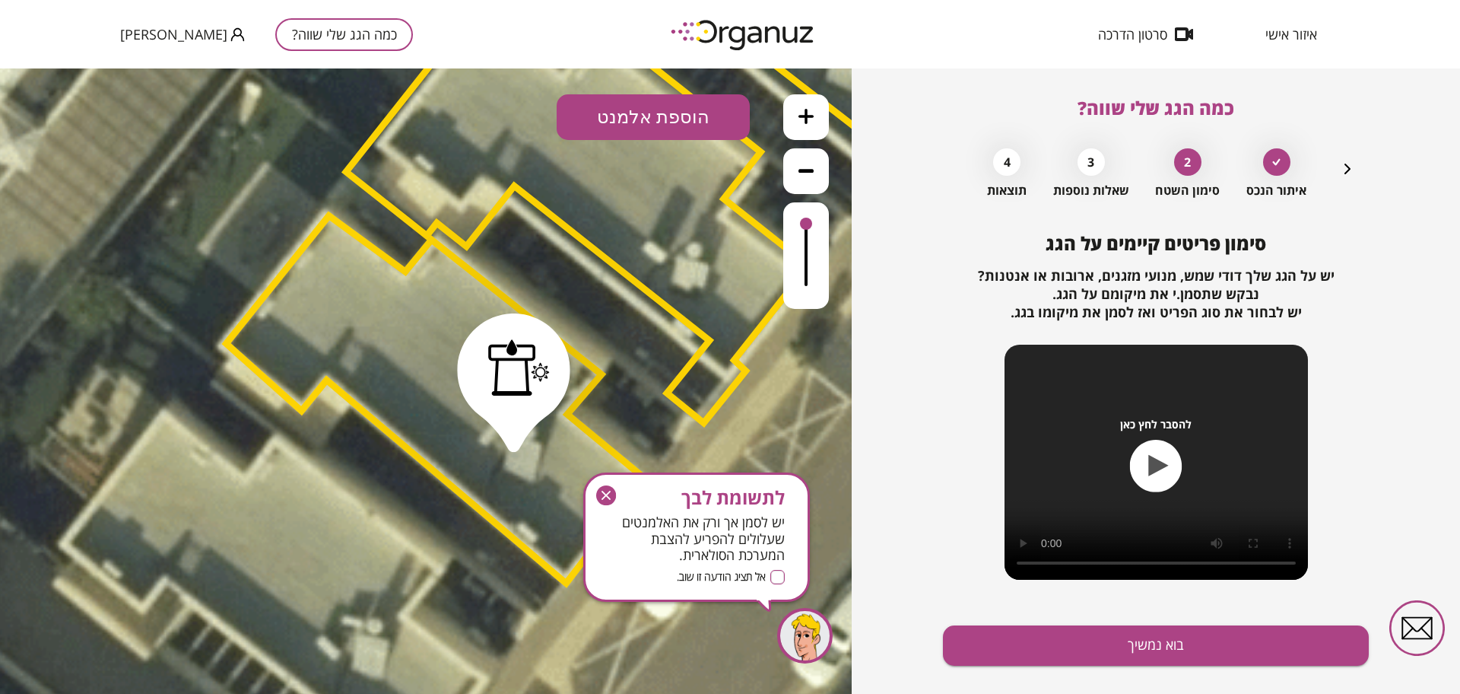
click at [1343, 171] on icon "button" at bounding box center [1348, 169] width 18 height 18
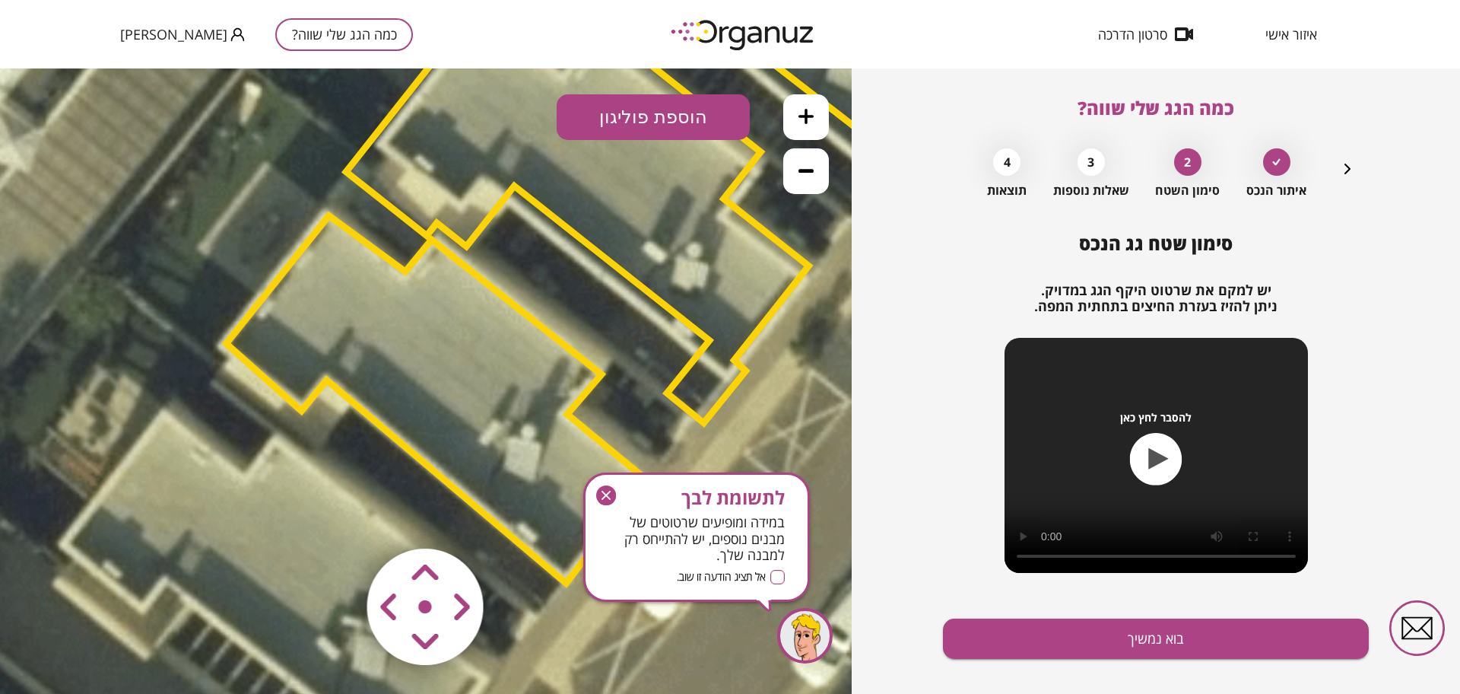
click at [447, 370] on polygon at bounding box center [436, 398] width 420 height 367
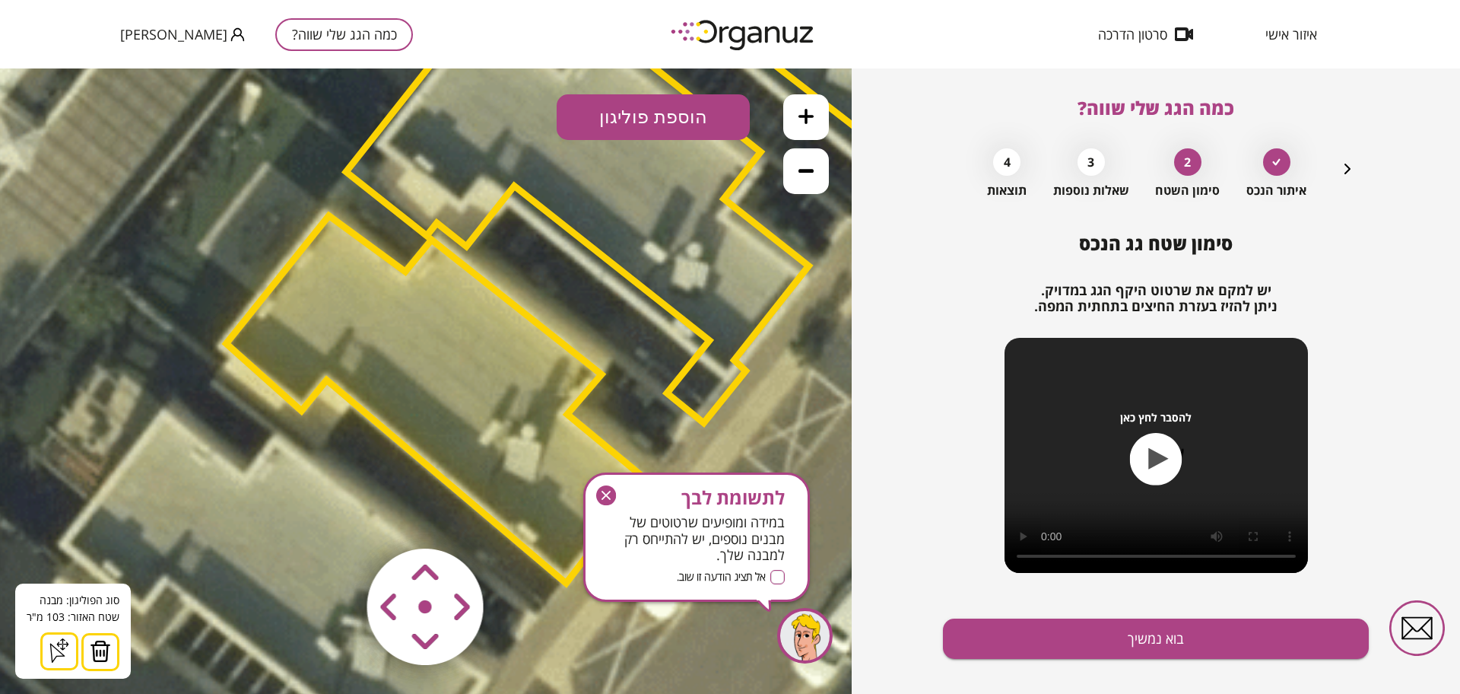
click at [120, 653] on div "סוג הפוליגון: מבנה אורך הצלע: 0 מטר שטח האזור: 103 מ"[GEOGRAPHIC_DATA] הוסף נקו…" at bounding box center [73, 630] width 116 height 95
click at [106, 634] on button at bounding box center [100, 652] width 38 height 38
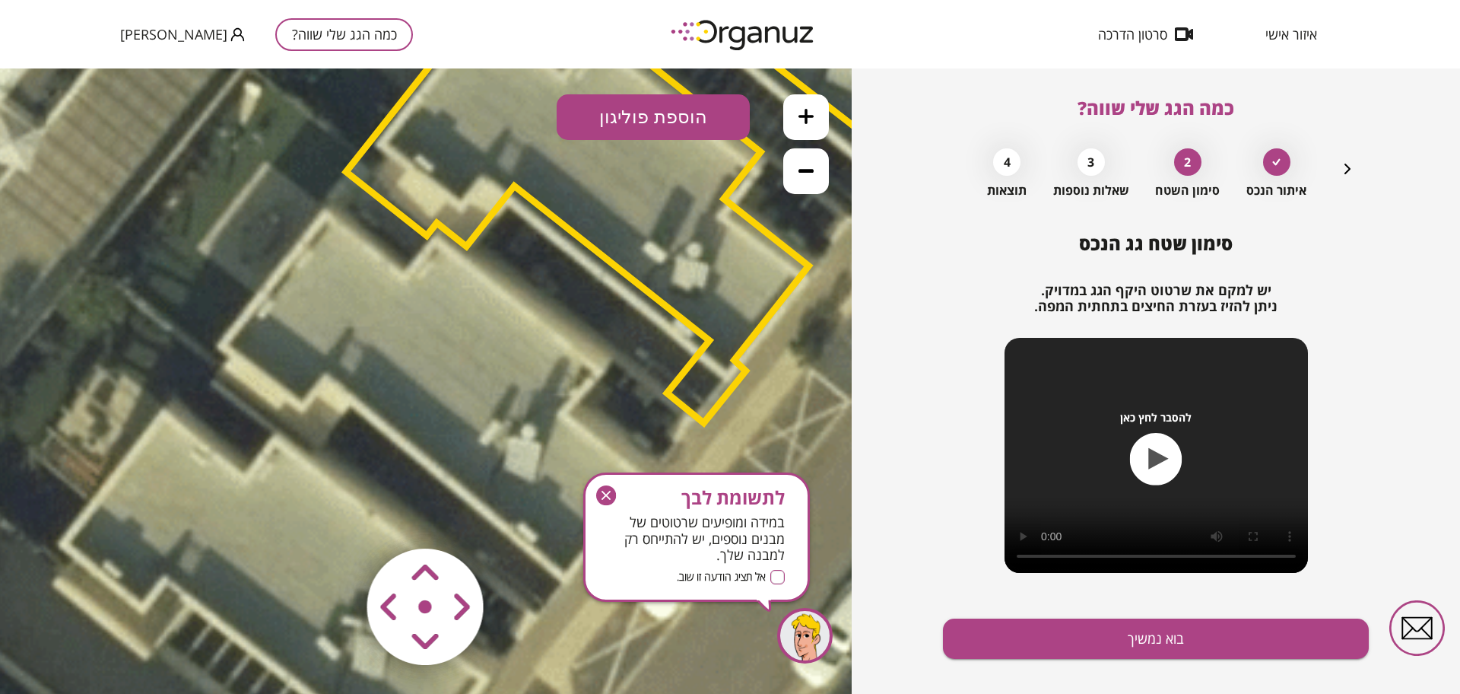
drag, startPoint x: 693, startPoint y: 145, endPoint x: 691, endPoint y: 126, distance: 18.4
click at [693, 144] on polygon at bounding box center [577, 208] width 462 height 427
click at [688, 117] on button "הוספת פוליגון" at bounding box center [653, 117] width 193 height 46
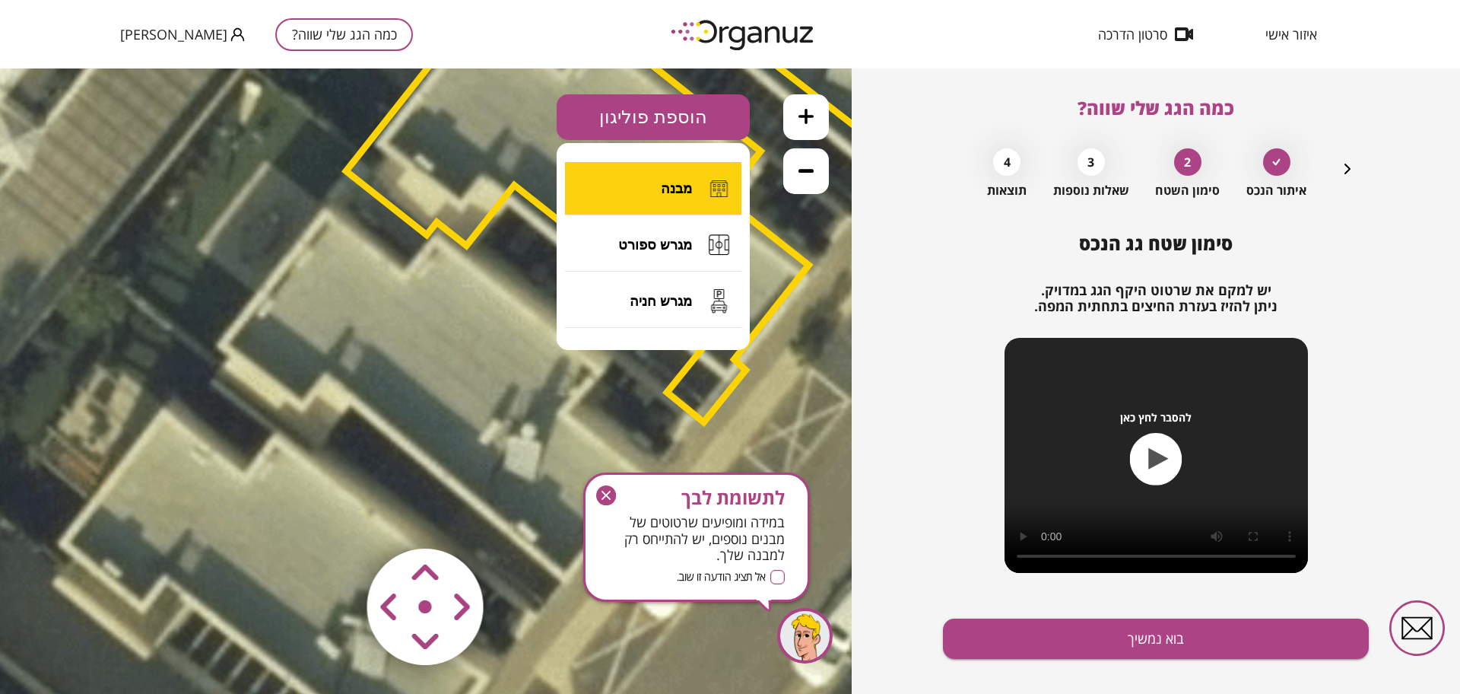
click at [684, 174] on button "מבנה" at bounding box center [653, 188] width 176 height 53
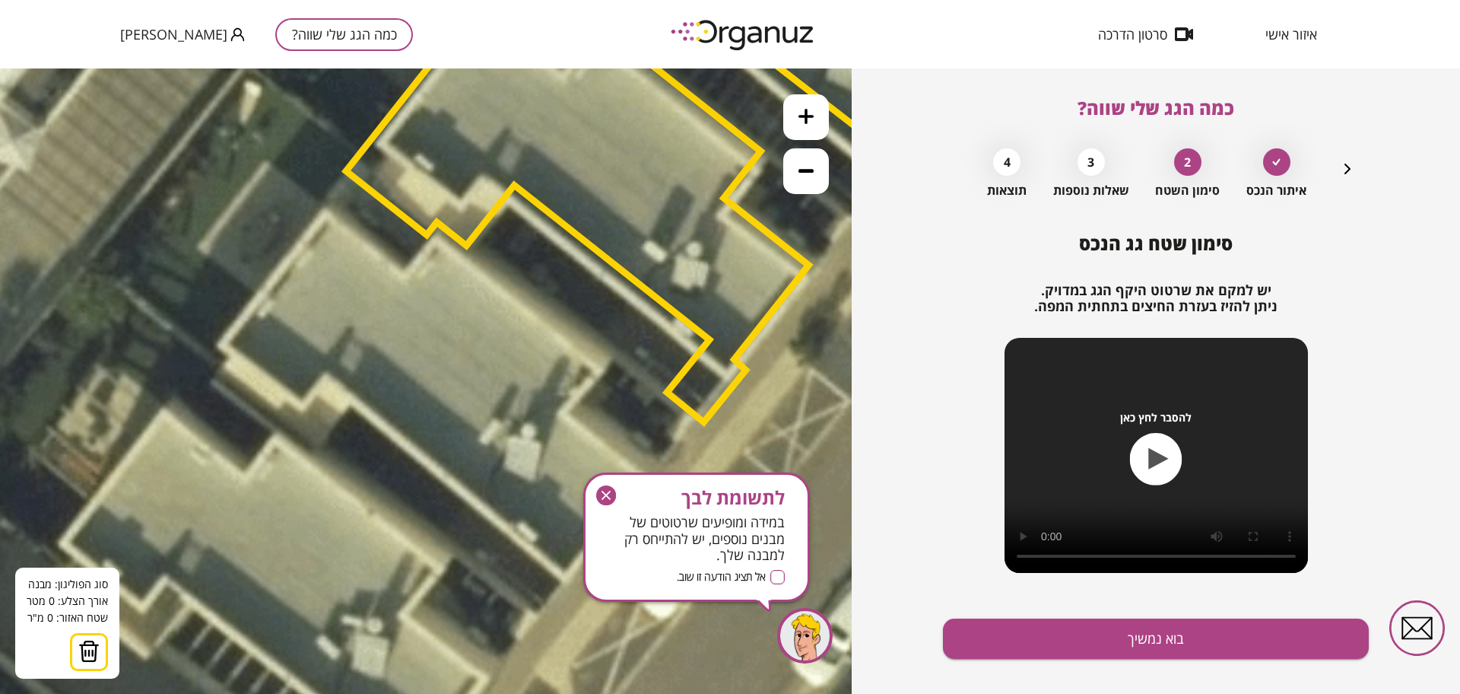
click at [323, 209] on icon at bounding box center [511, 279] width 2927 height 2927
click at [221, 345] on icon at bounding box center [511, 279] width 2927 height 2927
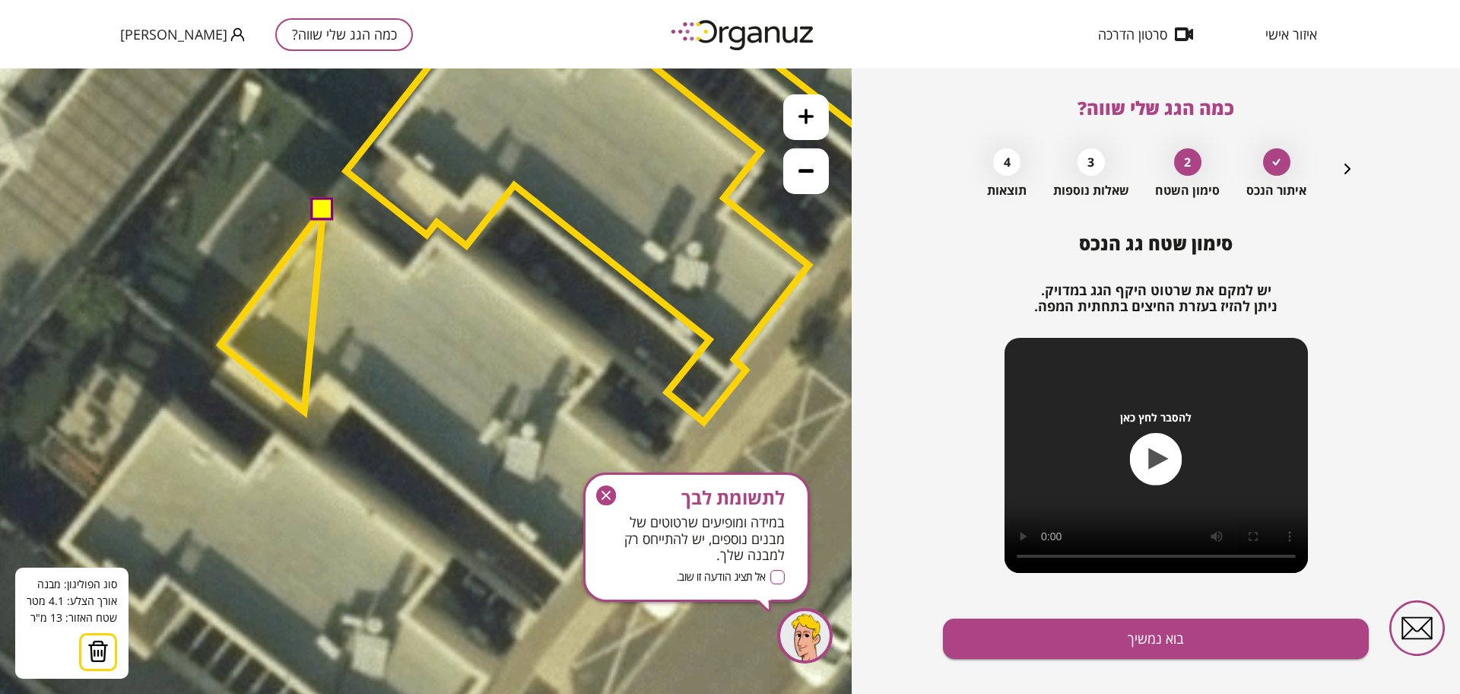
click at [305, 412] on polygon at bounding box center [272, 310] width 103 height 202
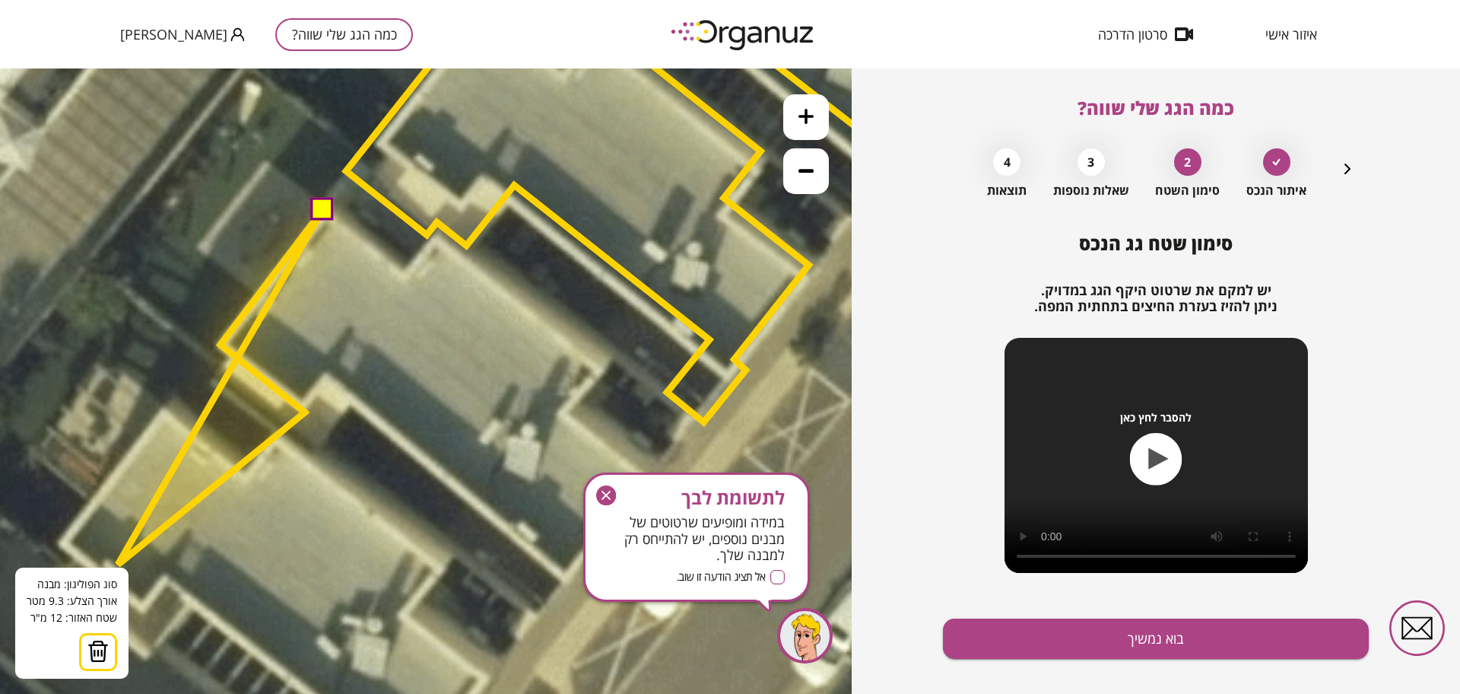
drag, startPoint x: 102, startPoint y: 646, endPoint x: 106, endPoint y: 630, distance: 16.4
click at [102, 645] on img at bounding box center [97, 651] width 21 height 23
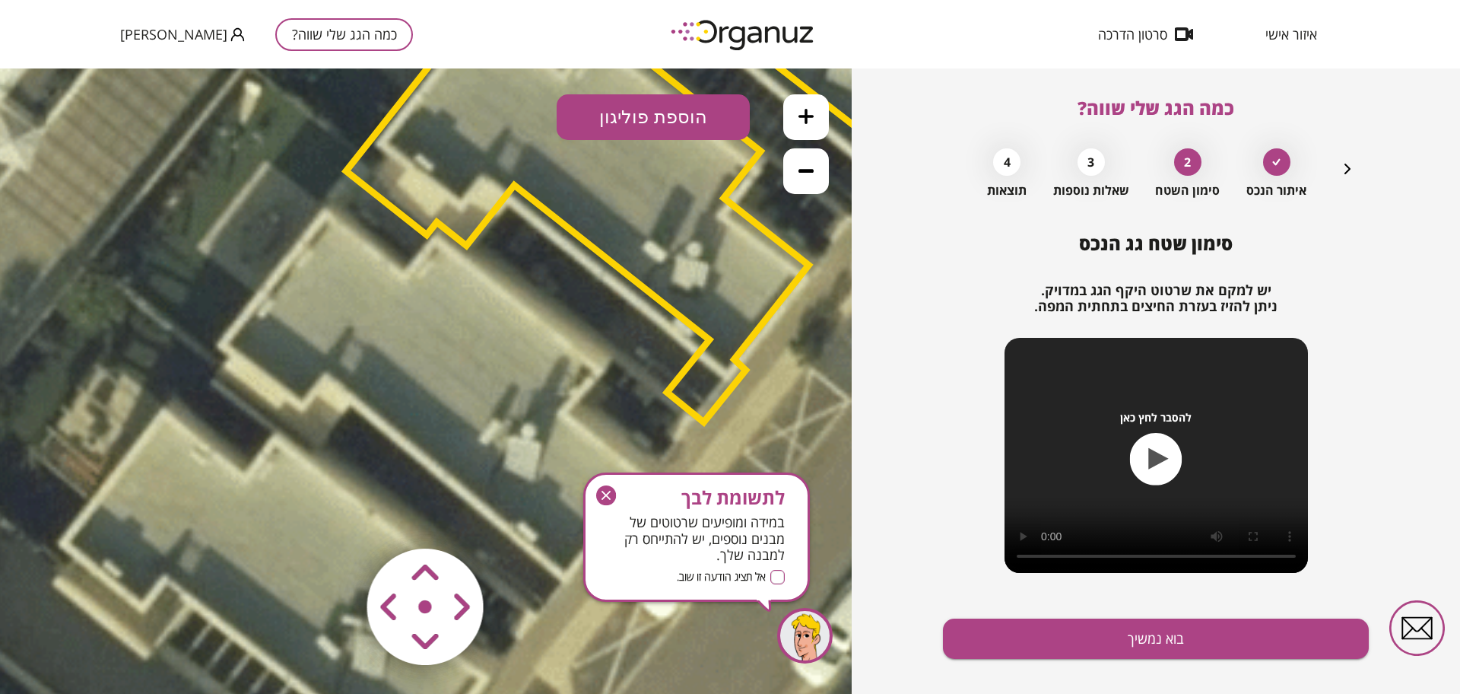
drag, startPoint x: 647, startPoint y: 108, endPoint x: 647, endPoint y: 140, distance: 32.0
click at [648, 109] on button "הוספת פוליגון" at bounding box center [653, 117] width 193 height 46
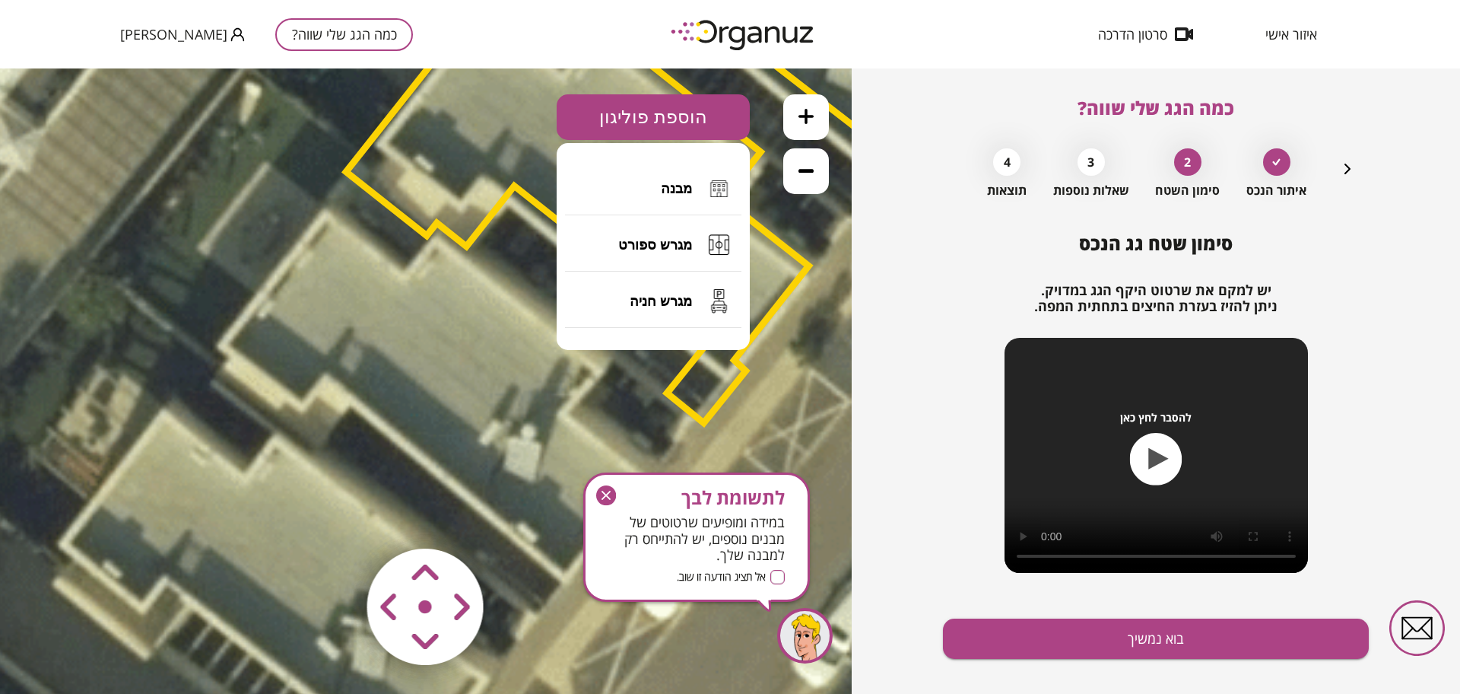
click at [651, 176] on button "מבנה" at bounding box center [653, 188] width 176 height 53
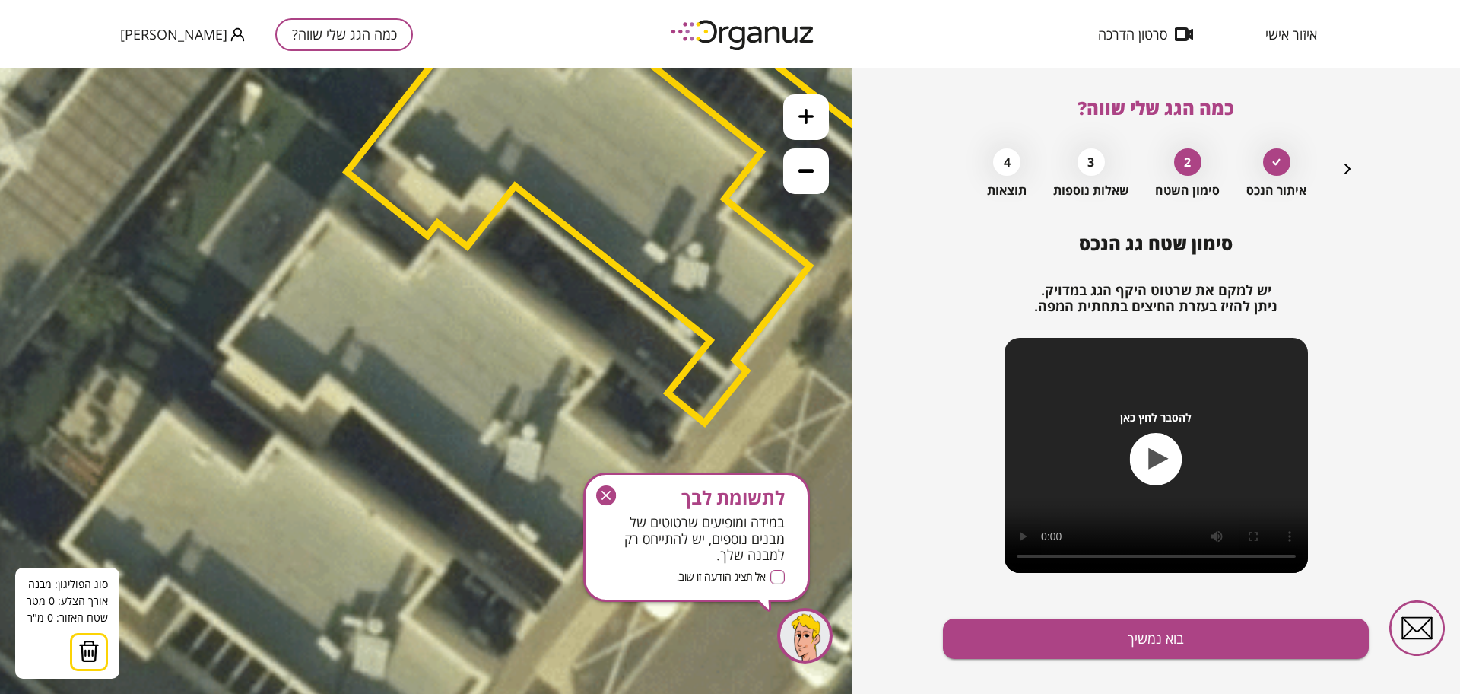
click at [331, 211] on icon at bounding box center [511, 279] width 2927 height 2927
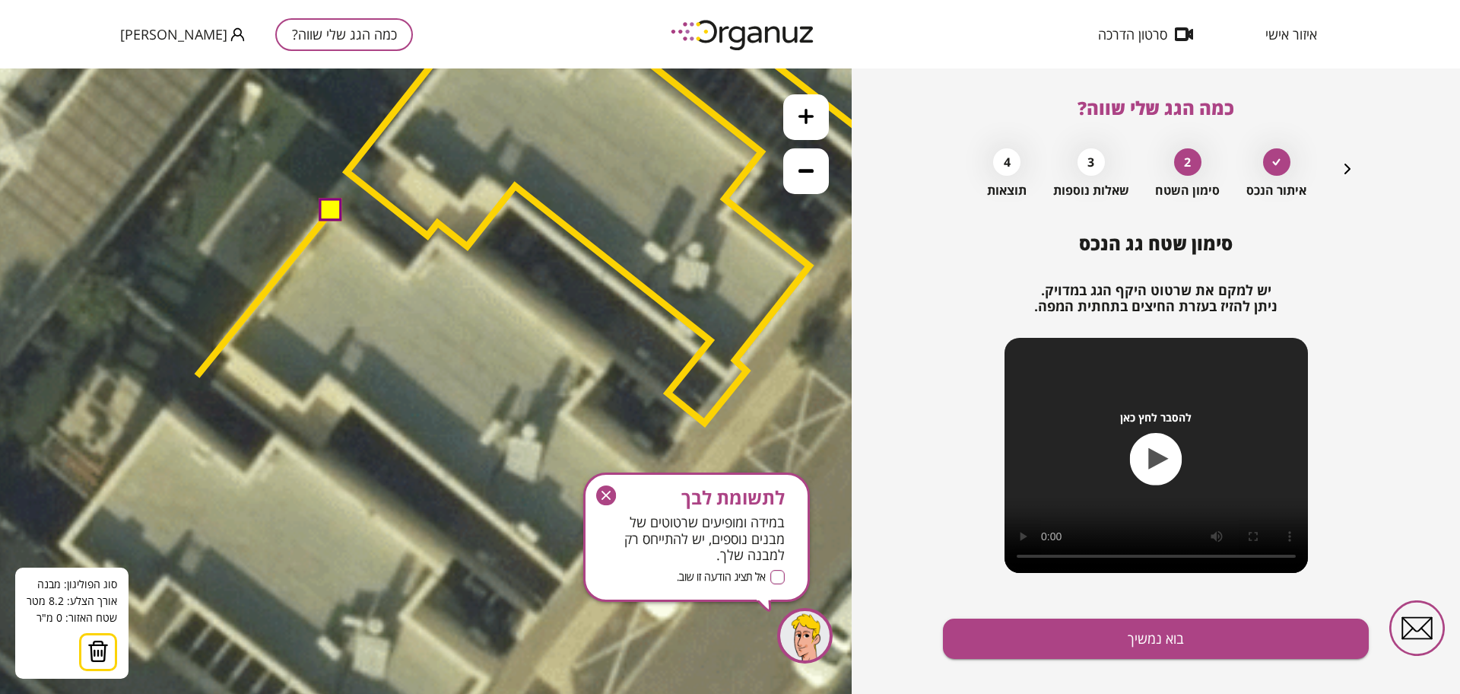
click at [197, 376] on icon at bounding box center [511, 279] width 2927 height 2927
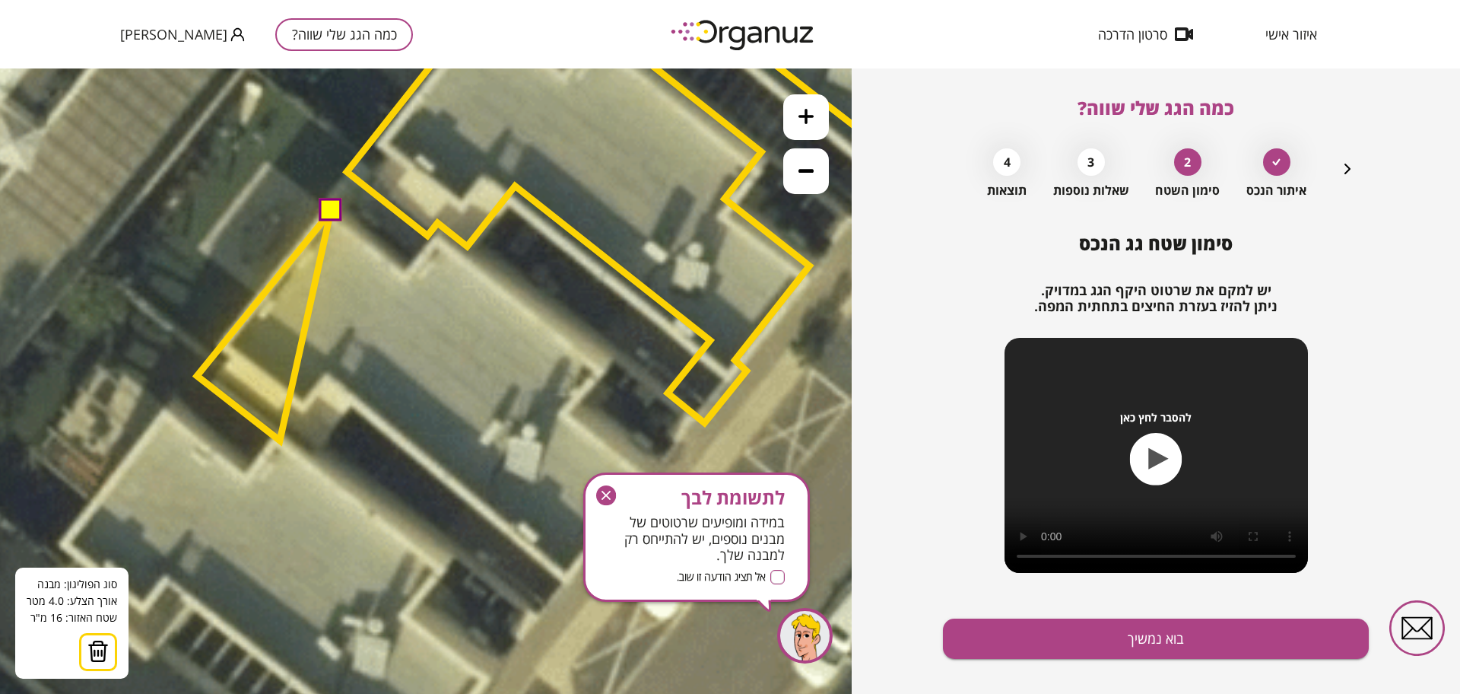
click at [280, 440] on polygon at bounding box center [264, 325] width 134 height 229
click at [329, 380] on polygon at bounding box center [264, 325] width 134 height 229
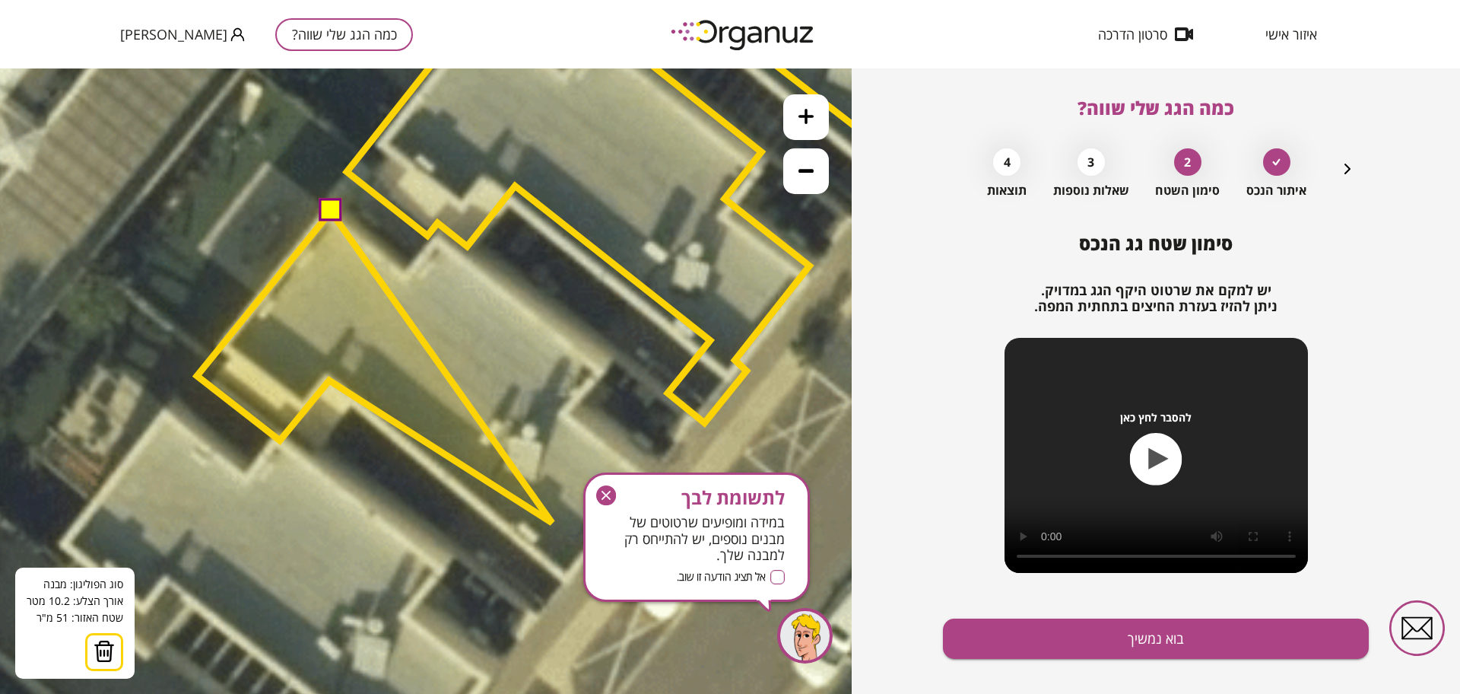
click at [606, 491] on icon "button" at bounding box center [606, 495] width 20 height 20
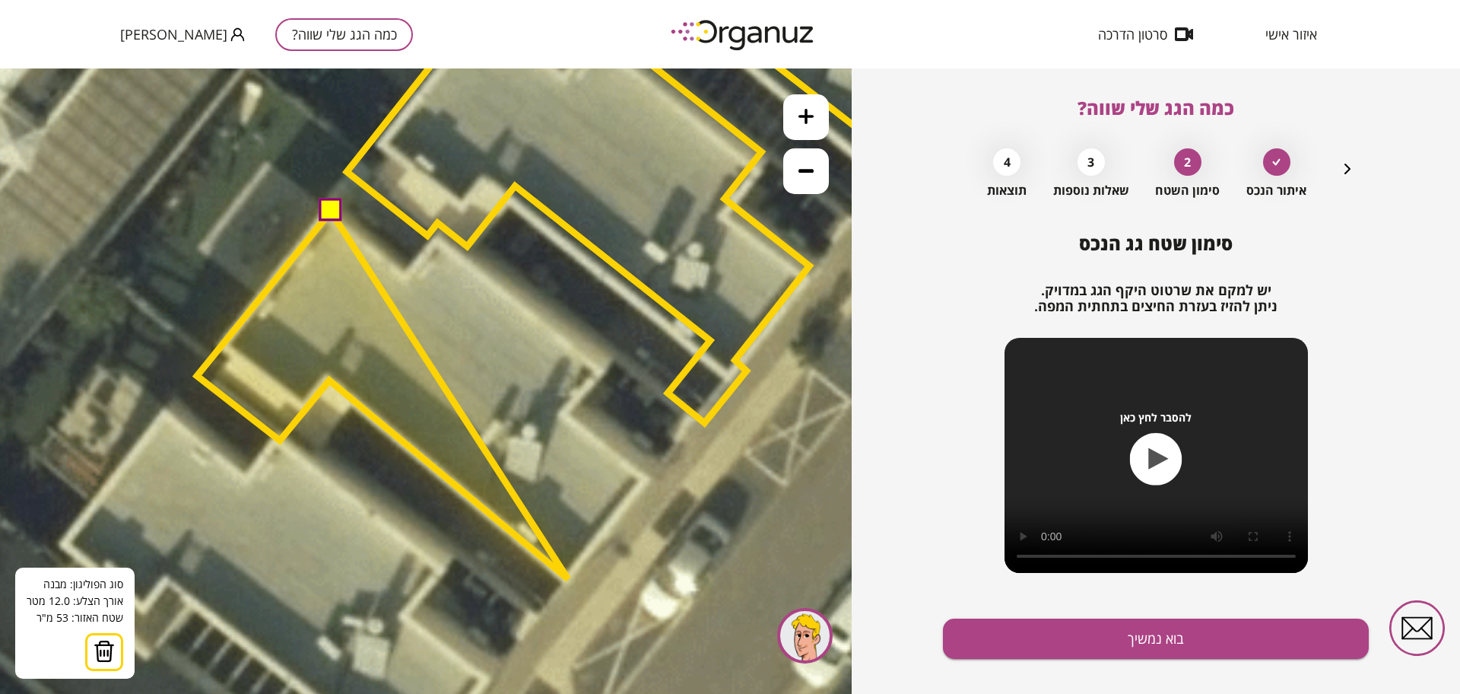
click at [568, 579] on polygon at bounding box center [382, 394] width 371 height 367
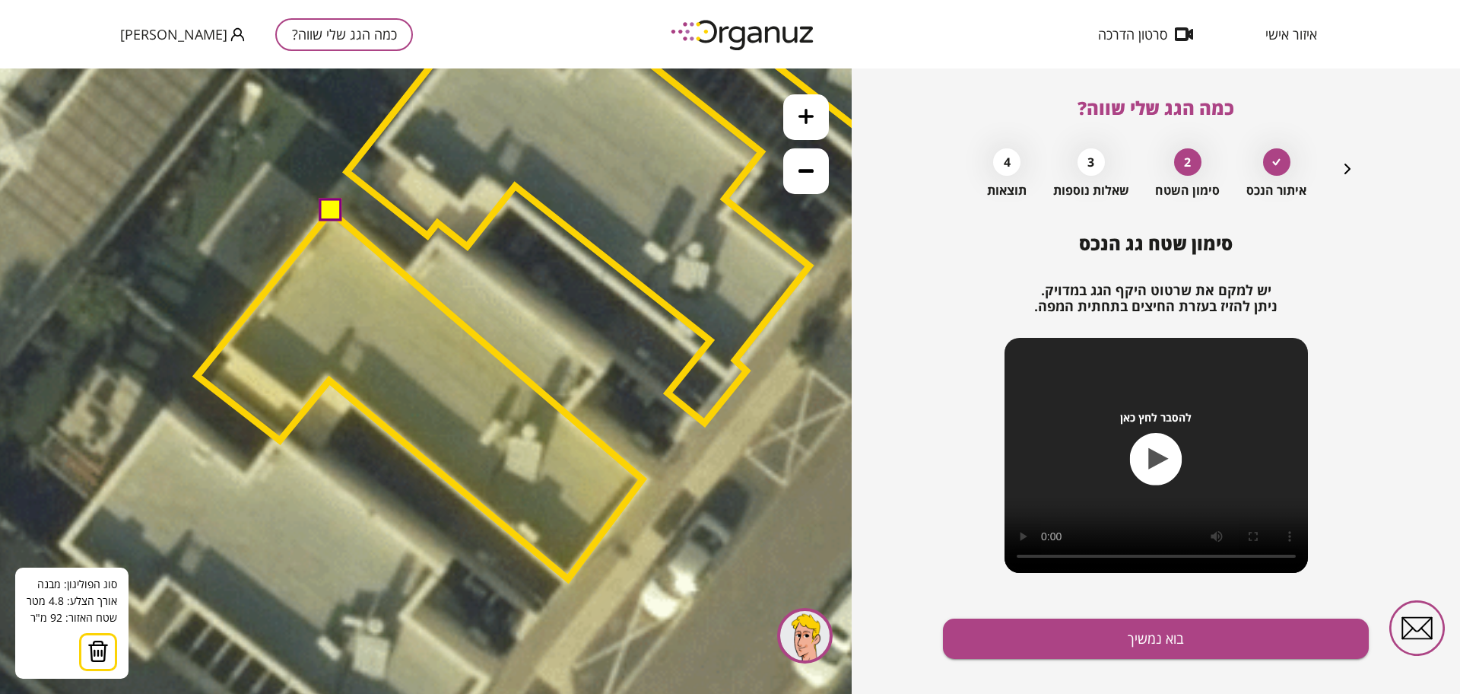
click at [643, 479] on polygon at bounding box center [420, 394] width 446 height 367
click at [568, 418] on polygon at bounding box center [420, 394] width 446 height 367
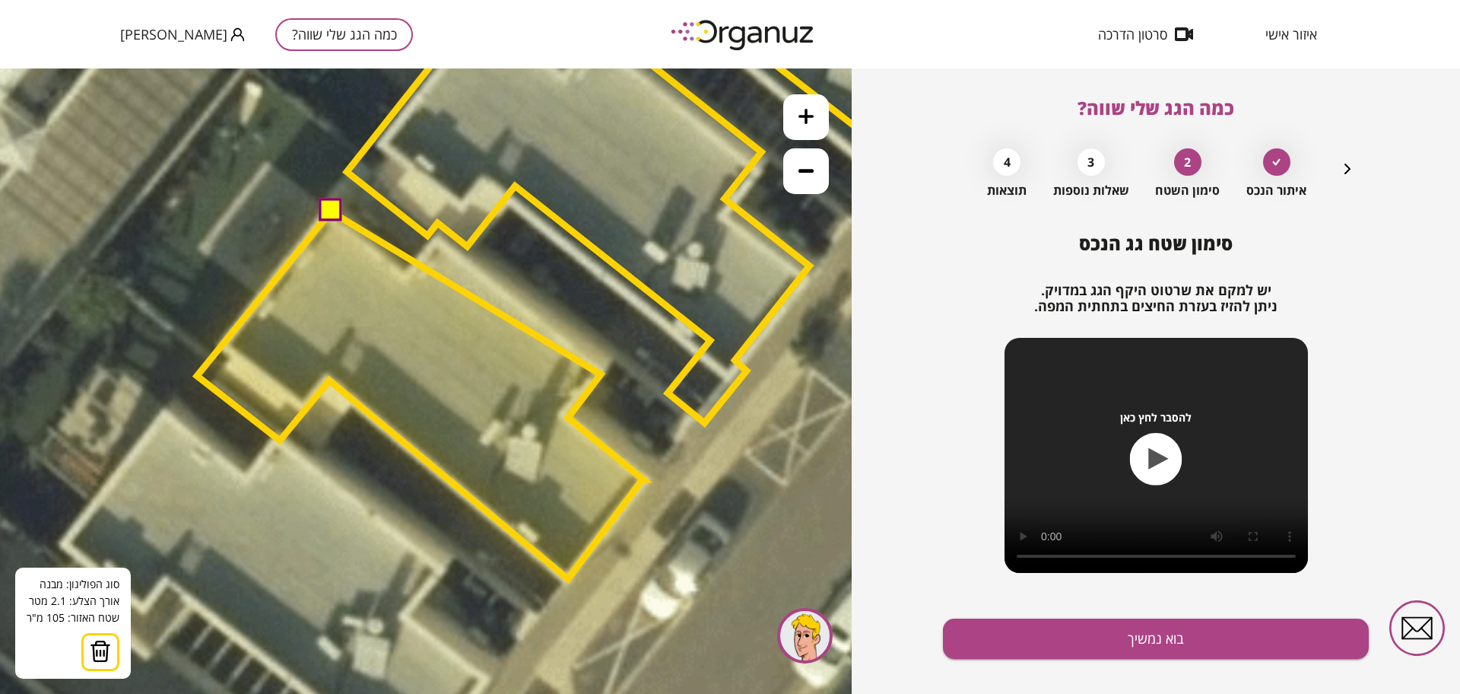
click at [601, 373] on polygon at bounding box center [420, 394] width 446 height 367
click at [440, 245] on polygon at bounding box center [420, 394] width 446 height 367
click at [412, 281] on polygon at bounding box center [420, 394] width 446 height 367
click at [324, 210] on button at bounding box center [329, 210] width 23 height 23
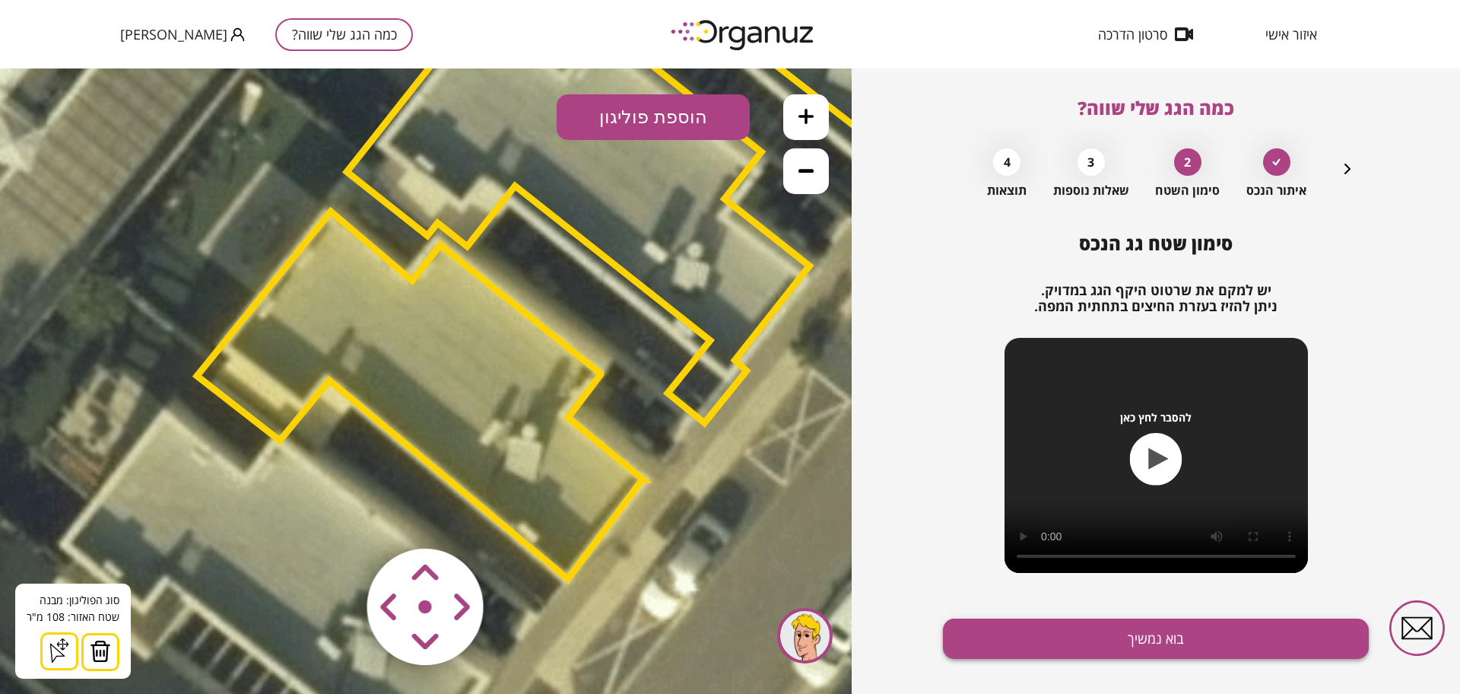
click at [1080, 651] on button "בוא נמשיך" at bounding box center [1156, 638] width 426 height 40
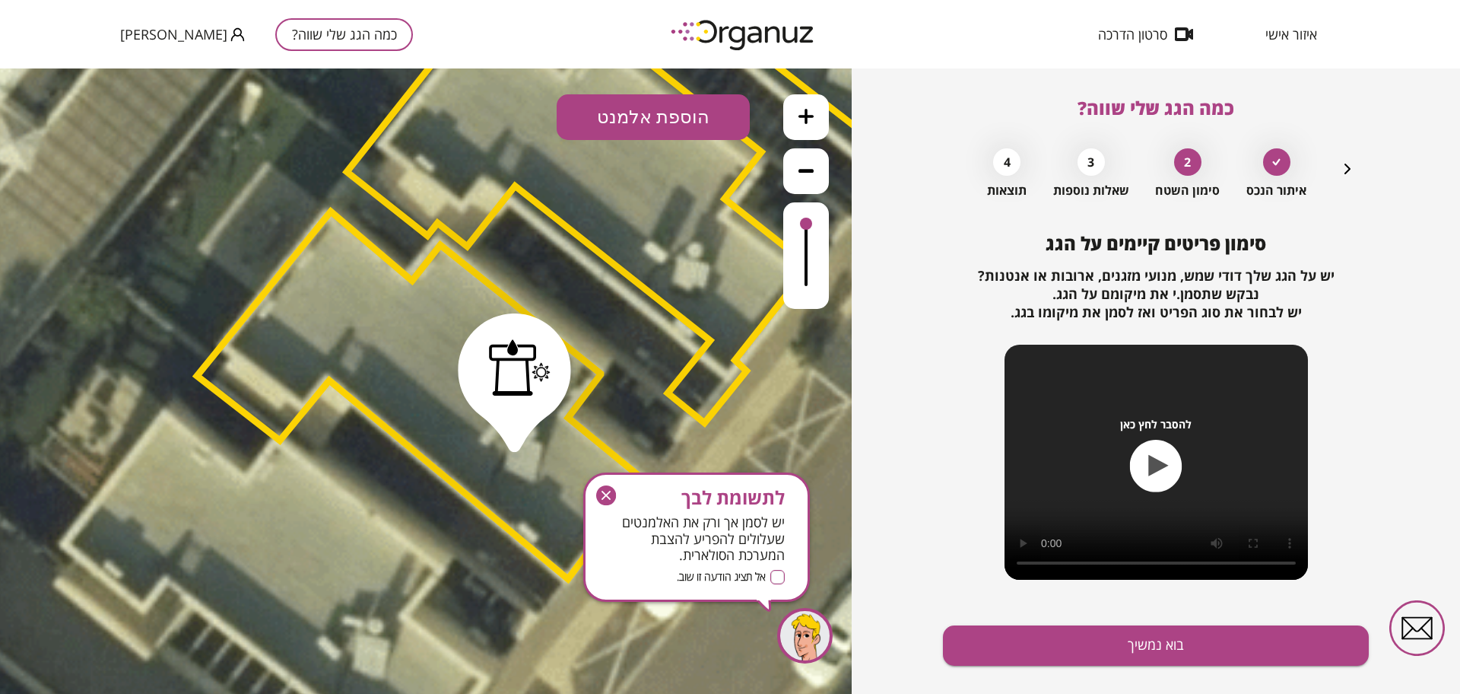
click at [1080, 651] on button "בוא נמשיך" at bounding box center [1156, 645] width 426 height 40
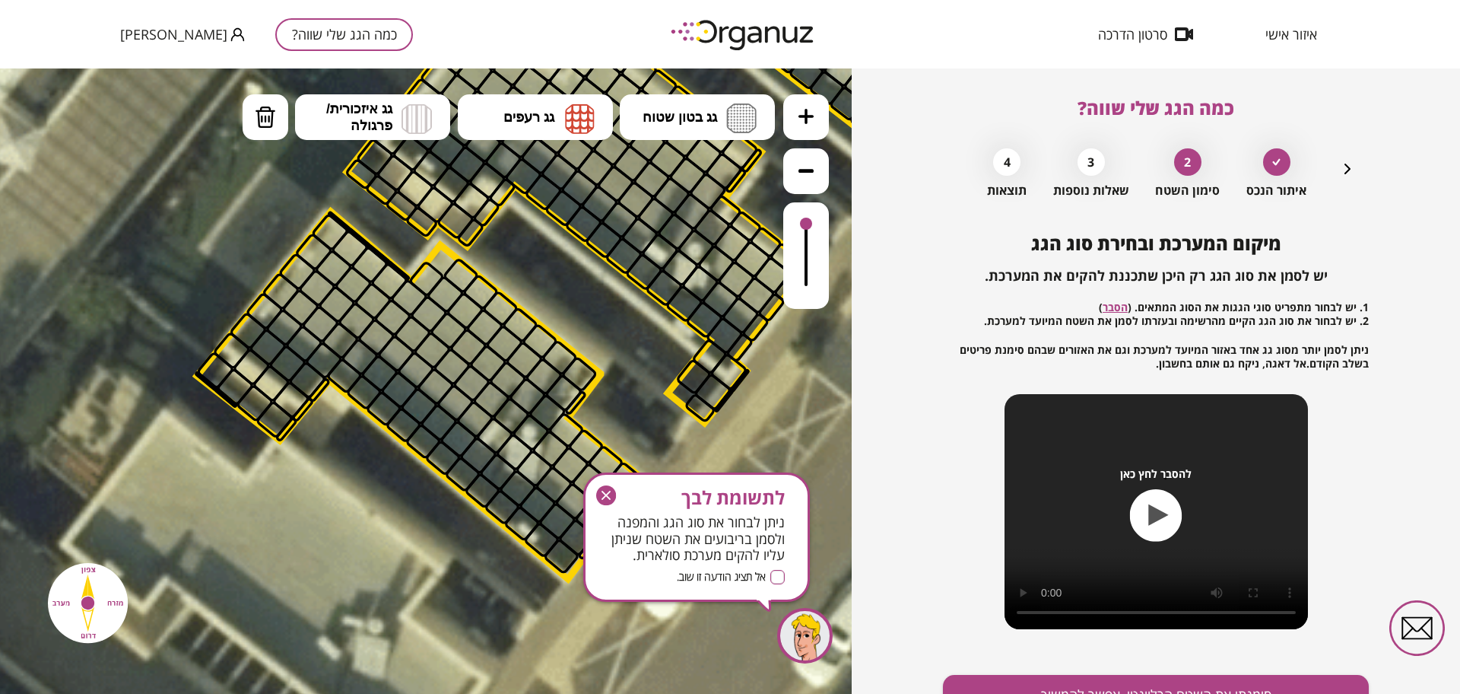
click at [614, 476] on div "לתשומת לבך ניתן לבחור את סוג הגג והמפנה ולסמן בריבועים את השטח שניתן עליו להקים…" at bounding box center [696, 536] width 227 height 129
click at [608, 502] on icon "button" at bounding box center [606, 495] width 20 height 20
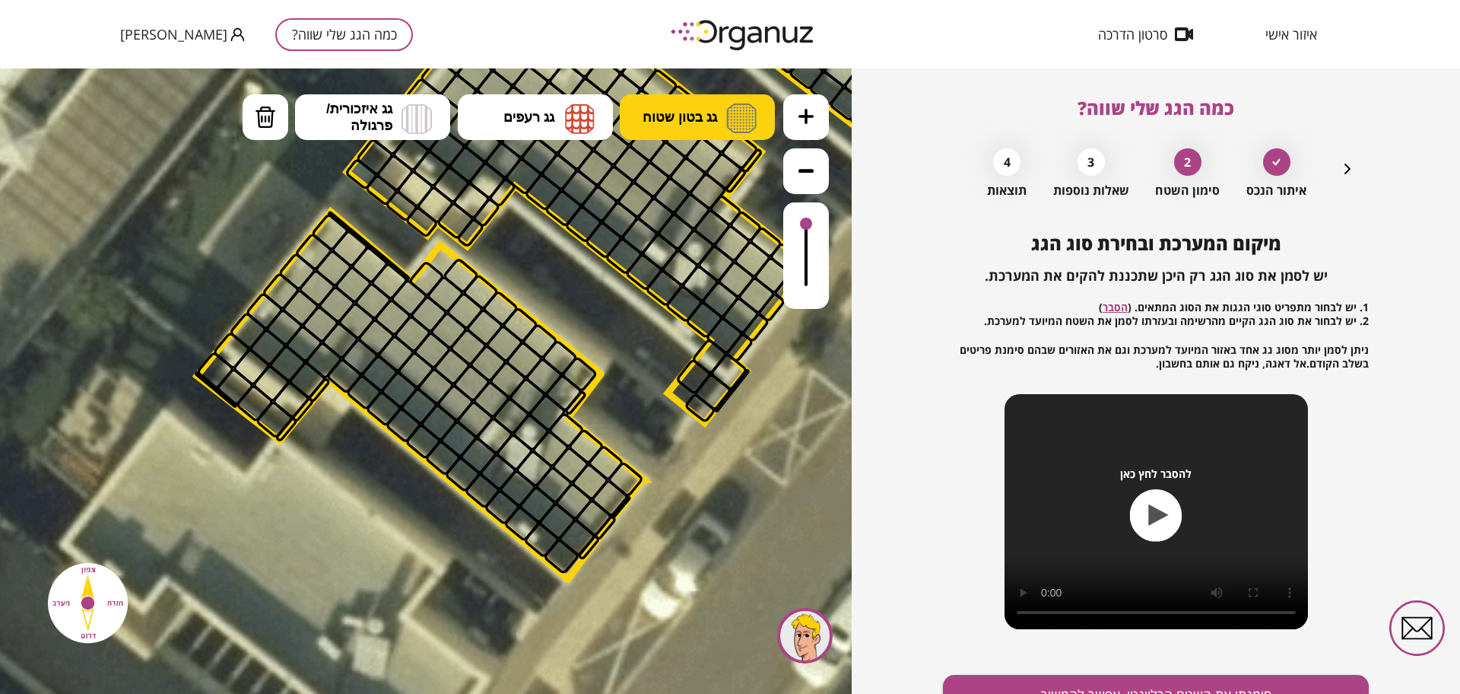
click at [675, 110] on span "גג בטון שטוח" at bounding box center [680, 117] width 75 height 17
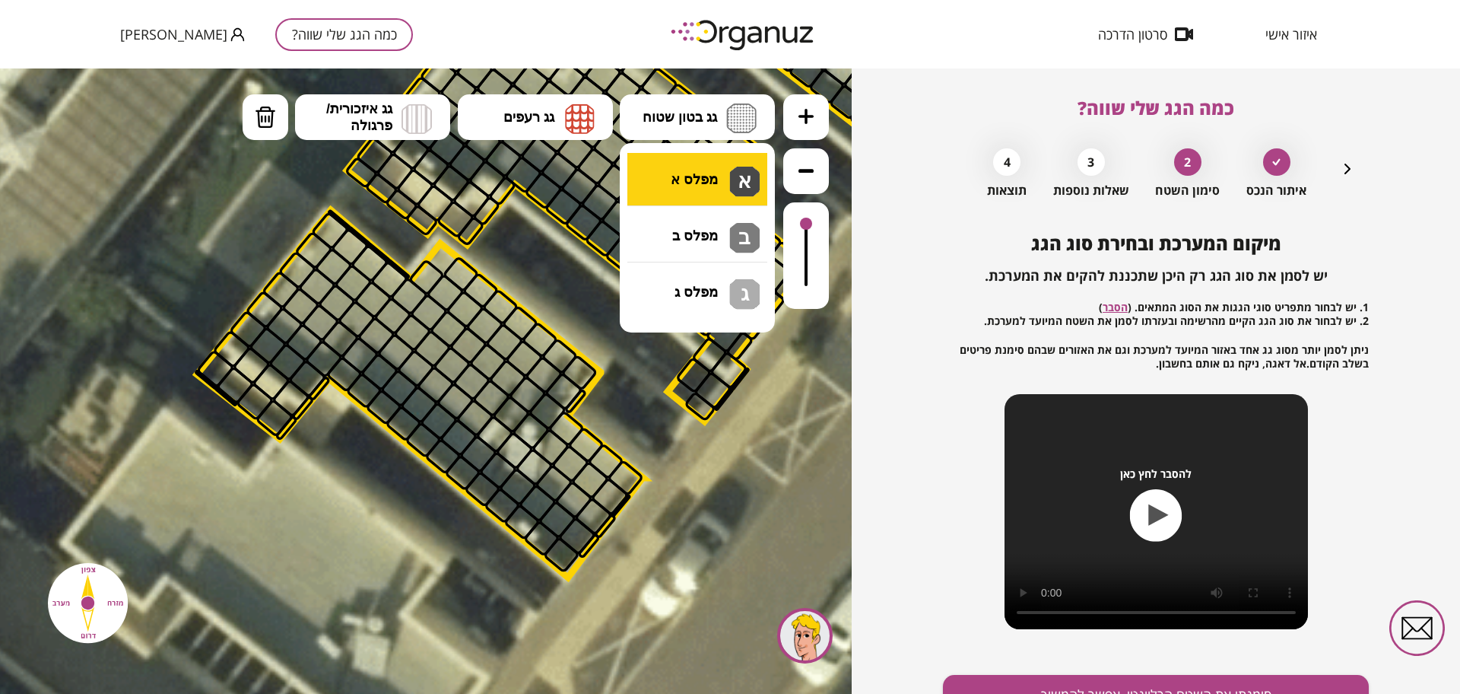
click at [714, 163] on div ".st0 { fill: #FFFFFF; } .st0 { fill: #FFFFFF; }" at bounding box center [426, 380] width 852 height 625
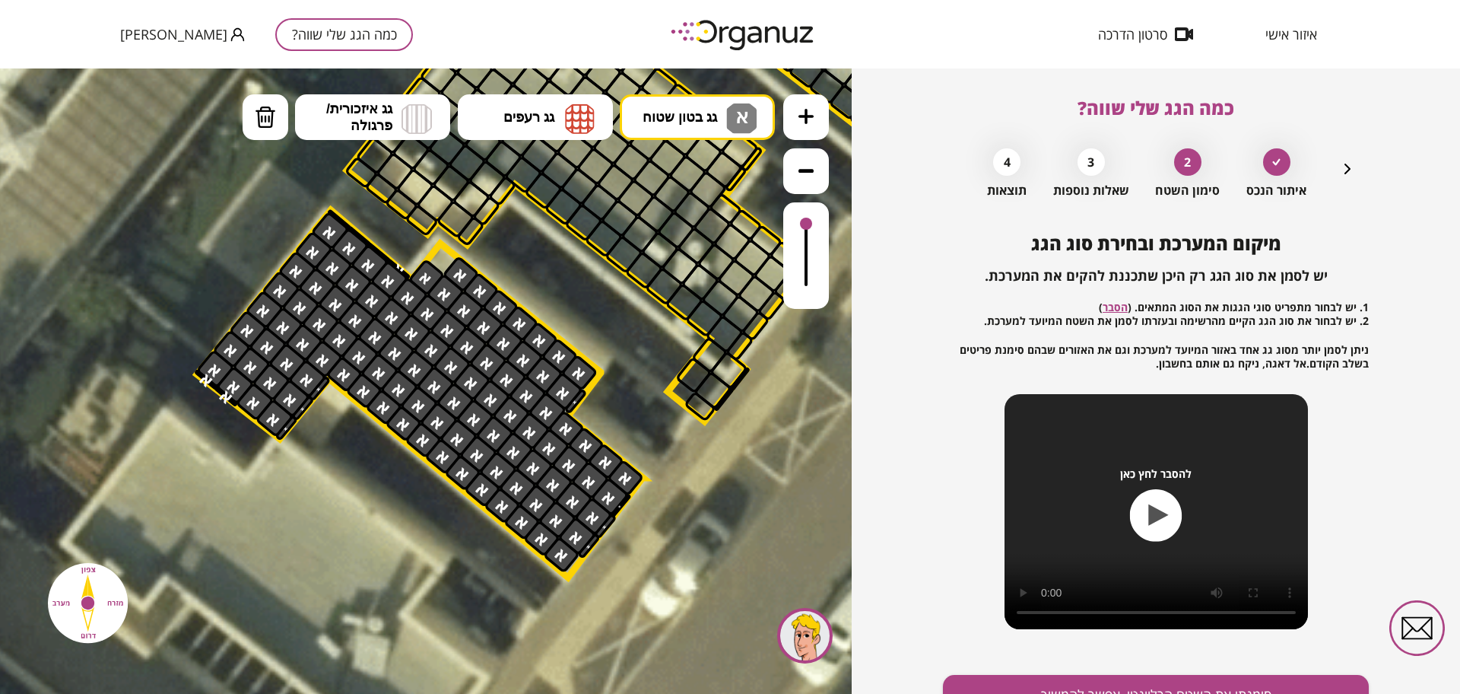
drag, startPoint x: 316, startPoint y: 315, endPoint x: 706, endPoint y: 541, distance: 450.2
click at [691, 541] on div ".st0 { fill: #FFFFFF; } .st0 { fill: #FFFFFF; }" at bounding box center [511, 278] width 2927 height 2927
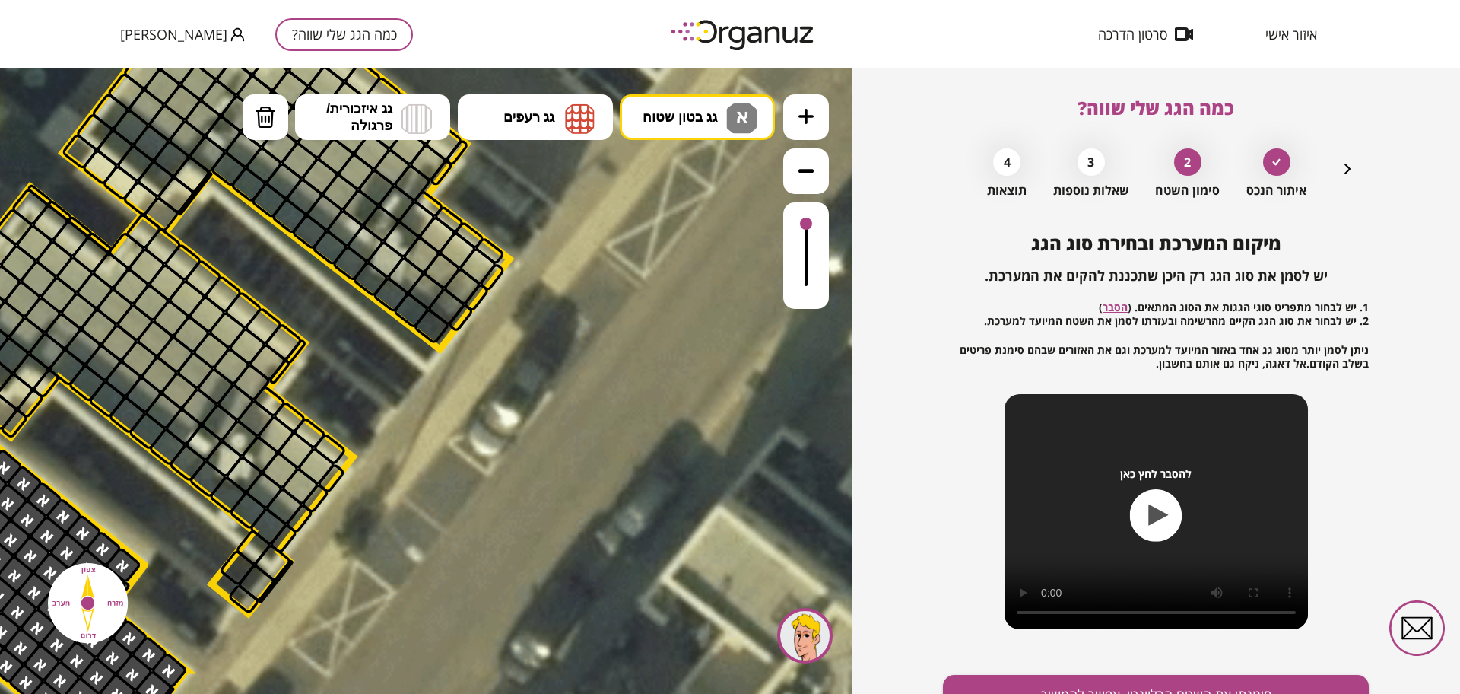
drag, startPoint x: 713, startPoint y: 497, endPoint x: 405, endPoint y: 559, distance: 314.2
click at [256, 688] on icon at bounding box center [55, 470] width 2927 height 2927
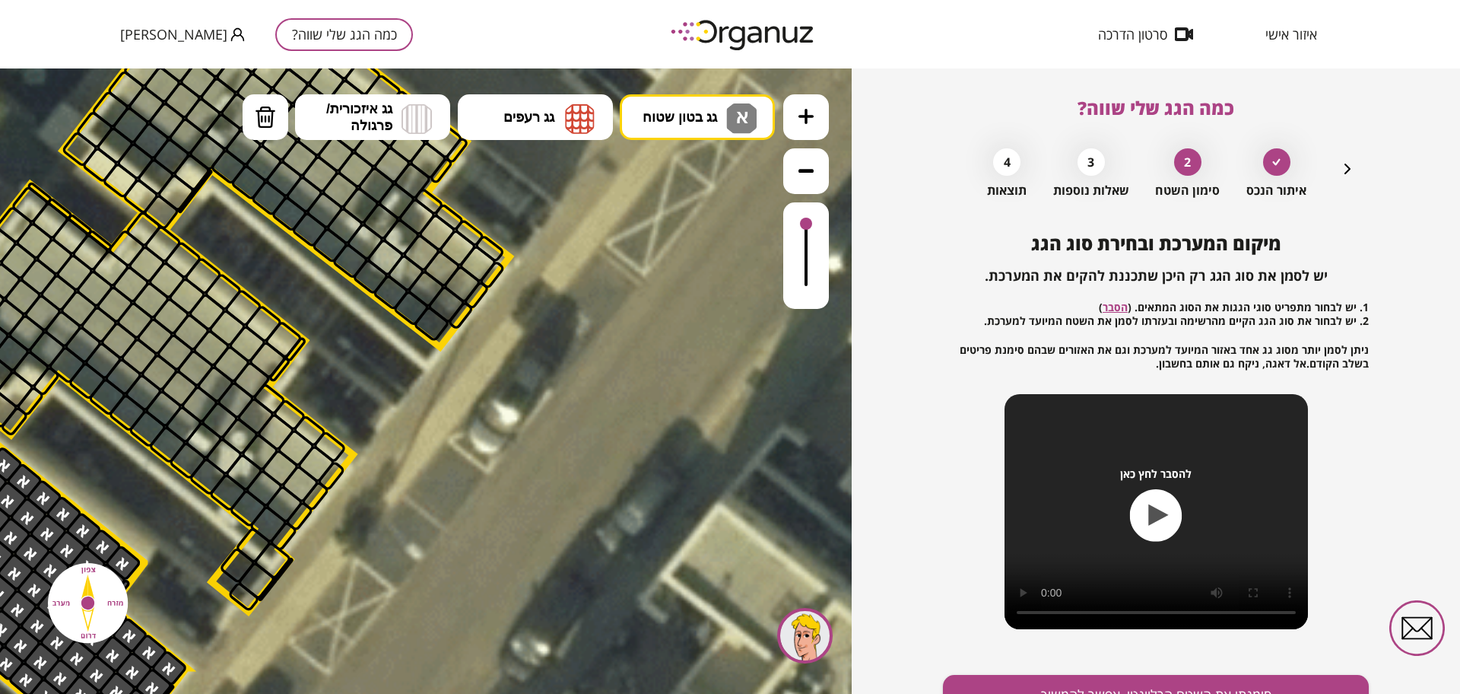
click at [818, 164] on button at bounding box center [806, 171] width 46 height 46
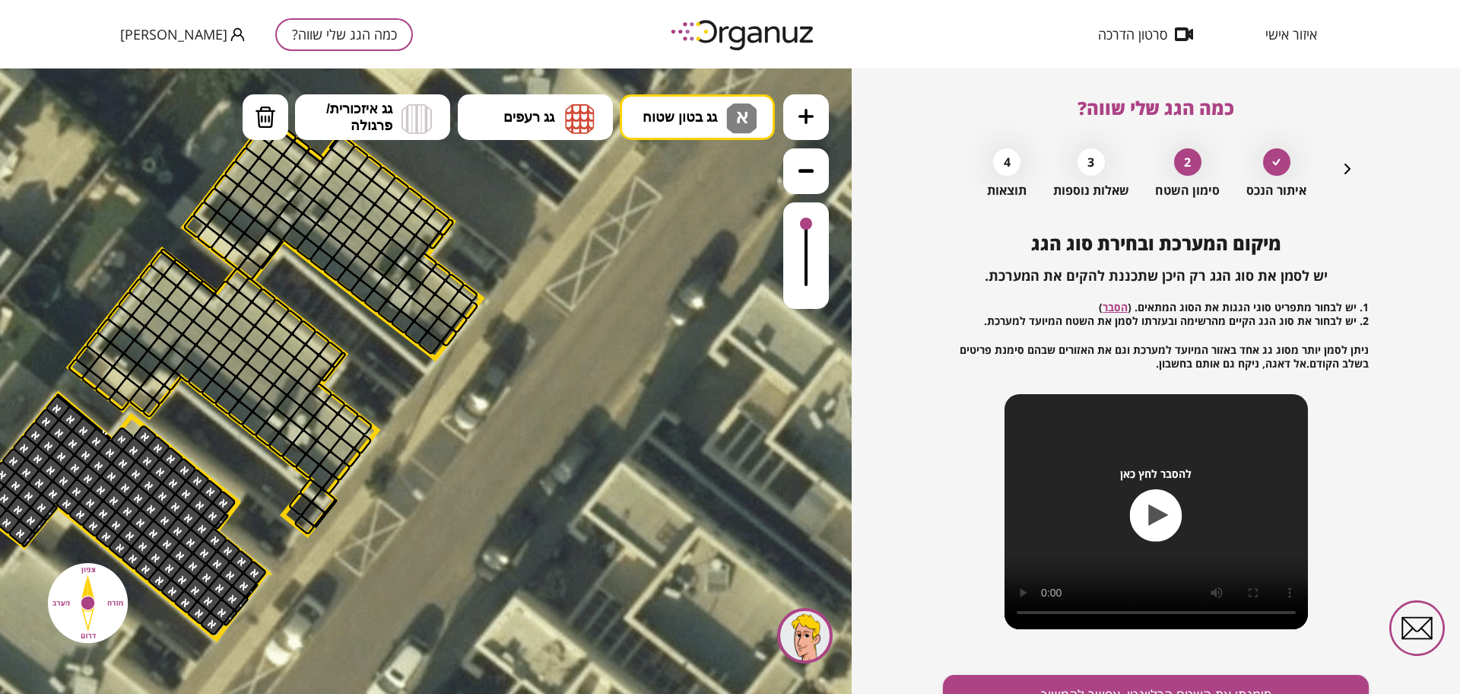
click at [818, 164] on button at bounding box center [806, 171] width 46 height 46
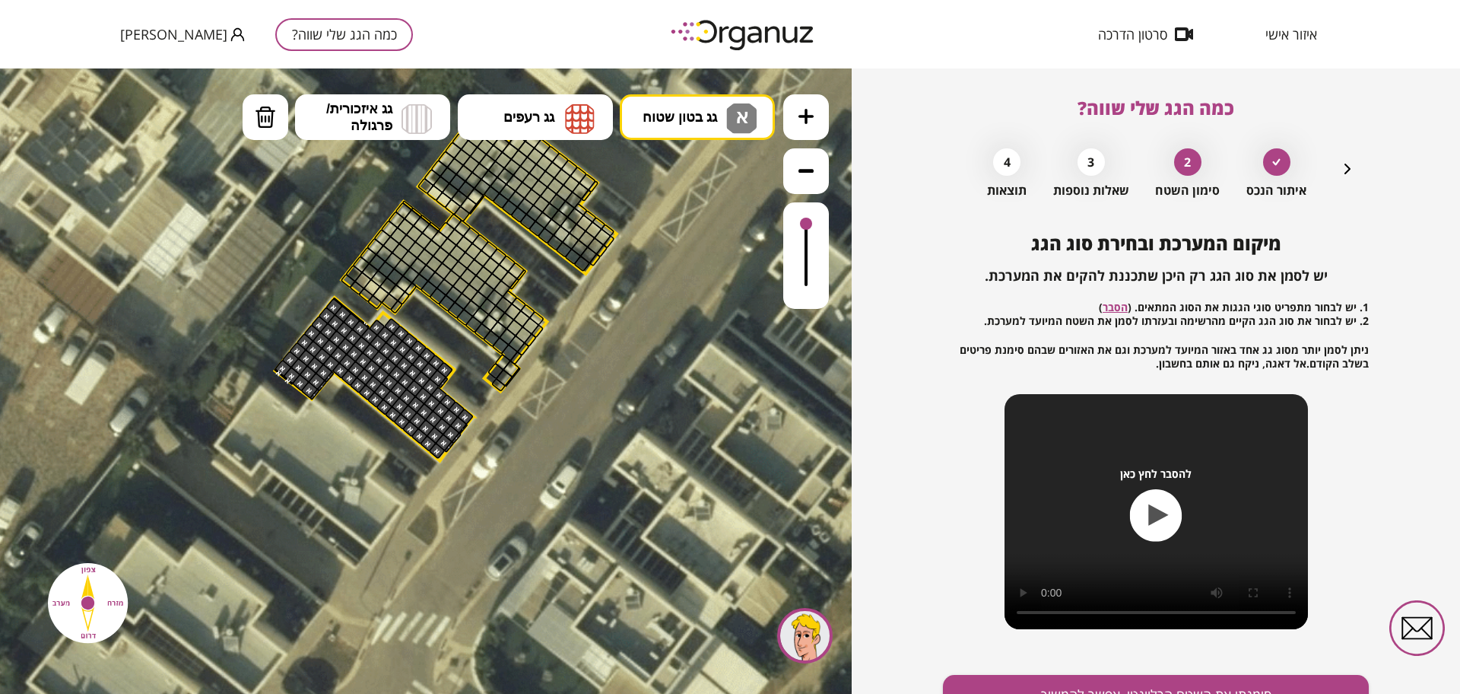
drag, startPoint x: 514, startPoint y: 320, endPoint x: 668, endPoint y: 228, distance: 179.1
click at [668, 228] on icon at bounding box center [414, 327] width 1301 height 1301
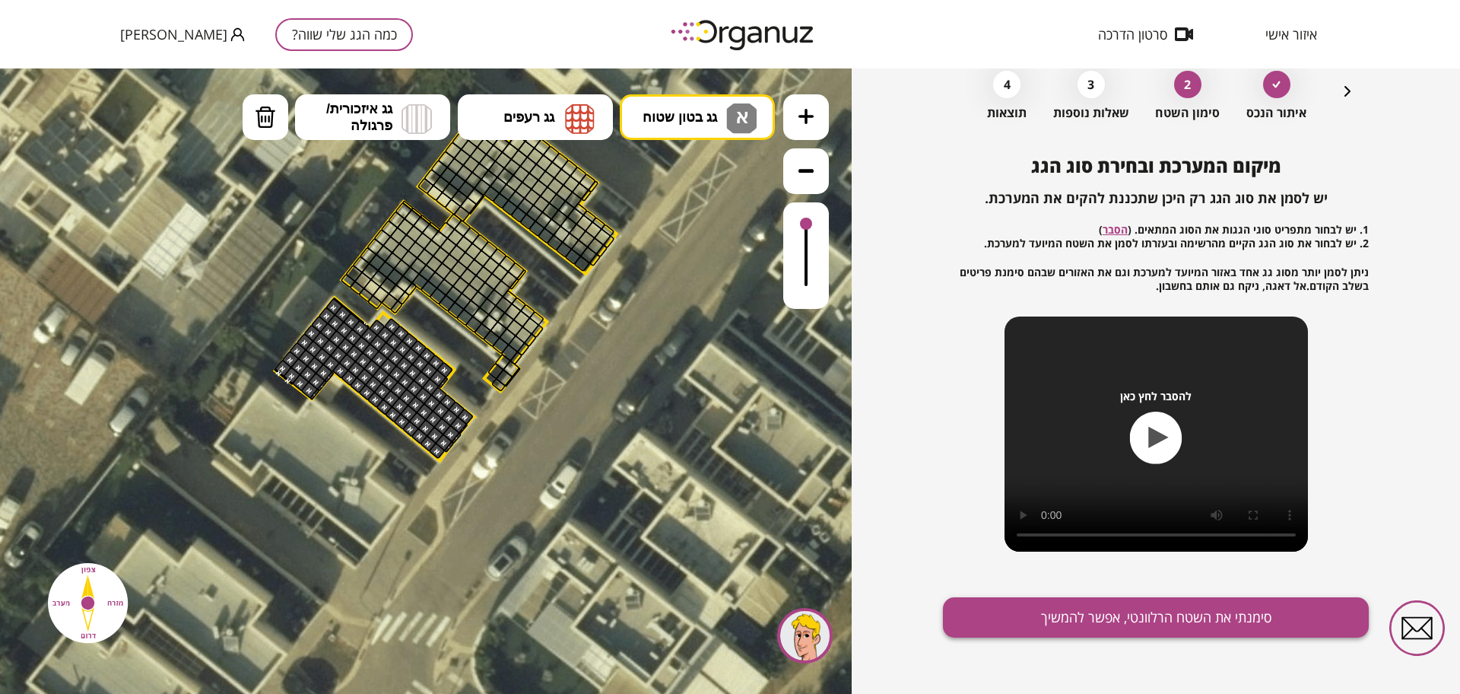
scroll to position [79, 0]
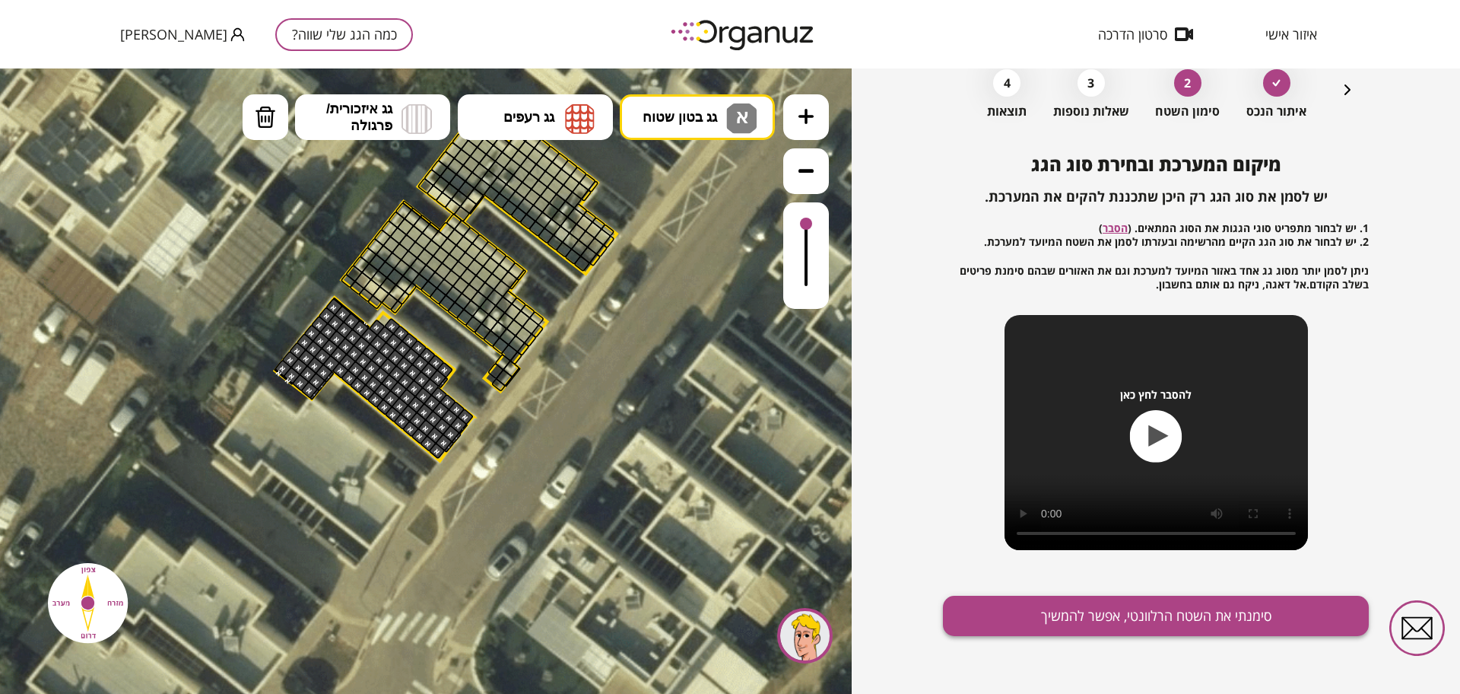
click at [1063, 609] on button "סימנתי את השטח הרלוונטי, אפשר להמשיך" at bounding box center [1156, 616] width 426 height 40
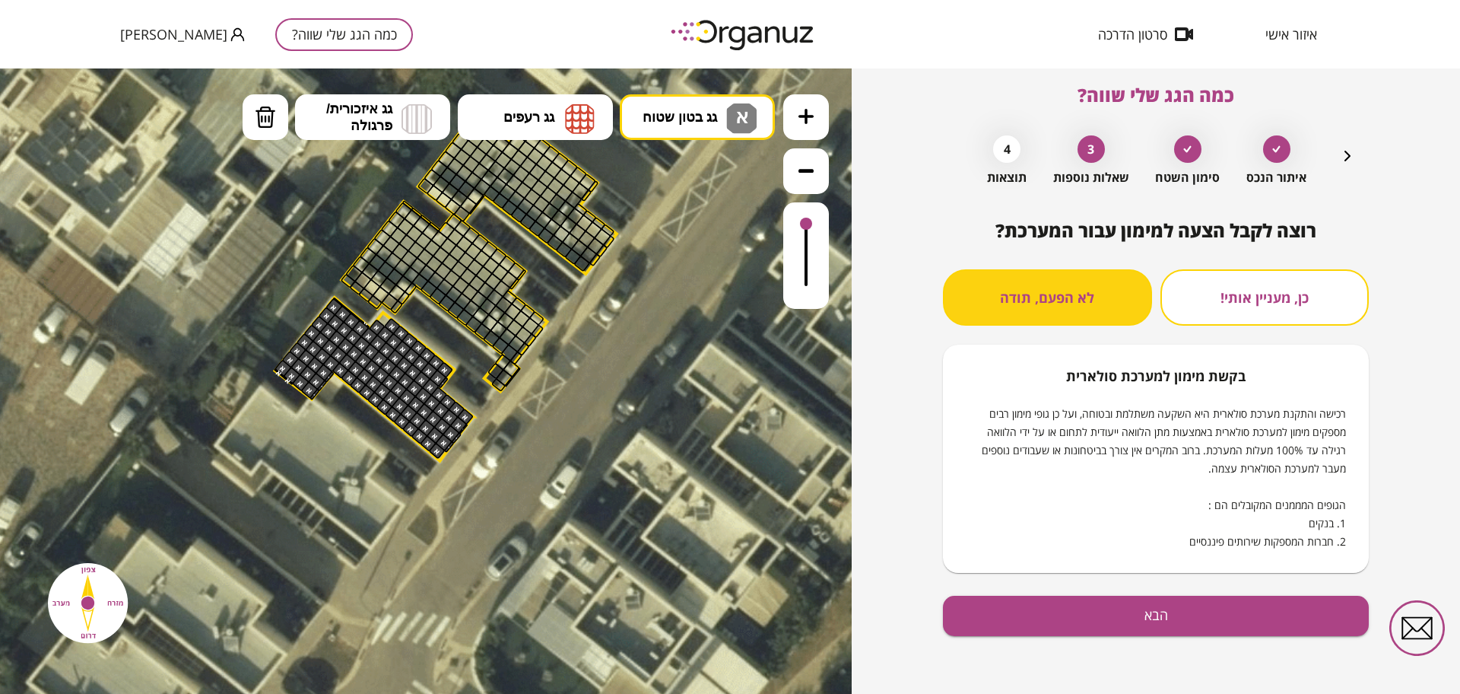
click at [1130, 624] on button "הבא" at bounding box center [1156, 616] width 426 height 40
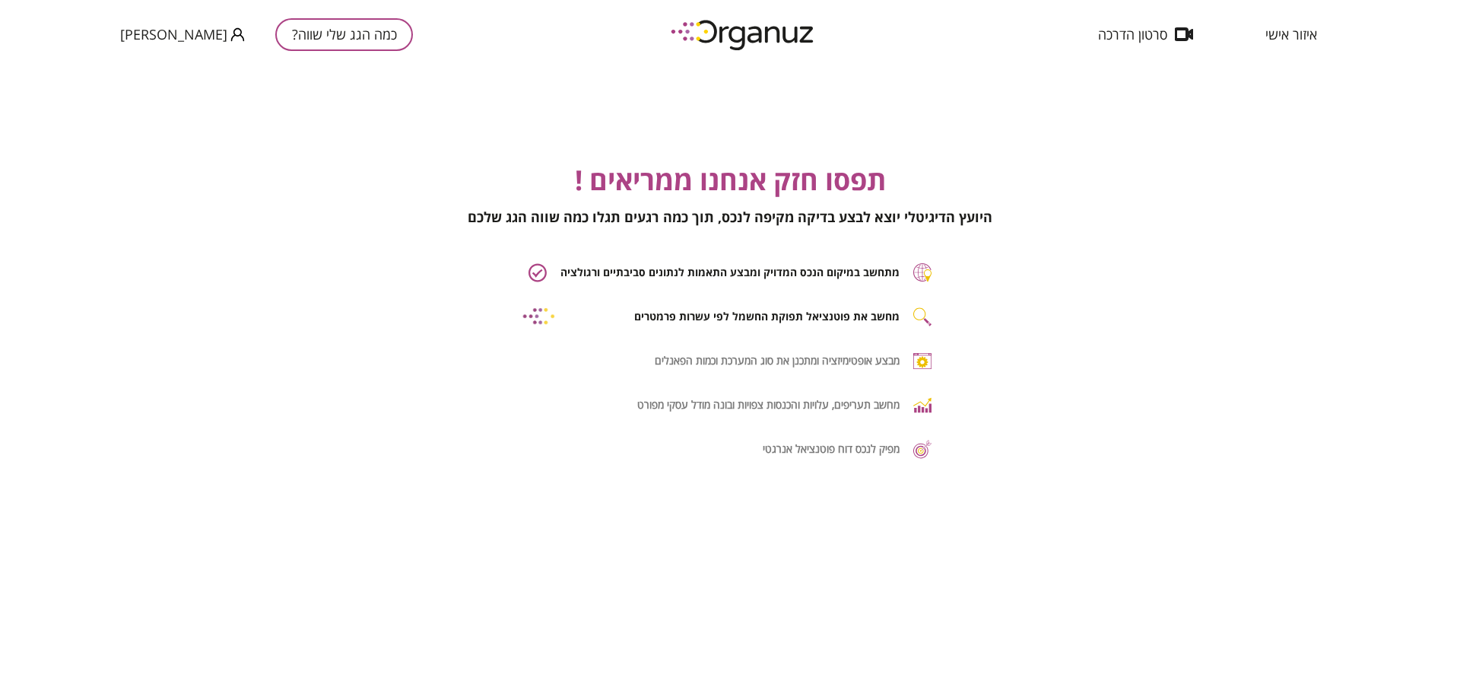
click at [859, 213] on span "היועץ הדיגיטלי יוצא לבצע בדיקה מקיפה לנכס, תוך כמה רגעים תגלו כמה שווה הגג שלכם" at bounding box center [730, 217] width 525 height 18
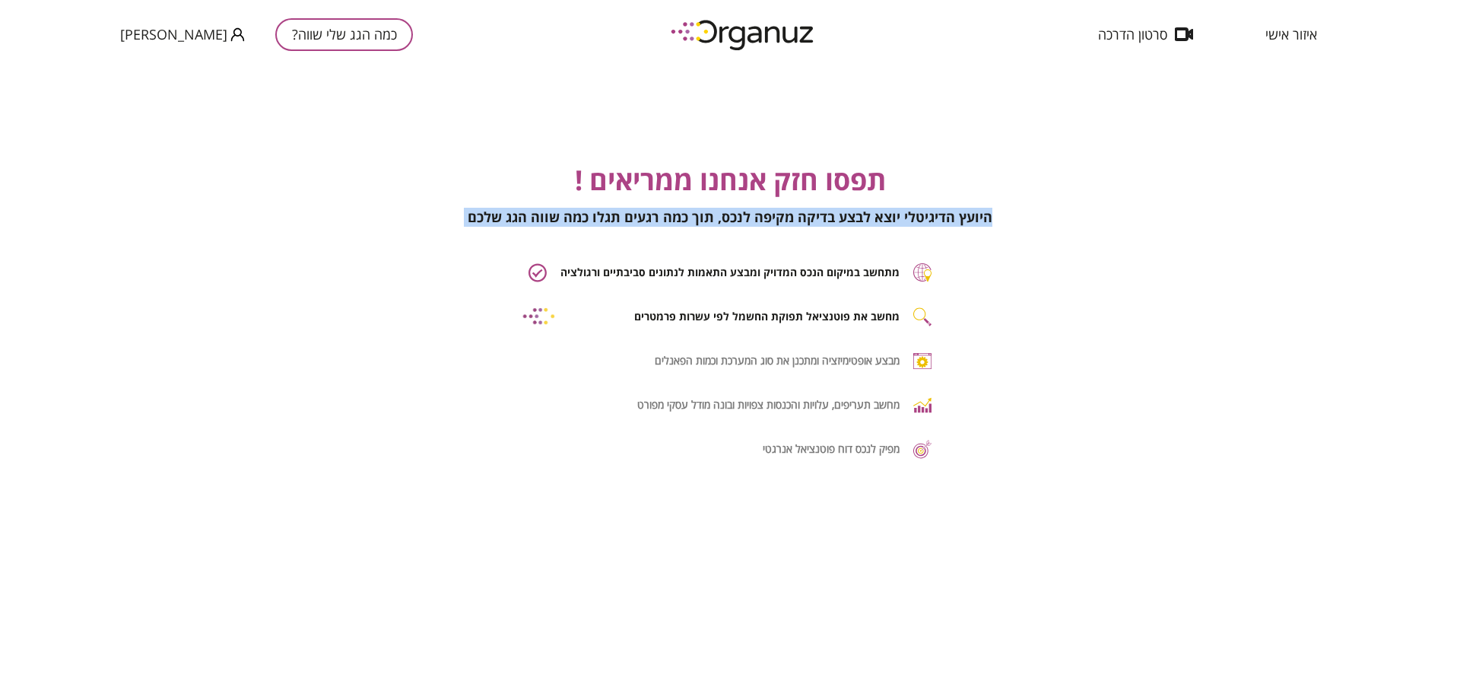
click at [859, 213] on span "היועץ הדיגיטלי יוצא לבצע בדיקה מקיפה לנכס, תוך כמה רגעים תגלו כמה שווה הגג שלכם" at bounding box center [730, 217] width 525 height 18
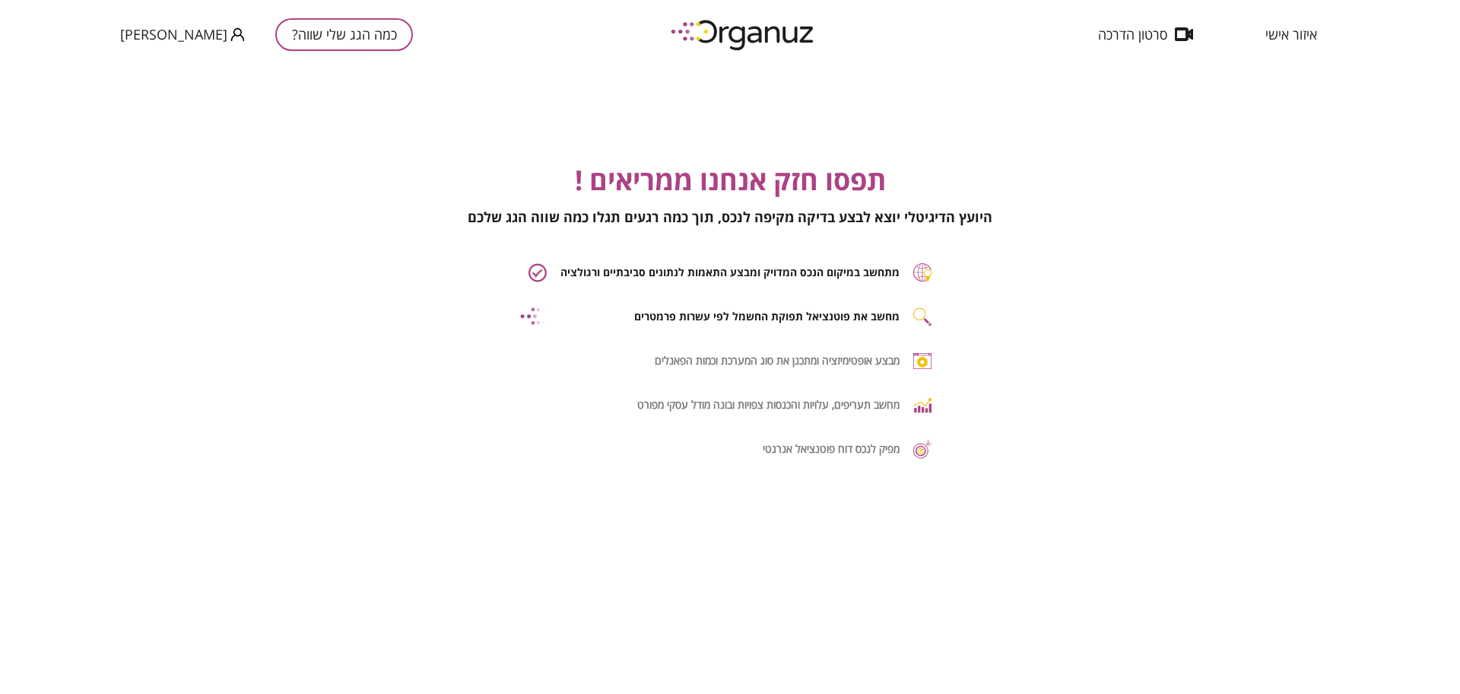
click at [843, 165] on span "תפסו חזק אנחנו ממריאים !" at bounding box center [730, 179] width 311 height 37
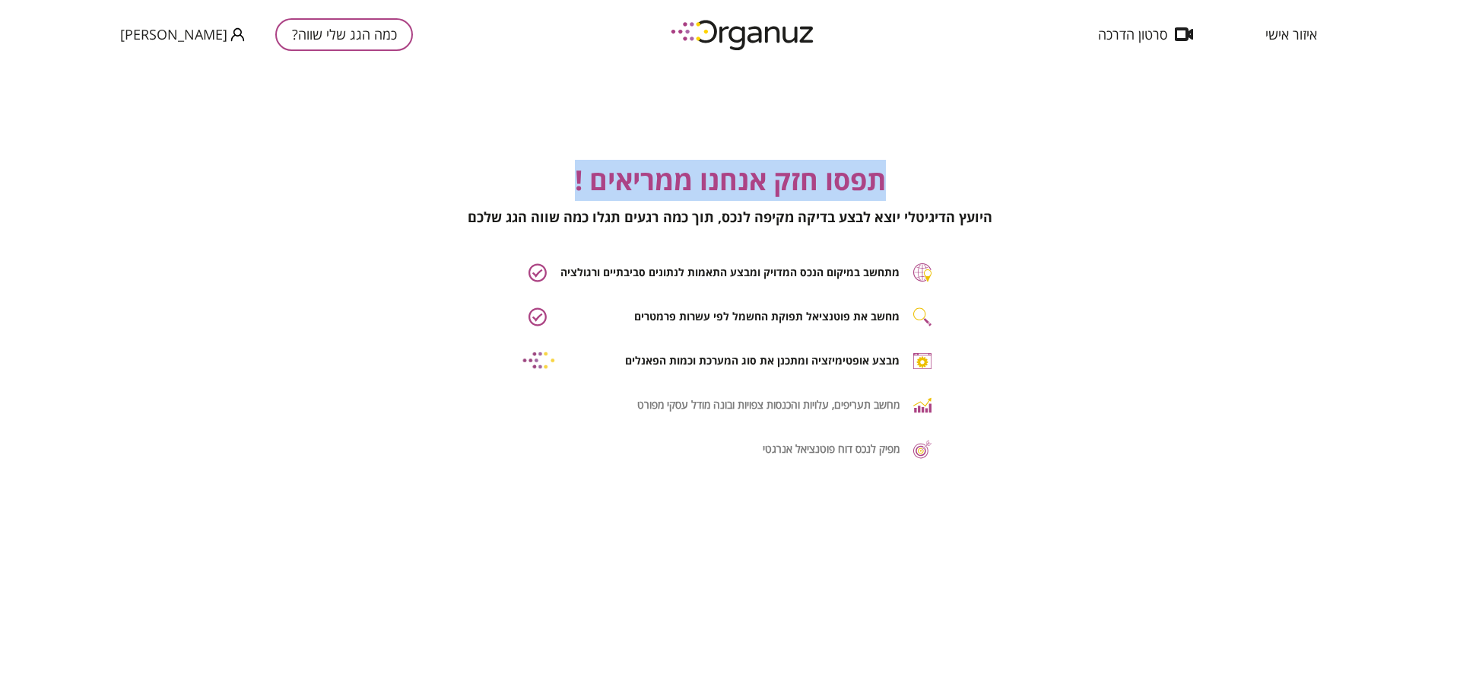
click at [843, 165] on span "תפסו חזק אנחנו ממריאים !" at bounding box center [730, 179] width 311 height 37
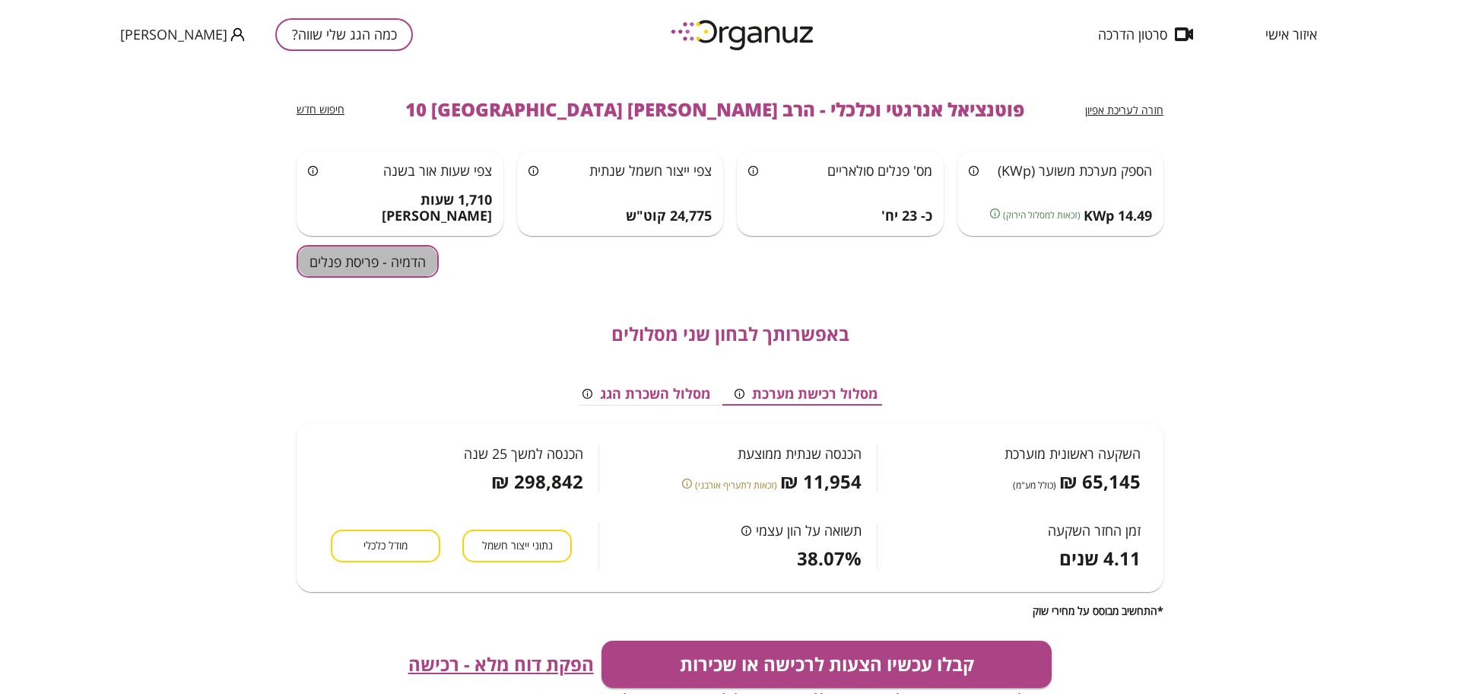
click at [385, 265] on button "הדמיה - פריסת פנלים" at bounding box center [368, 261] width 142 height 33
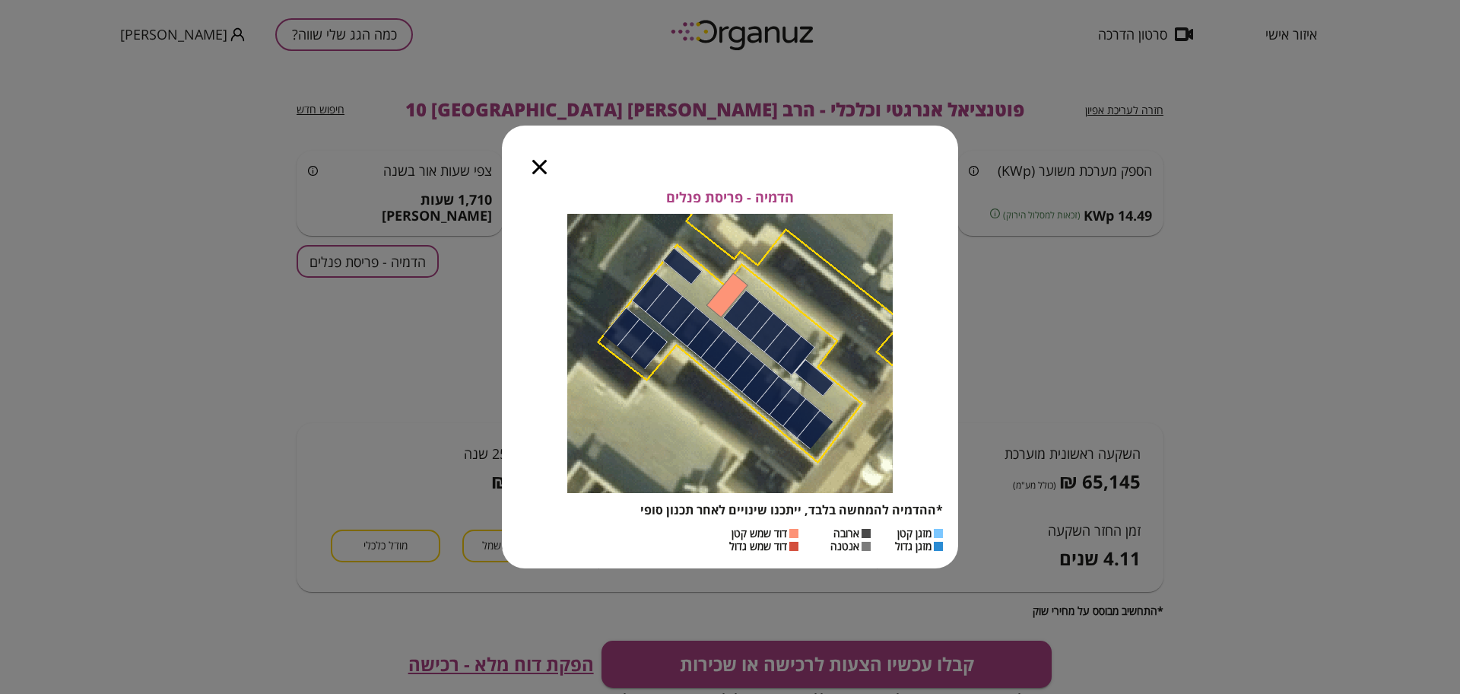
click at [543, 163] on icon "button" at bounding box center [539, 167] width 14 height 14
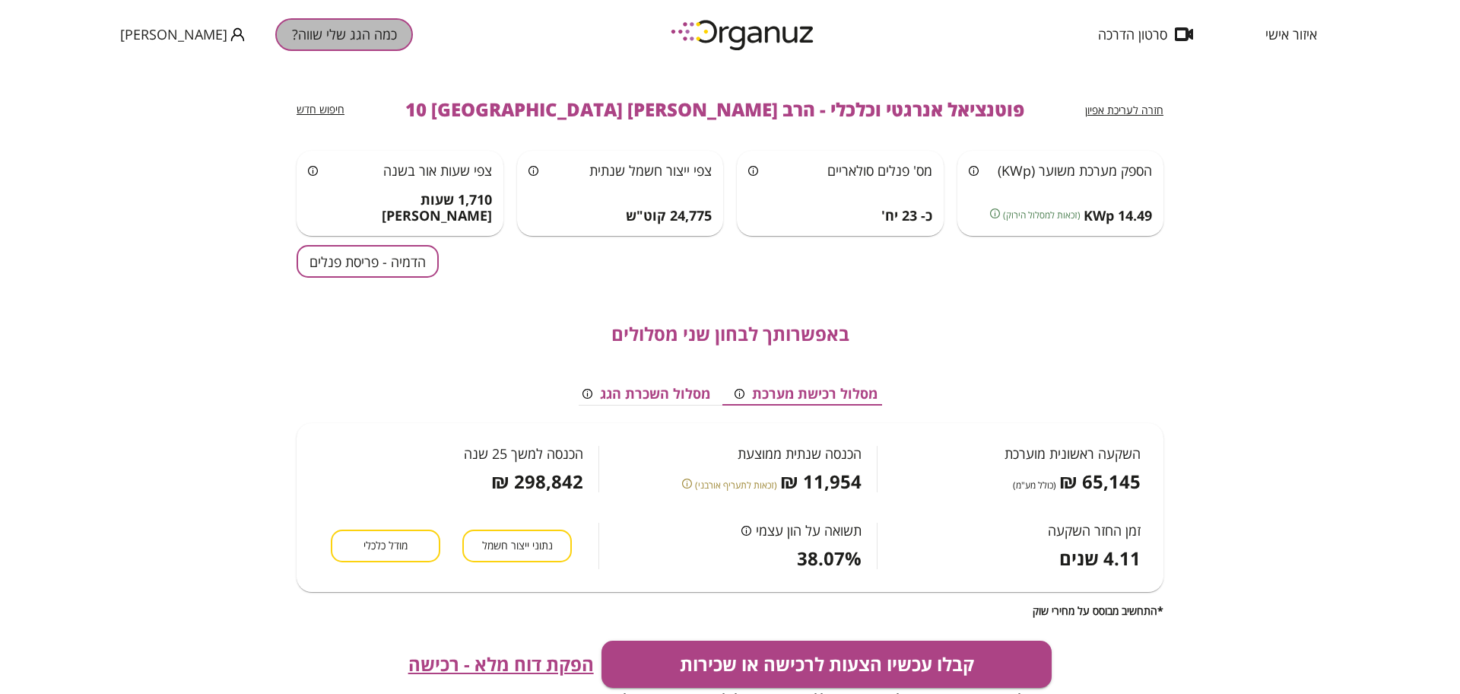
click at [275, 37] on button "כמה הגג שלי שווה?" at bounding box center [344, 34] width 138 height 33
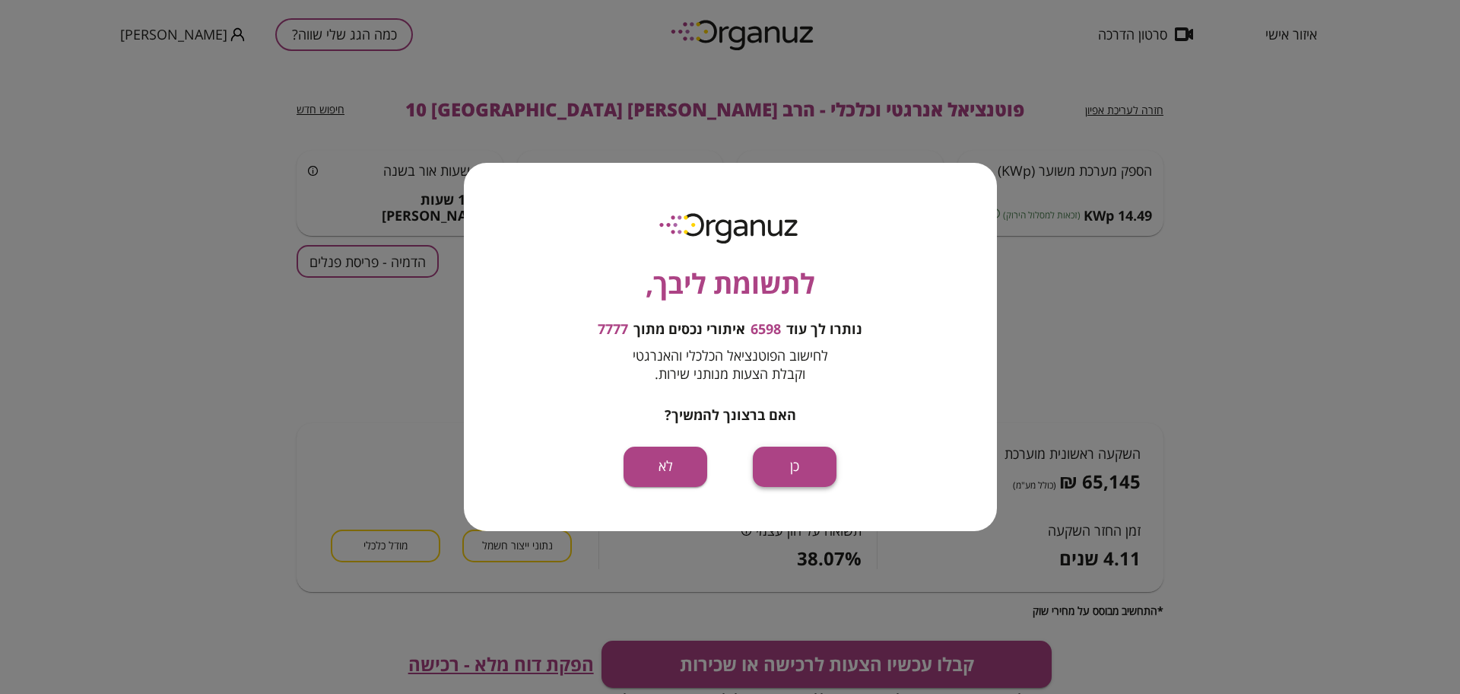
click at [790, 466] on button "כן" at bounding box center [795, 466] width 84 height 40
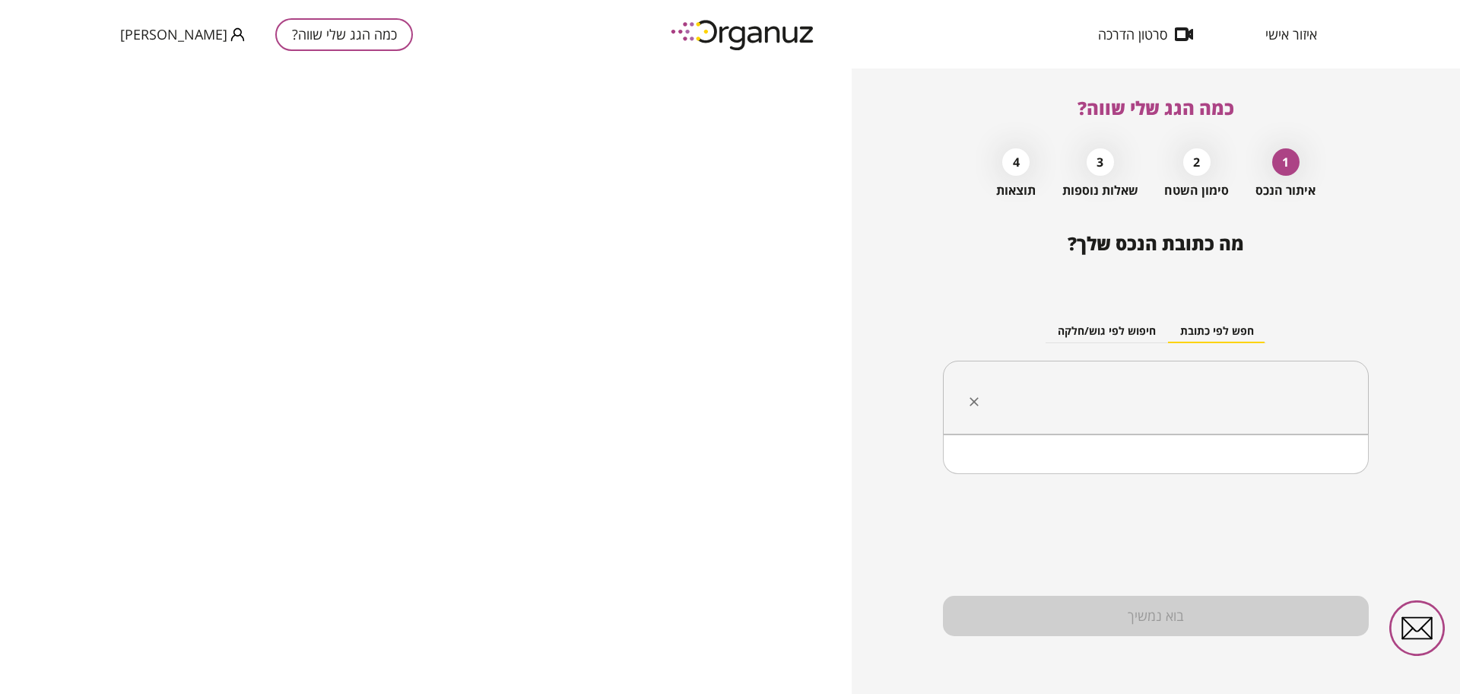
click at [1196, 395] on input "text" at bounding box center [1162, 398] width 378 height 38
paste input "**********"
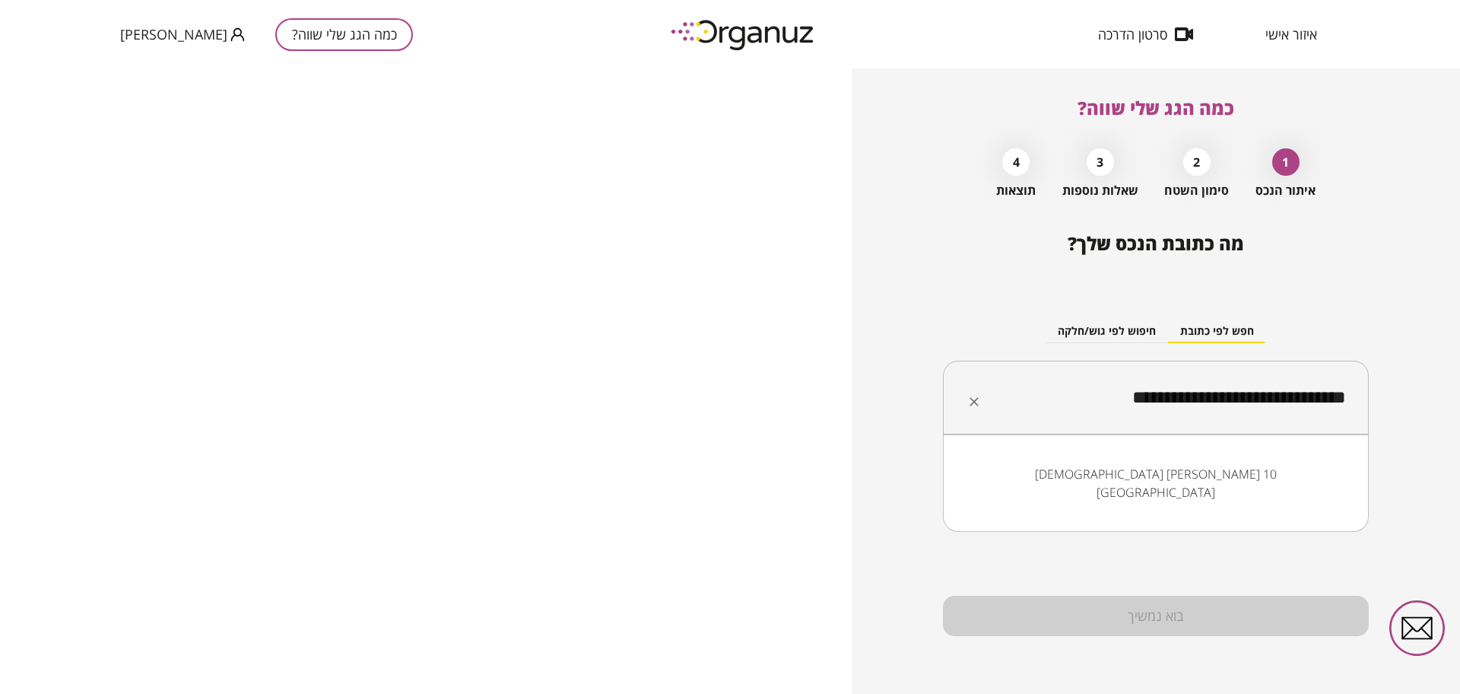
click at [1218, 471] on li "[DEMOGRAPHIC_DATA] [PERSON_NAME] 10 [GEOGRAPHIC_DATA]" at bounding box center [1156, 483] width 386 height 46
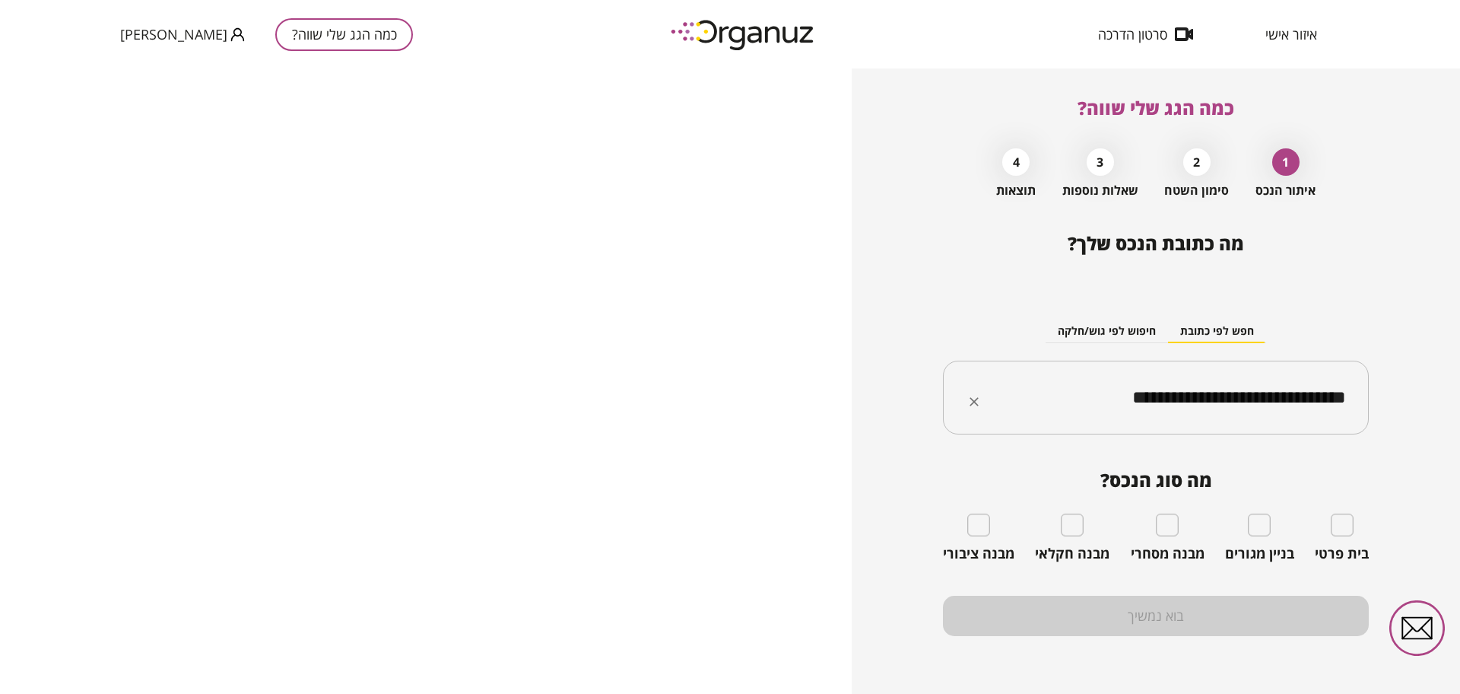
type input "**********"
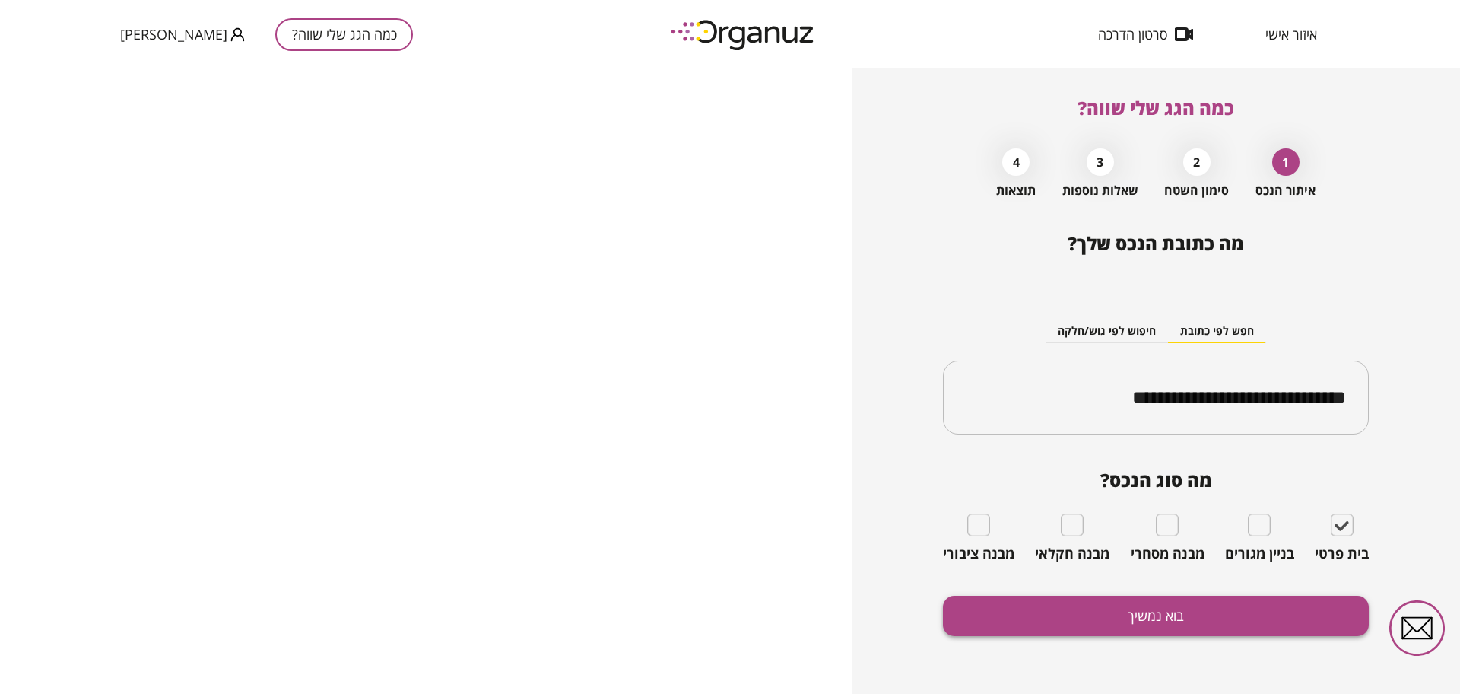
click at [1250, 611] on button "בוא נמשיך" at bounding box center [1156, 616] width 426 height 40
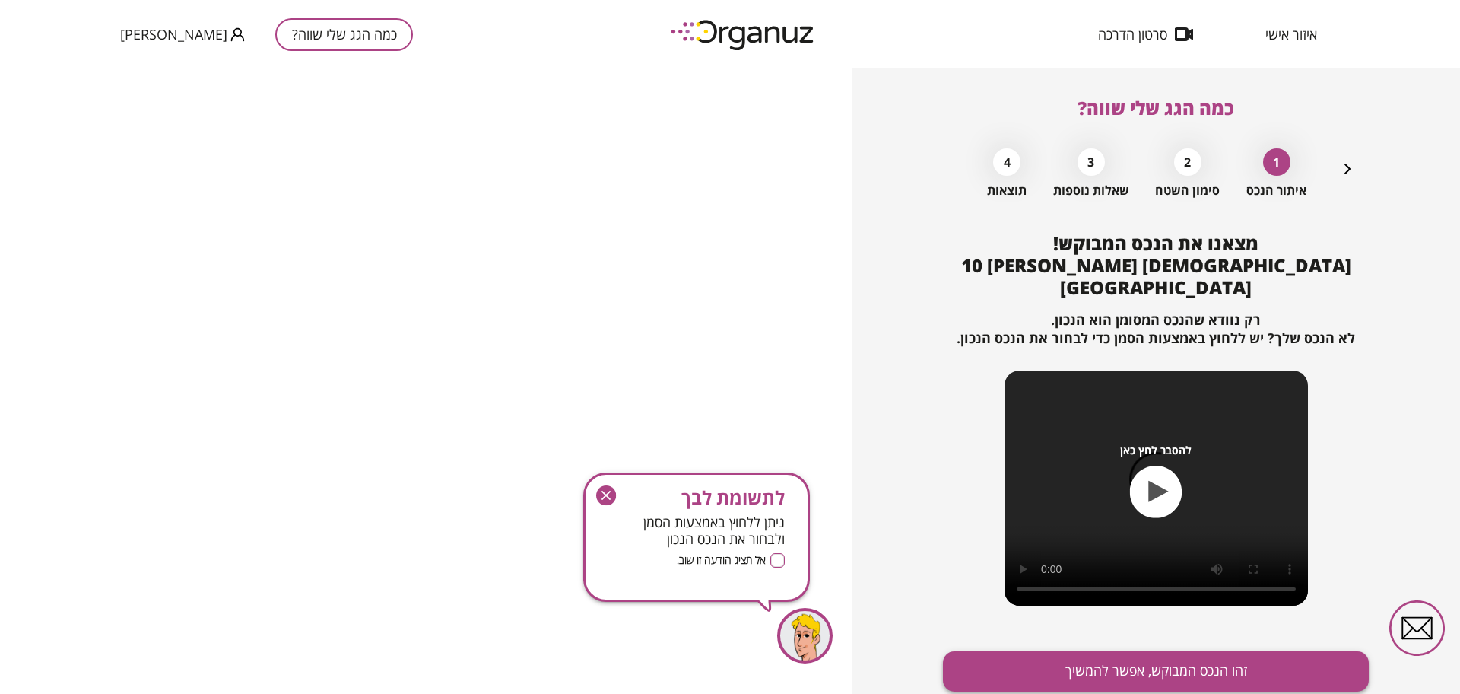
click at [1128, 651] on button "זהו הנכס המבוקש, אפשר להמשיך" at bounding box center [1156, 671] width 426 height 40
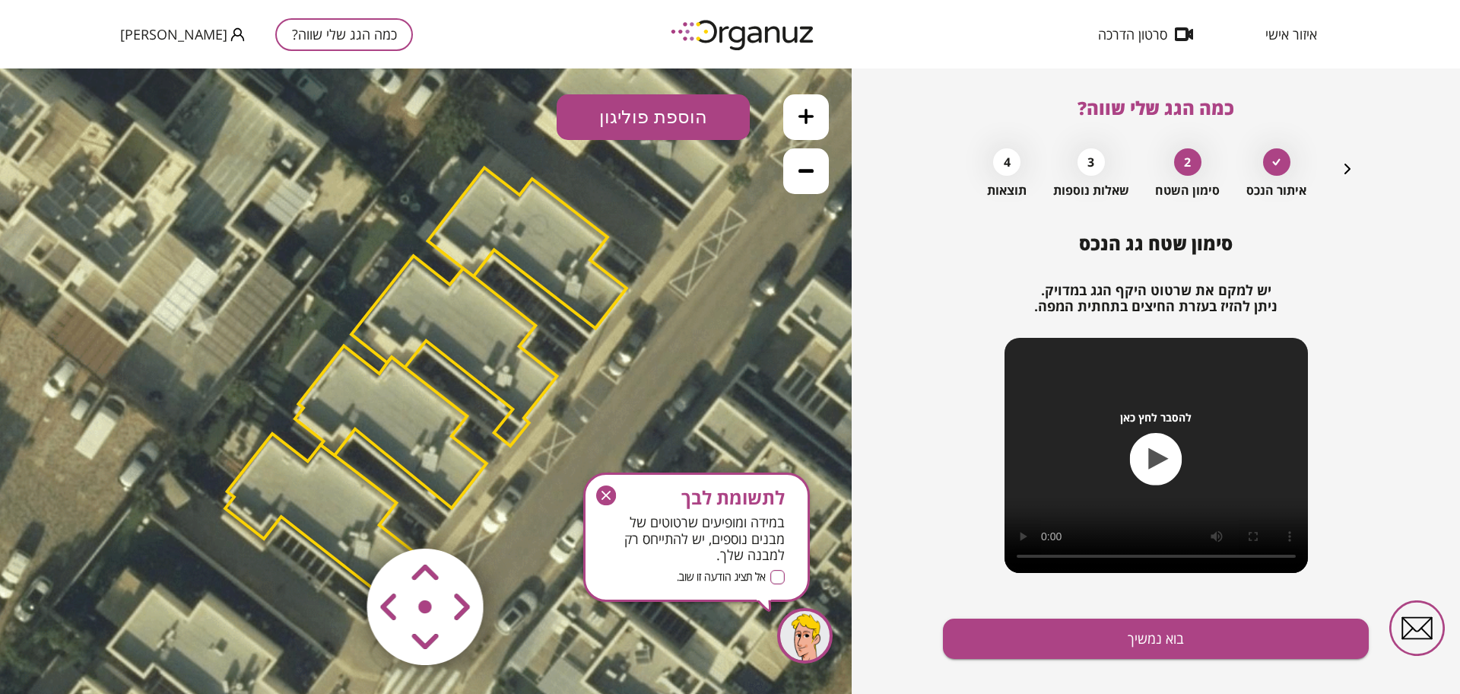
click at [605, 497] on icon "button" at bounding box center [606, 495] width 20 height 20
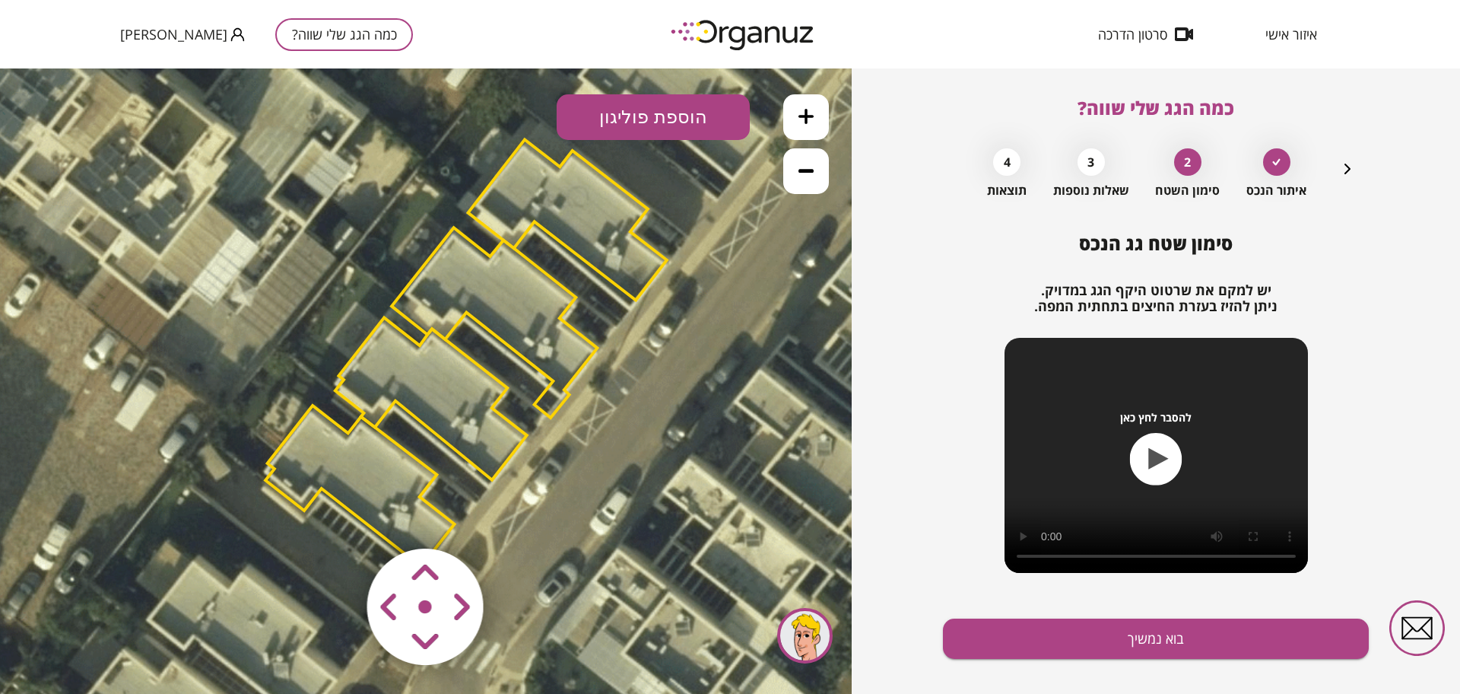
drag, startPoint x: 572, startPoint y: 471, endPoint x: 612, endPoint y: 441, distance: 50.1
click at [612, 441] on icon at bounding box center [464, 354] width 1301 height 1301
click at [335, 516] on area at bounding box center [335, 516] width 0 height 0
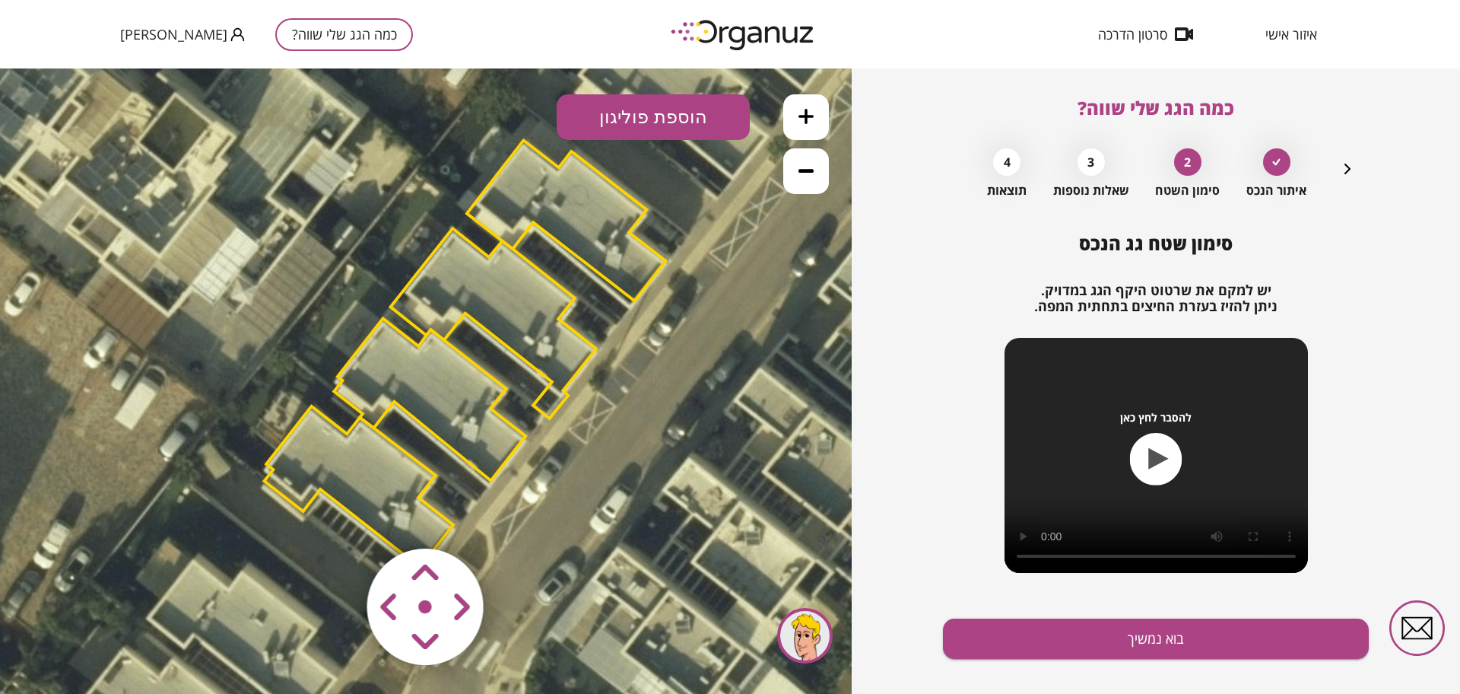
click at [335, 516] on area at bounding box center [335, 516] width 0 height 0
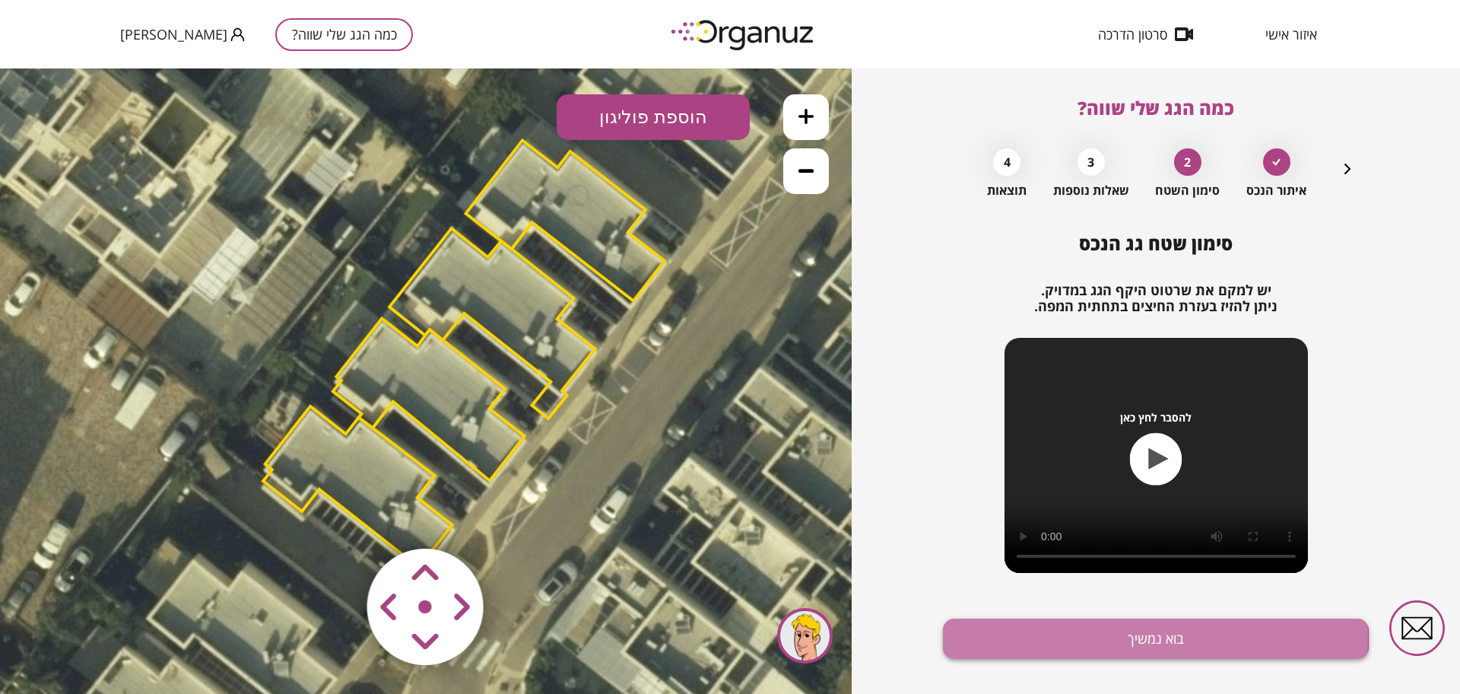
click at [1098, 637] on button "בוא נמשיך" at bounding box center [1156, 638] width 426 height 40
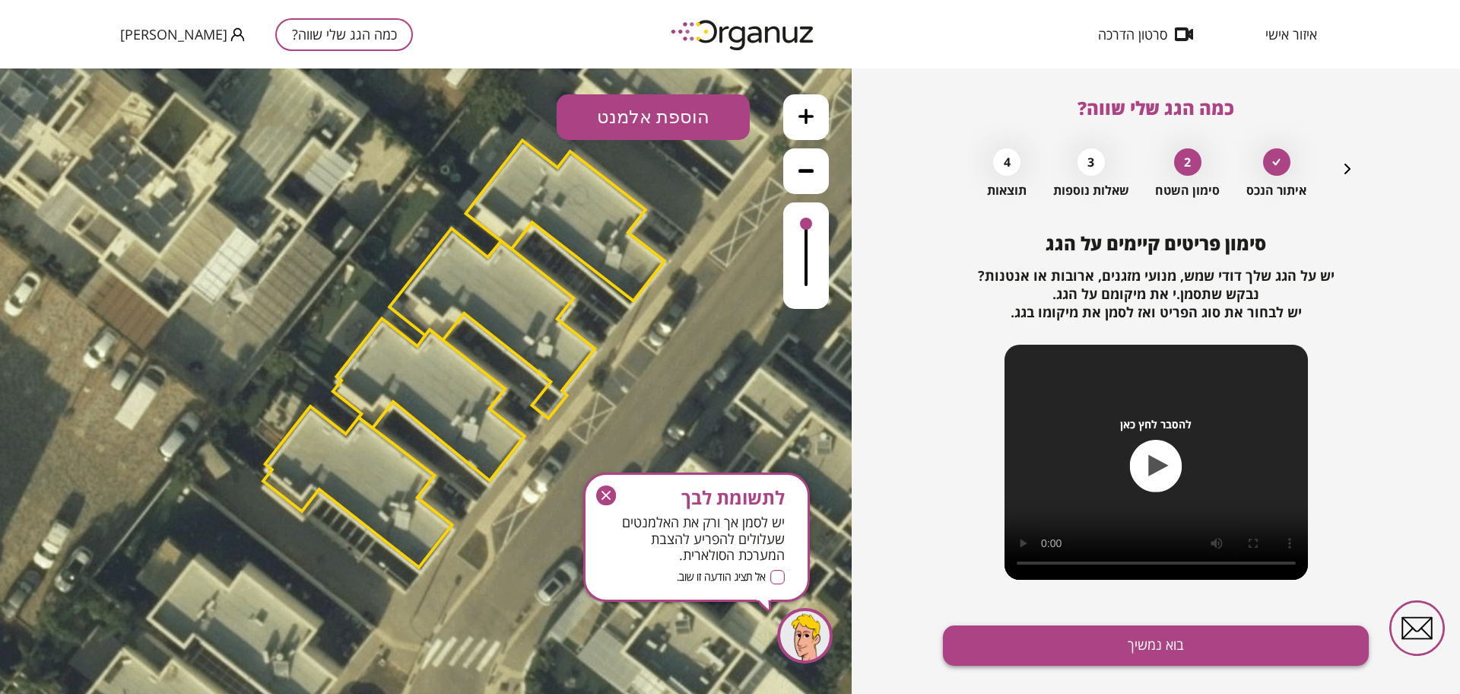
click at [1098, 640] on button "בוא נמשיך" at bounding box center [1156, 645] width 426 height 40
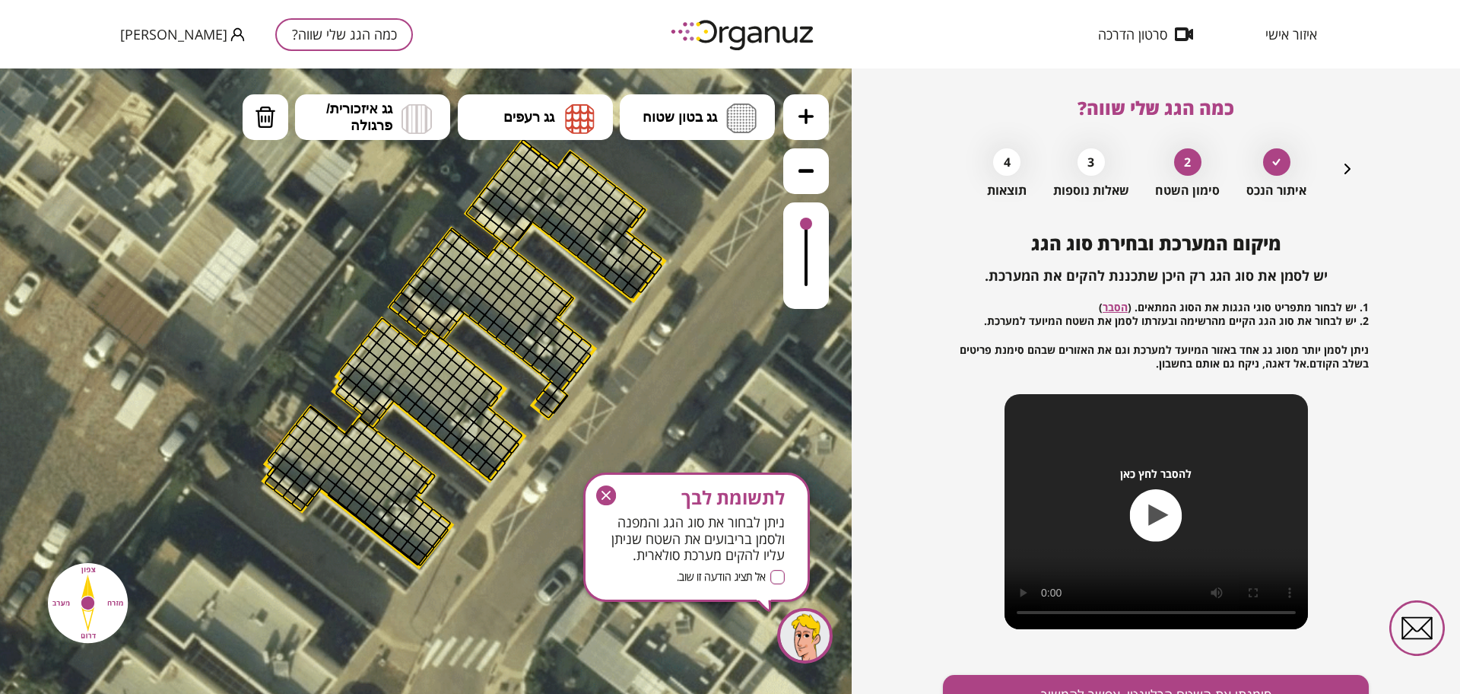
click at [830, 111] on icon at bounding box center [464, 353] width 1301 height 1301
click at [815, 114] on button at bounding box center [806, 117] width 46 height 46
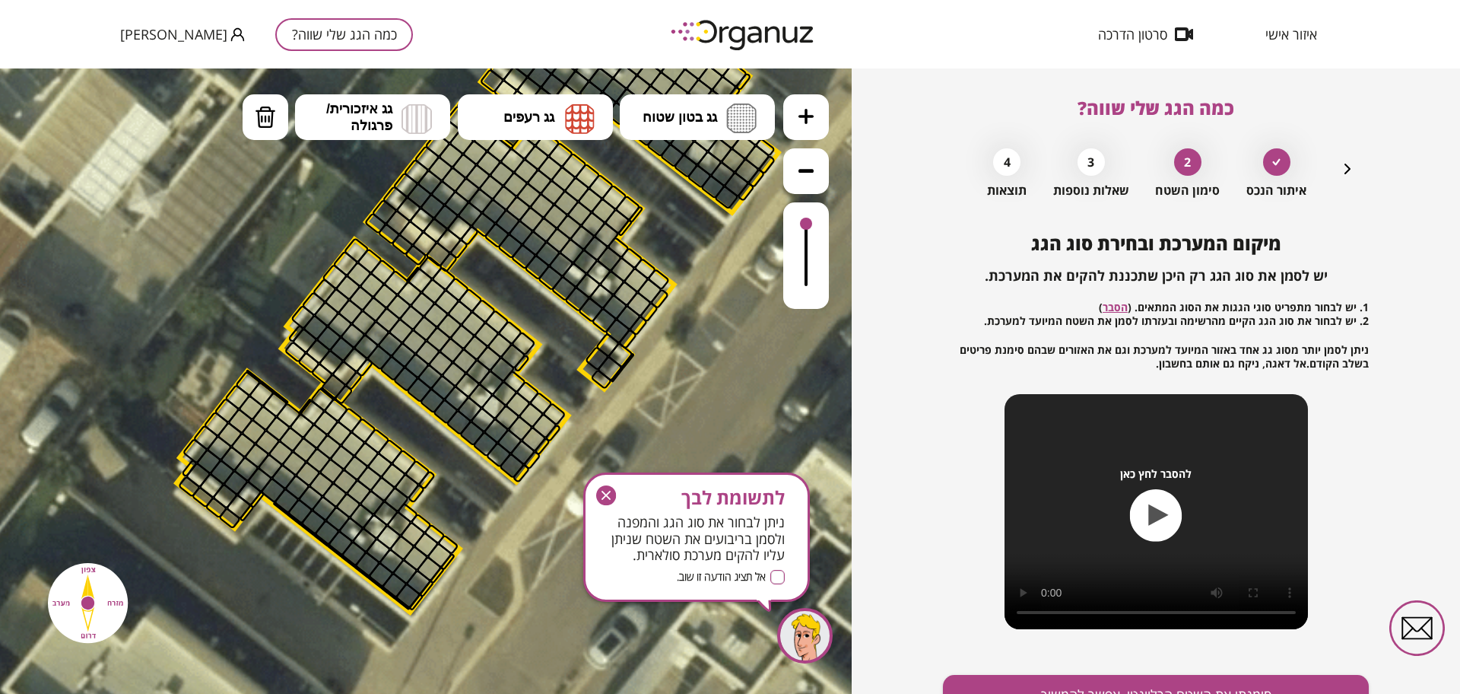
drag, startPoint x: 680, startPoint y: 402, endPoint x: 672, endPoint y: 334, distance: 69.0
click at [672, 334] on icon at bounding box center [478, 290] width 1951 height 1951
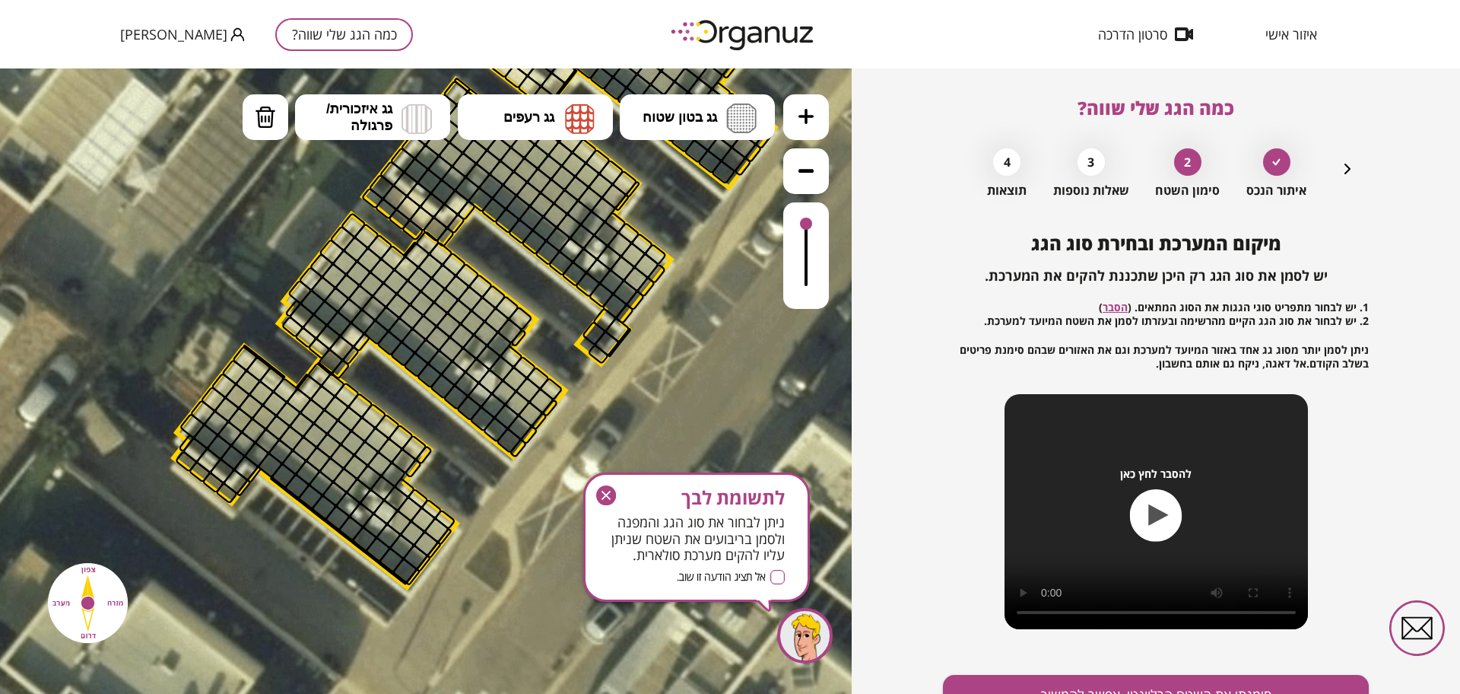
click at [1346, 164] on icon "button" at bounding box center [1348, 169] width 18 height 18
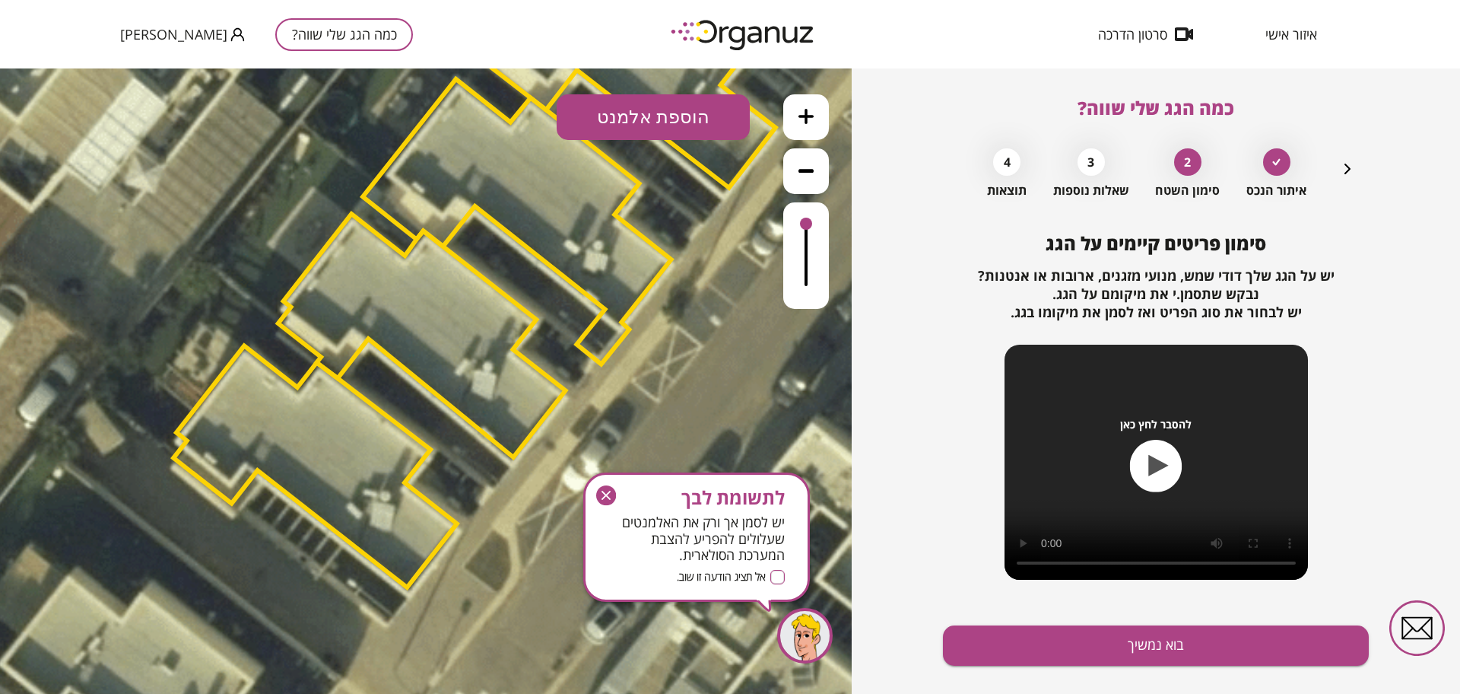
click at [637, 93] on polygon at bounding box center [627, 67] width 298 height 241
click at [634, 111] on button "הוספת אלמנט" at bounding box center [653, 117] width 193 height 46
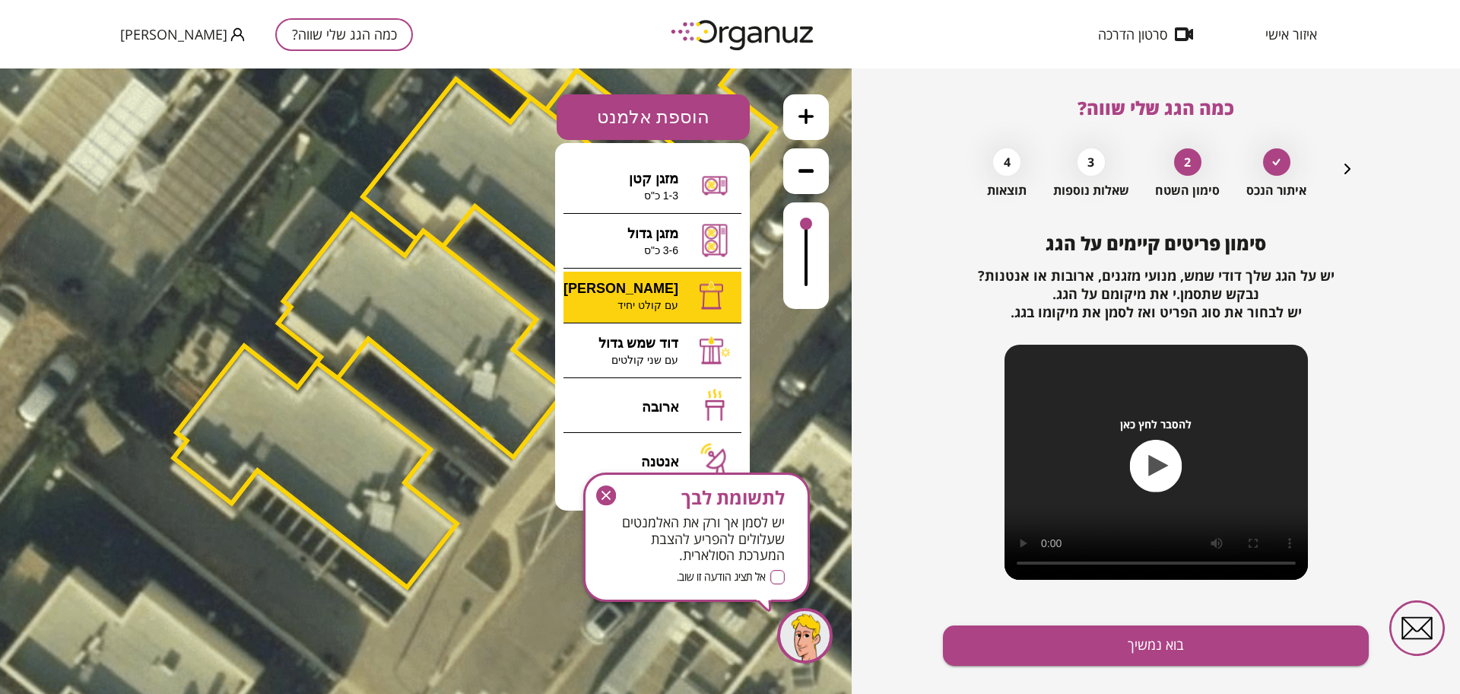
click at [688, 292] on div ".st0 { fill: #FFFFFF; } 10" at bounding box center [426, 380] width 852 height 625
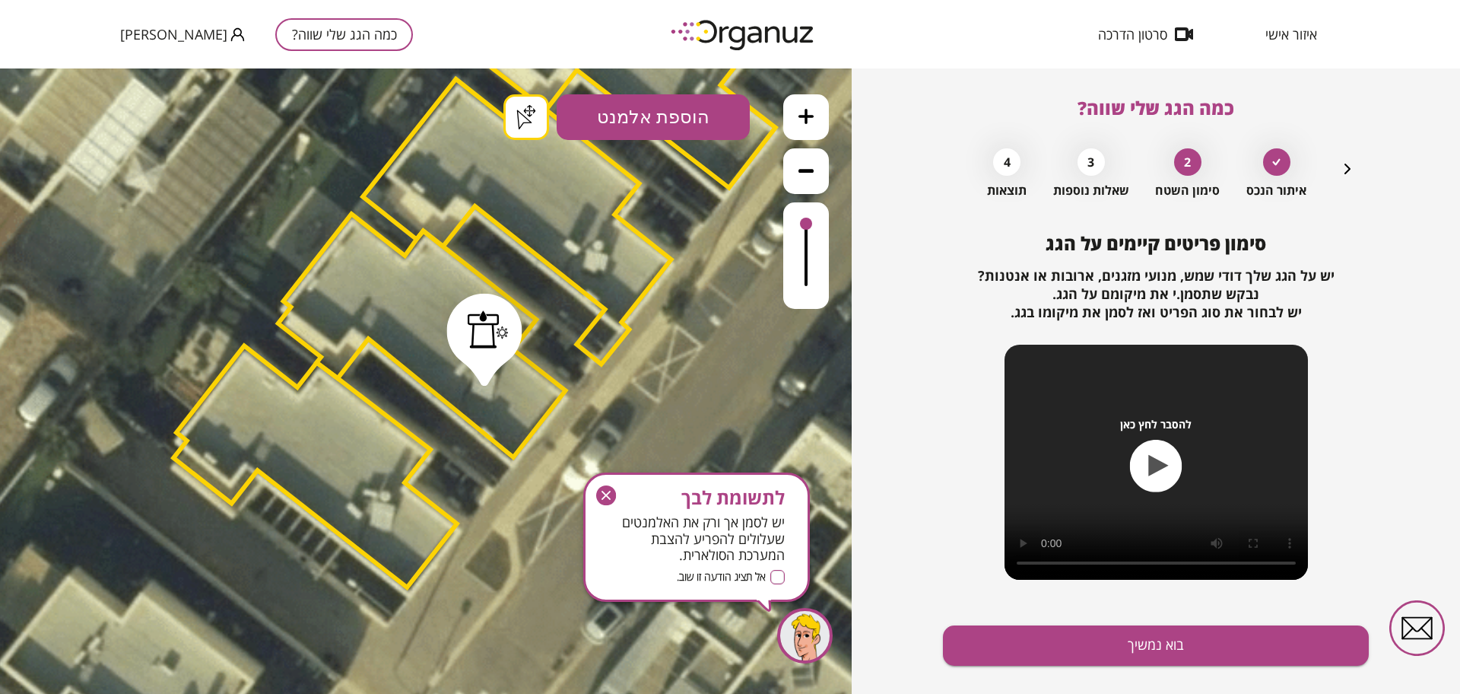
click at [513, 121] on div ".st0 { fill: #FFFFFF; } .st0 { fill: #FFFFFF; }" at bounding box center [426, 380] width 852 height 625
click at [1021, 632] on button "בוא נמשיך" at bounding box center [1156, 645] width 426 height 40
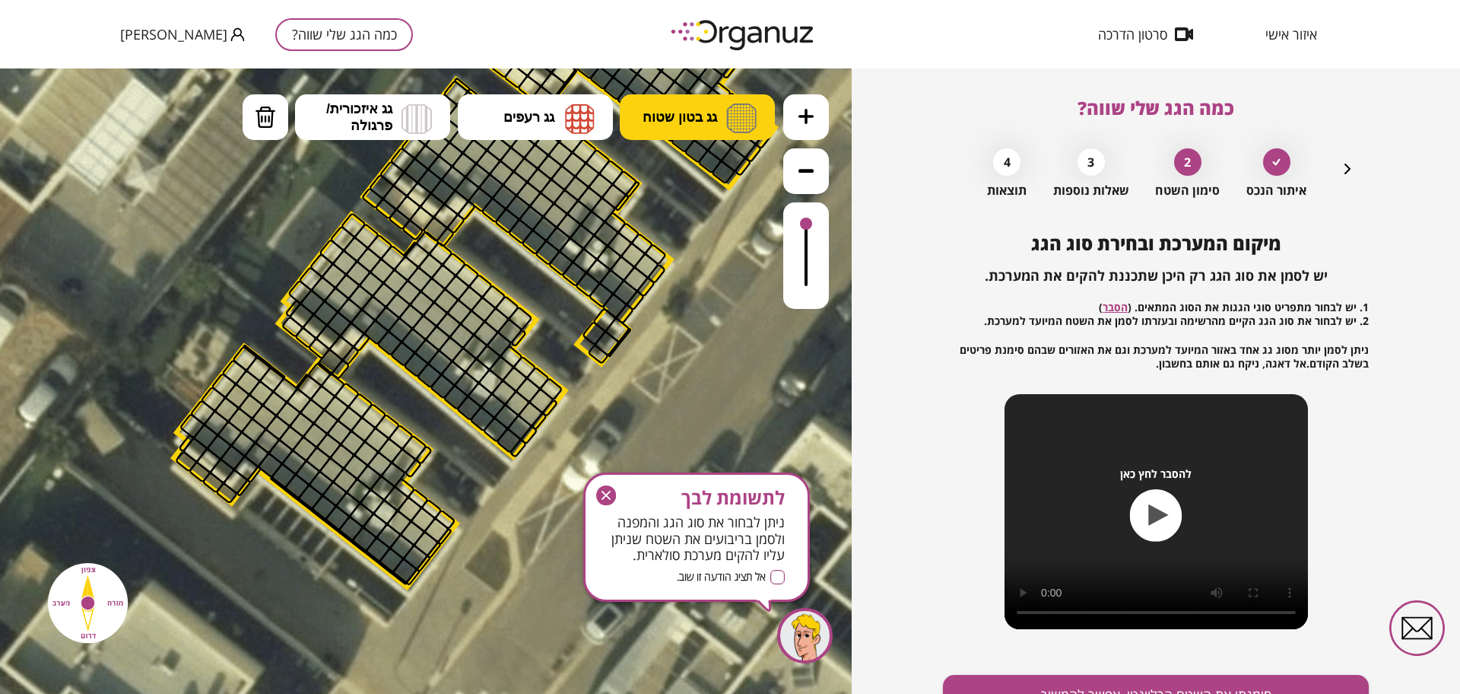
click at [710, 138] on button "גג בטון שטוח" at bounding box center [697, 117] width 155 height 46
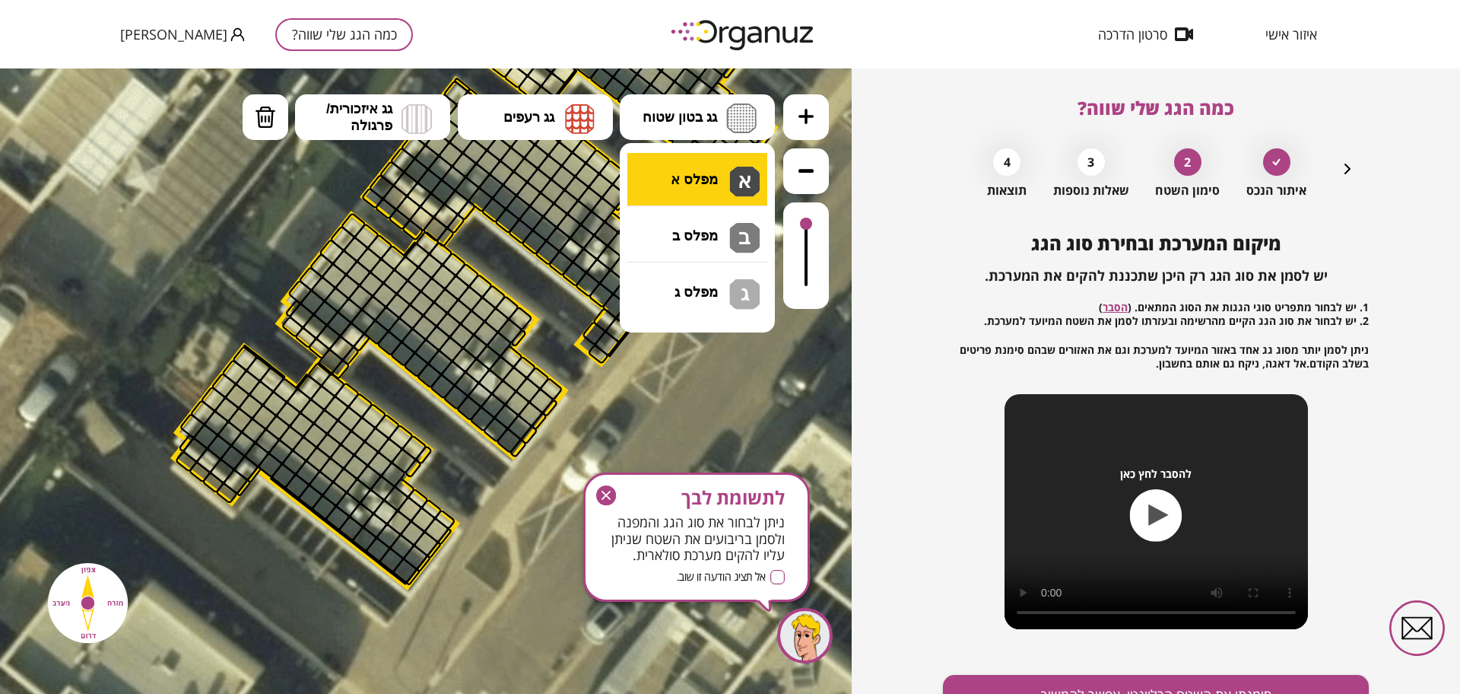
click at [720, 172] on div ".st0 { fill: #FFFFFF; } .st0 { fill: #FFFFFF; }" at bounding box center [426, 380] width 852 height 625
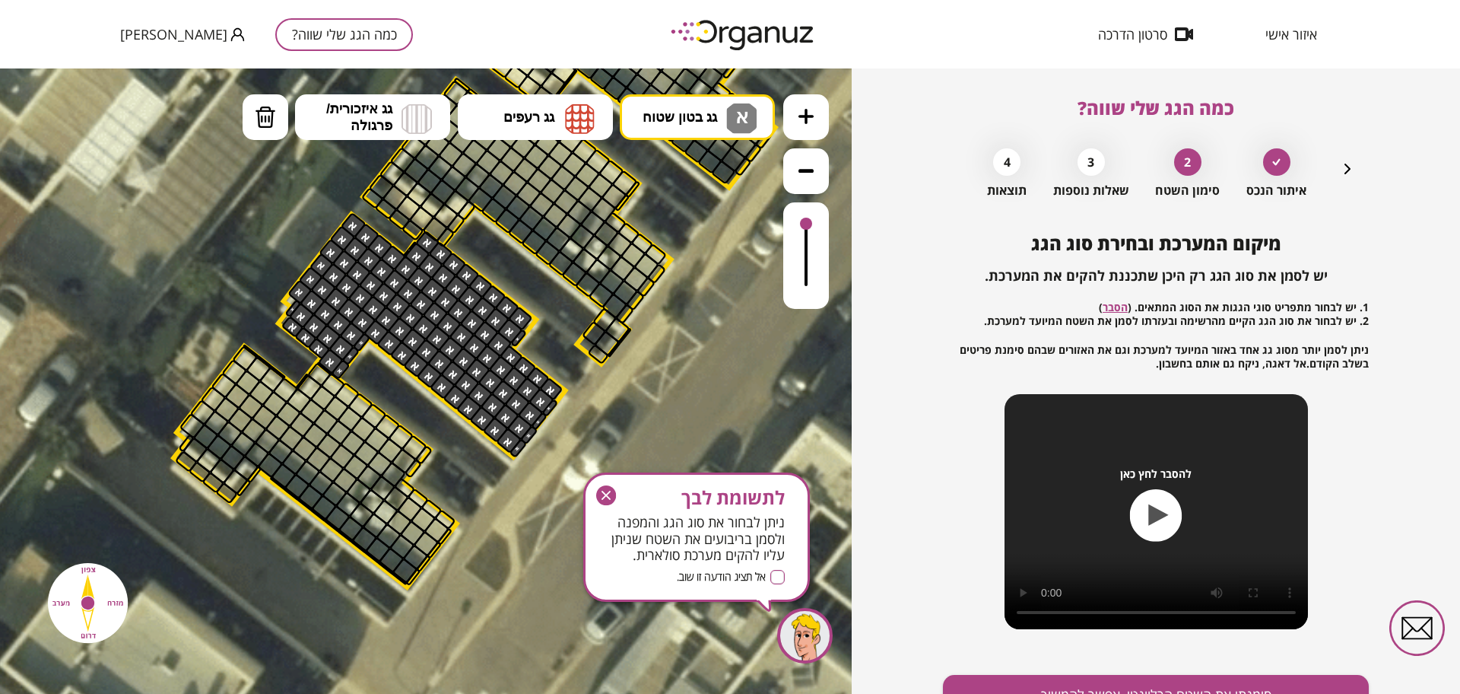
drag, startPoint x: 357, startPoint y: 270, endPoint x: 392, endPoint y: 332, distance: 71.1
drag, startPoint x: 410, startPoint y: 341, endPoint x: 465, endPoint y: 400, distance: 80.7
click at [614, 487] on icon "button" at bounding box center [606, 495] width 21 height 21
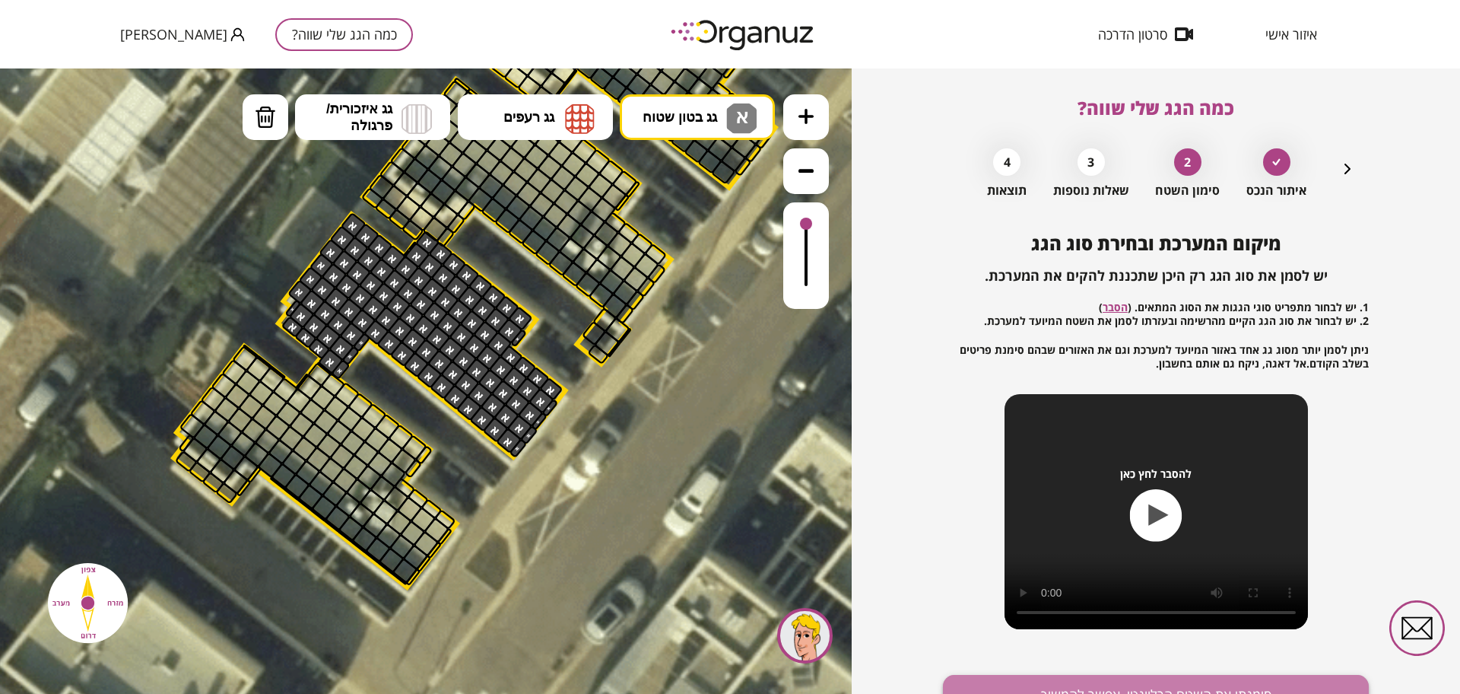
click at [1146, 678] on button "סימנתי את השטח הרלוונטי, אפשר להמשיך" at bounding box center [1156, 695] width 426 height 40
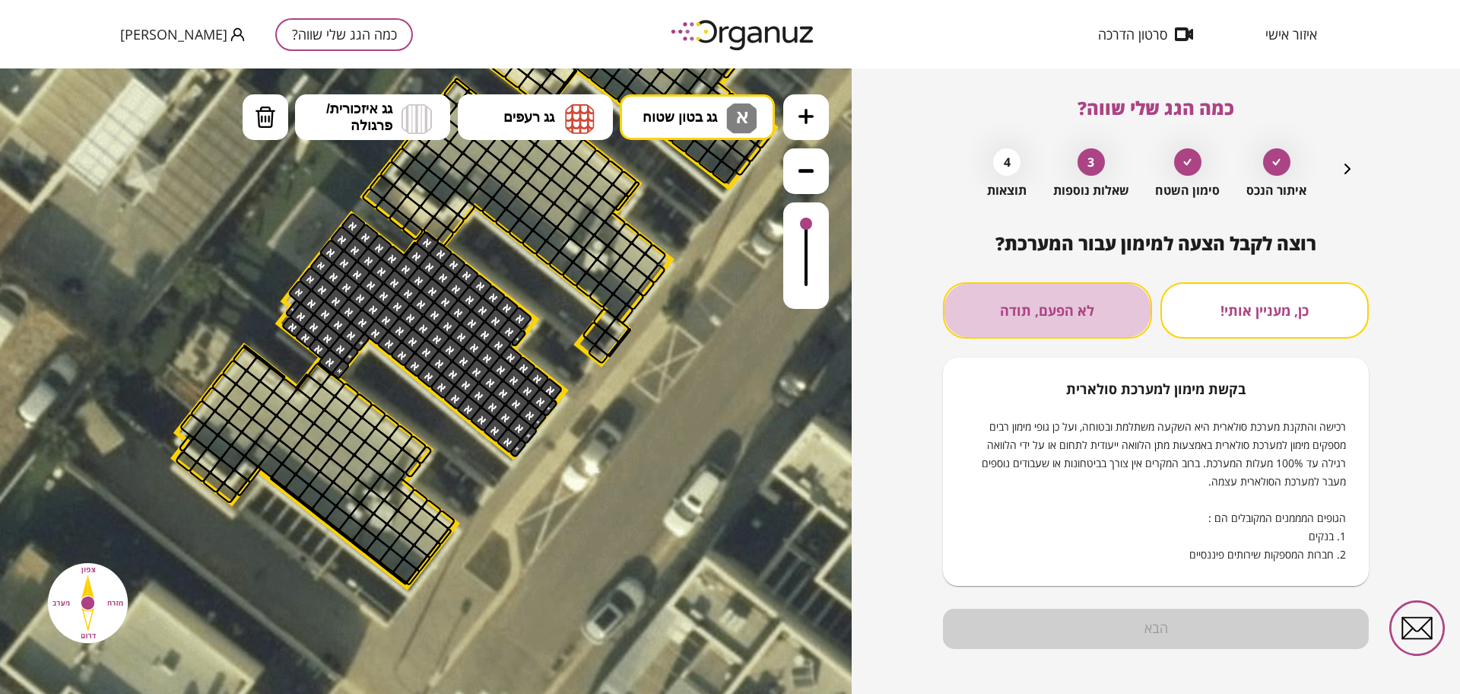
click at [1095, 307] on button "לא הפעם, תודה" at bounding box center [1047, 310] width 209 height 56
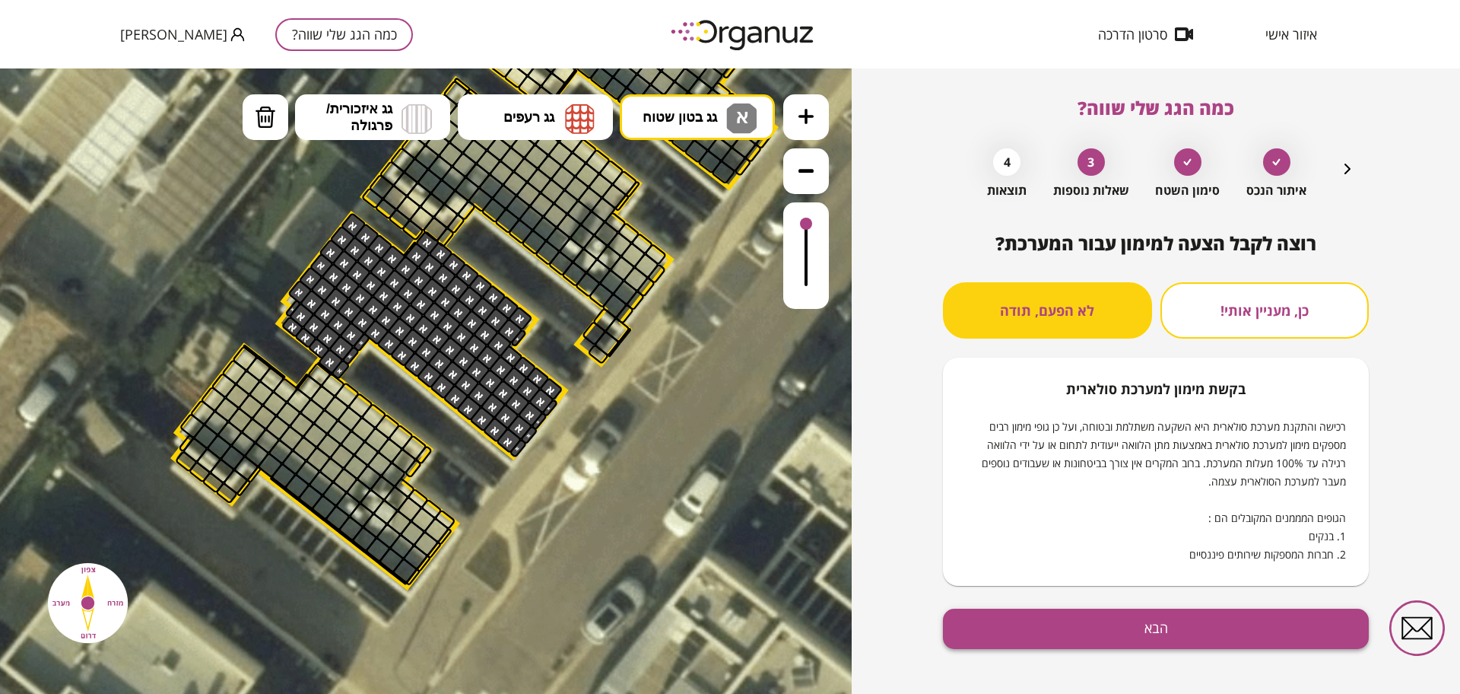
click at [1114, 615] on button "הבא" at bounding box center [1156, 629] width 426 height 40
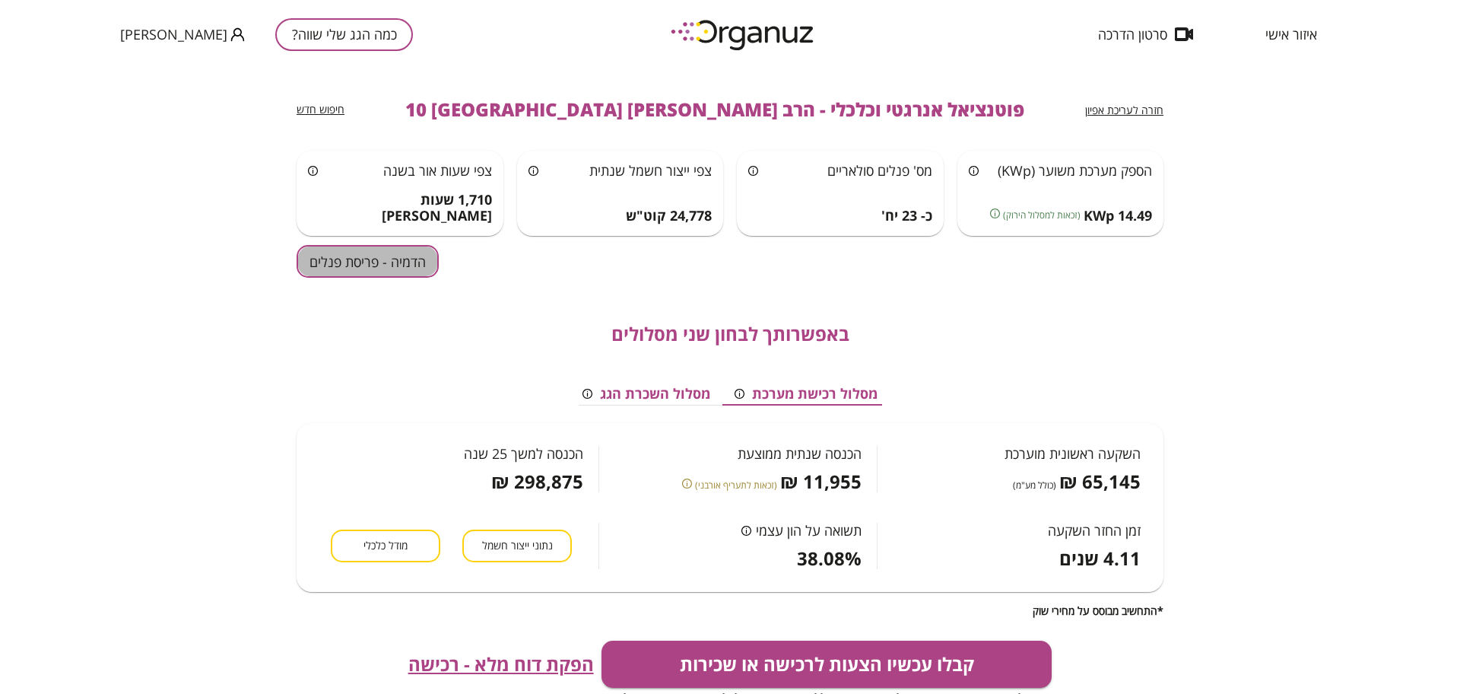
click at [390, 273] on button "הדמיה - פריסת פנלים" at bounding box center [368, 261] width 142 height 33
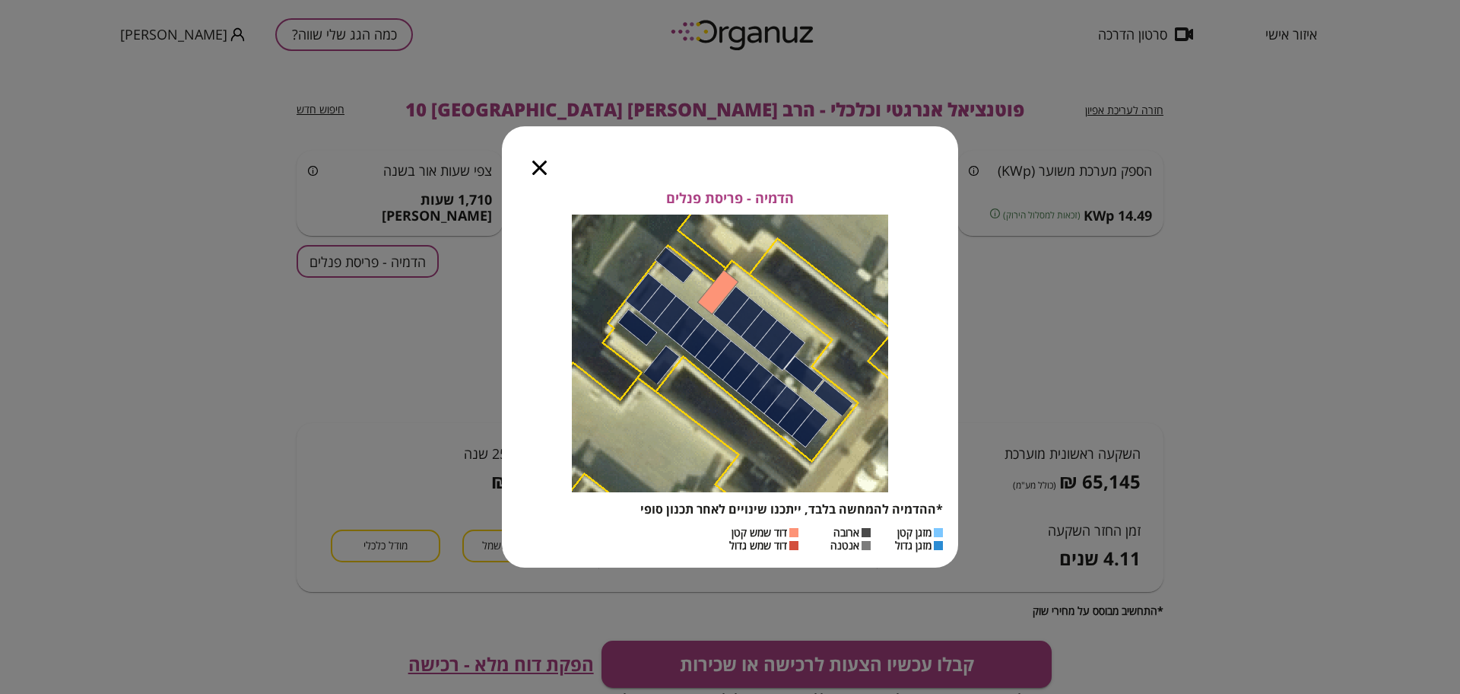
click at [535, 167] on icon "button" at bounding box center [539, 167] width 14 height 14
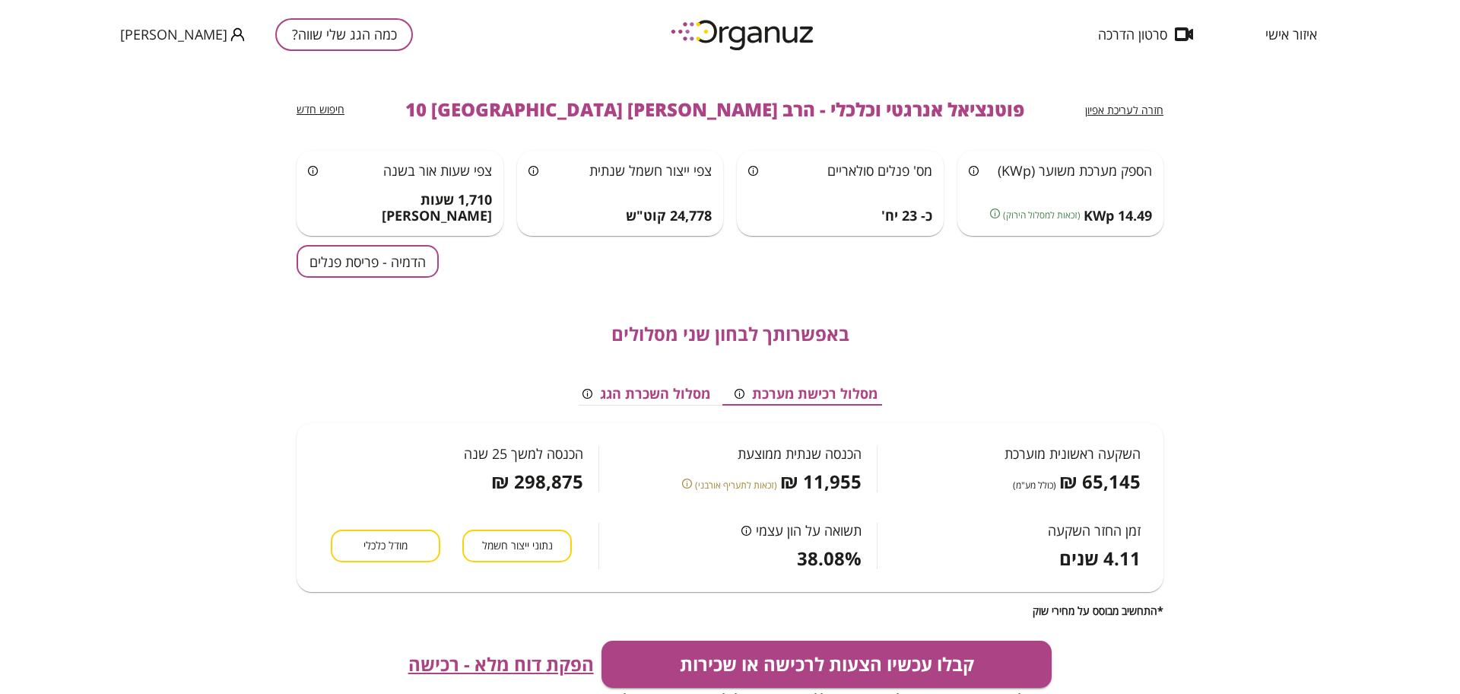
click at [1082, 103] on div "חזרה לעריכת אפיון פוטנציאל אנרגטי וכלכלי - הרב [PERSON_NAME] 10 קריית מלאכי חיפ…" at bounding box center [730, 109] width 867 height 82
click at [1133, 103] on span "חזרה לעריכת אפיון" at bounding box center [1124, 110] width 78 height 14
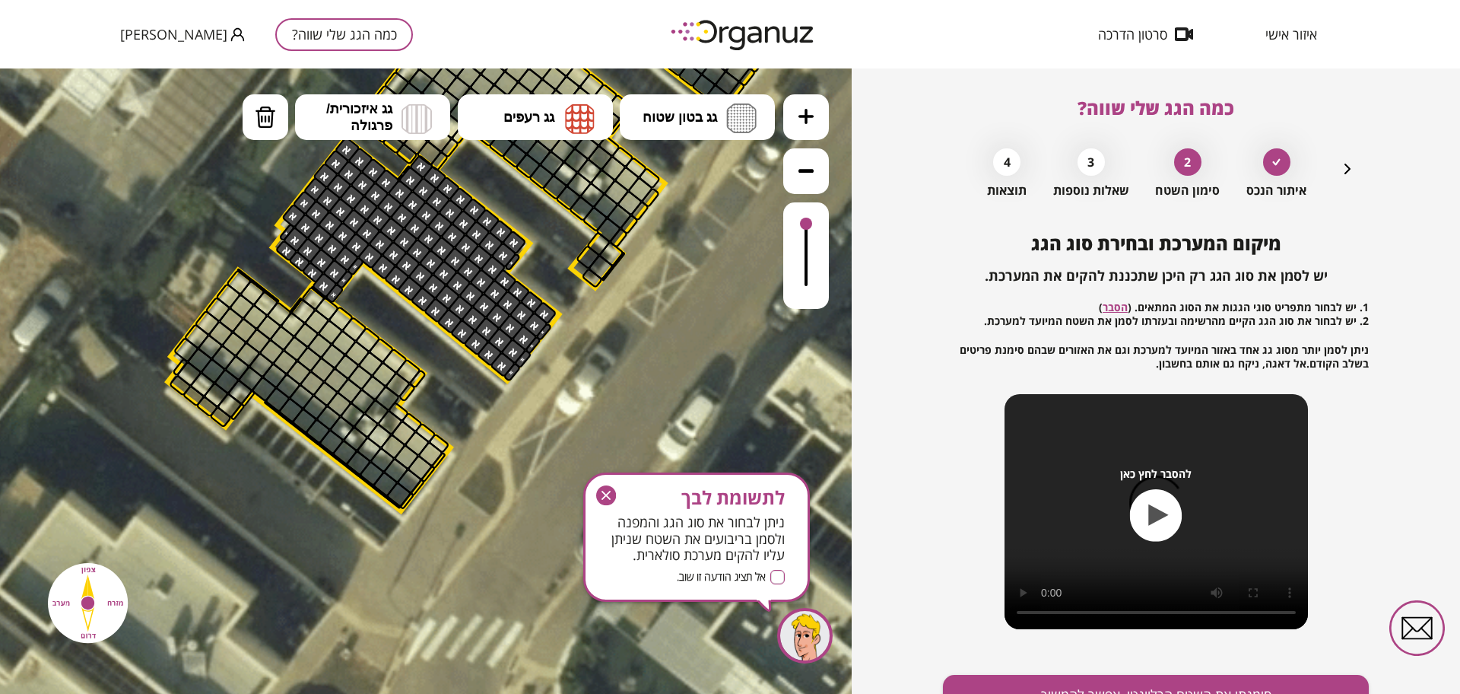
drag, startPoint x: 689, startPoint y: 326, endPoint x: 683, endPoint y: 247, distance: 78.6
click at [683, 247] on icon at bounding box center [469, 189] width 1951 height 1951
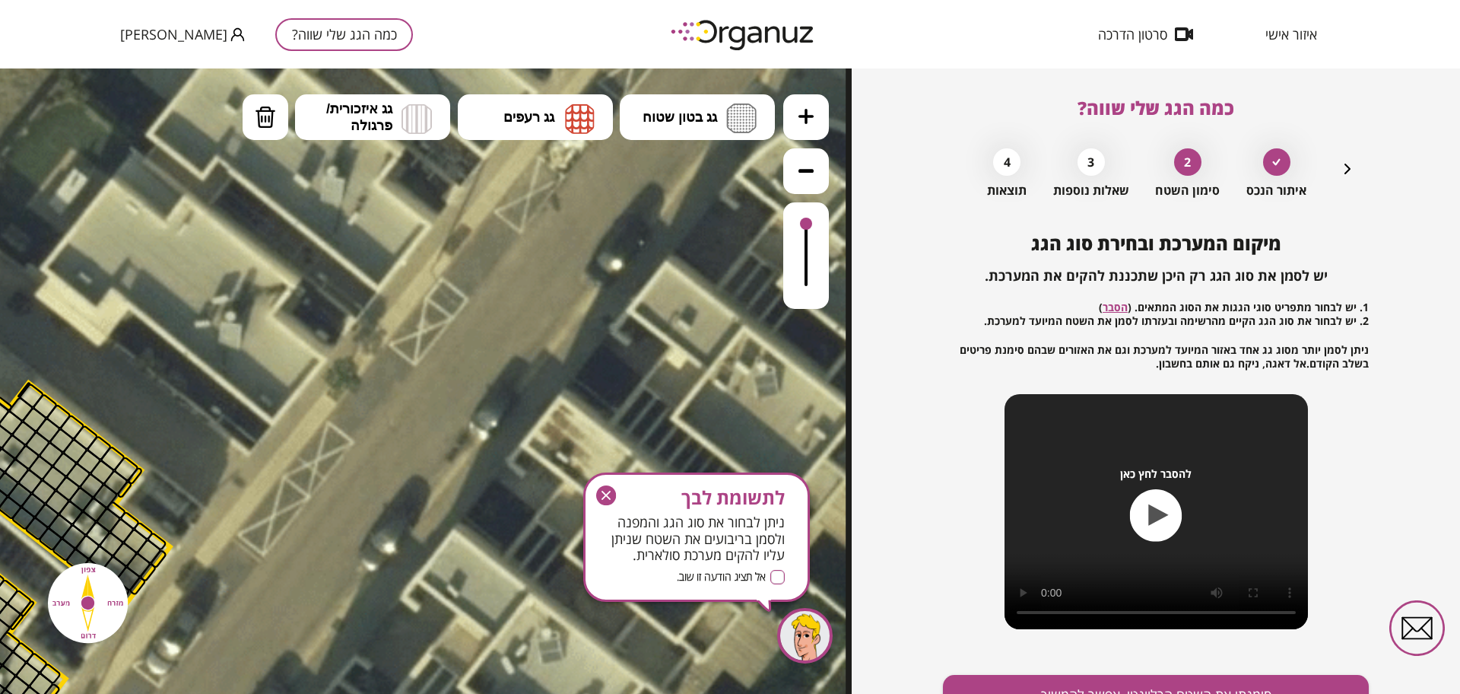
drag, startPoint x: 688, startPoint y: 243, endPoint x: 89, endPoint y: 738, distance: 777.5
click at [89, 68] on html ".st0 { fill: #FFFFFF; } .st0 { fill: #FFFFFF; }" at bounding box center [426, 68] width 852 height 0
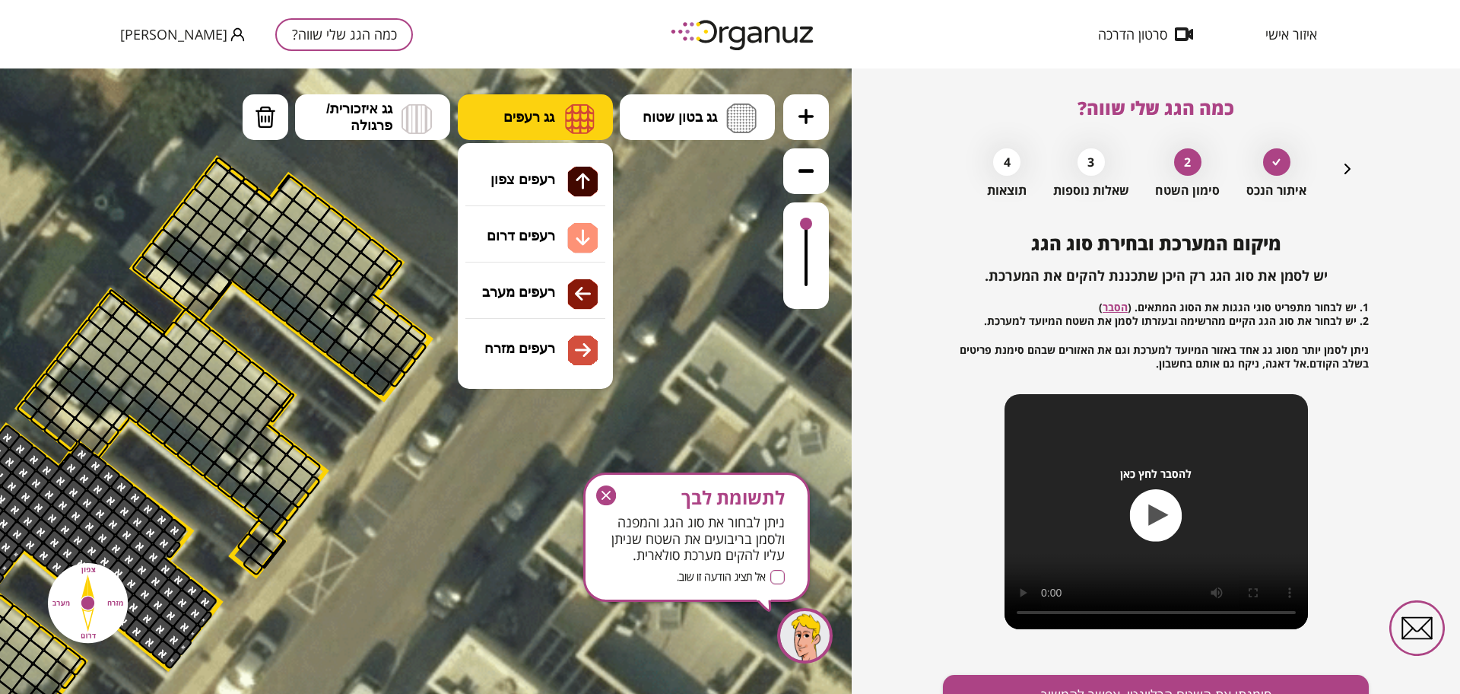
click at [581, 95] on button "גג רעפים" at bounding box center [535, 117] width 155 height 46
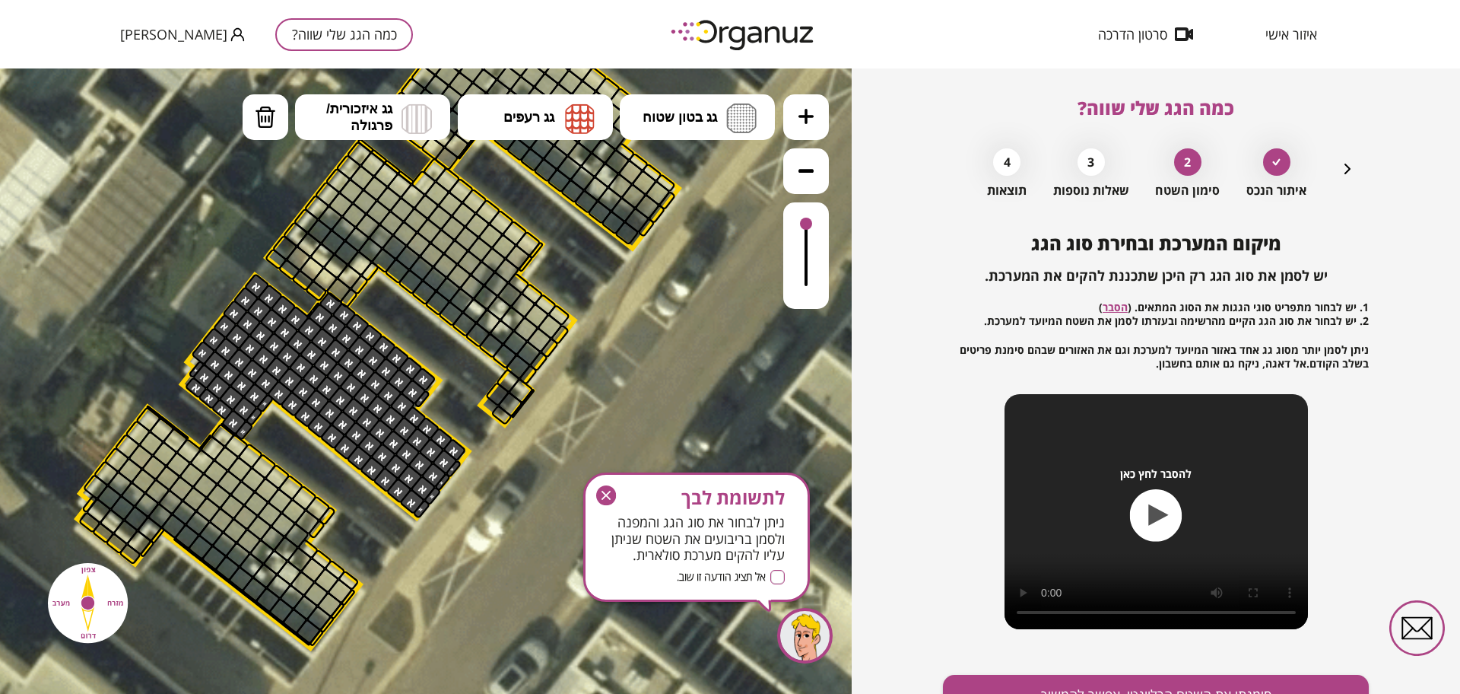
click at [619, 354] on icon at bounding box center [379, 325] width 1951 height 1951
click at [274, 118] on img at bounding box center [265, 117] width 21 height 23
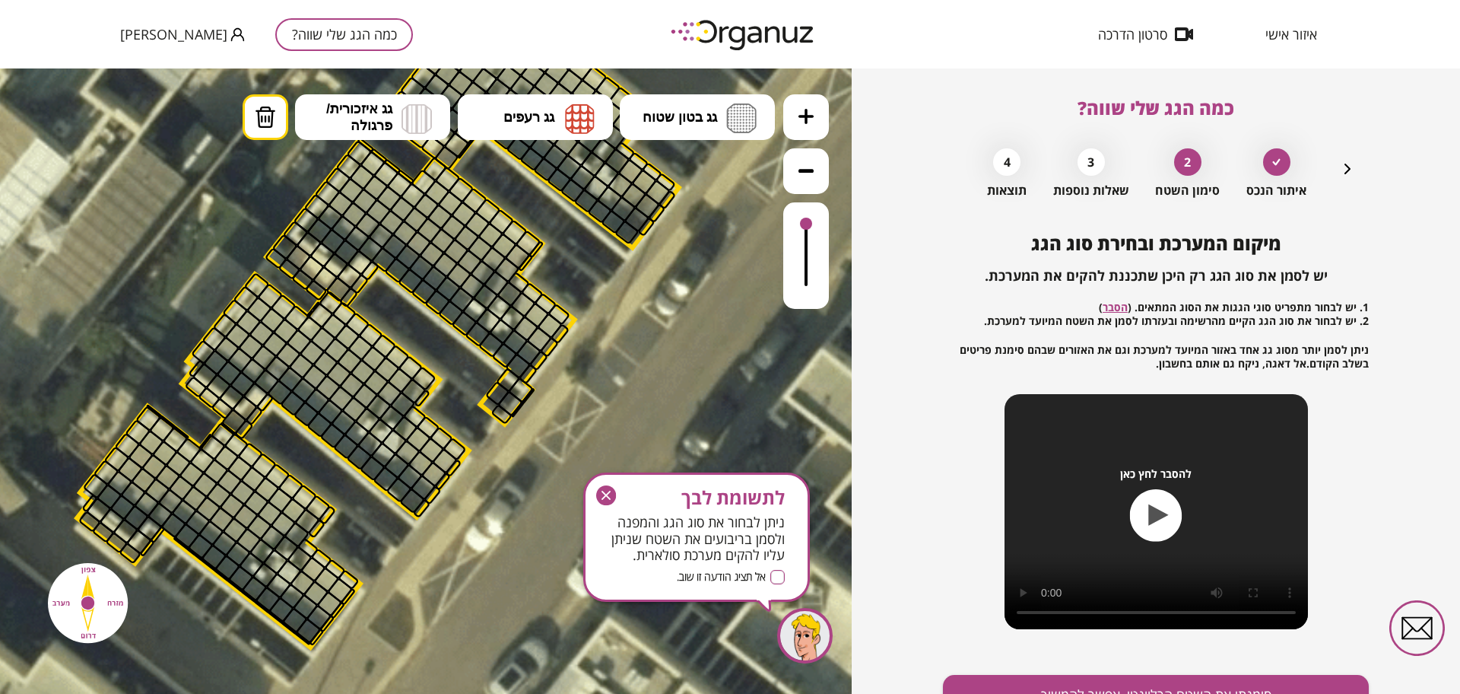
drag, startPoint x: 328, startPoint y: 364, endPoint x: 425, endPoint y: 363, distance: 97.4
click at [425, 363] on div ".st0 { fill: #FFFFFF; } .st0 { fill: #FFFFFF; }" at bounding box center [379, 325] width 1951 height 1951
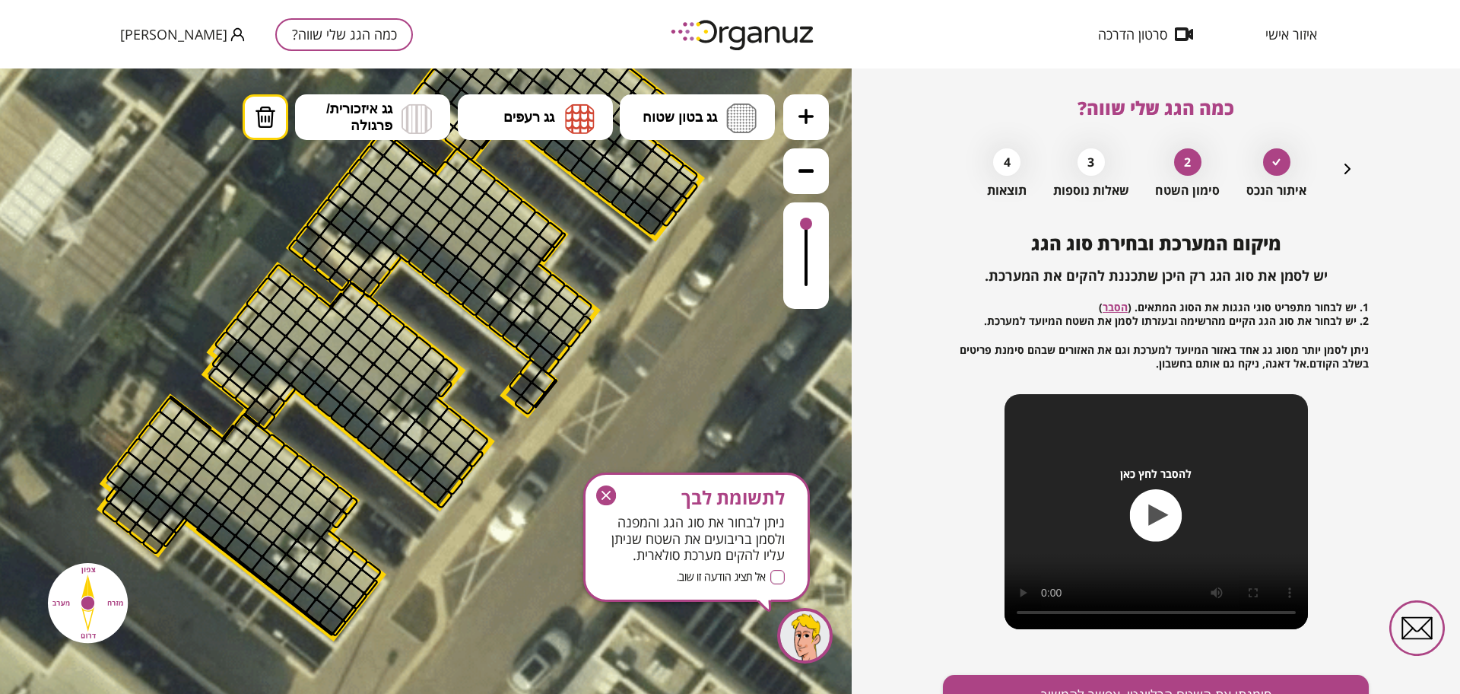
drag, startPoint x: 609, startPoint y: 423, endPoint x: 656, endPoint y: 404, distance: 51.6
click at [656, 404] on icon at bounding box center [401, 316] width 1951 height 1951
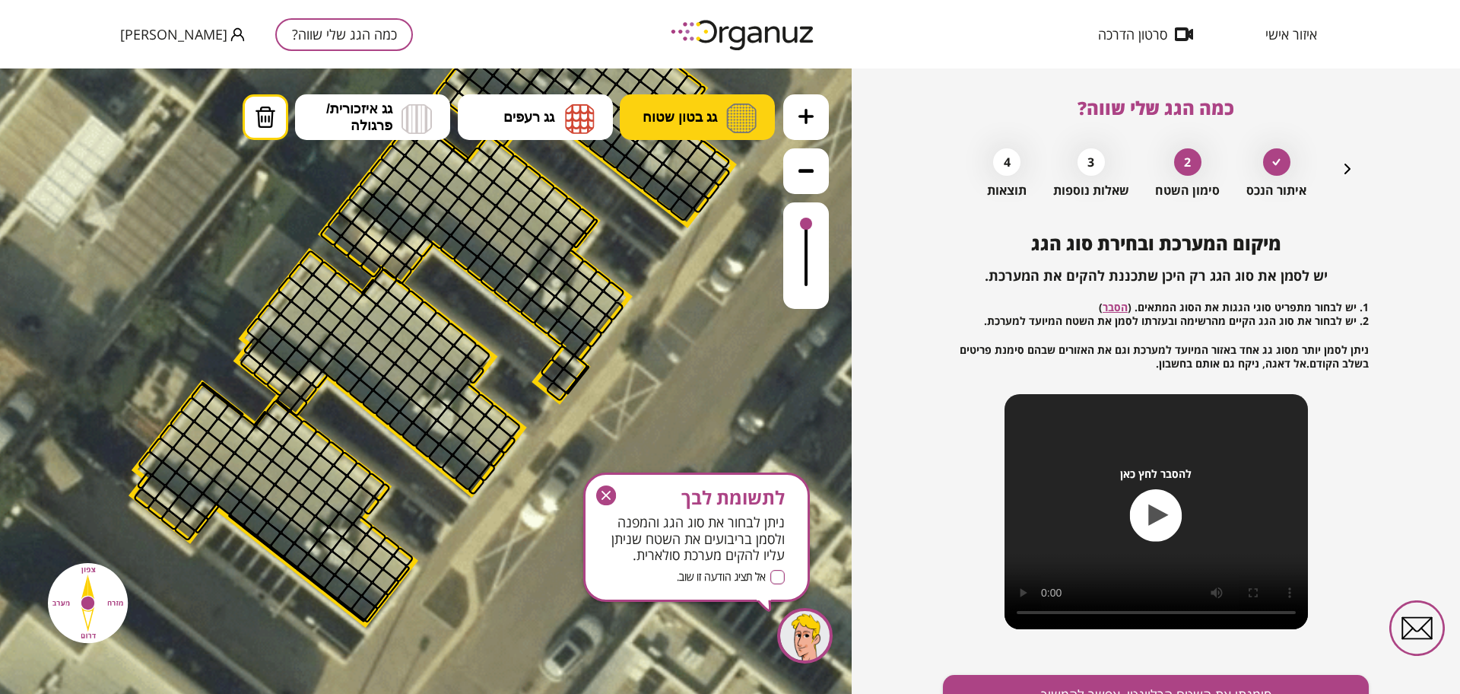
click at [733, 100] on button "גג בטון שטוח" at bounding box center [697, 117] width 155 height 46
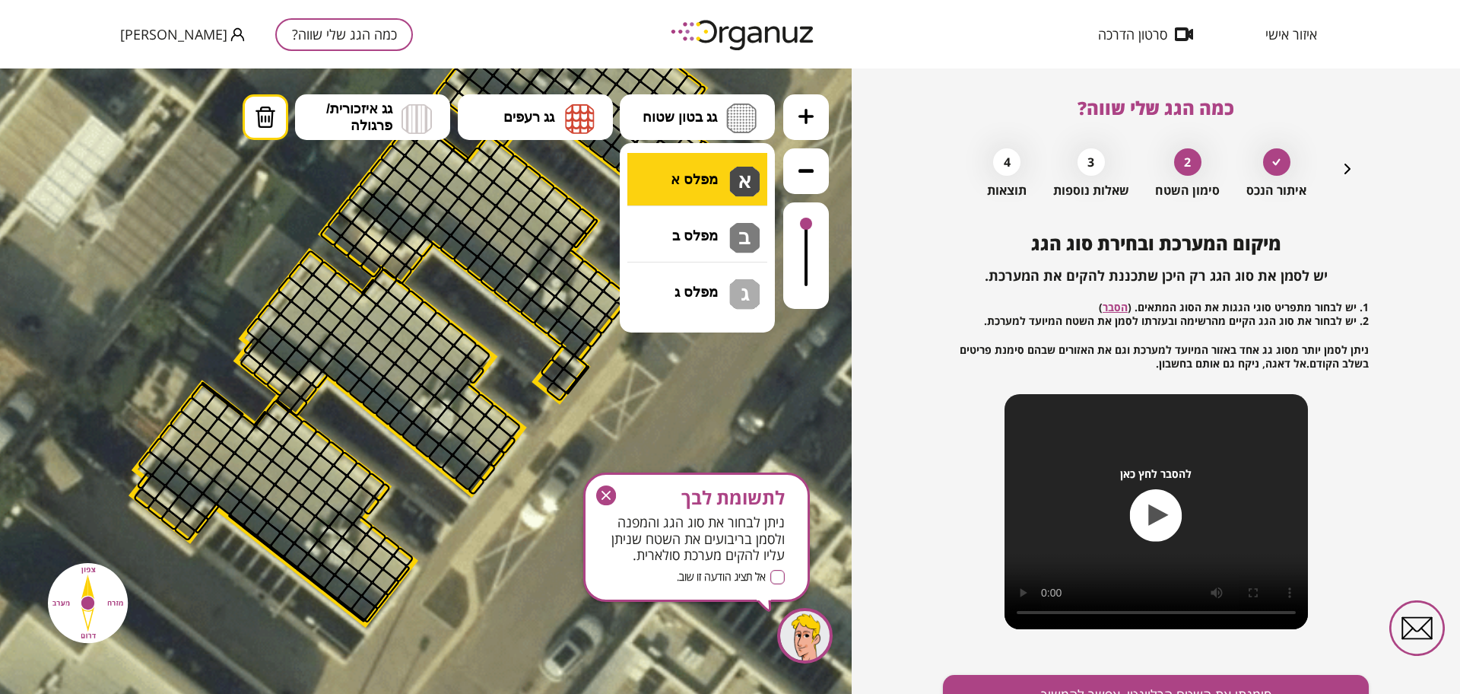
click at [738, 170] on div ".st0 { fill: #FFFFFF; } .st0 { fill: #FFFFFF; }" at bounding box center [426, 380] width 852 height 625
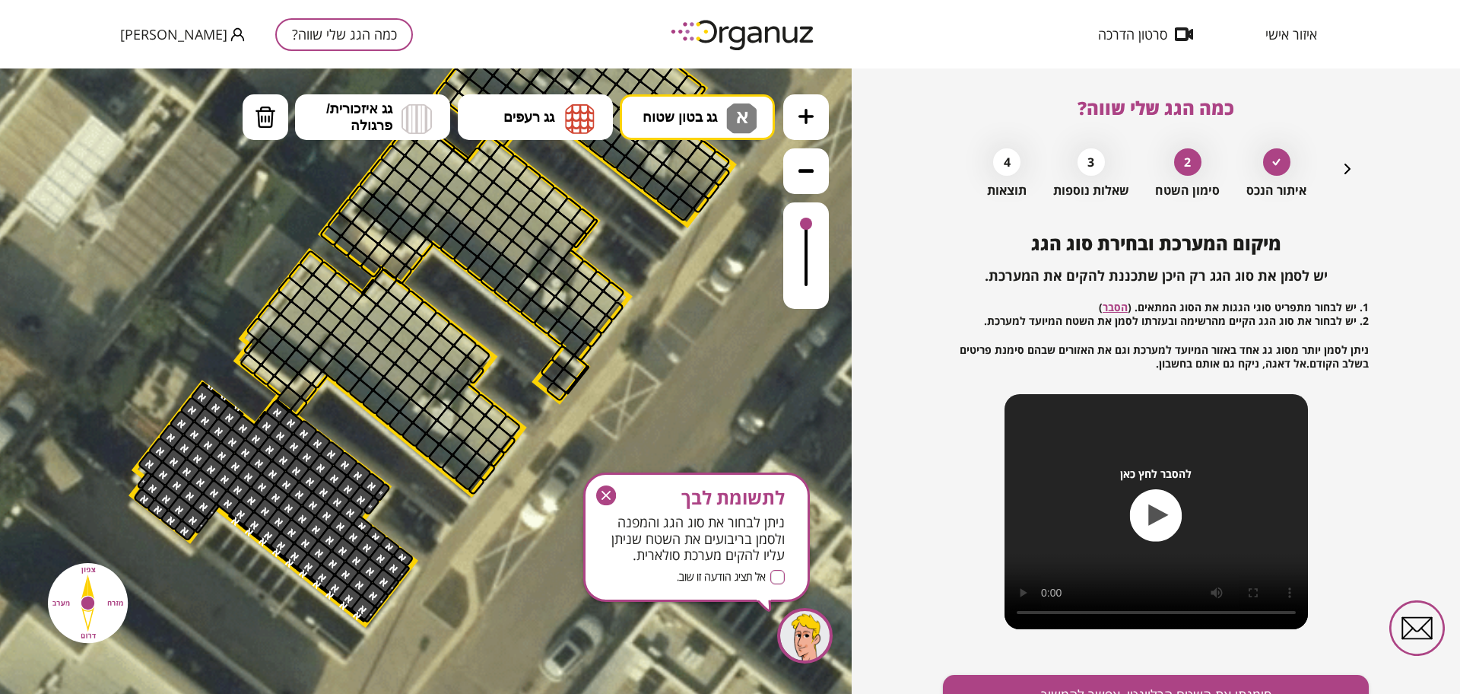
drag, startPoint x: 241, startPoint y: 469, endPoint x: 397, endPoint y: 605, distance: 207.0
click at [608, 495] on icon "button" at bounding box center [606, 495] width 20 height 20
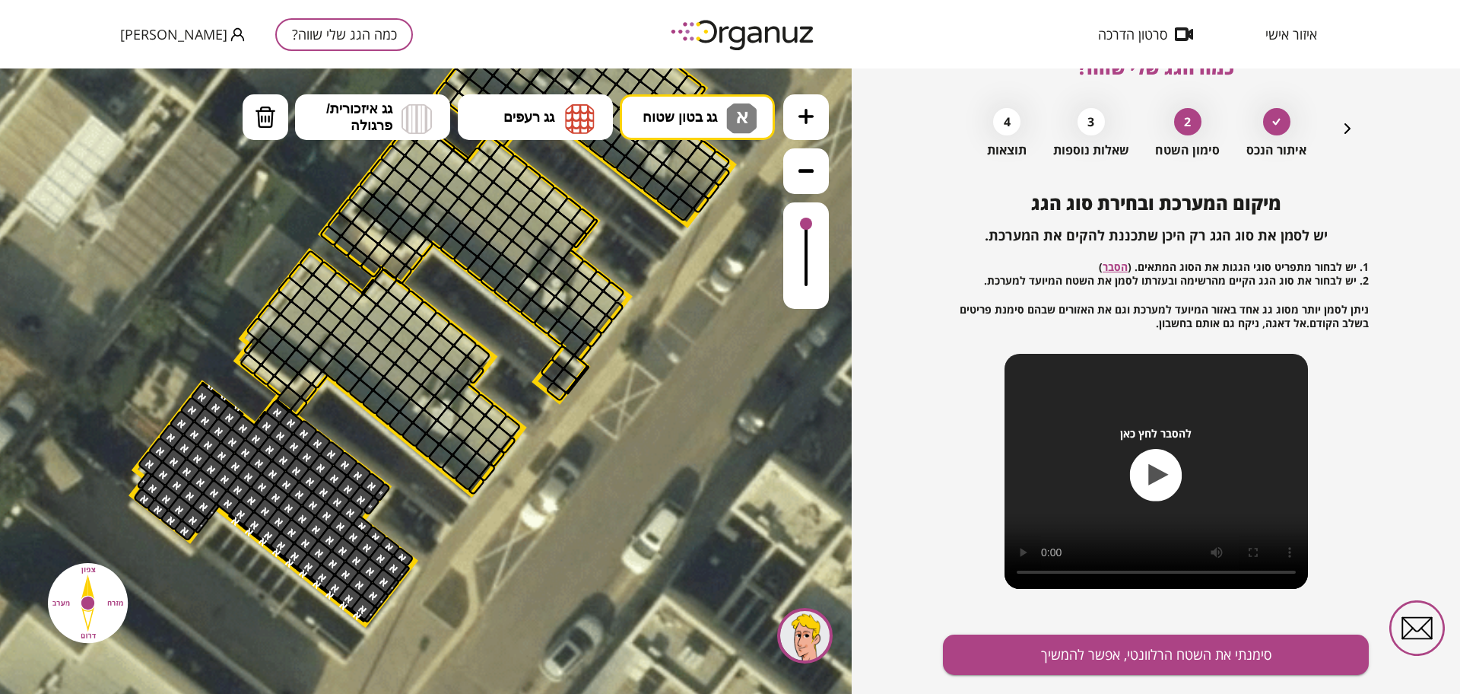
scroll to position [79, 0]
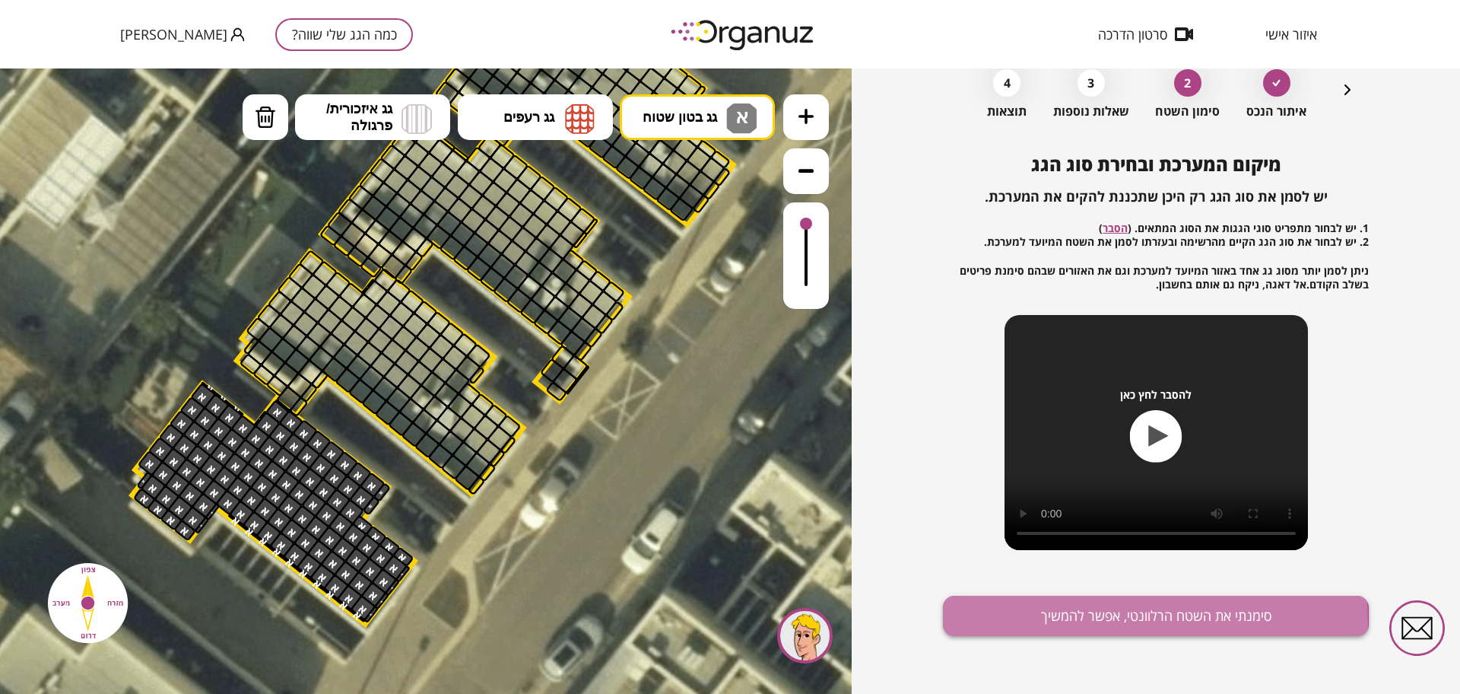
click at [1023, 622] on button "סימנתי את השטח הרלוונטי, אפשר להמשיך" at bounding box center [1156, 616] width 426 height 40
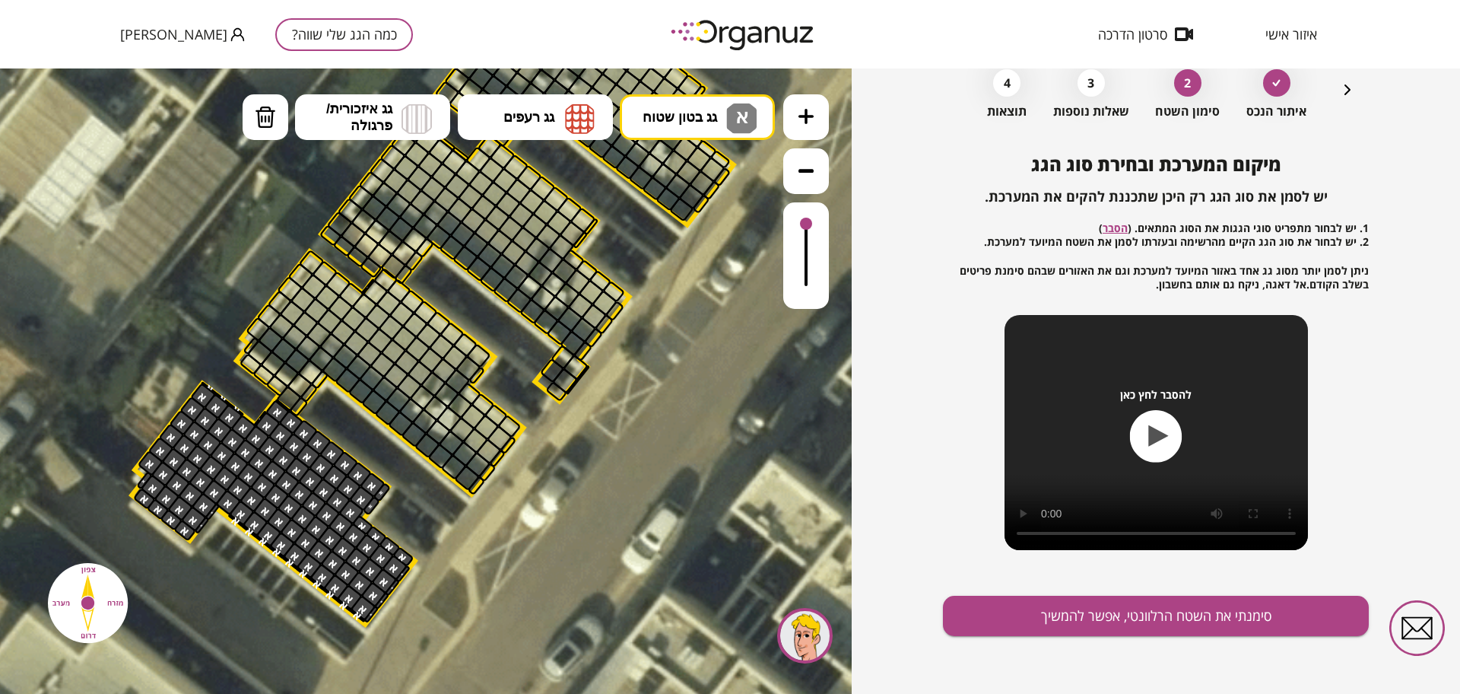
scroll to position [13, 0]
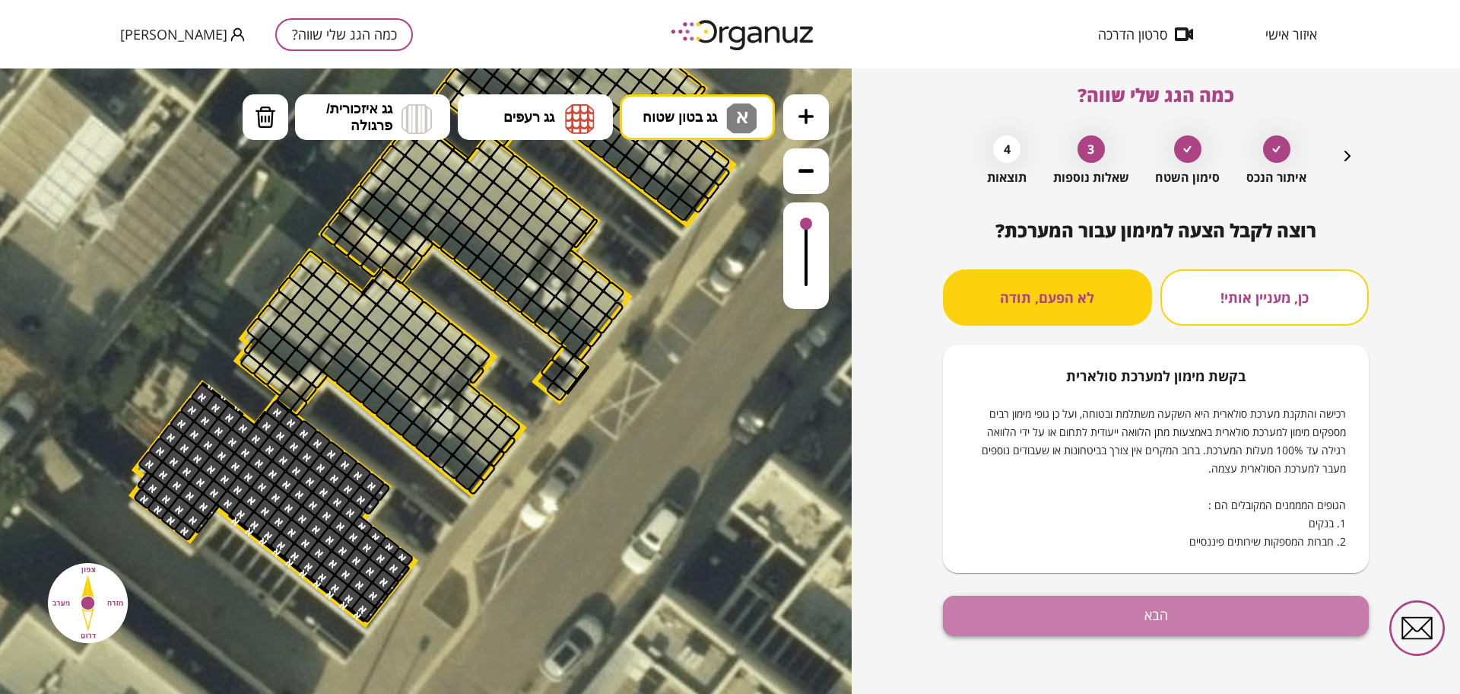
click at [1109, 631] on button "הבא" at bounding box center [1156, 616] width 426 height 40
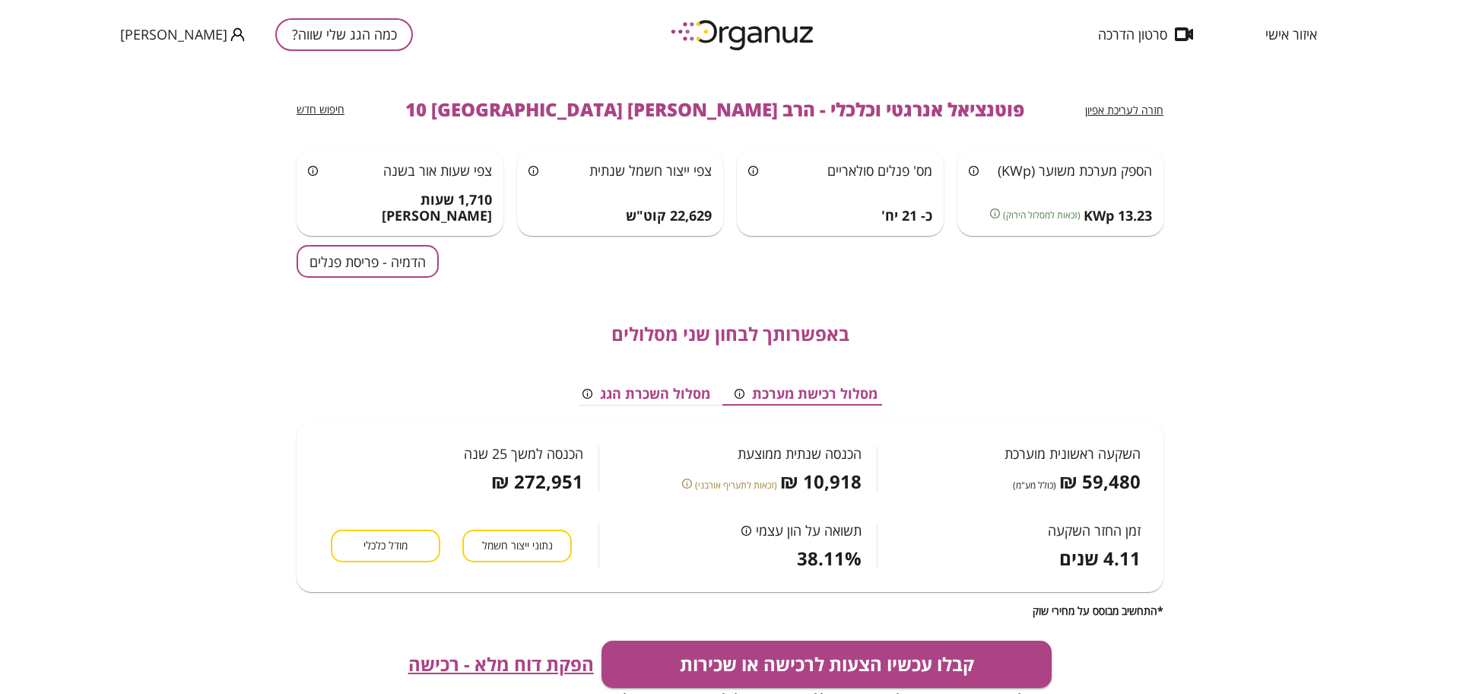
click at [345, 238] on div "חזרה לעריכת אפיון פוטנציאל אנרגטי וכלכלי - הרב [PERSON_NAME]'יל 10 קריית מלאכי …" at bounding box center [730, 405] width 867 height 675
click at [347, 262] on button "הדמיה - פריסת פנלים" at bounding box center [368, 261] width 142 height 33
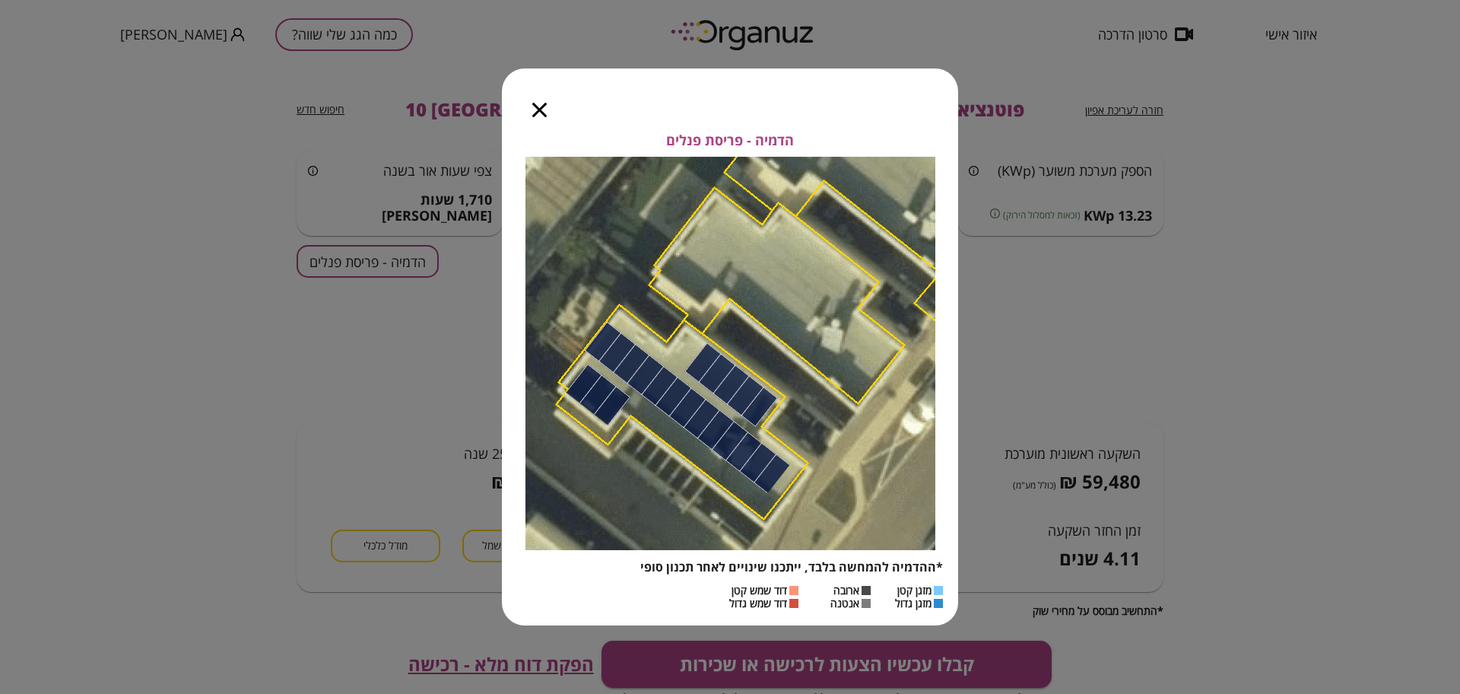
click at [542, 103] on icon "button" at bounding box center [539, 110] width 14 height 14
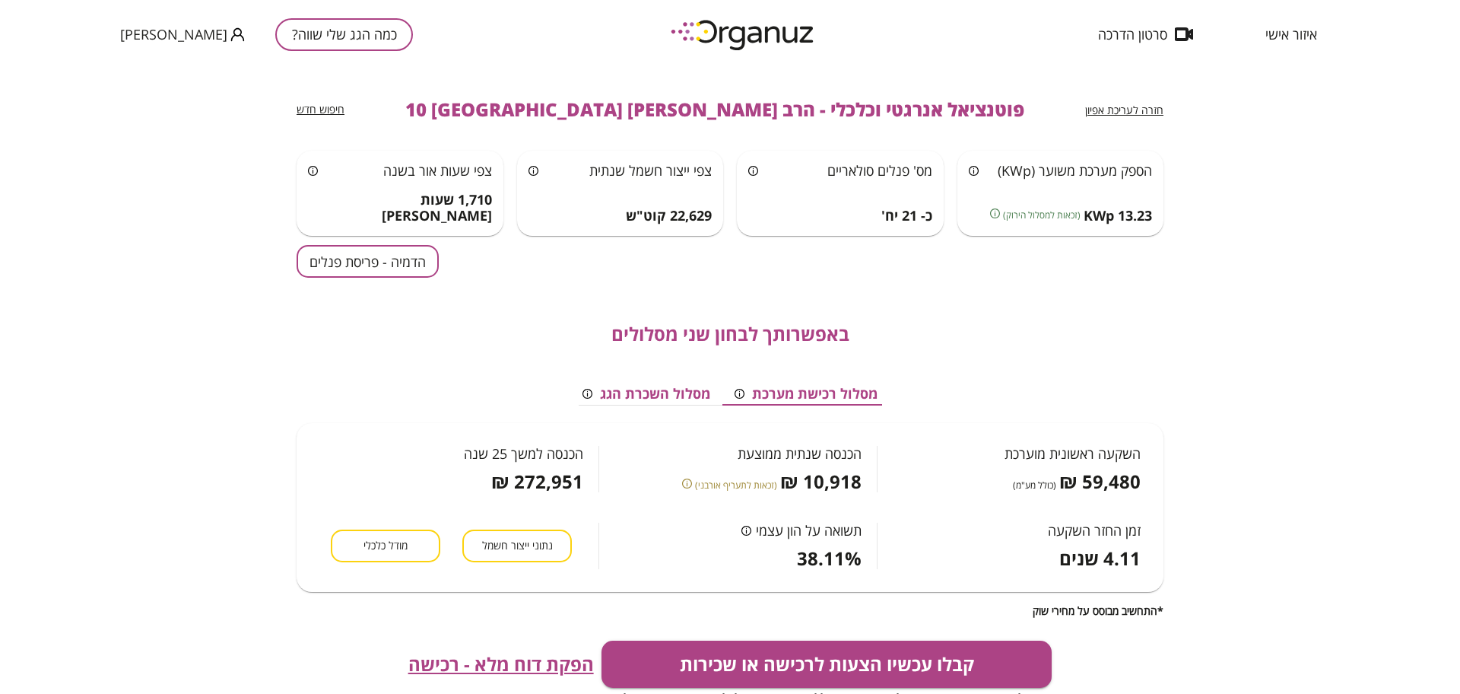
click at [1120, 103] on span "חזרה לעריכת אפיון" at bounding box center [1124, 110] width 78 height 14
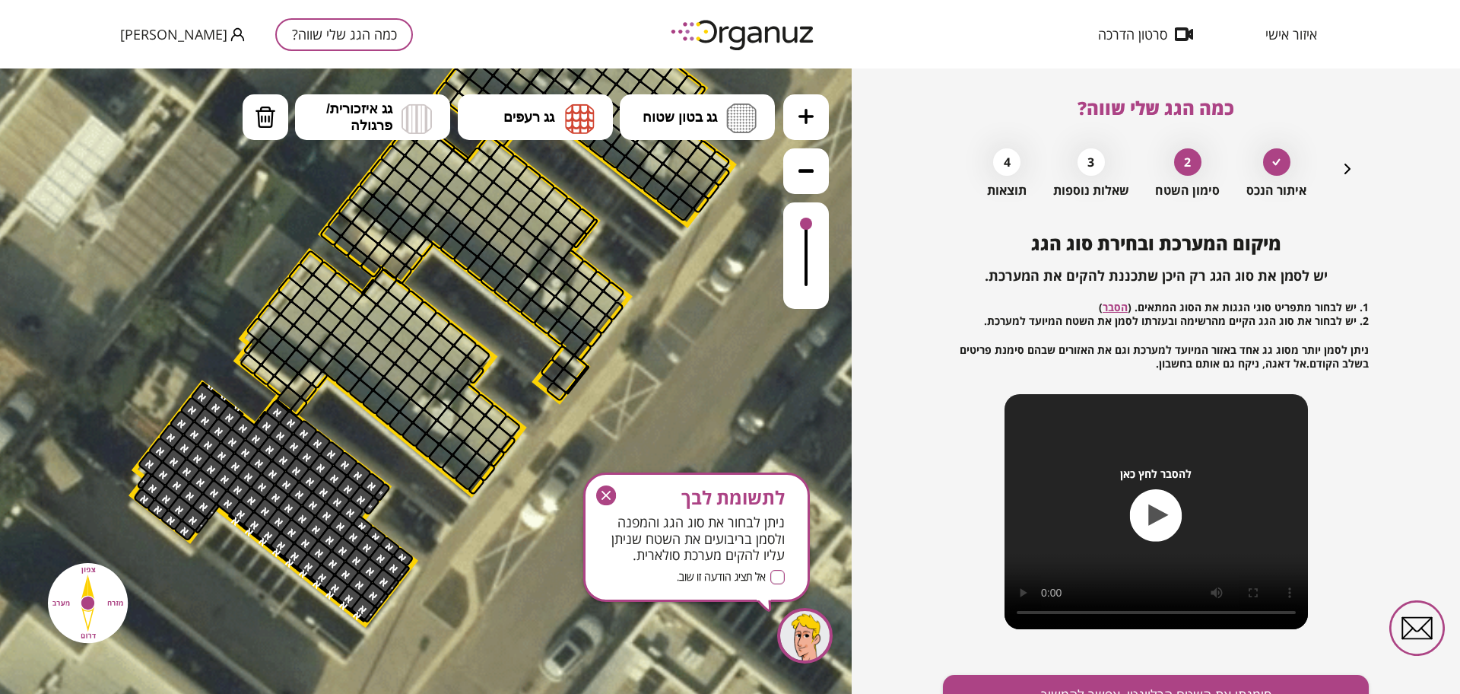
click at [1354, 164] on icon "button" at bounding box center [1348, 169] width 18 height 18
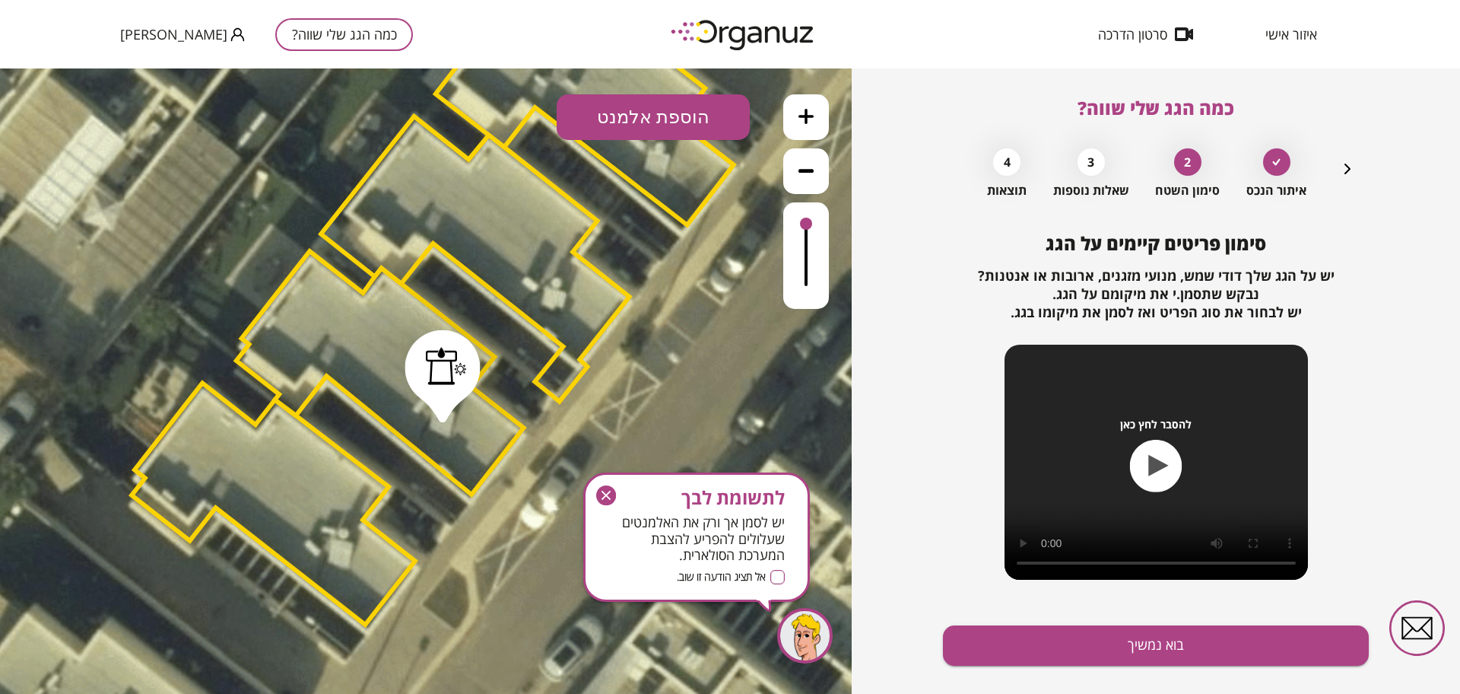
click at [662, 105] on button "הוספת אלמנט" at bounding box center [653, 117] width 193 height 46
click at [640, 318] on div ".st0 { fill: #FFFFFF; } .st0 { fill: #FFFFFF; }" at bounding box center [426, 380] width 852 height 625
drag, startPoint x: 605, startPoint y: 484, endPoint x: 604, endPoint y: 493, distance: 9.3
click at [605, 485] on div "לתשומת לבך יש לסמן אך ורק את האלמנטים שעלולים להפריע להצבת המערכת הסולארית. אל …" at bounding box center [696, 536] width 227 height 129
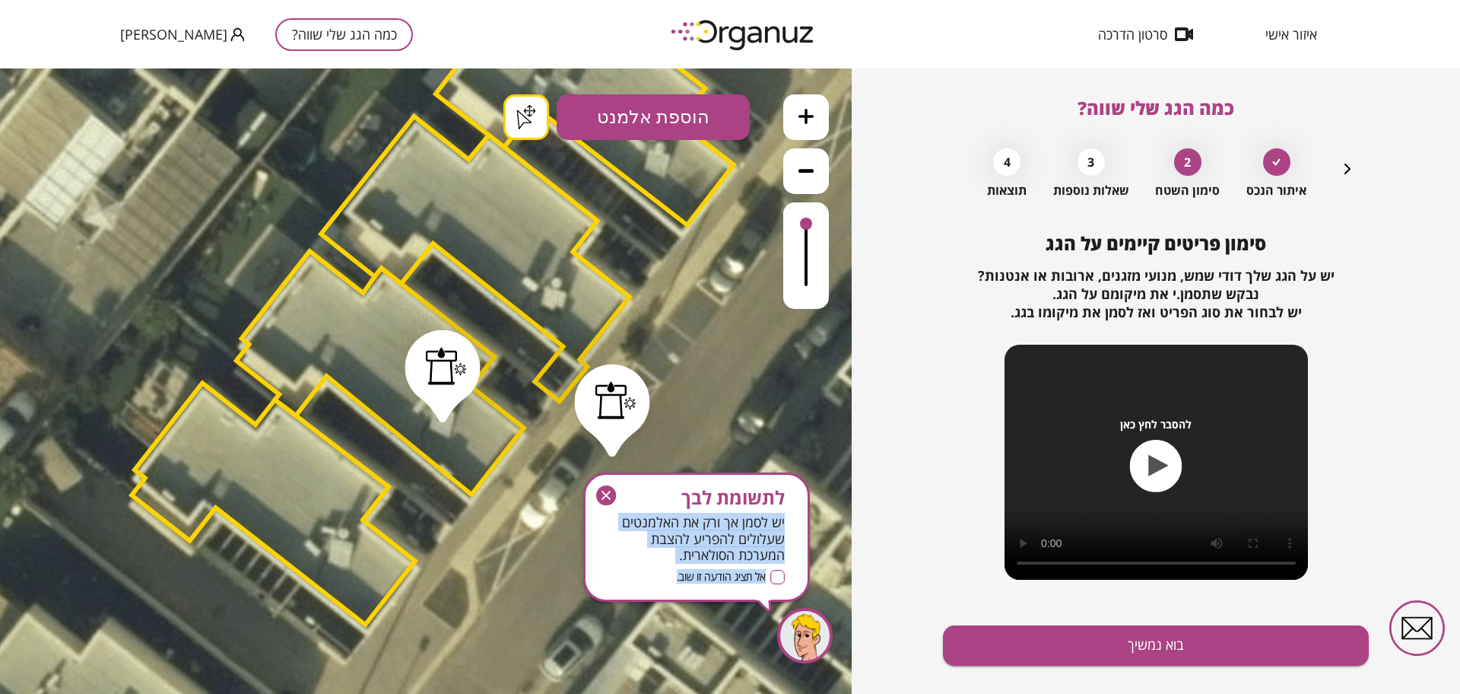
click at [602, 497] on icon "button" at bounding box center [606, 495] width 20 height 20
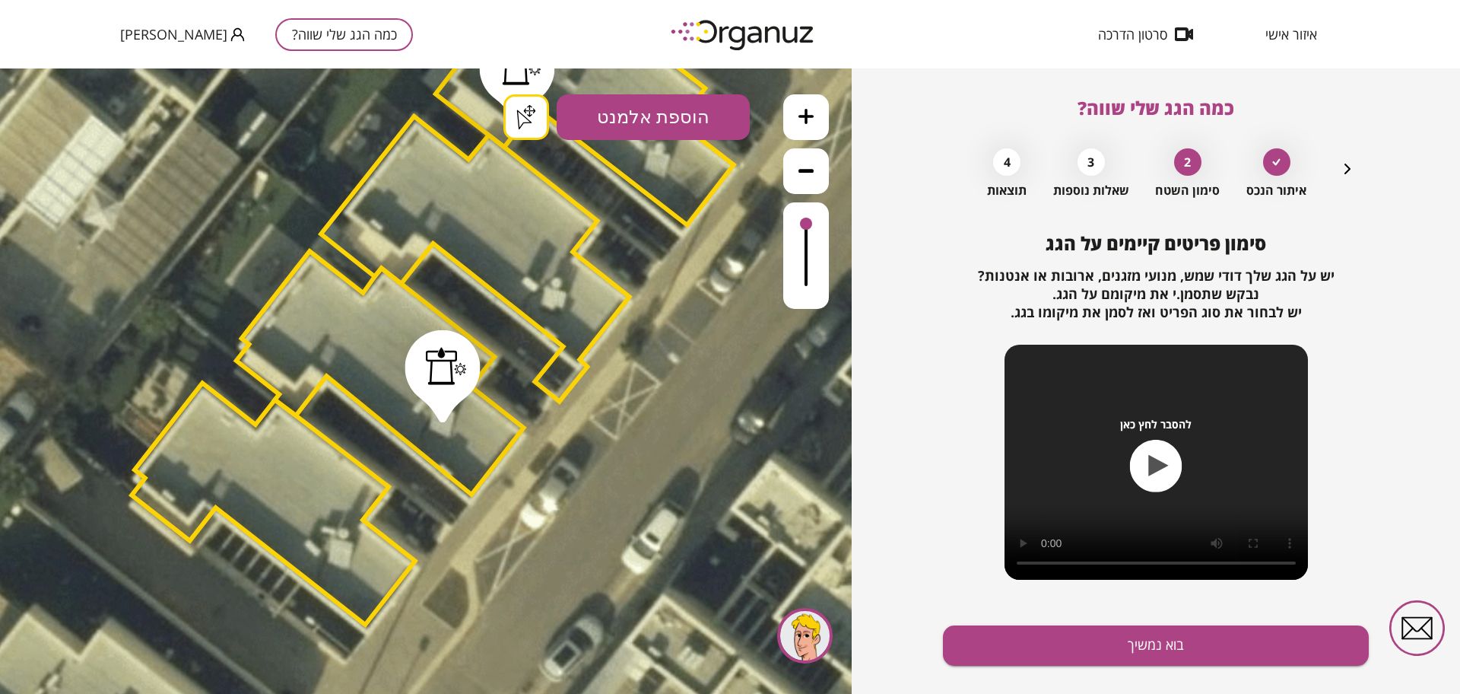
click at [517, 113] on div ".st0 { fill: #FFFFFF; } .st0 { fill: #FFFFFF; }" at bounding box center [426, 380] width 852 height 625
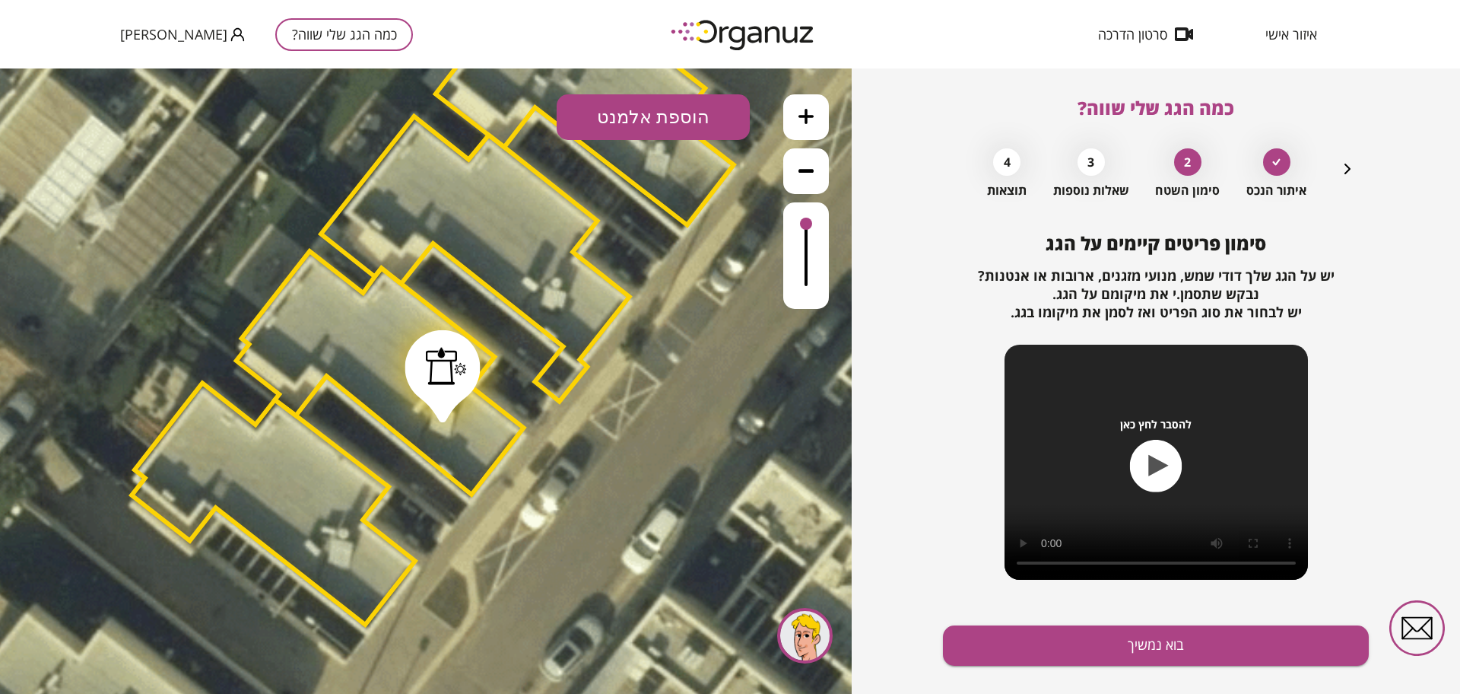
click at [447, 366] on div at bounding box center [446, 366] width 41 height 38
click at [531, 105] on button at bounding box center [527, 117] width 46 height 46
click at [662, 110] on button "הוספת אלמנט" at bounding box center [653, 117] width 193 height 46
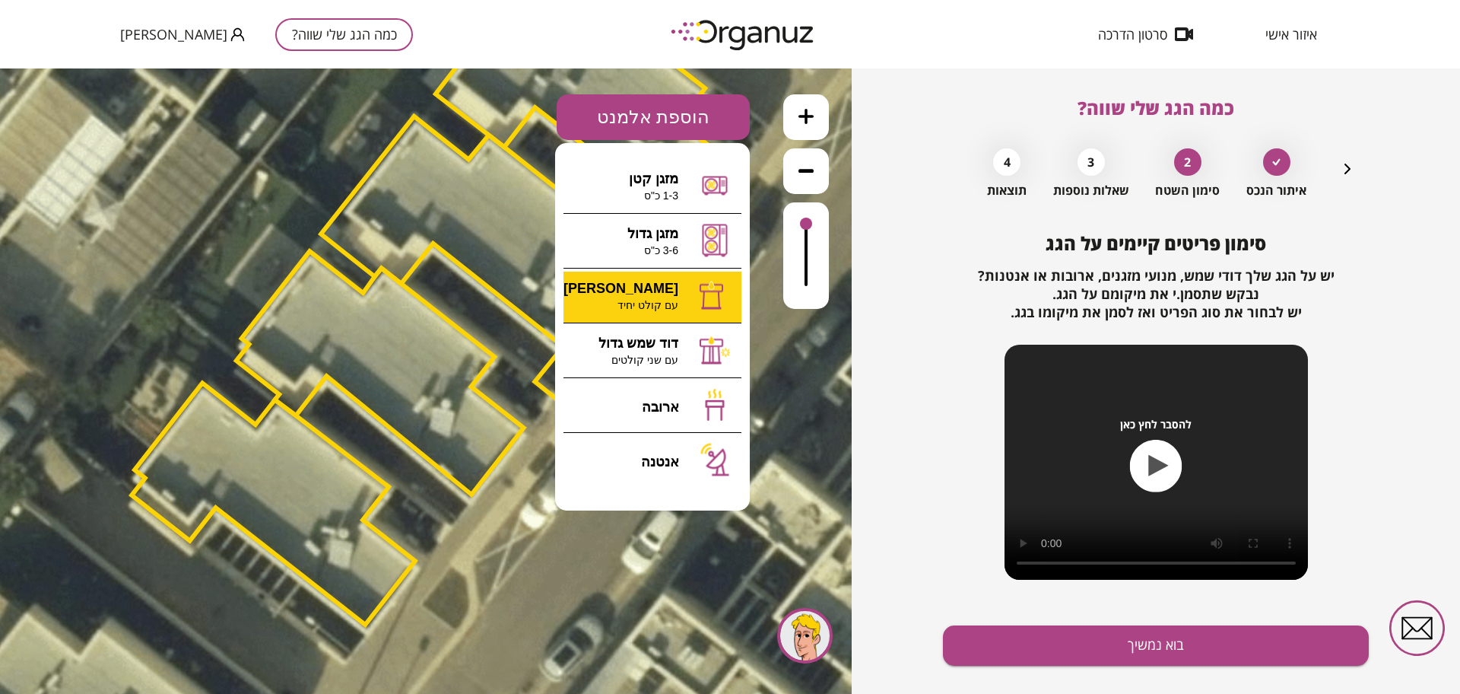
click at [667, 292] on div ".st0 { fill: #FFFFFF; } 10" at bounding box center [426, 380] width 852 height 625
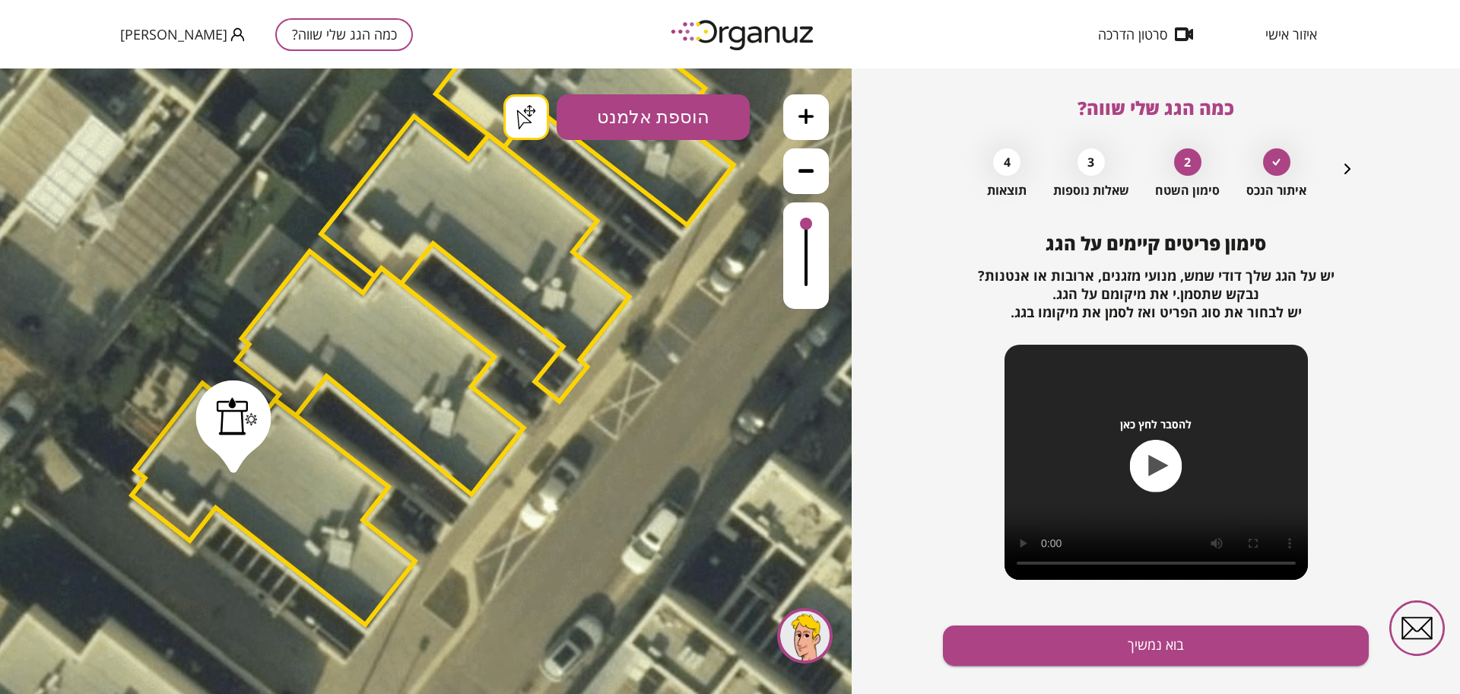
click at [525, 130] on div ".st0 { fill: #FFFFFF; } .st0 { fill: #FFFFFF; }" at bounding box center [426, 380] width 852 height 625
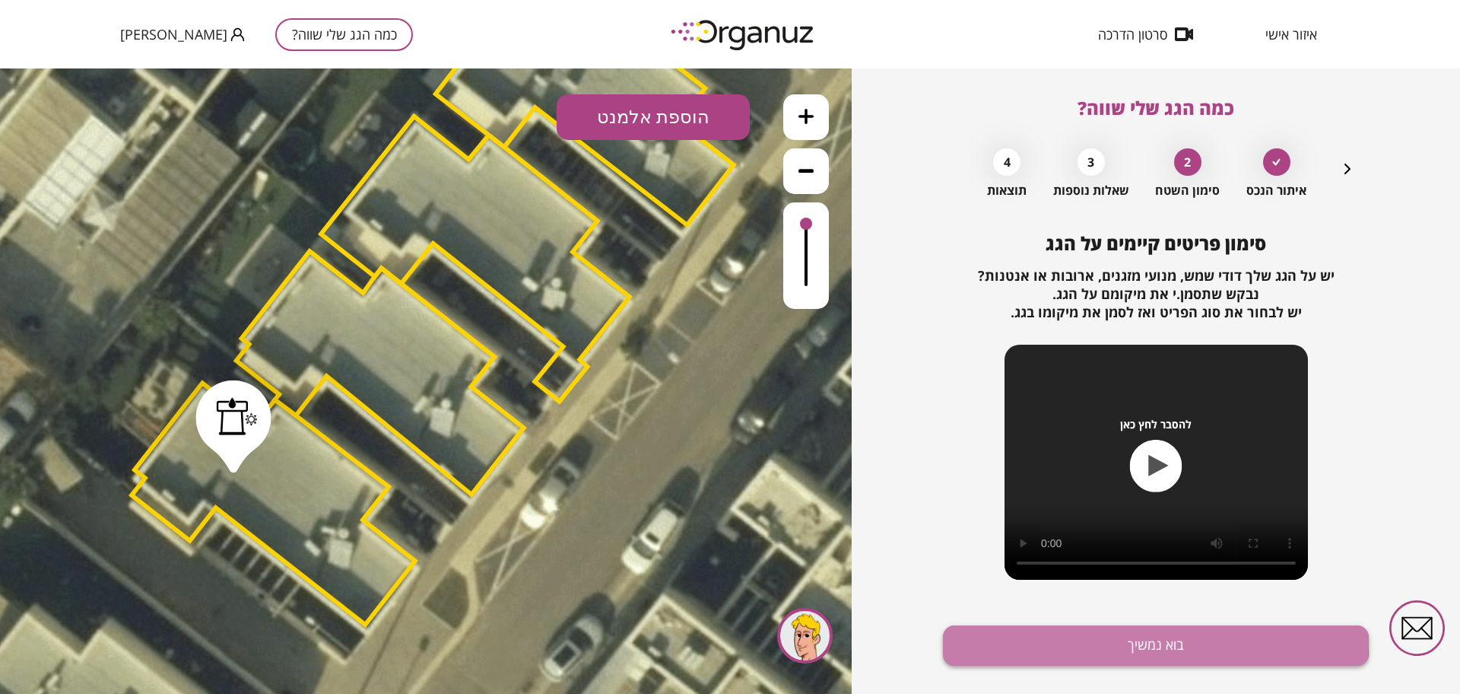
click at [1088, 640] on button "בוא נמשיך" at bounding box center [1156, 645] width 426 height 40
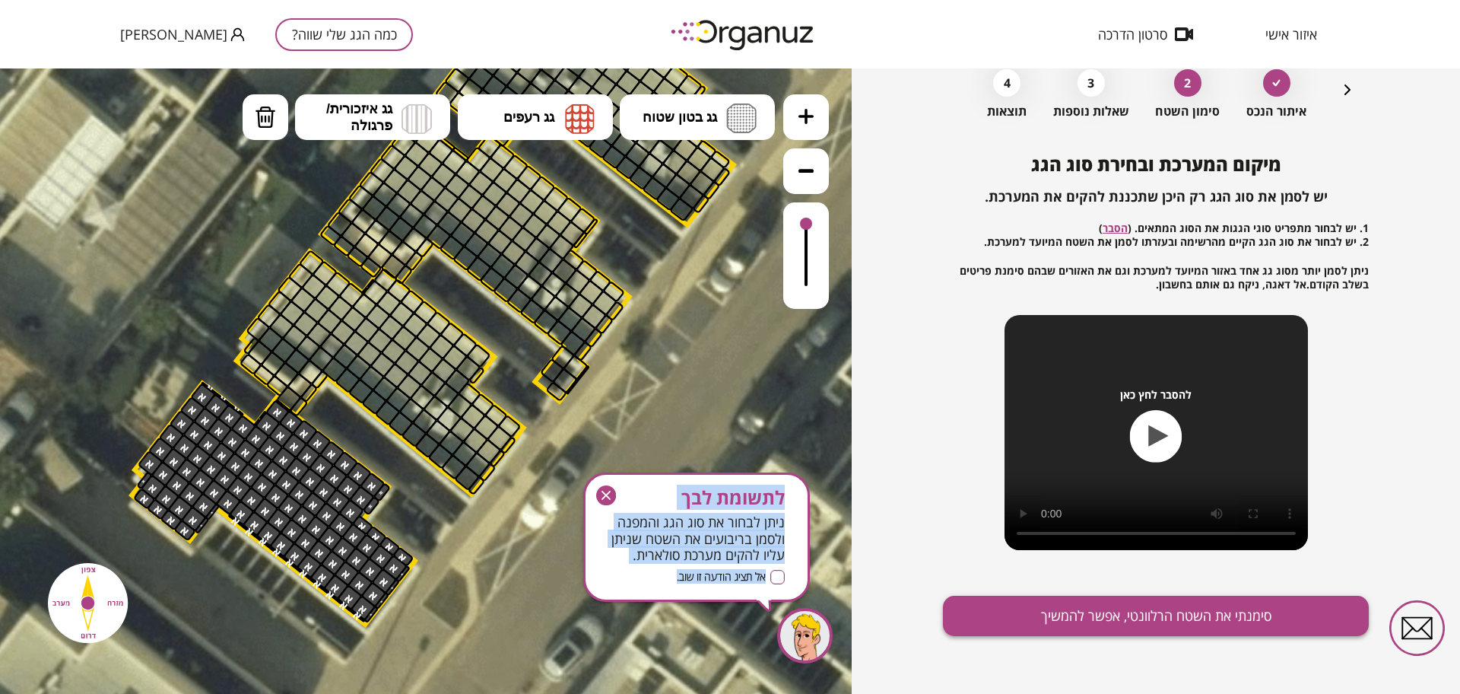
click at [1070, 619] on button "סימנתי את השטח הרלוונטי, אפשר להמשיך" at bounding box center [1156, 616] width 426 height 40
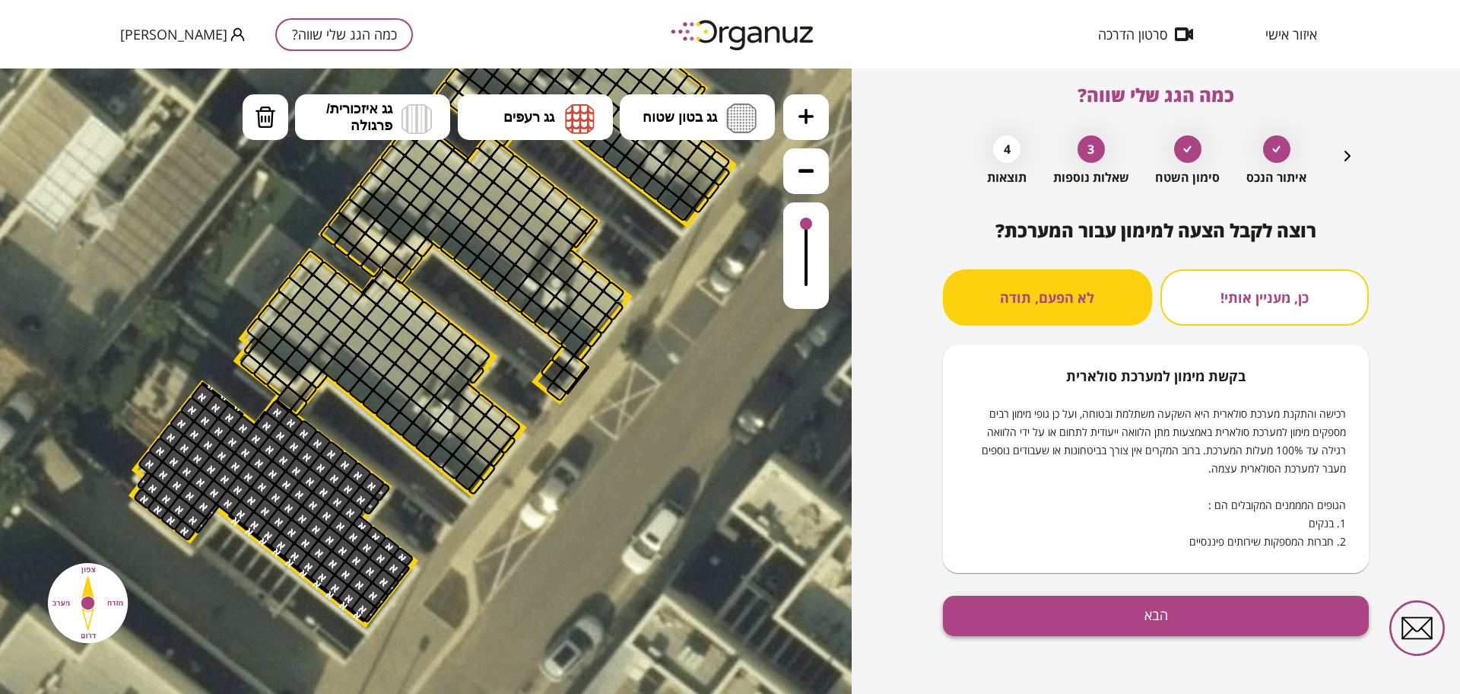
scroll to position [13, 0]
click at [1092, 630] on button "הבא" at bounding box center [1156, 616] width 426 height 40
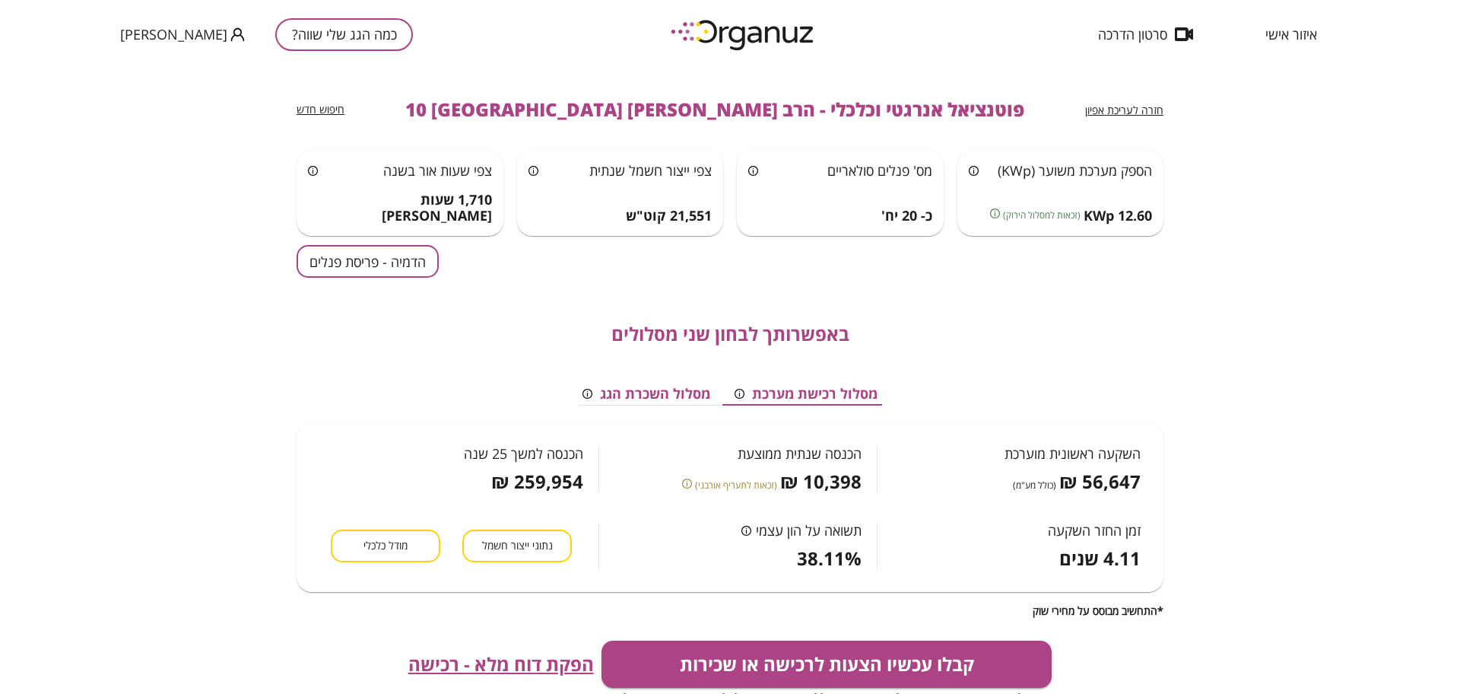
click at [421, 253] on button "הדמיה - פריסת פנלים" at bounding box center [368, 261] width 142 height 33
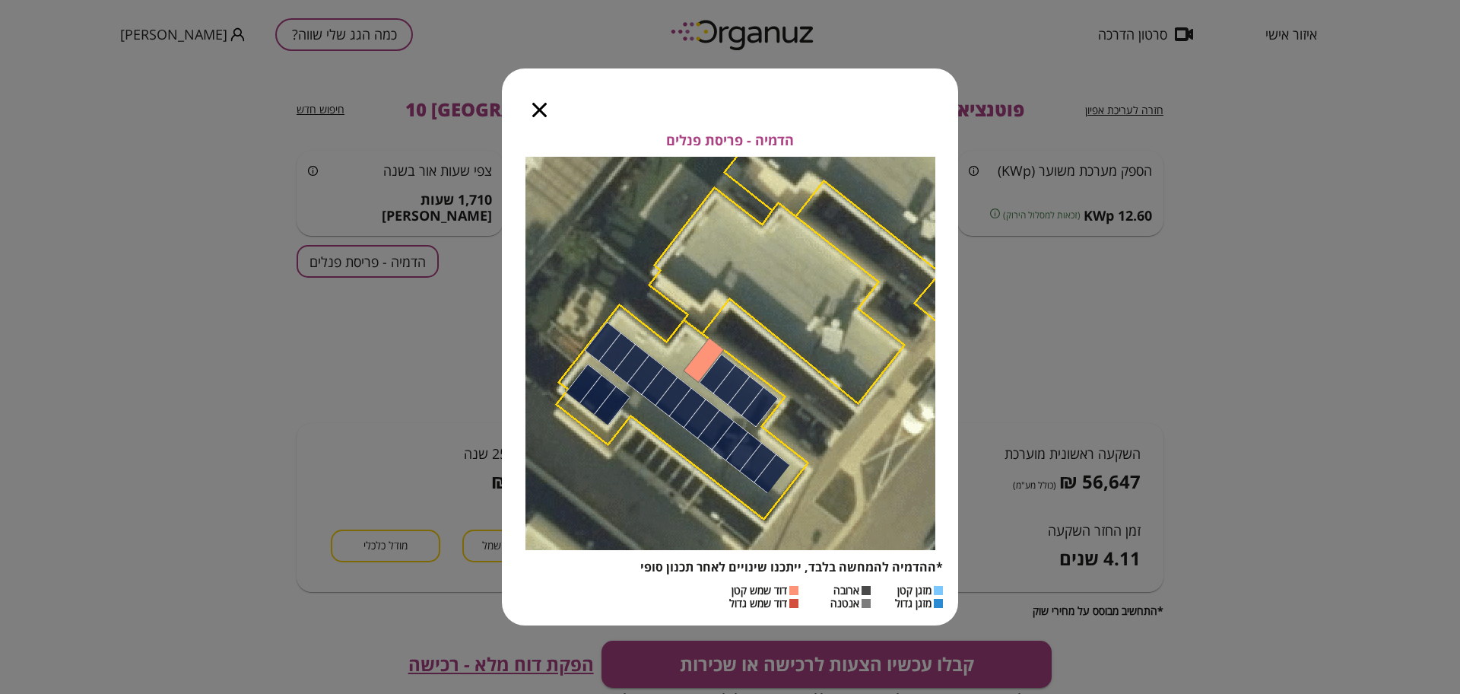
click at [544, 112] on icon "button" at bounding box center [539, 110] width 14 height 14
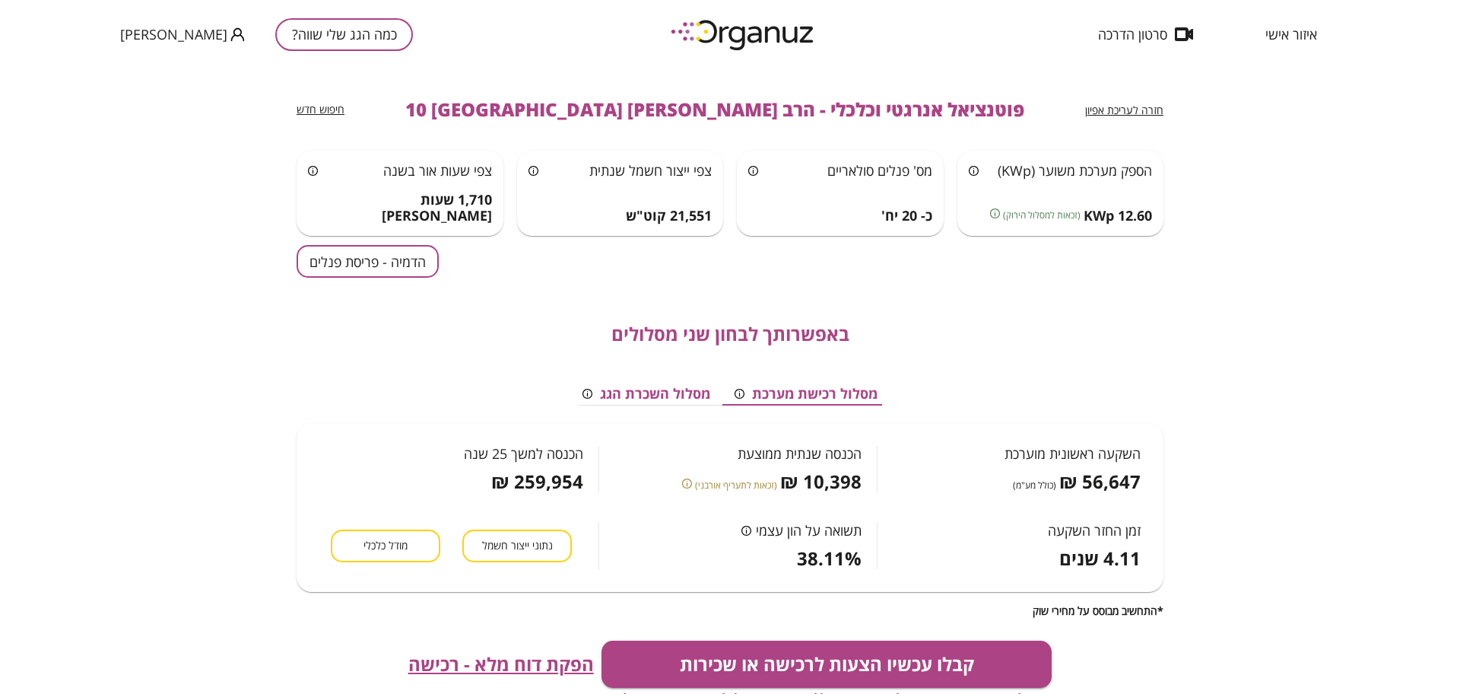
click at [1125, 106] on span "חזרה לעריכת אפיון" at bounding box center [1124, 110] width 78 height 14
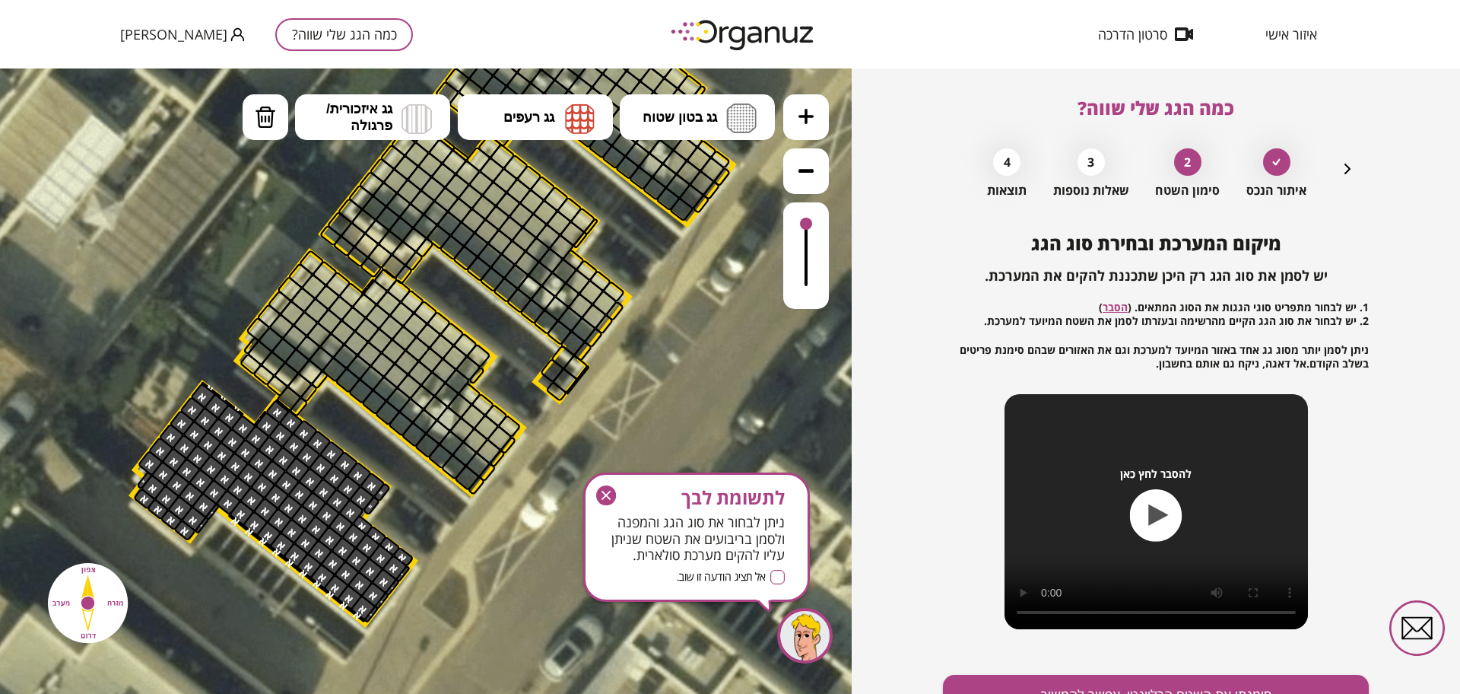
click at [1348, 170] on icon "button" at bounding box center [1348, 169] width 6 height 11
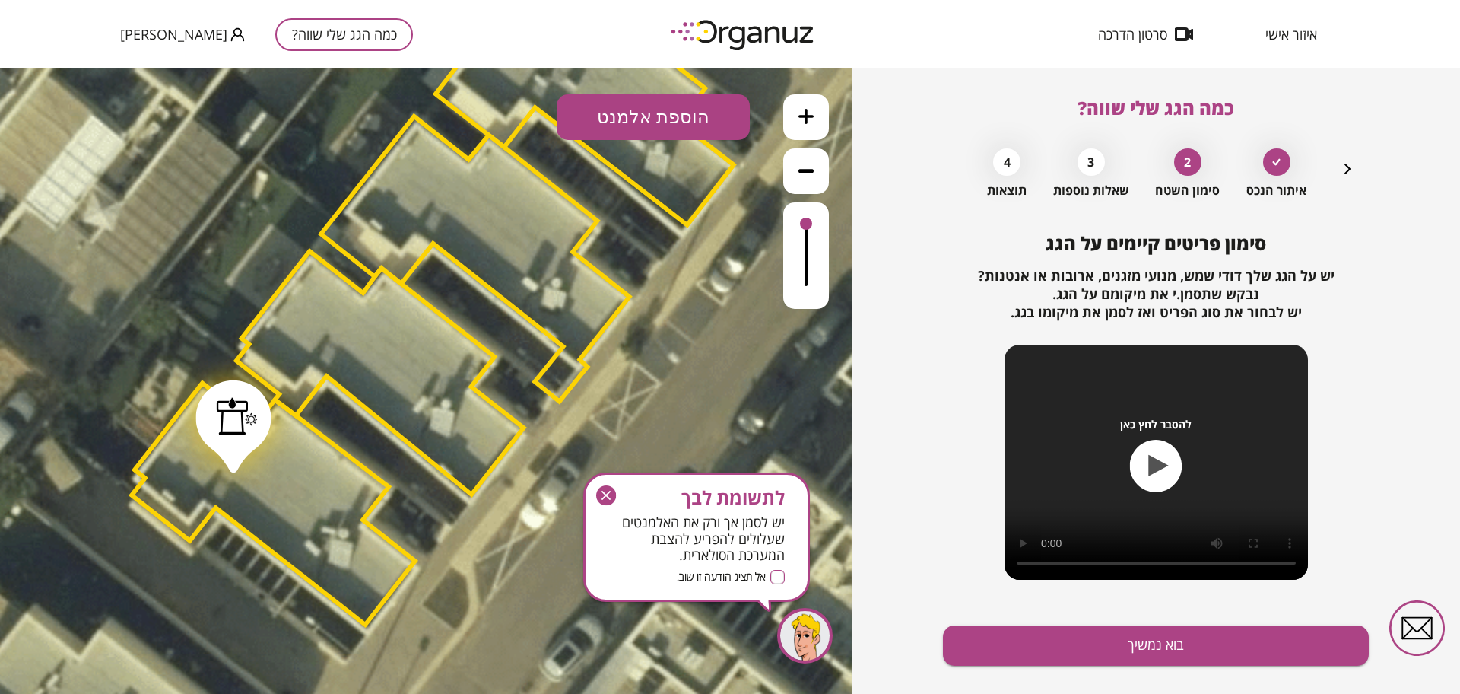
click at [237, 422] on div at bounding box center [236, 416] width 41 height 38
click at [527, 116] on icon at bounding box center [526, 119] width 9 height 7
click at [1063, 647] on button "בוא נמשיך" at bounding box center [1156, 645] width 426 height 40
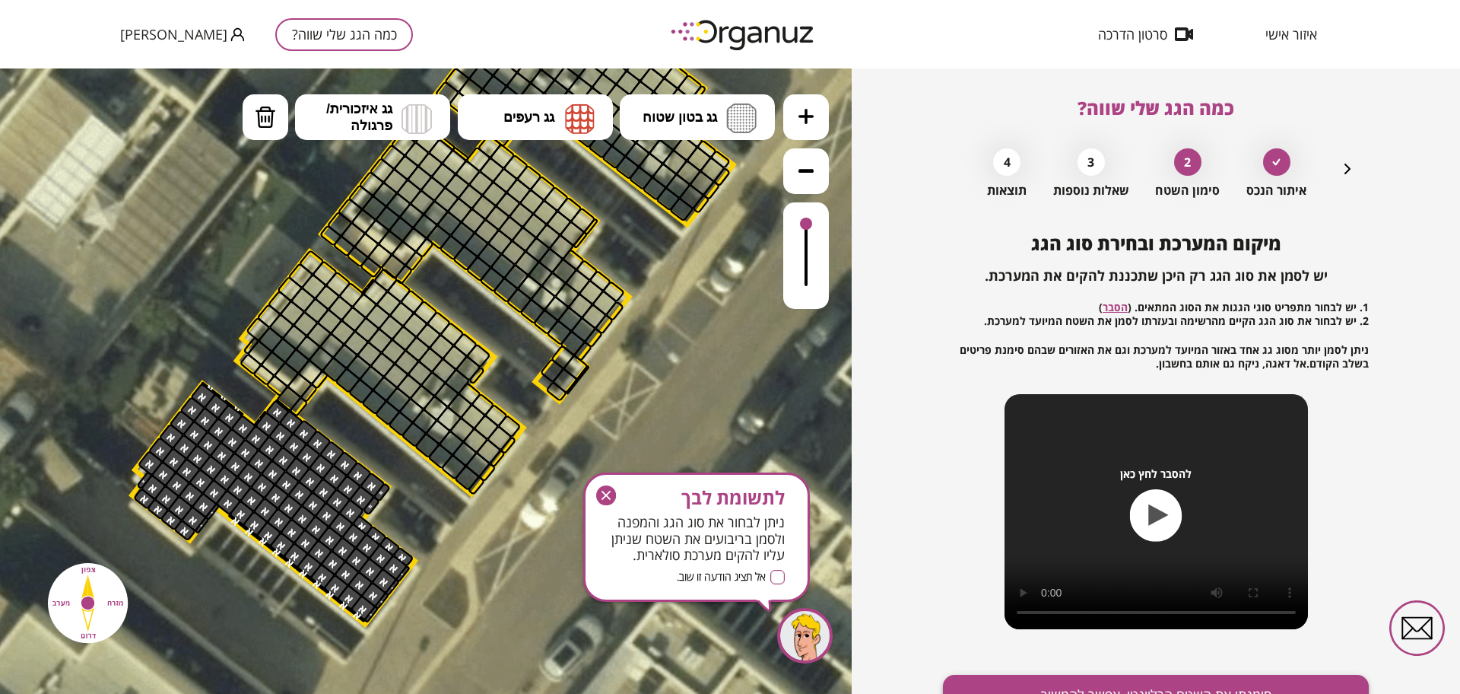
click at [1084, 678] on button "סימנתי את השטח הרלוונטי, אפשר להמשיך" at bounding box center [1156, 695] width 426 height 40
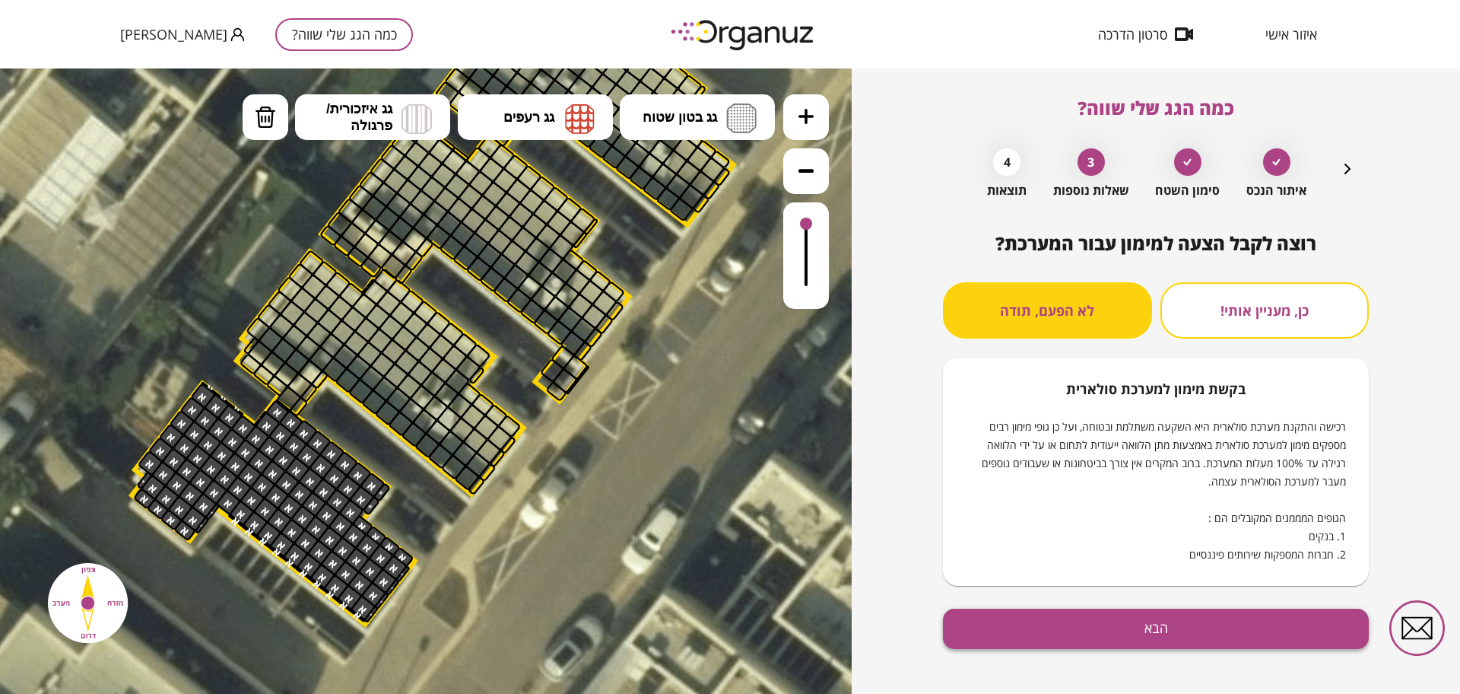
click at [1021, 615] on button "הבא" at bounding box center [1156, 629] width 426 height 40
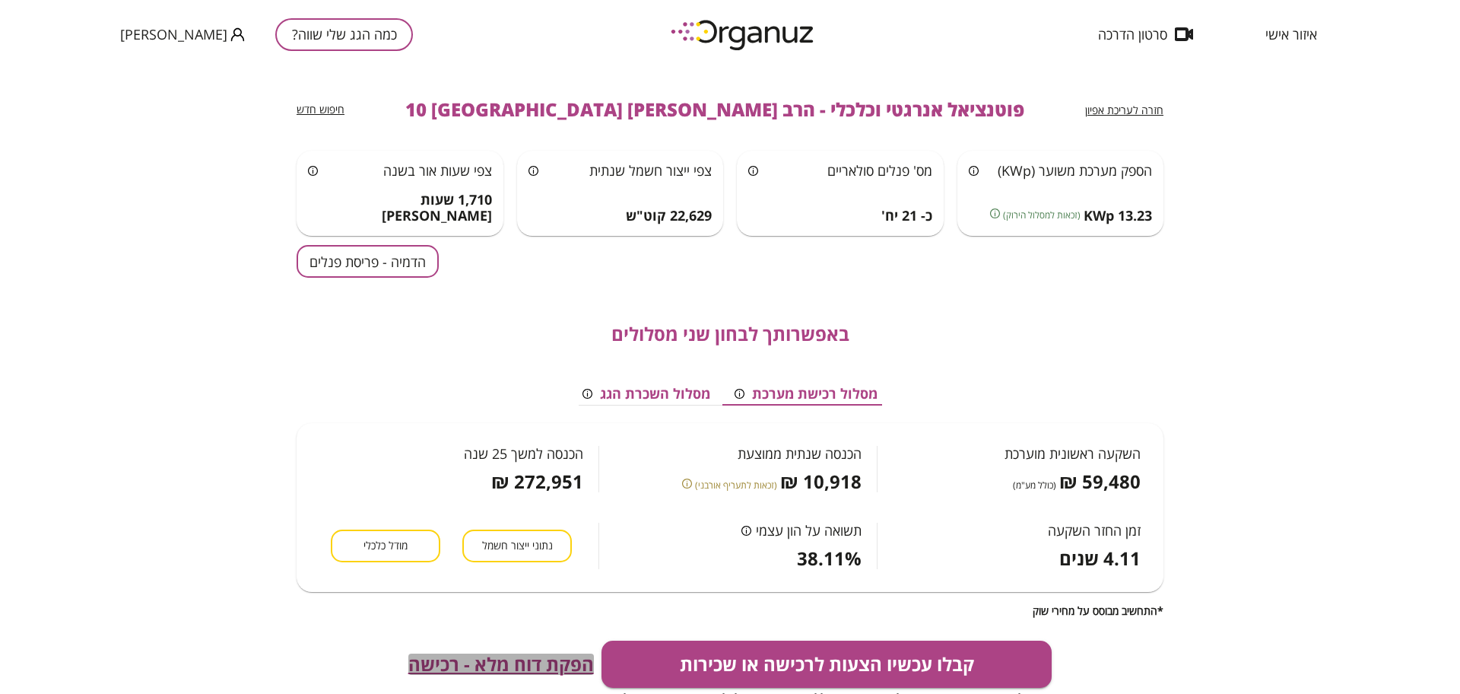
click at [510, 658] on span "הפקת דוח מלא - רכישה" at bounding box center [501, 663] width 186 height 21
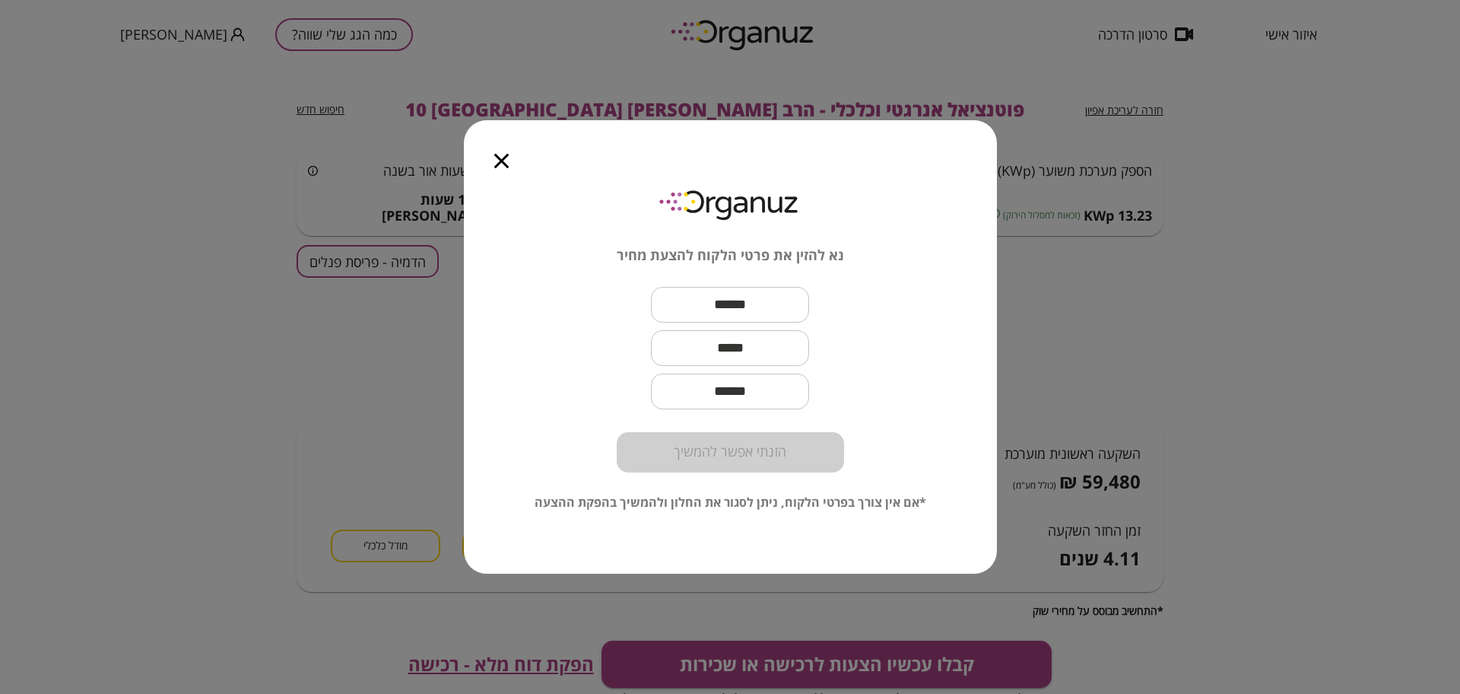
click at [651, 309] on input "text" at bounding box center [730, 304] width 158 height 45
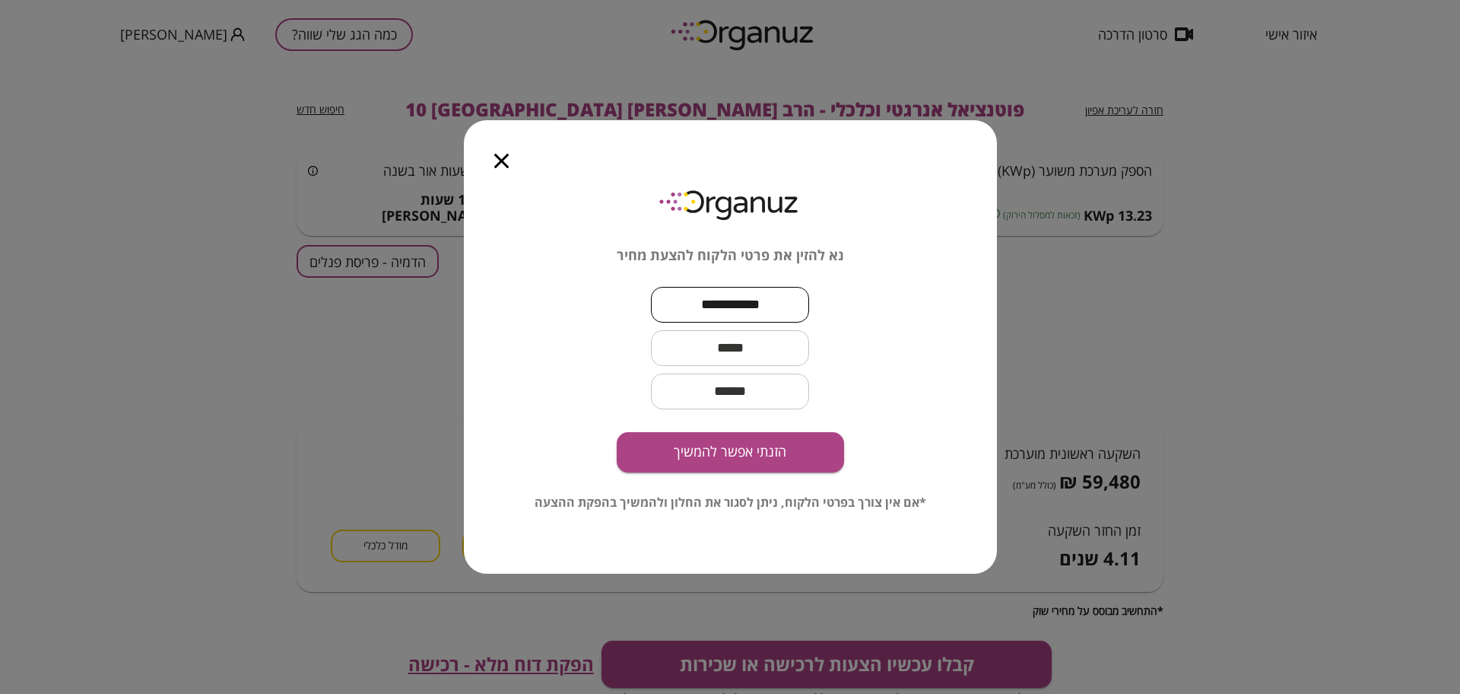
type input "**********"
click at [697, 345] on input "text" at bounding box center [730, 348] width 158 height 45
type input "**********"
click at [749, 444] on button "הזנתי אפשר להמשיך" at bounding box center [730, 452] width 227 height 40
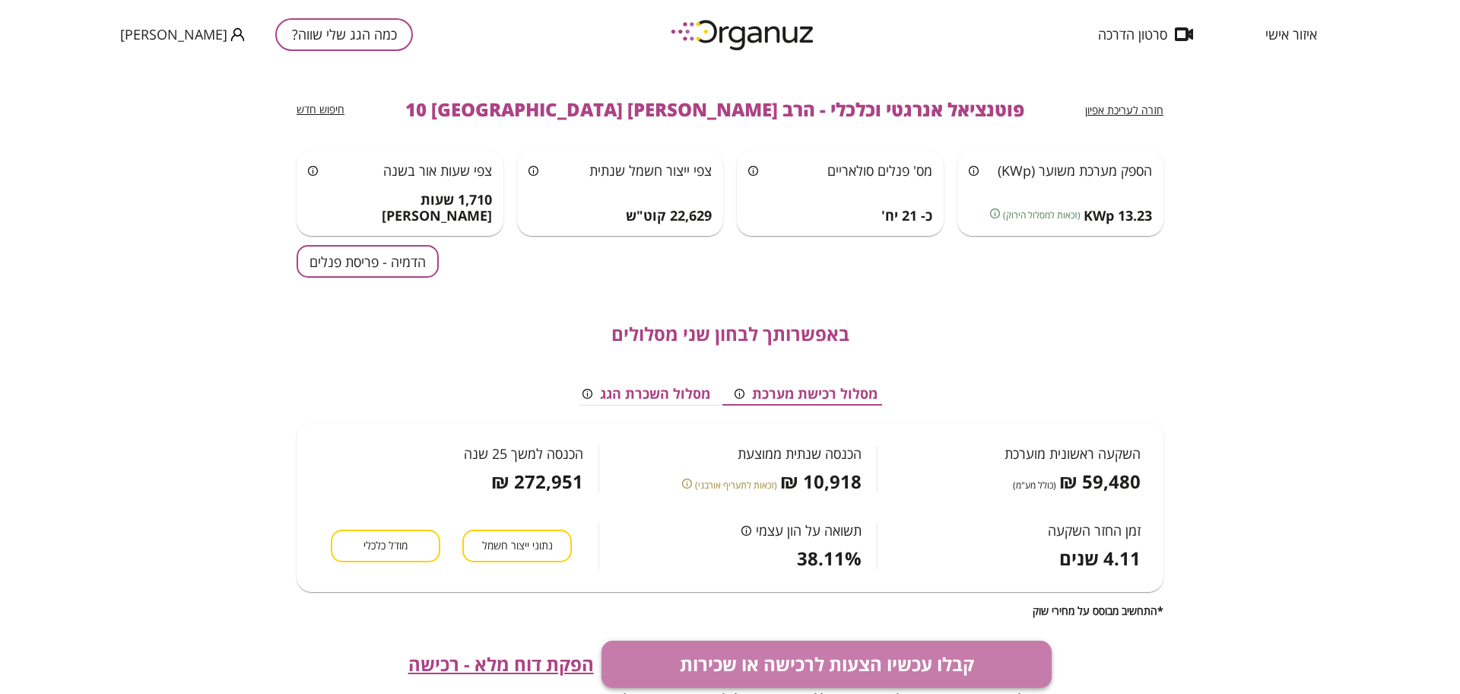
click at [796, 659] on button "קבלו עכשיו הצעות לרכישה או שכירות" at bounding box center [827, 663] width 451 height 47
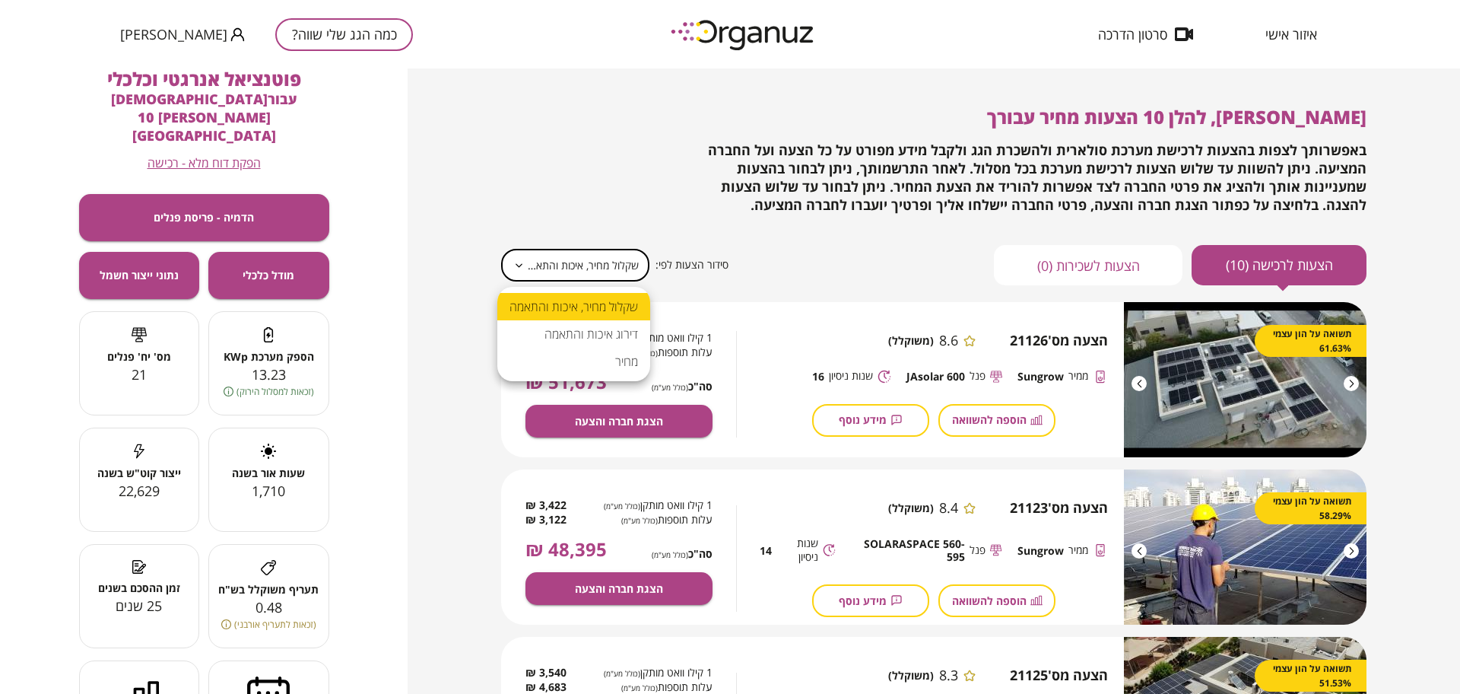
click at [618, 275] on body "**********" at bounding box center [730, 347] width 1460 height 694
click at [613, 353] on li "מחיר" at bounding box center [573, 361] width 153 height 27
type input "*****"
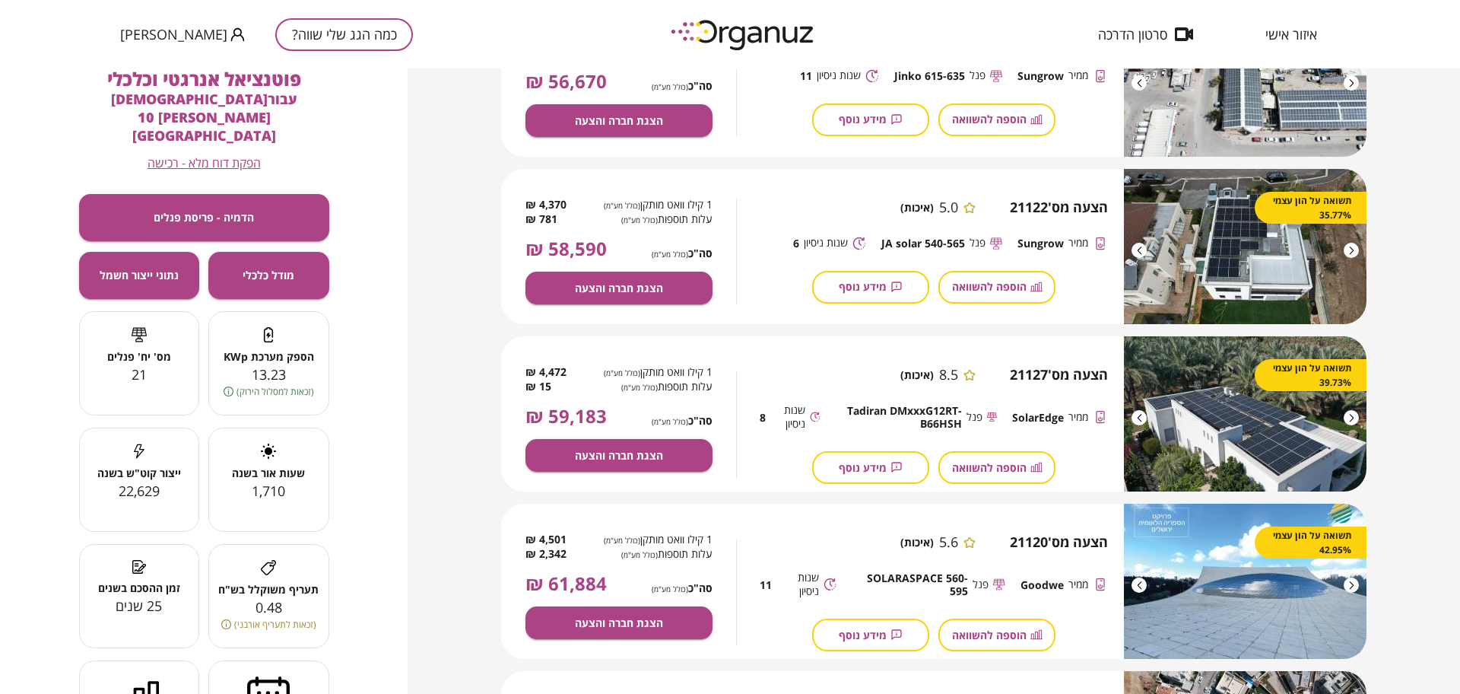
scroll to position [856, 0]
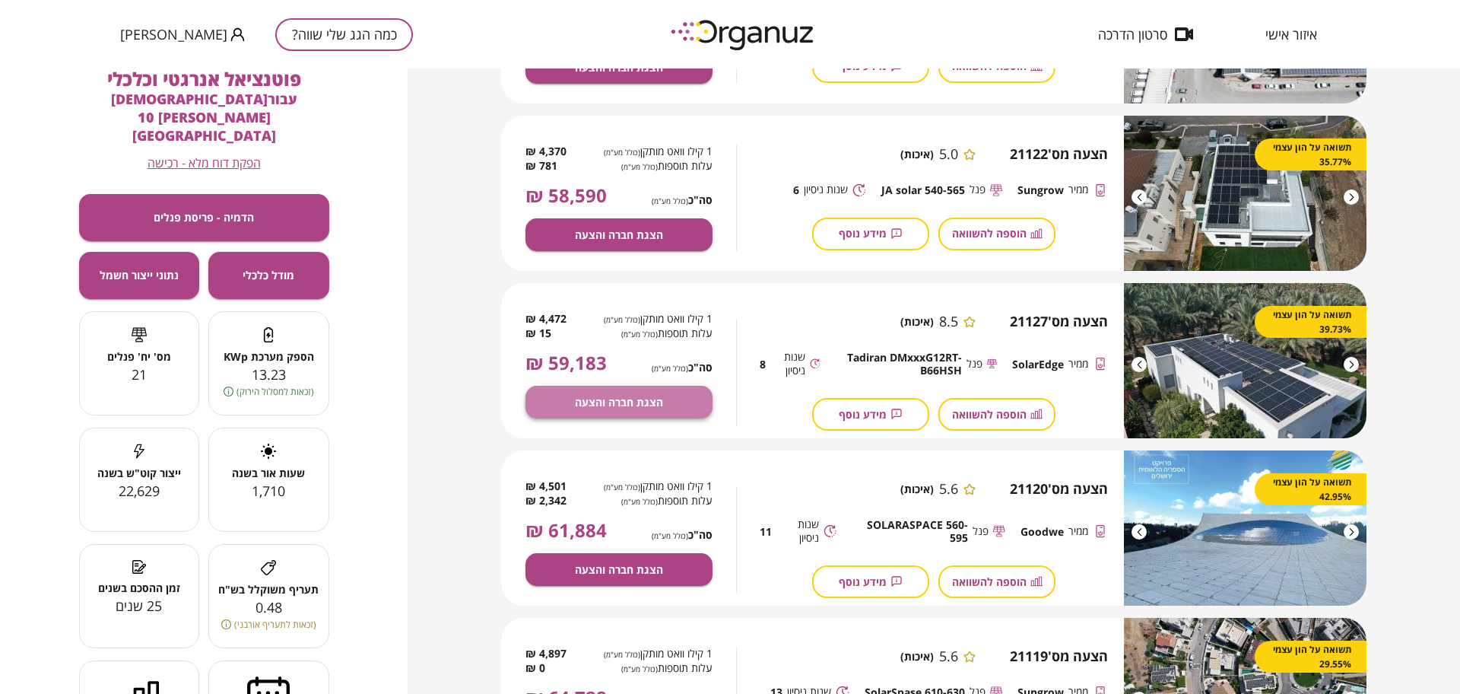
click at [622, 402] on span "הצגת חברה והצעה" at bounding box center [619, 402] width 88 height 13
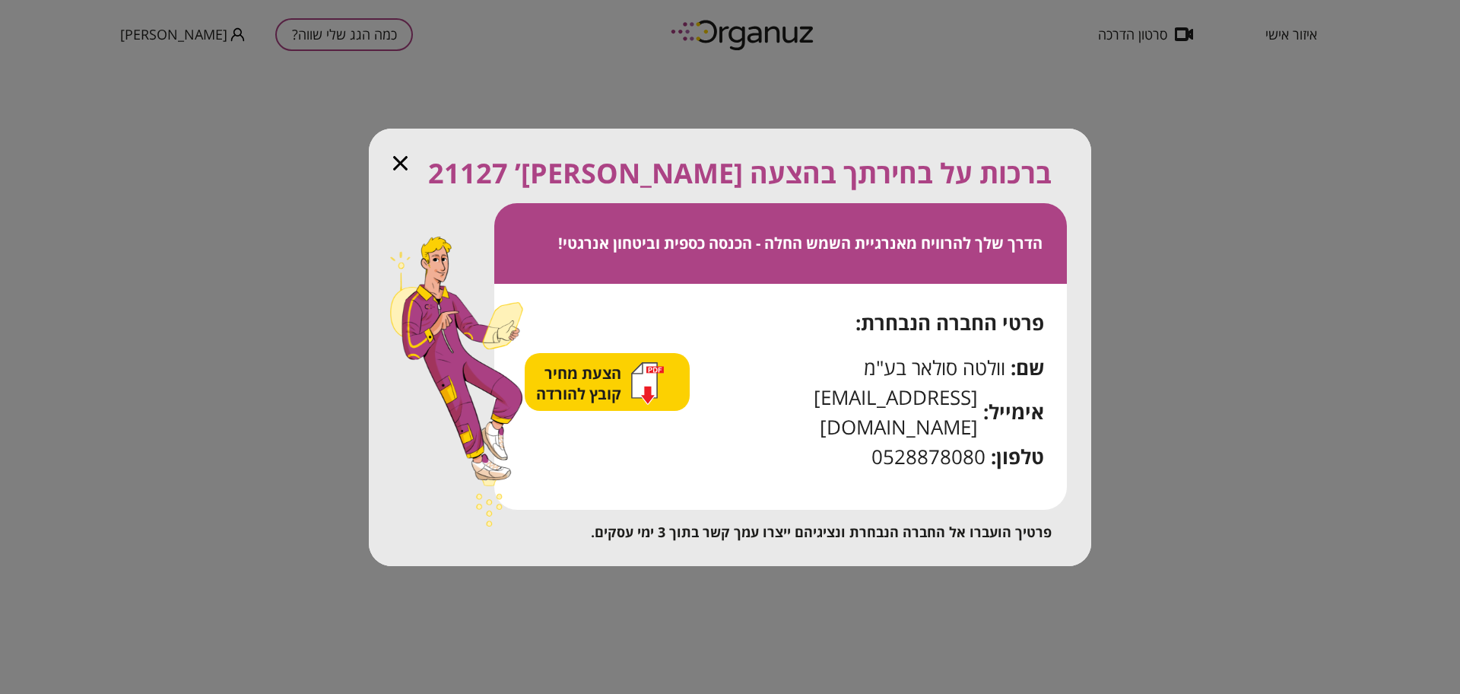
click at [625, 396] on span "הצעת מחיר קובץ להורדה" at bounding box center [580, 383] width 89 height 41
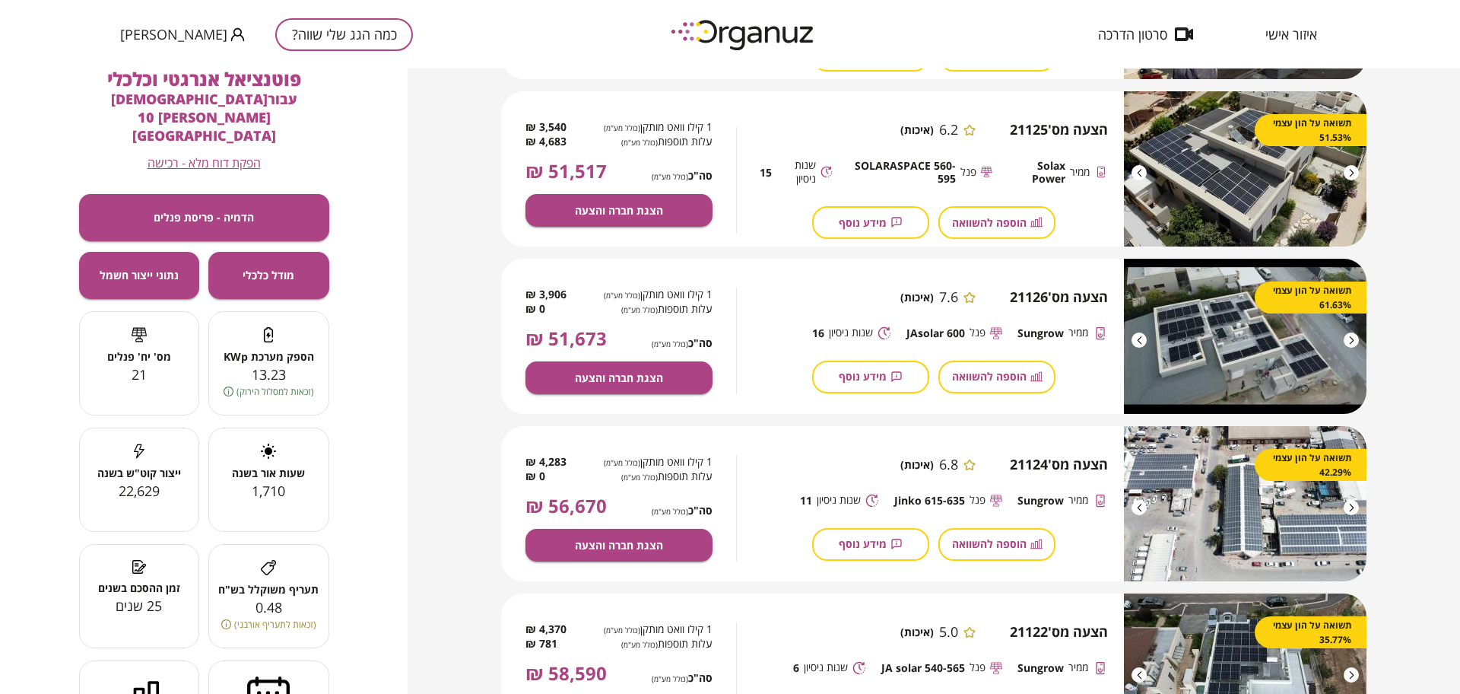
scroll to position [380, 0]
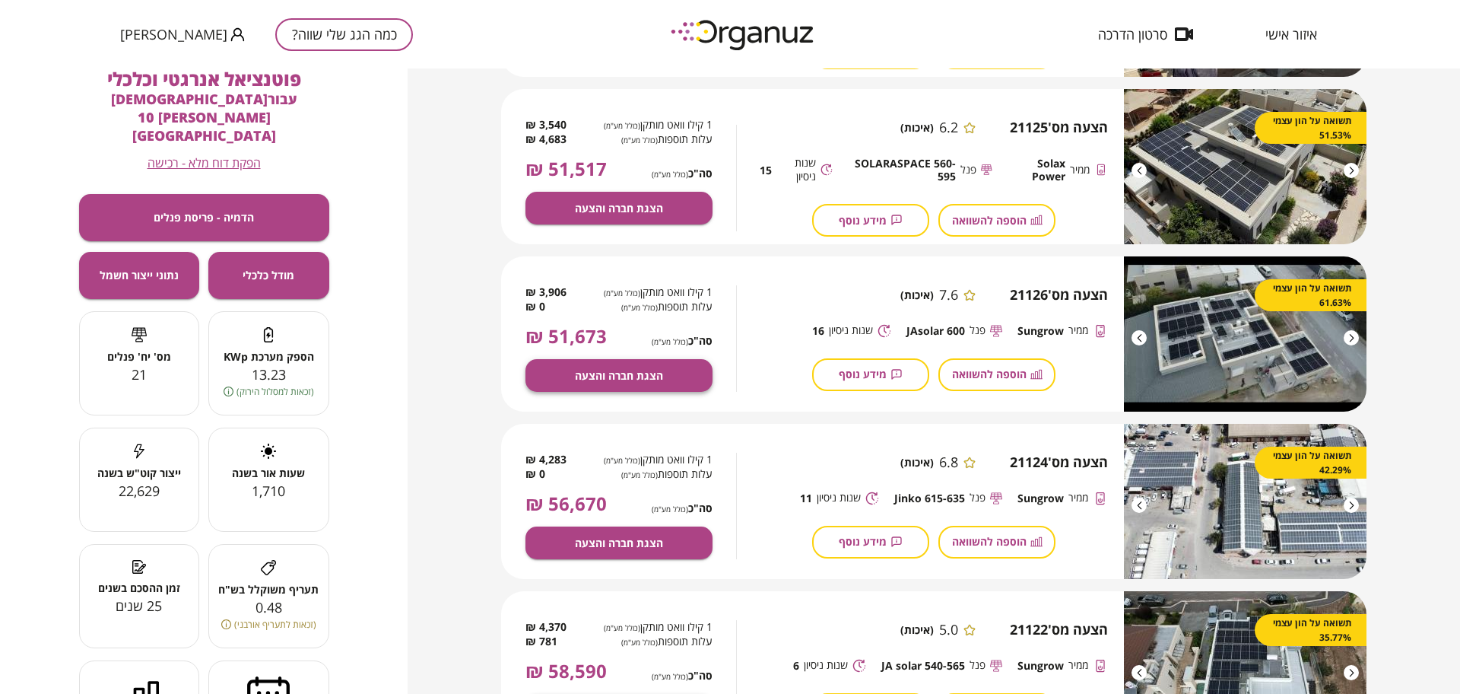
click at [661, 369] on span "הצגת חברה והצעה" at bounding box center [619, 375] width 88 height 13
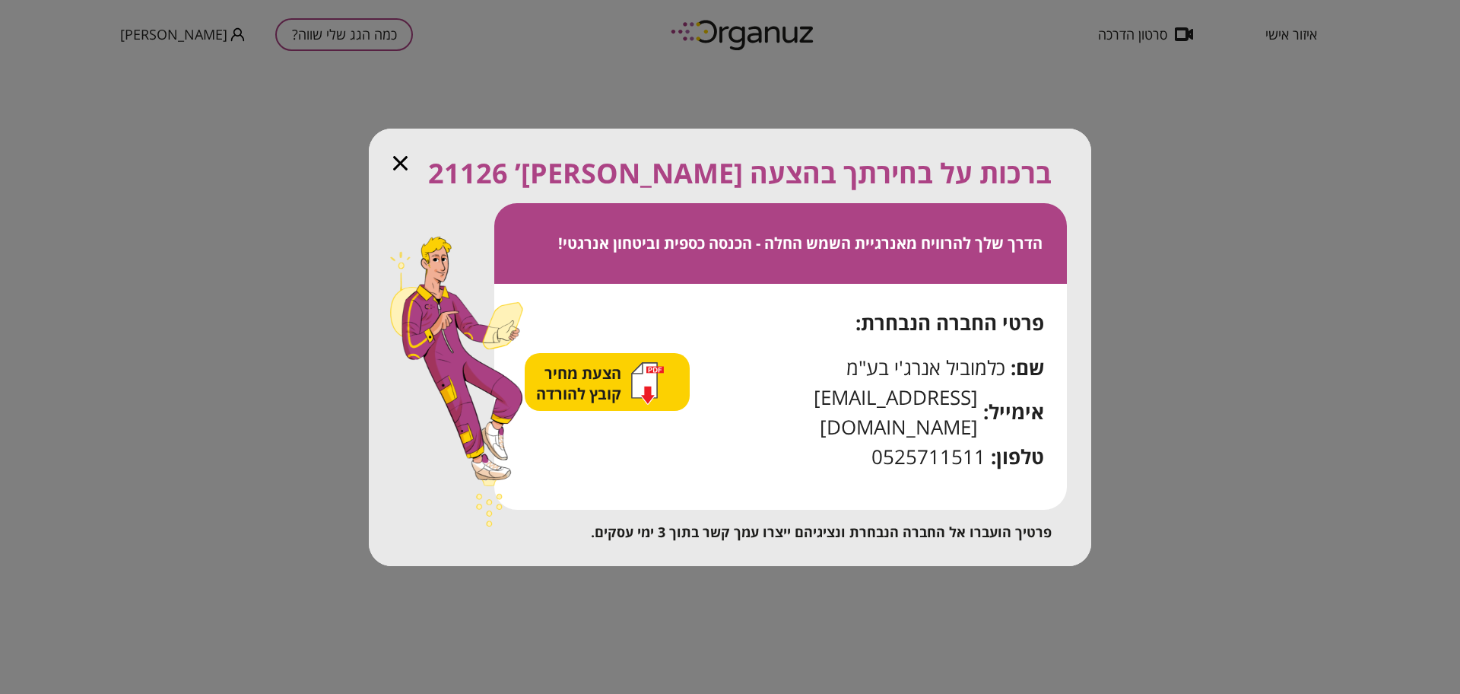
click at [664, 399] on icon "button" at bounding box center [647, 383] width 33 height 43
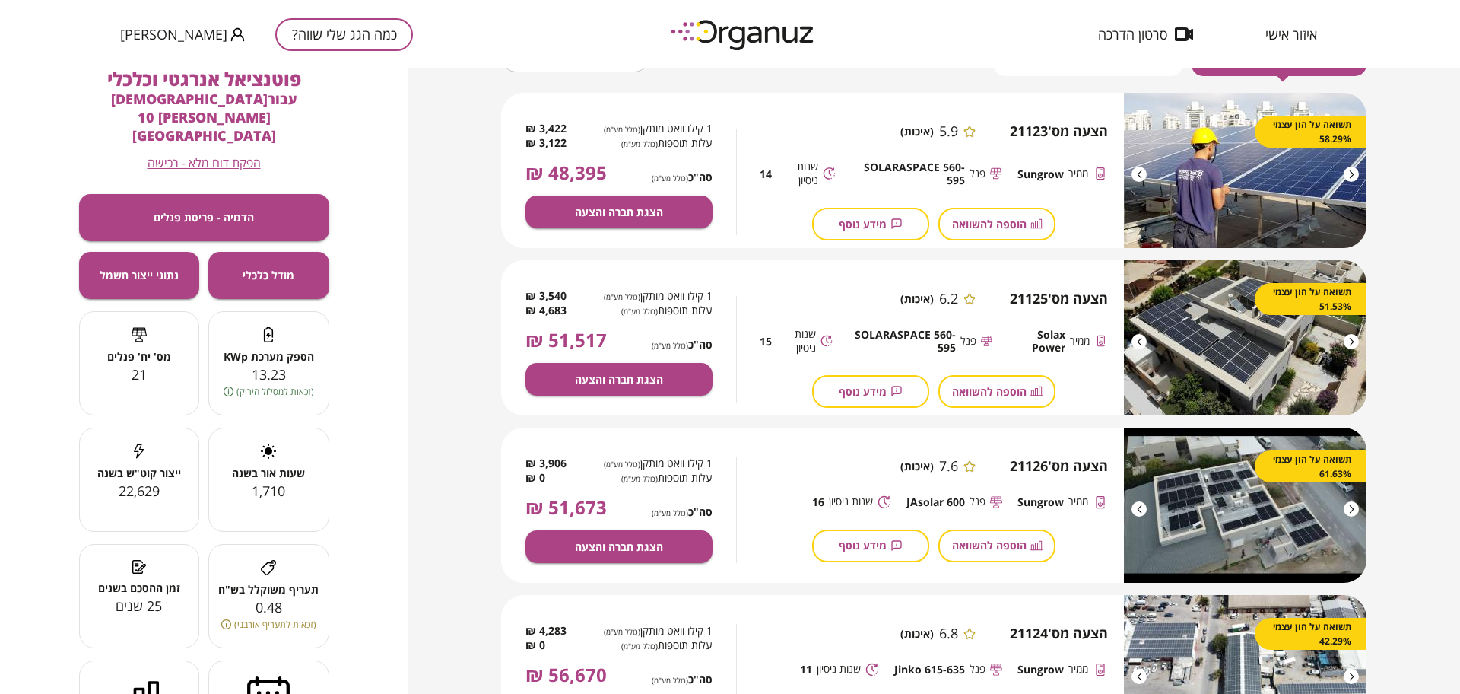
scroll to position [190, 0]
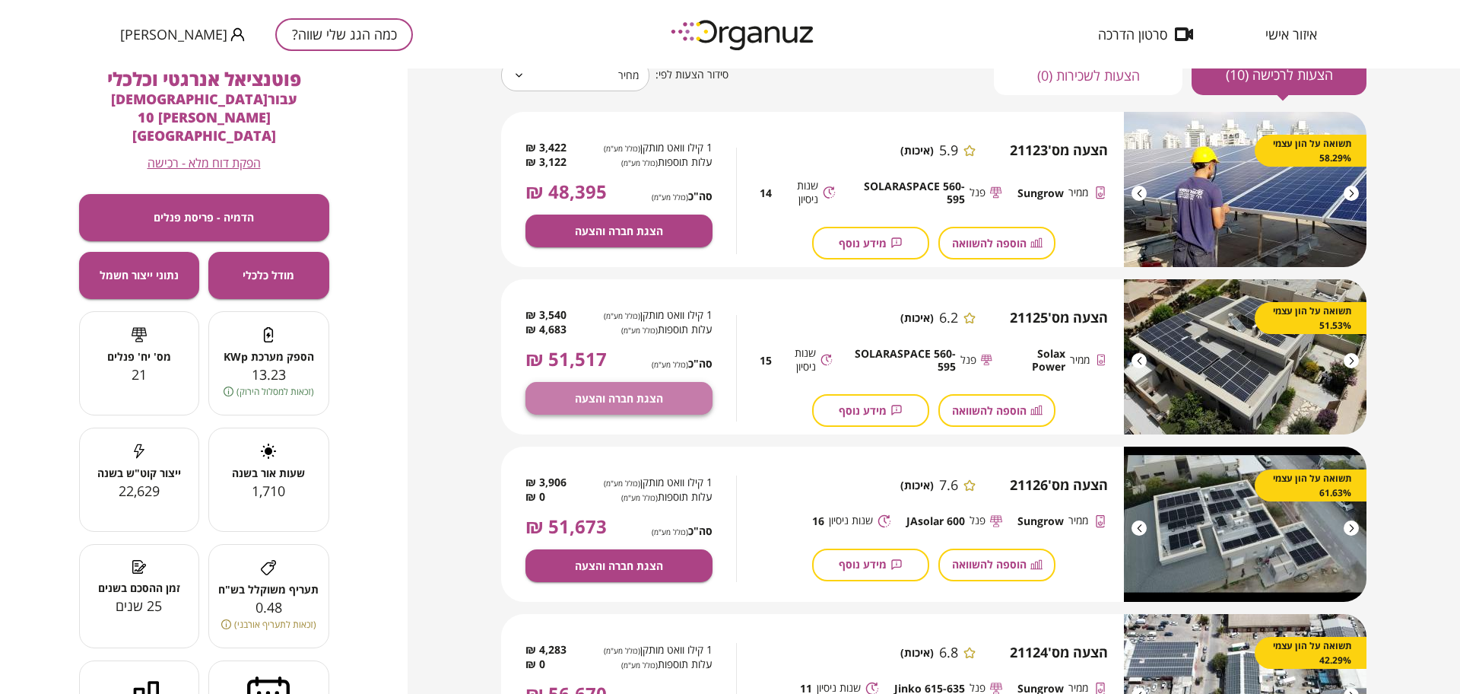
click at [617, 392] on span "הצגת חברה והצעה" at bounding box center [619, 398] width 88 height 13
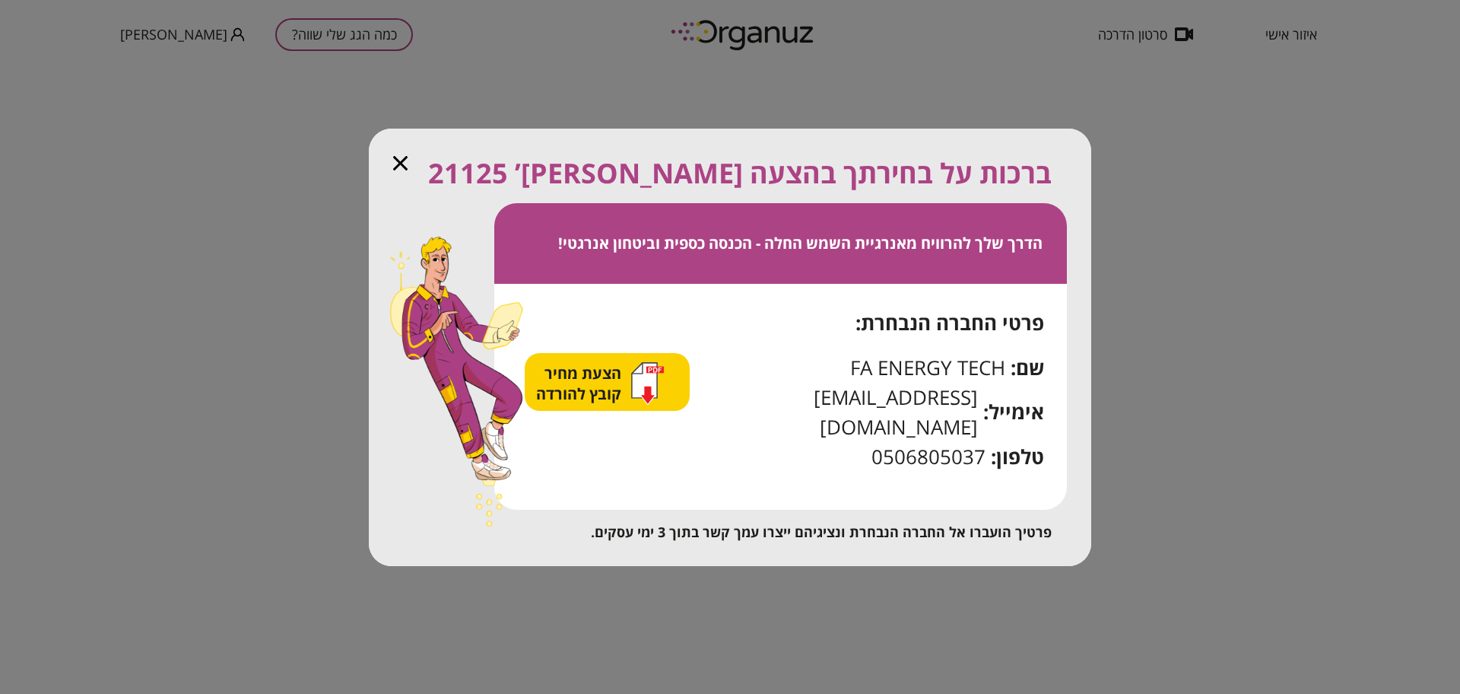
click at [658, 396] on icon "button" at bounding box center [644, 380] width 27 height 37
